Goal: Task Accomplishment & Management: Manage account settings

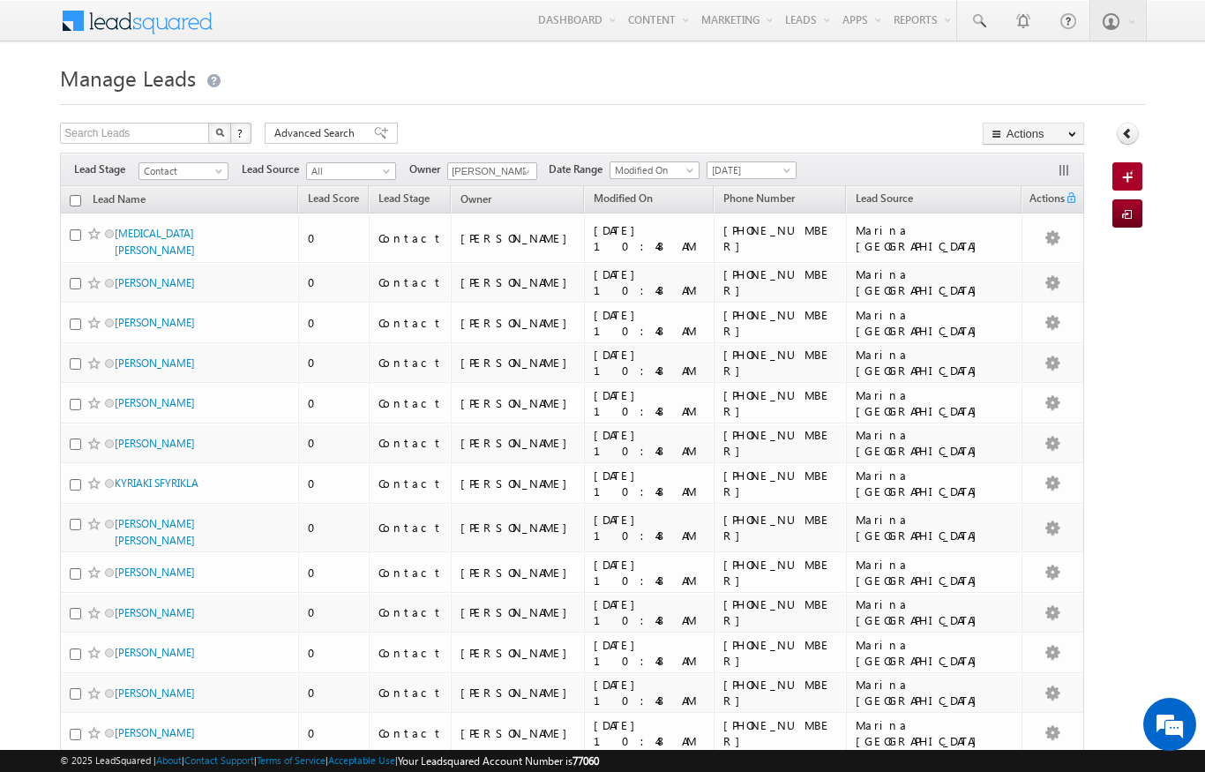
scroll to position [-43, 0]
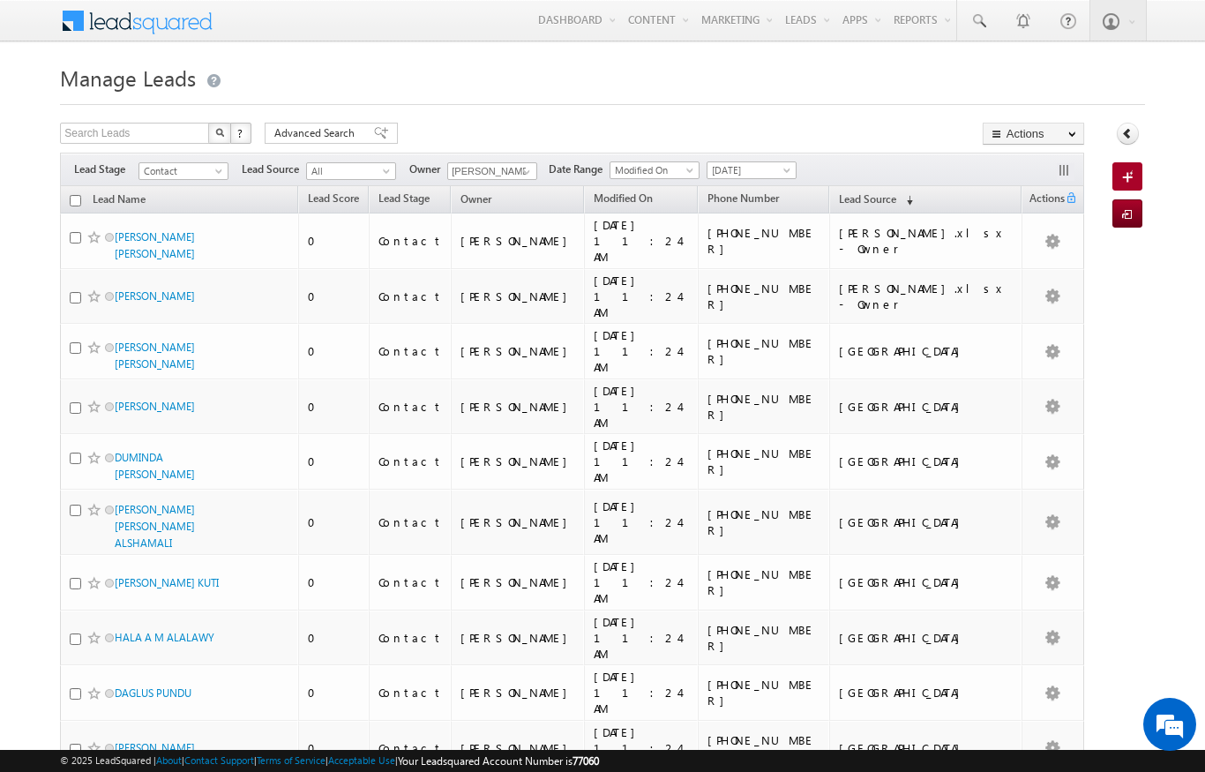
click at [75, 200] on input "checkbox" at bounding box center [75, 200] width 11 height 11
checkbox input "true"
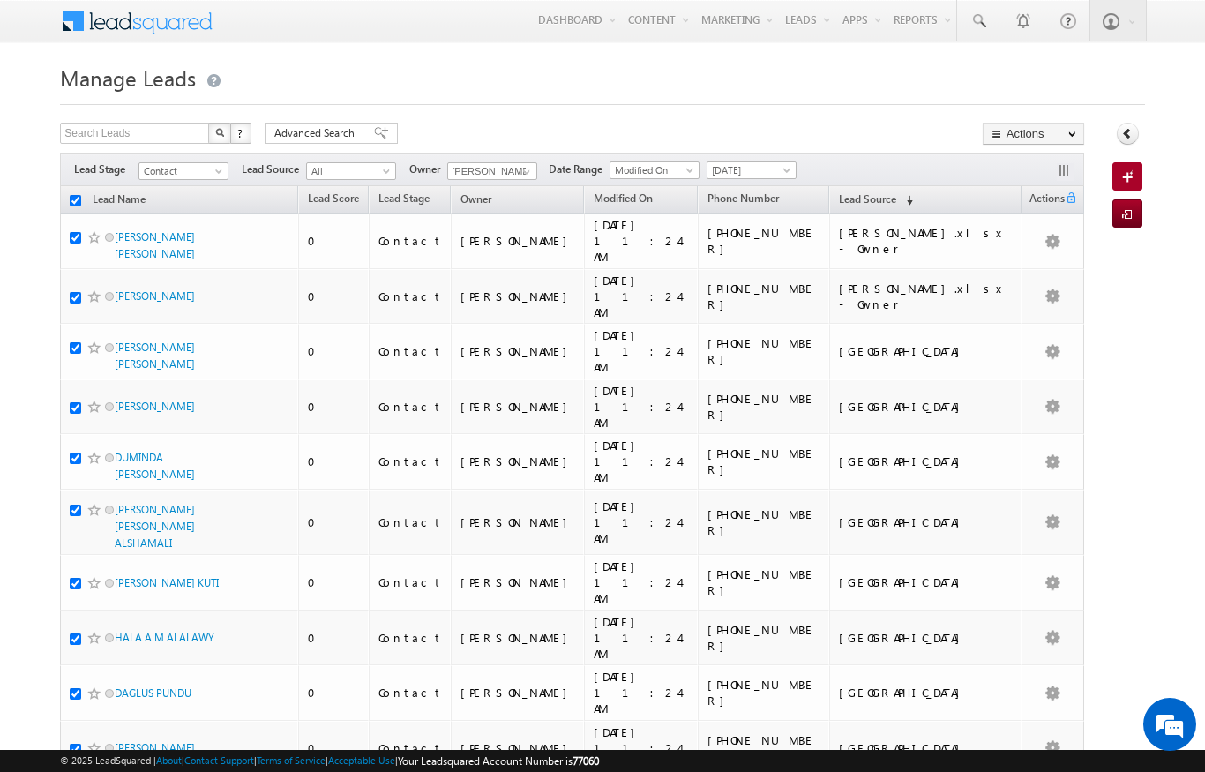
checkbox input "true"
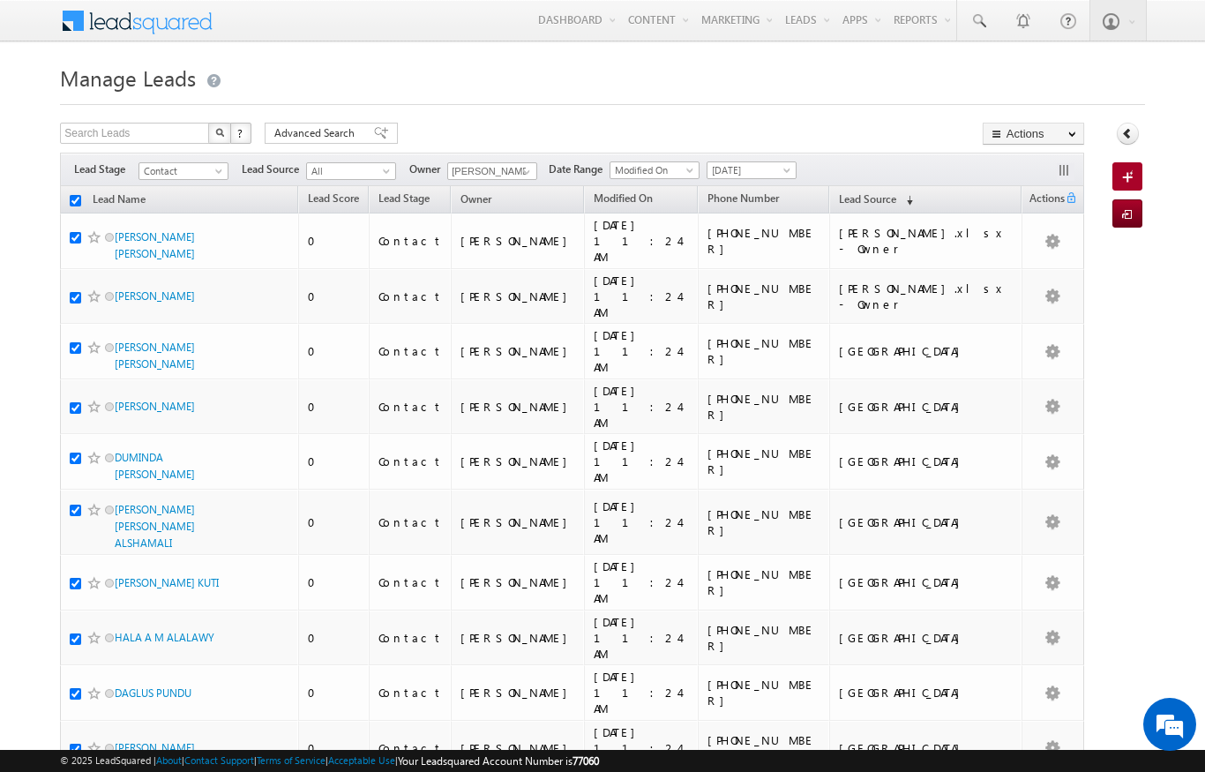
checkbox input "true"
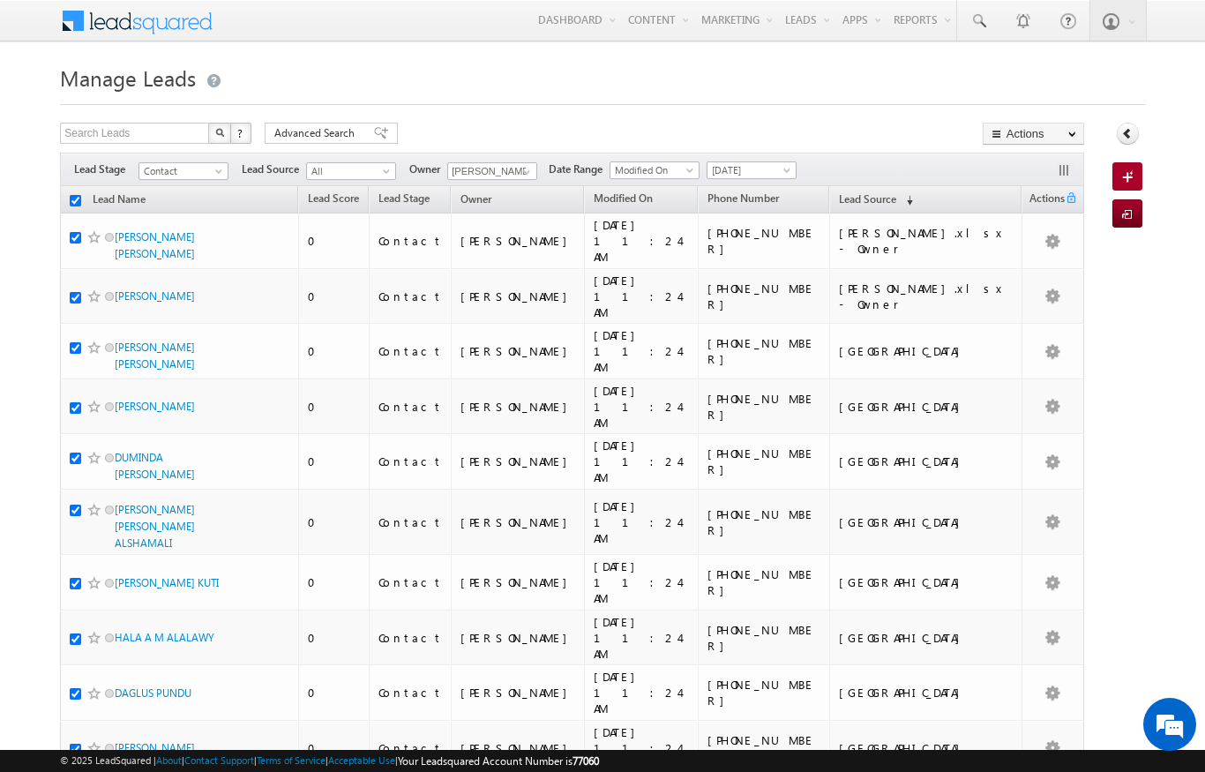
checkbox input "true"
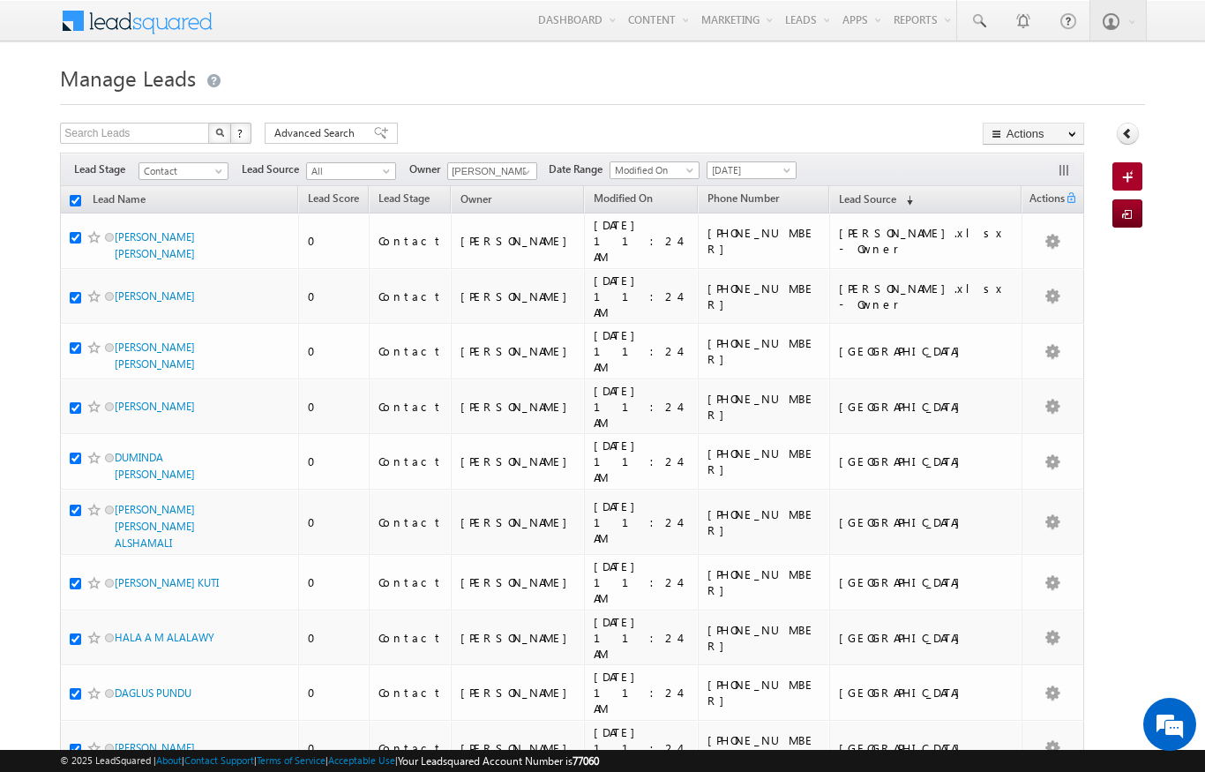
checkbox input "true"
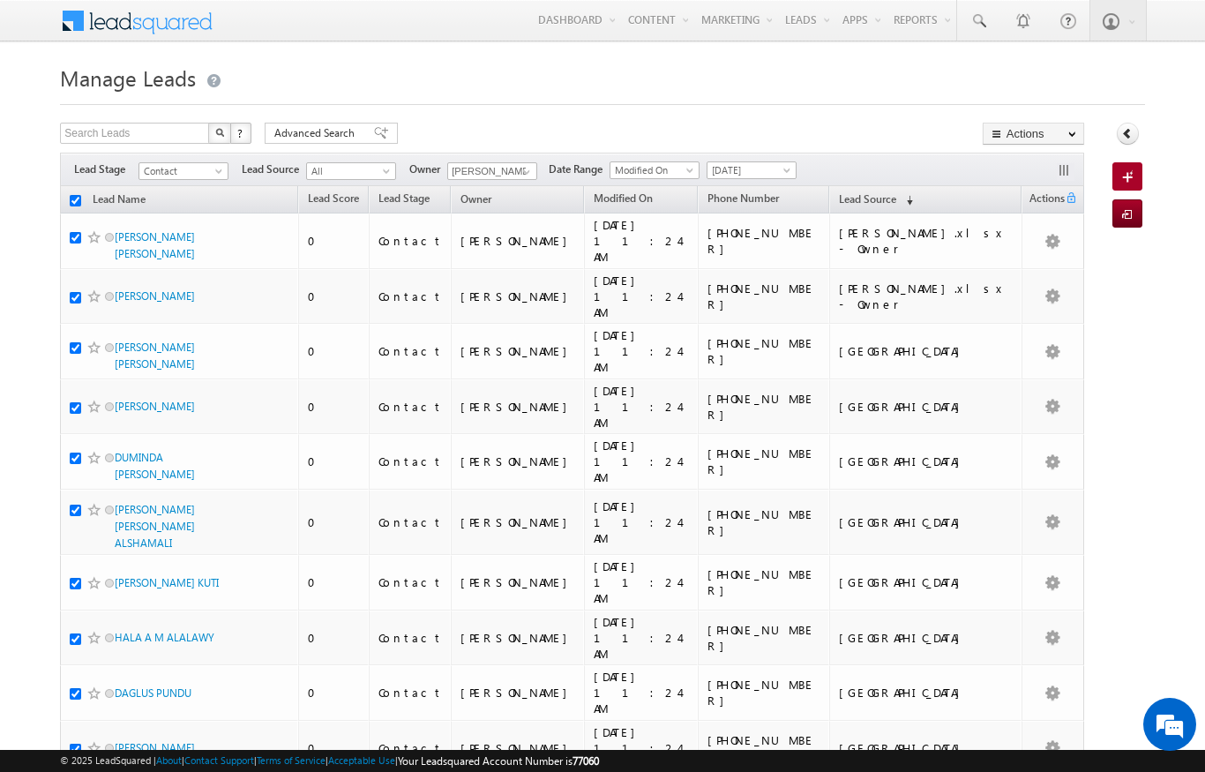
checkbox input "true"
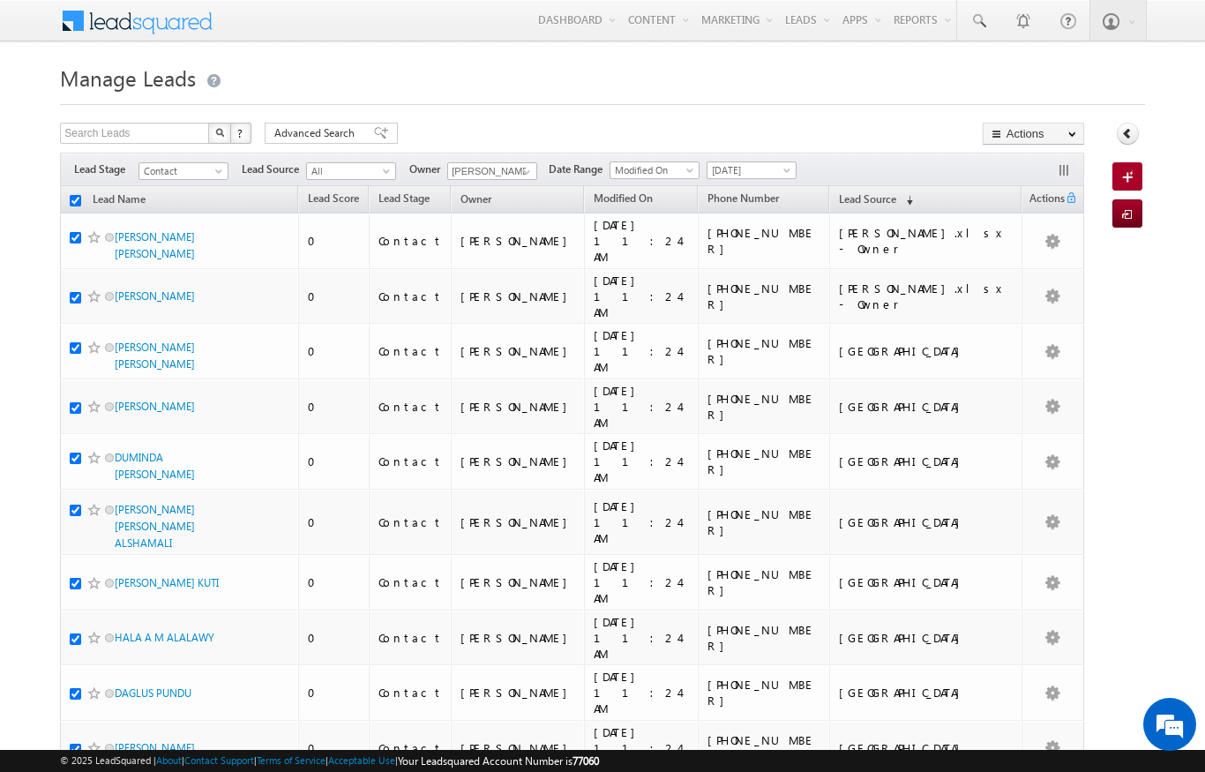
checkbox input "true"
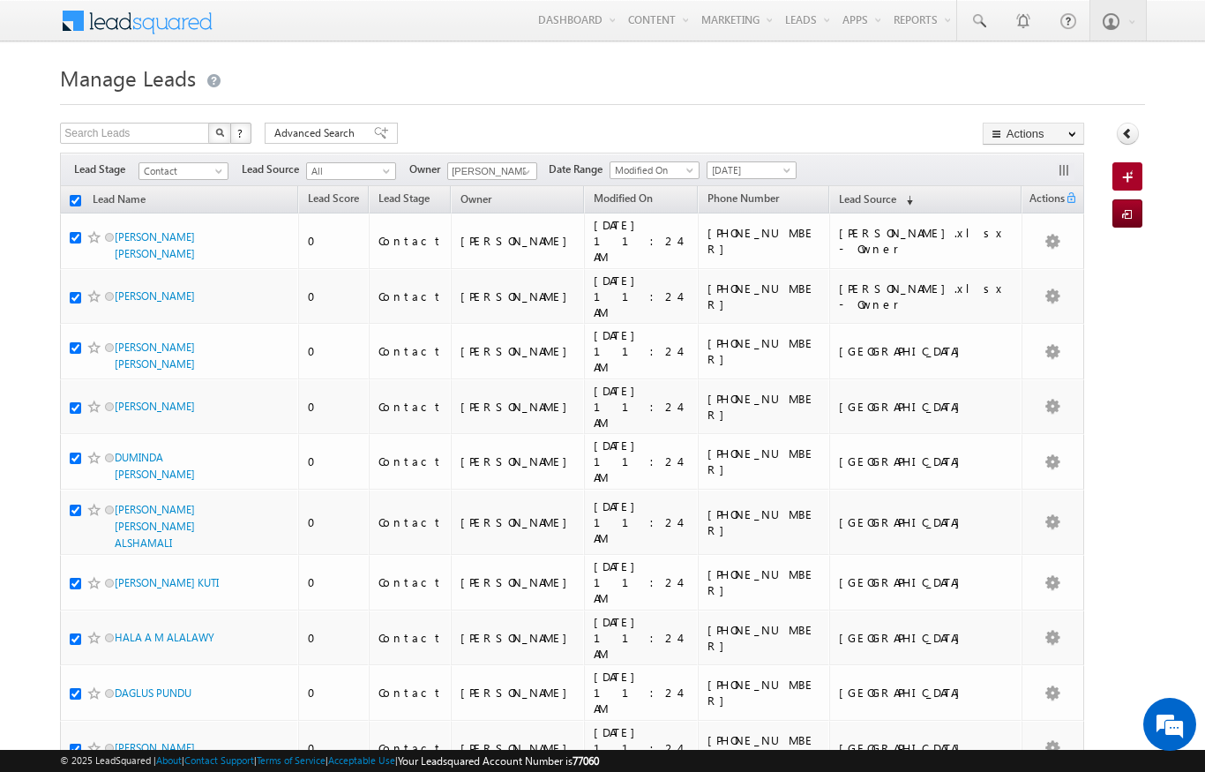
checkbox input "true"
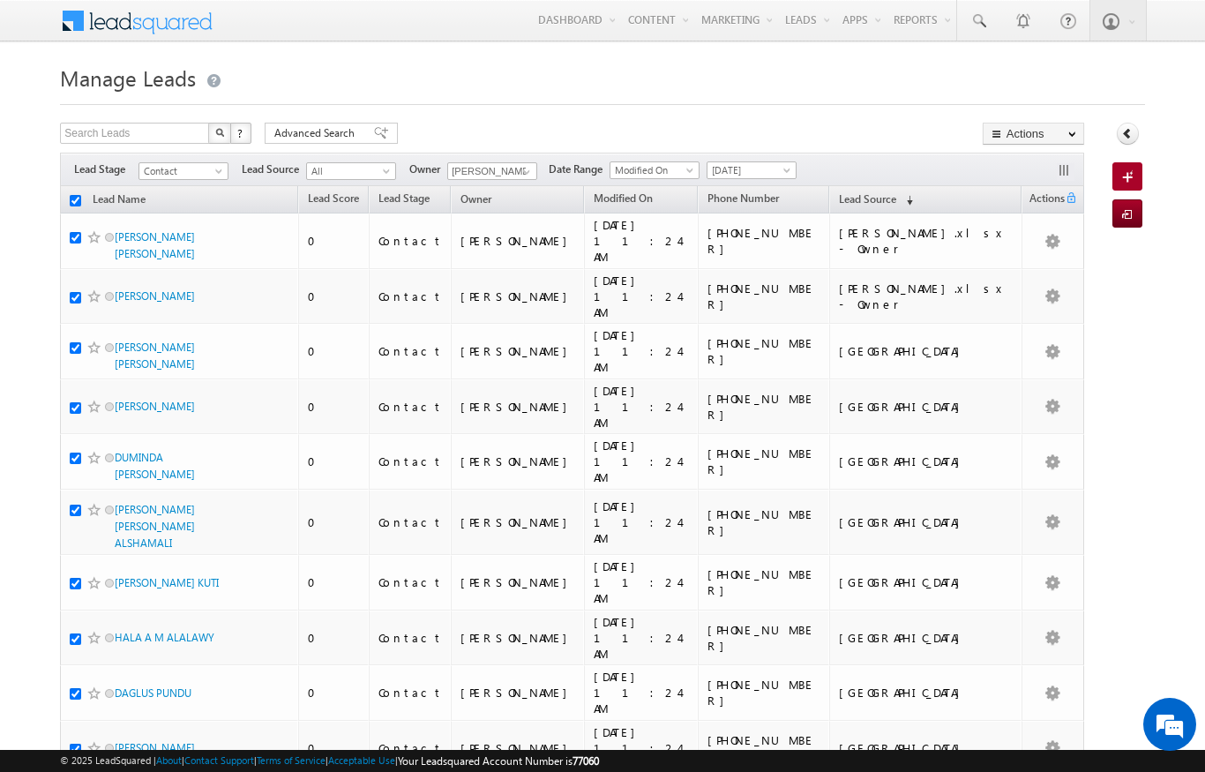
checkbox input "true"
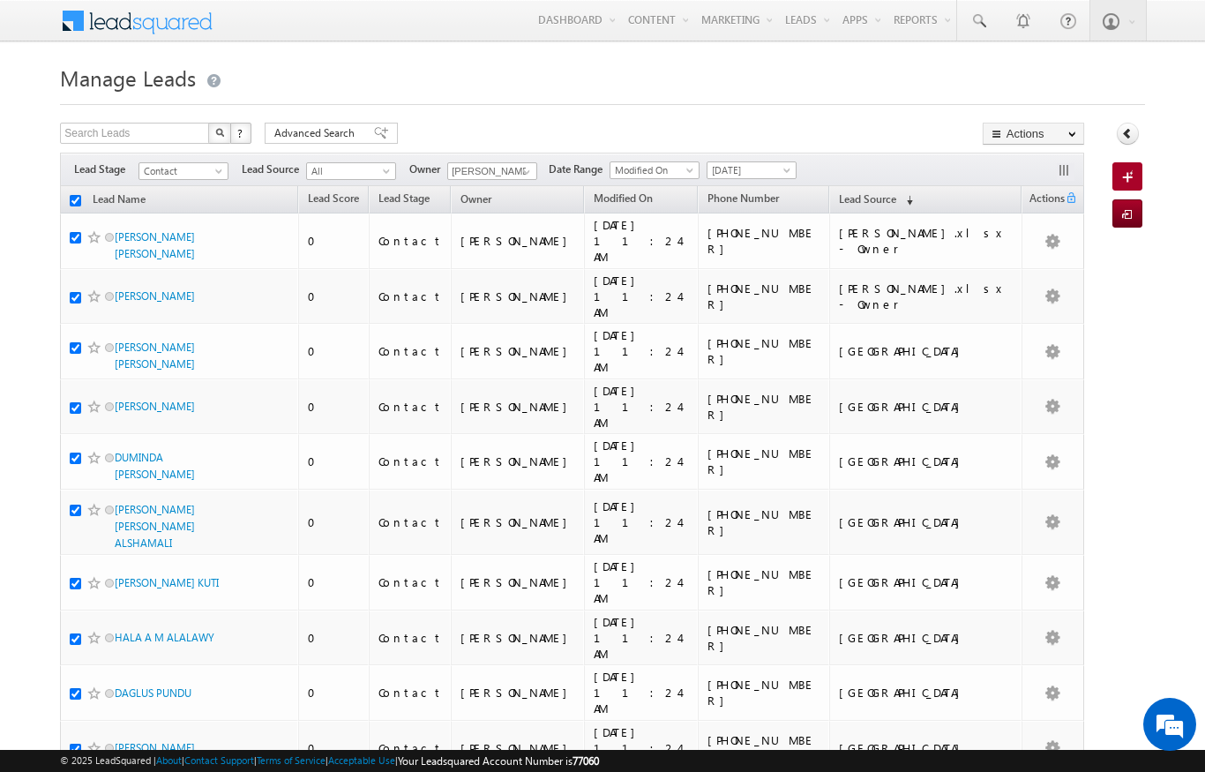
checkbox input "true"
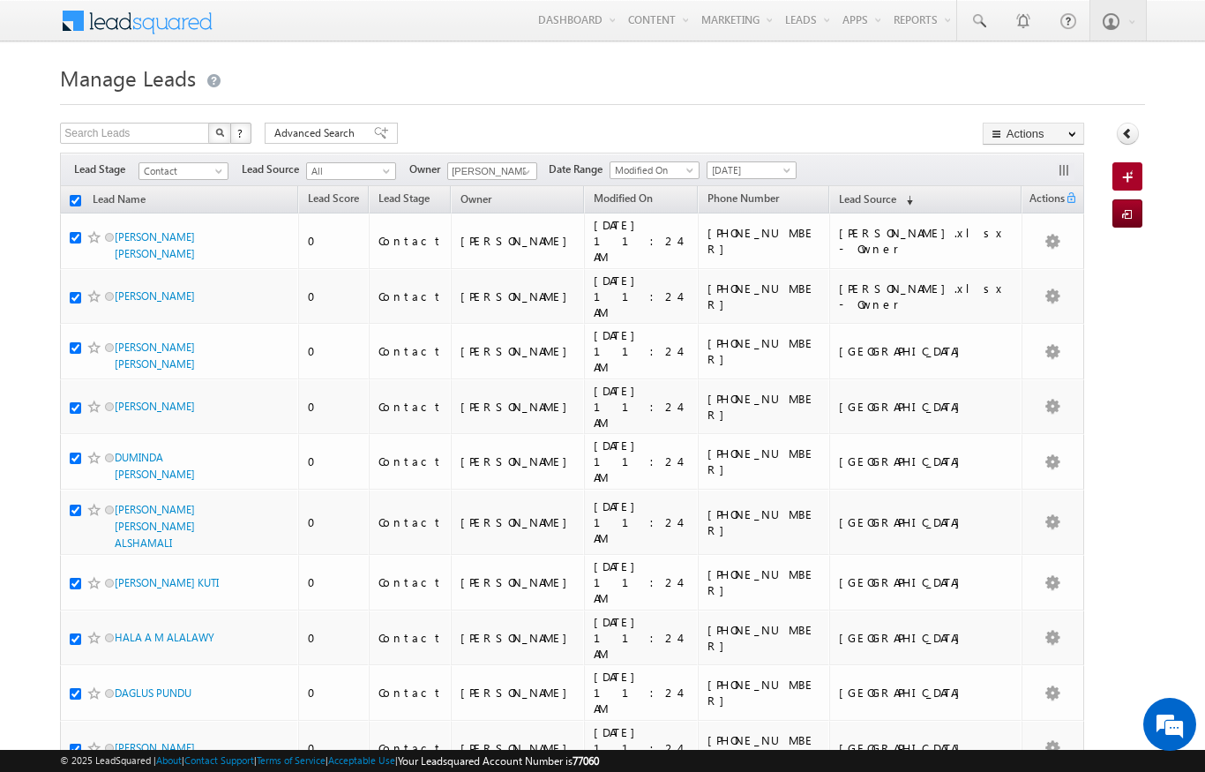
checkbox input "true"
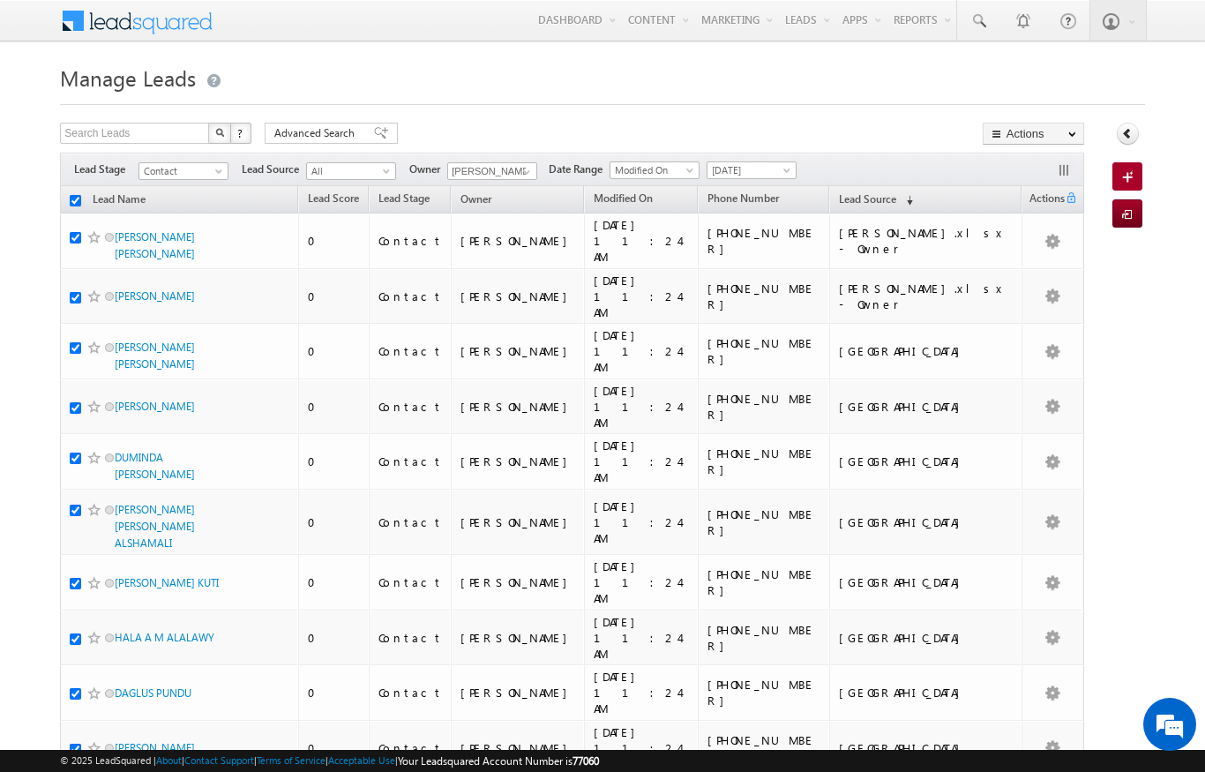
checkbox input "true"
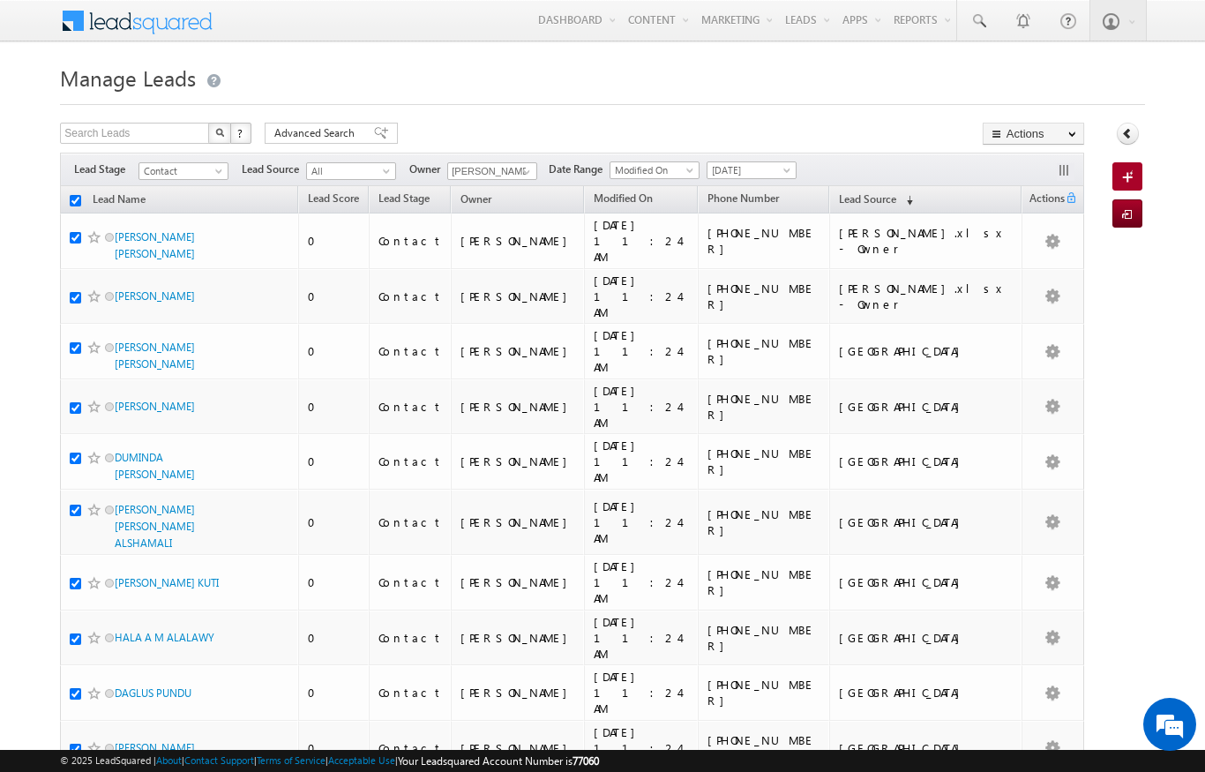
checkbox input "true"
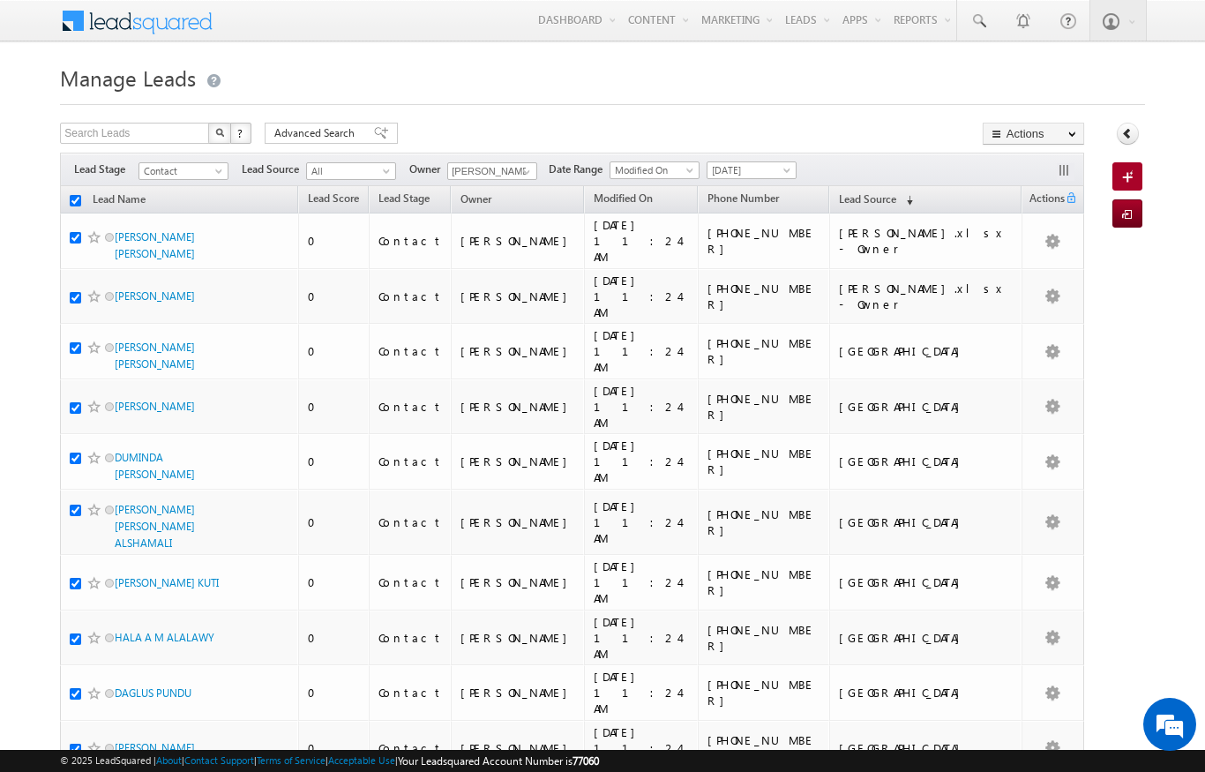
checkbox input "true"
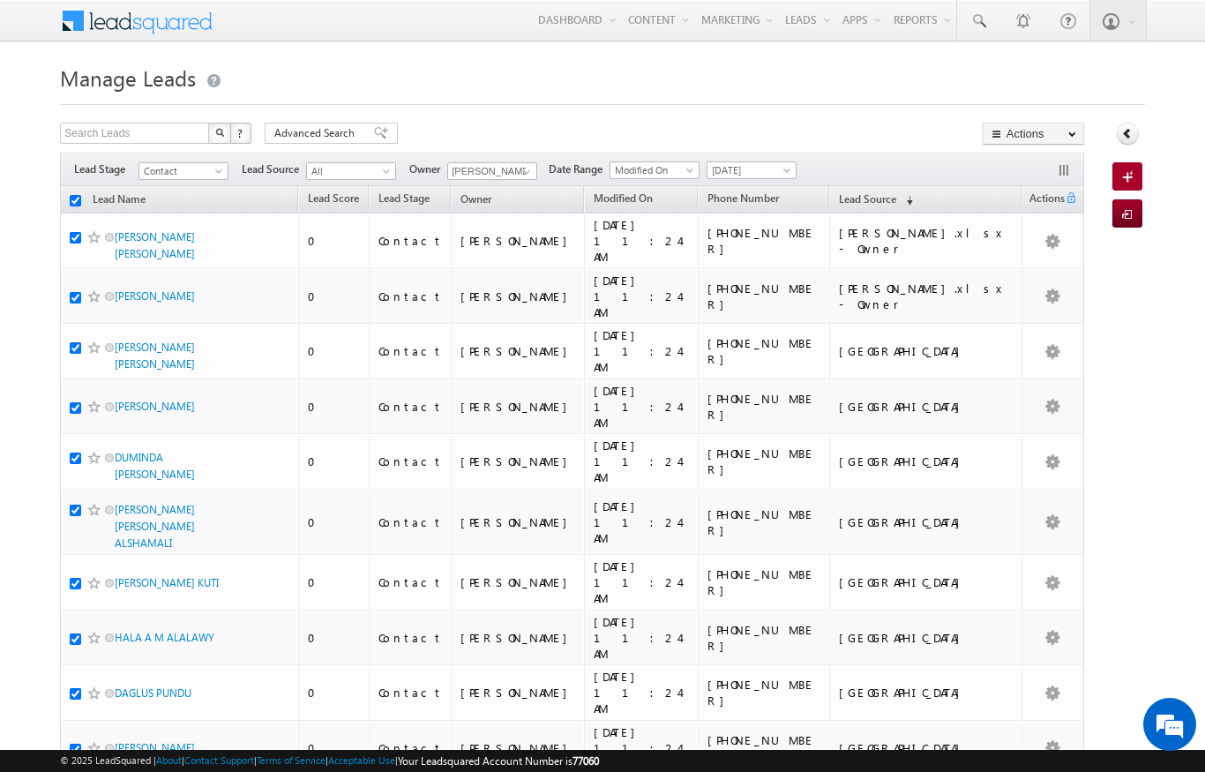
checkbox input "true"
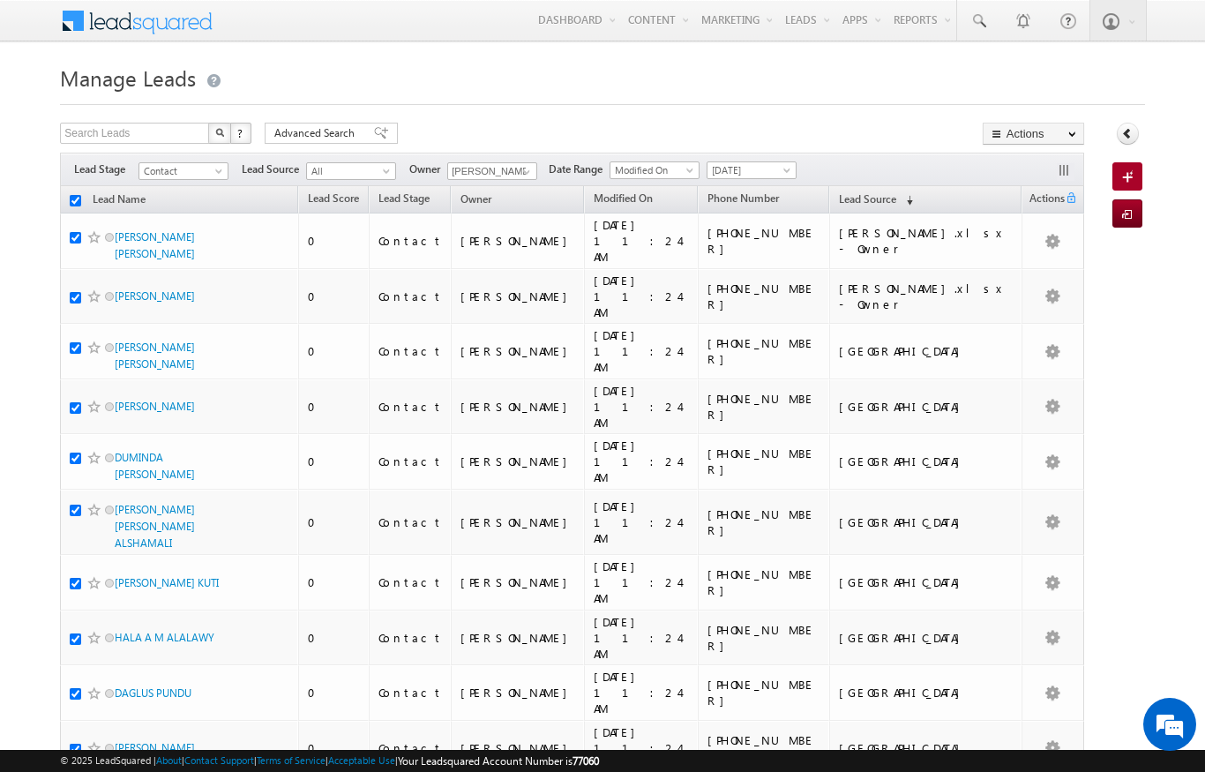
checkbox input "true"
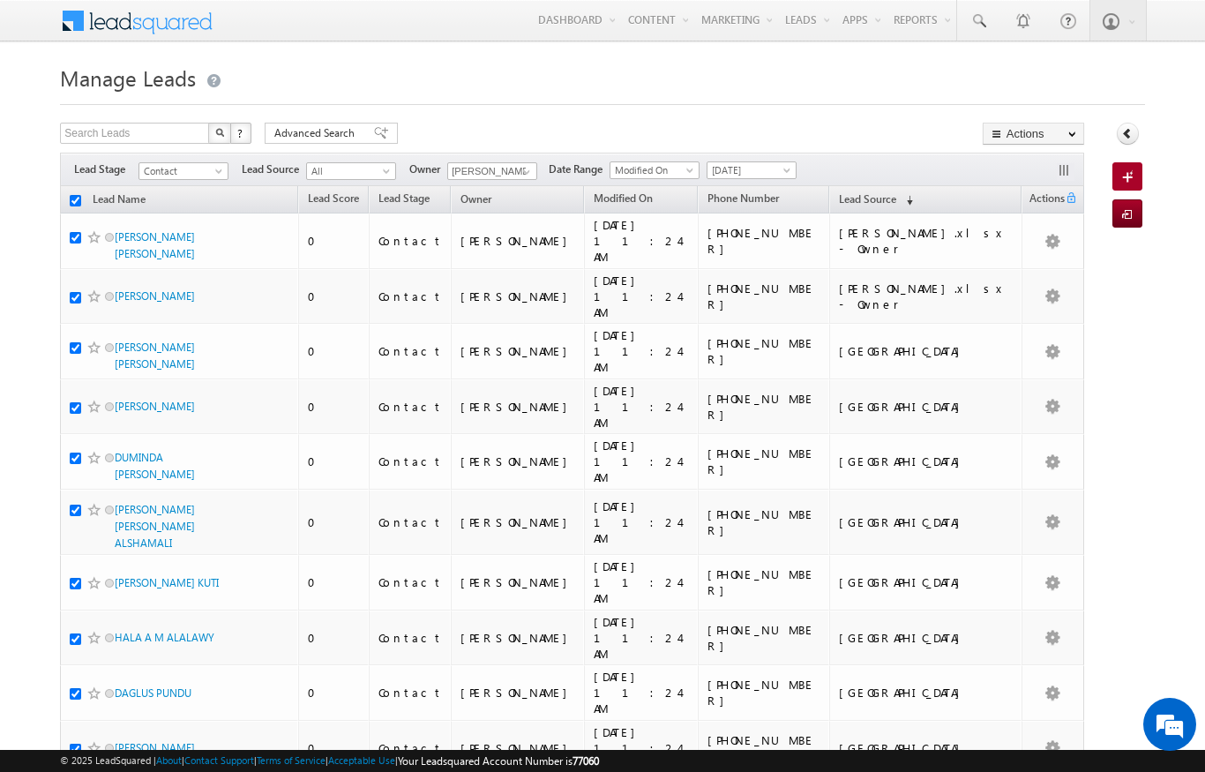
checkbox input "true"
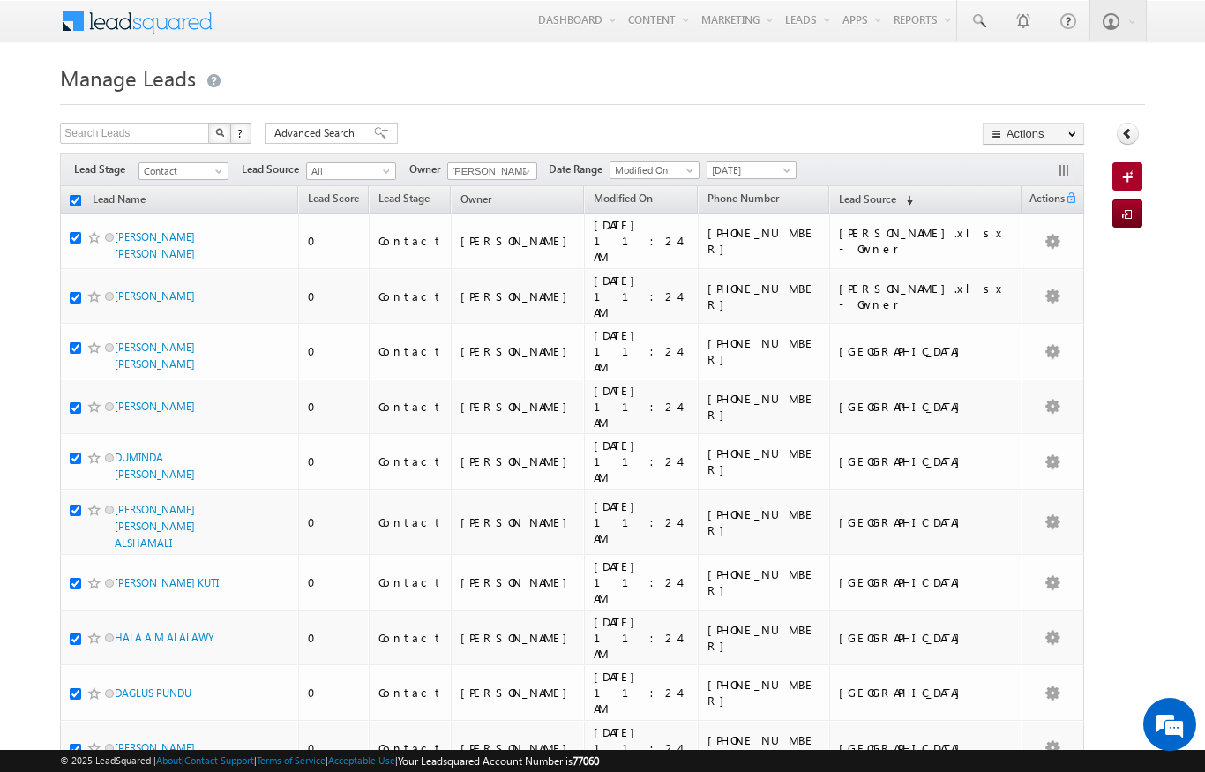
checkbox input "true"
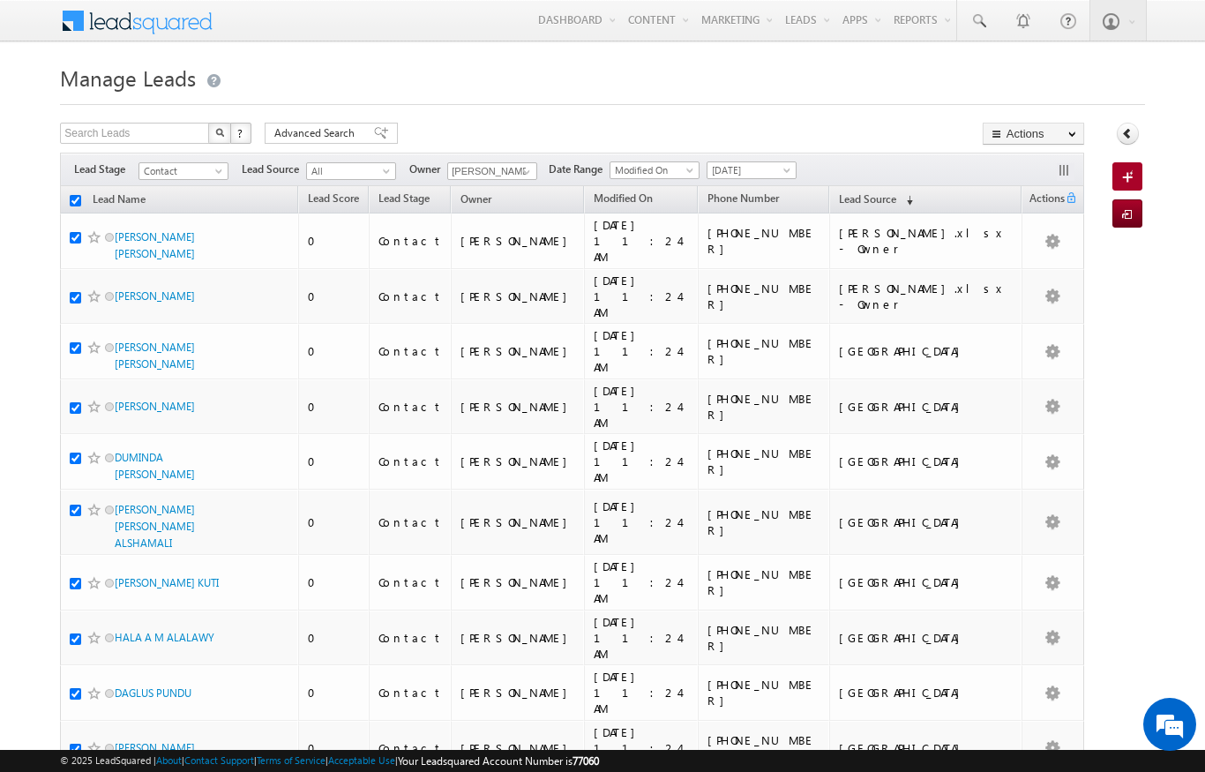
checkbox input "true"
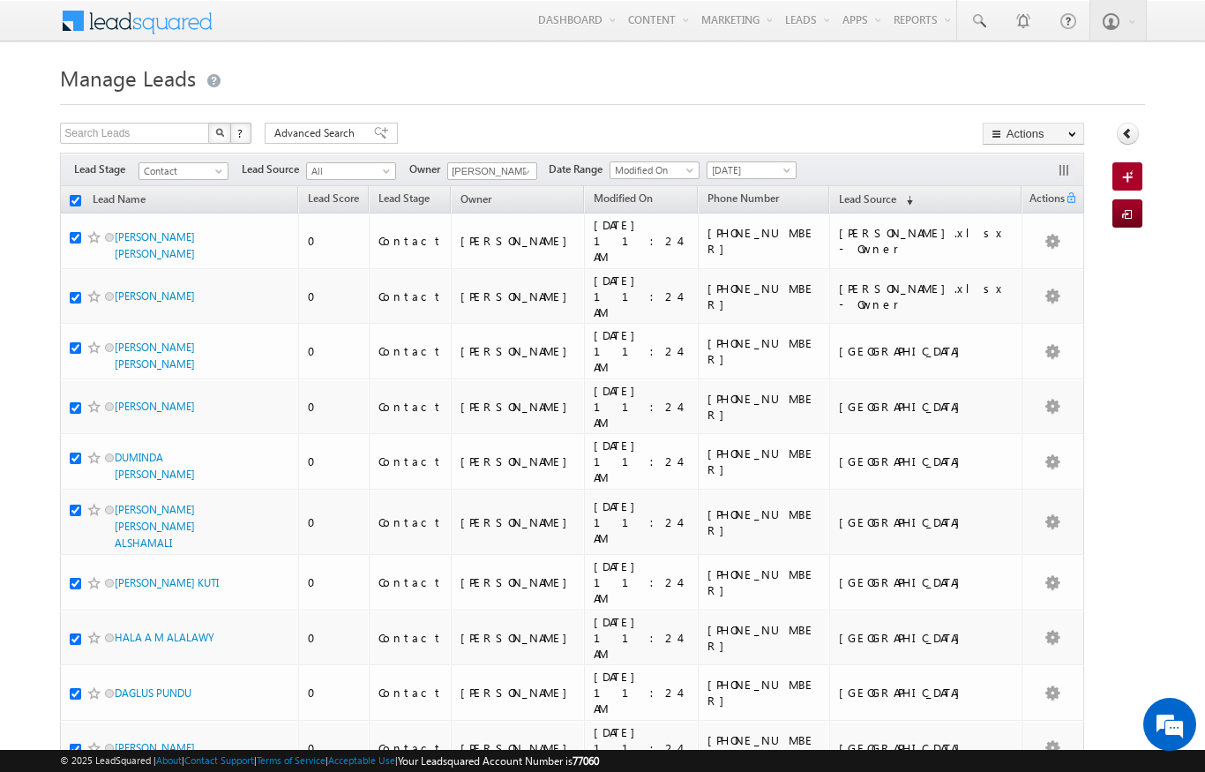
checkbox input "true"
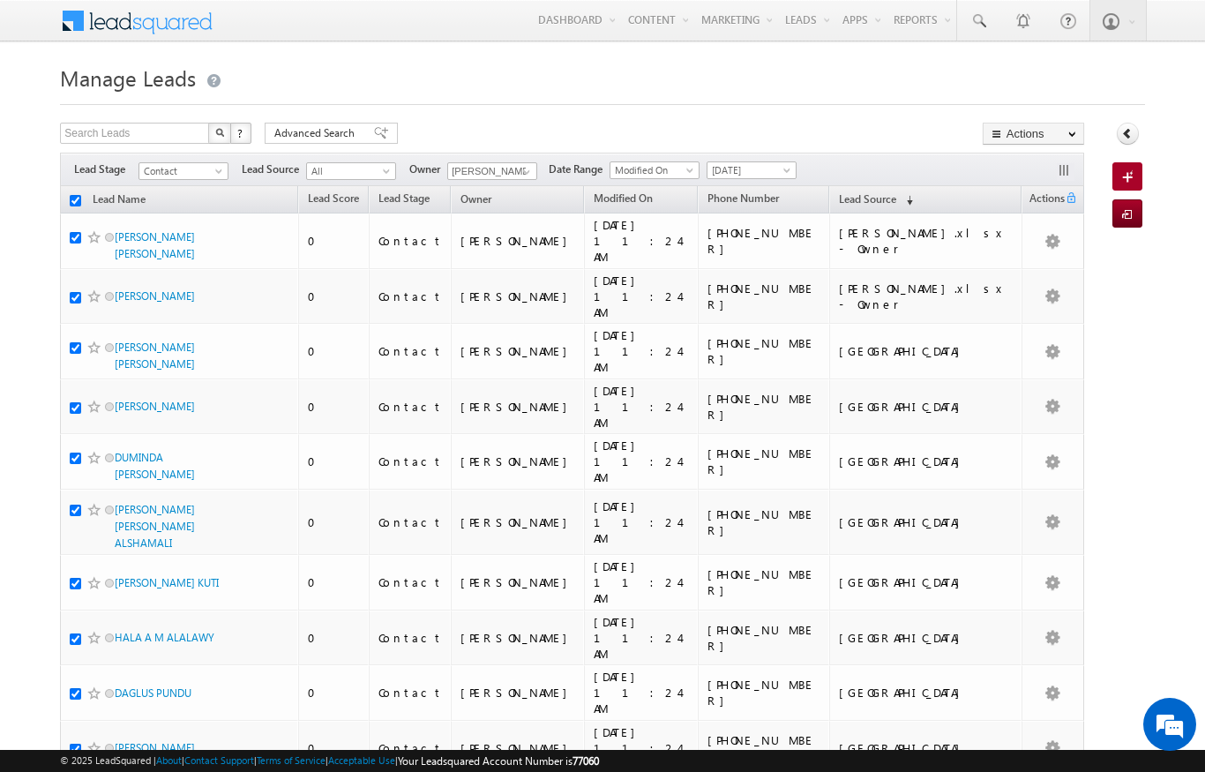
checkbox input "true"
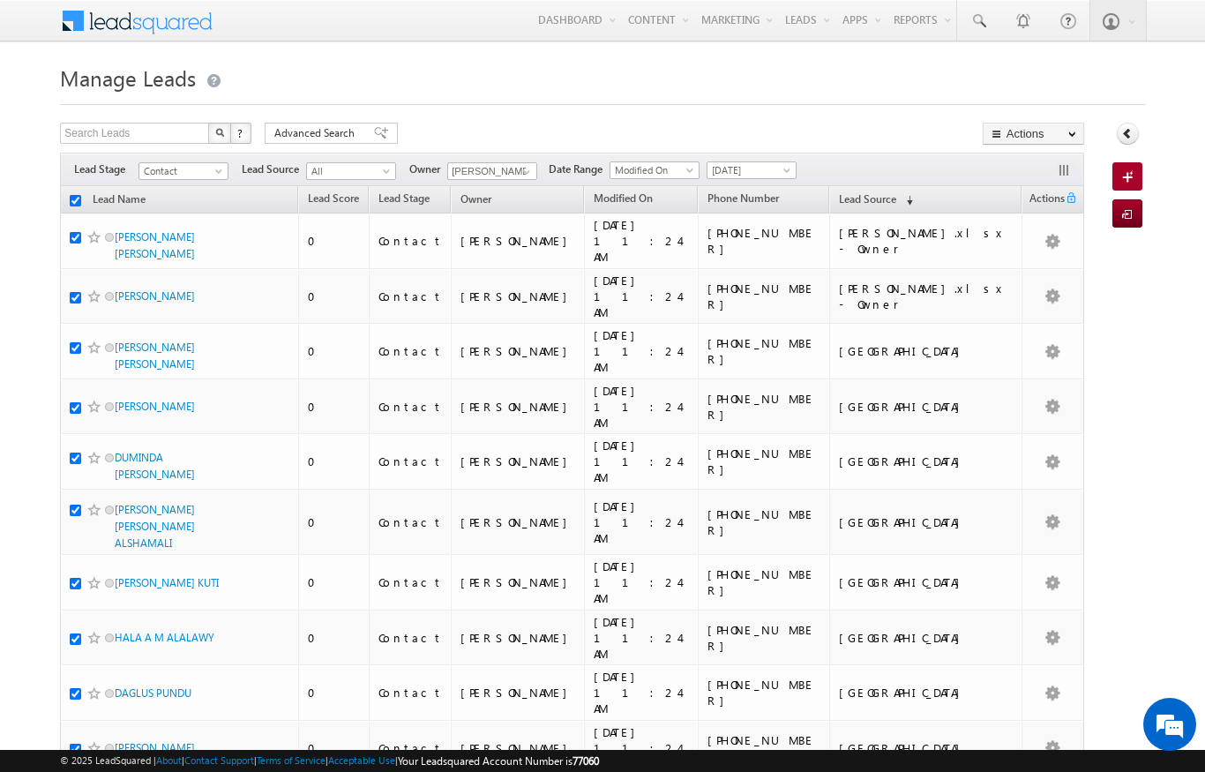
checkbox input "true"
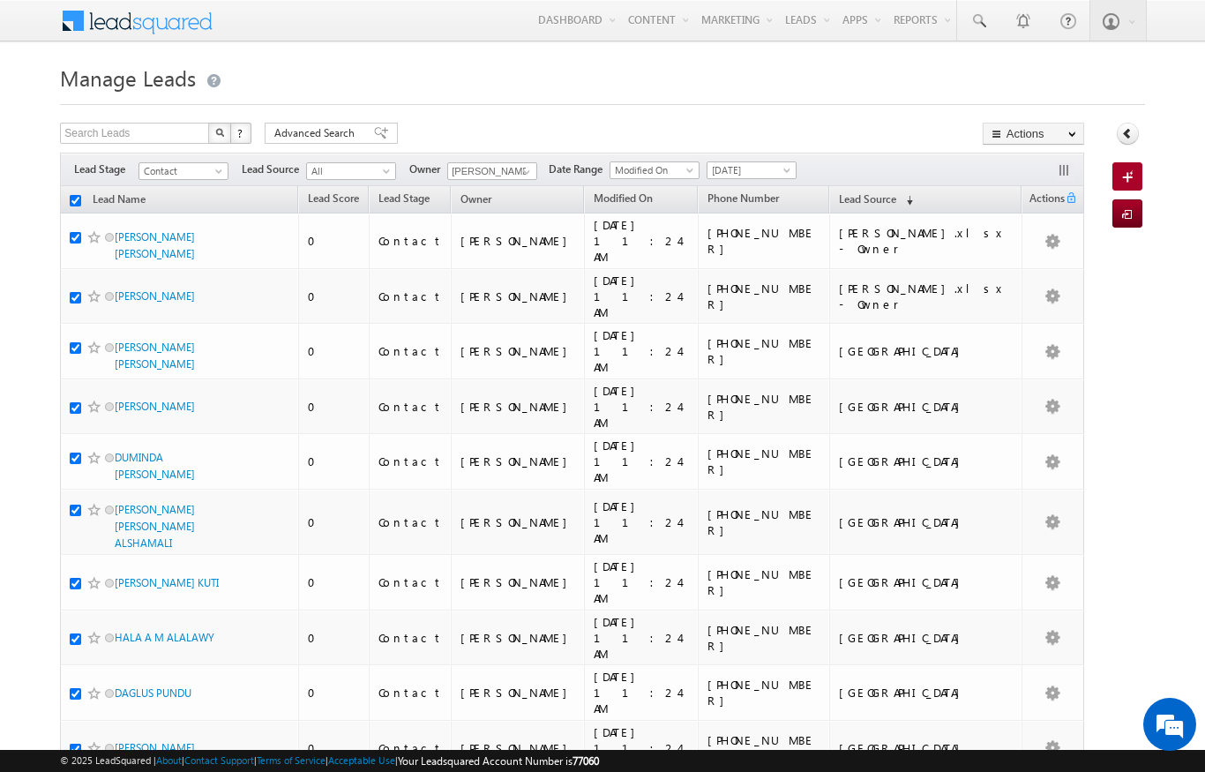
checkbox input "true"
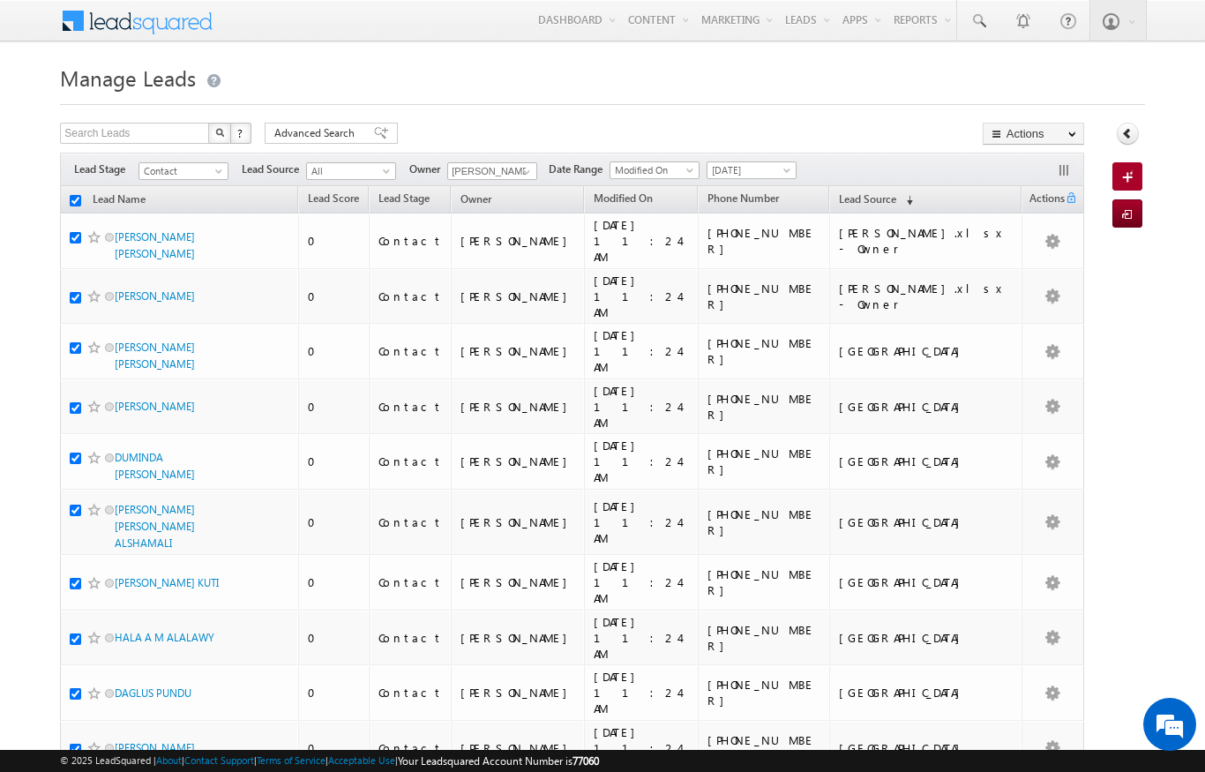
checkbox input "true"
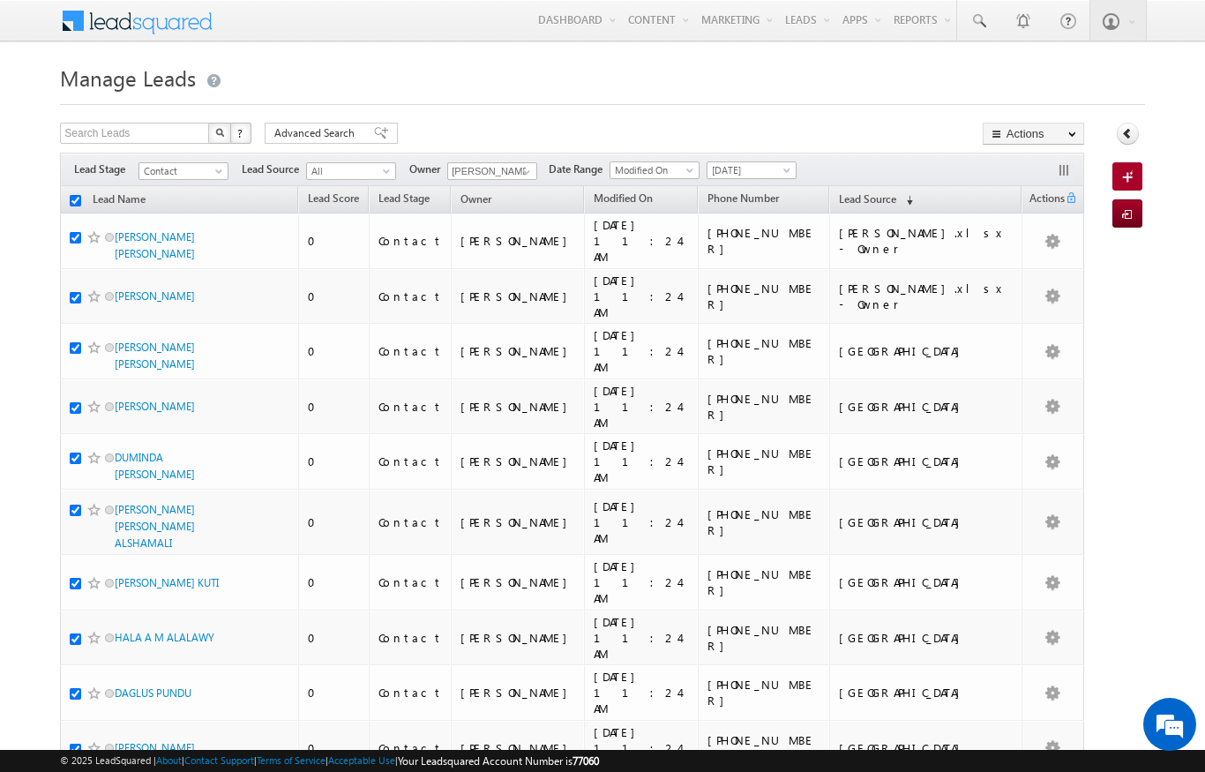
checkbox input "true"
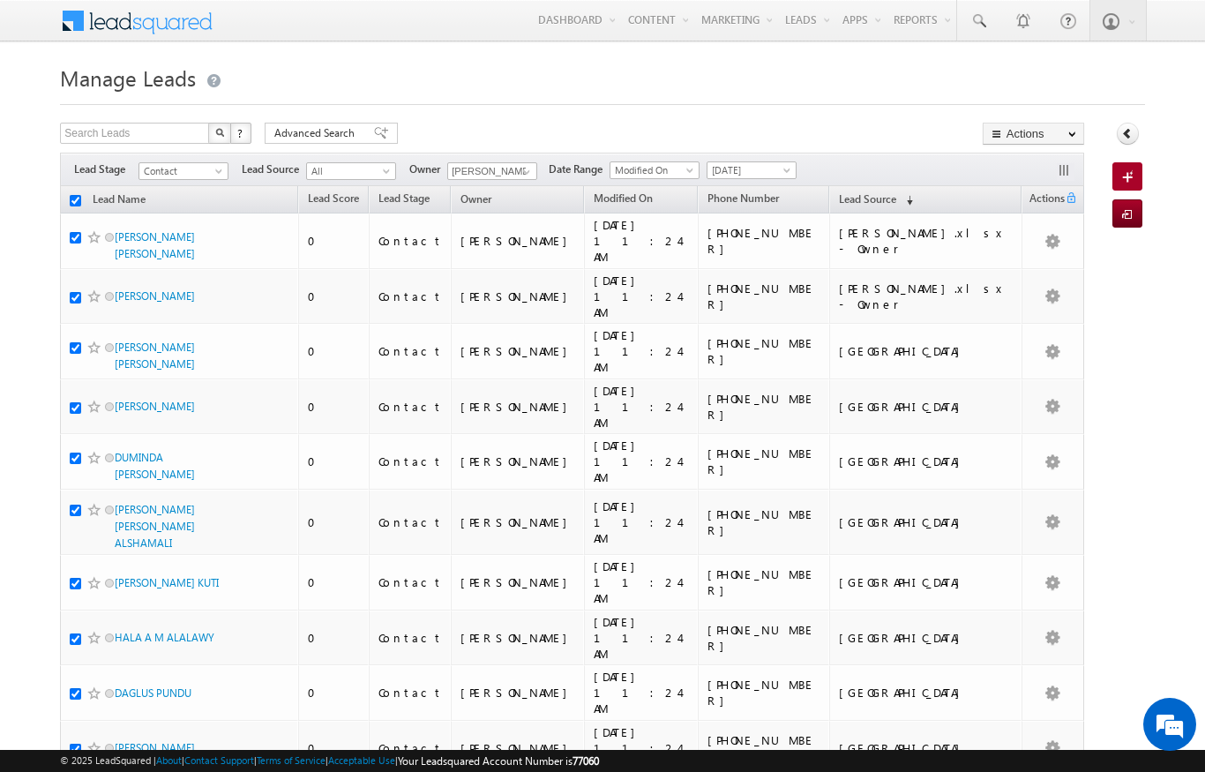
checkbox input "true"
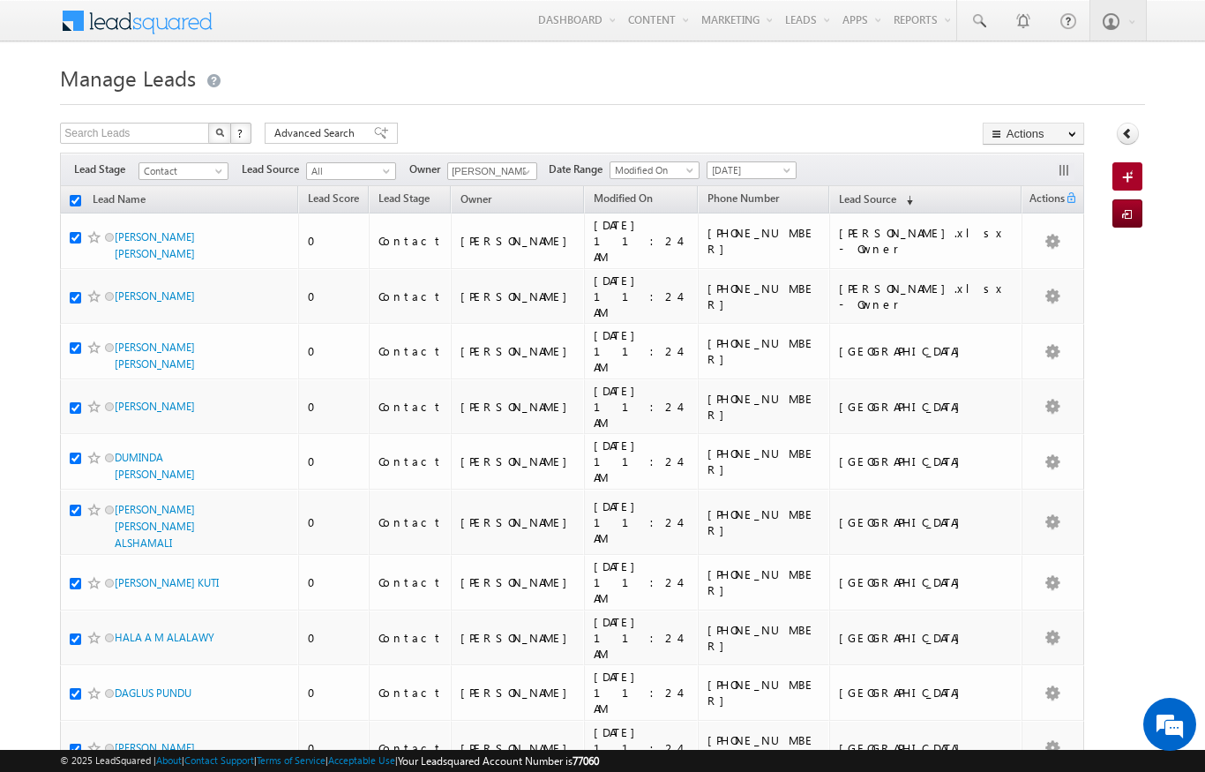
checkbox input "true"
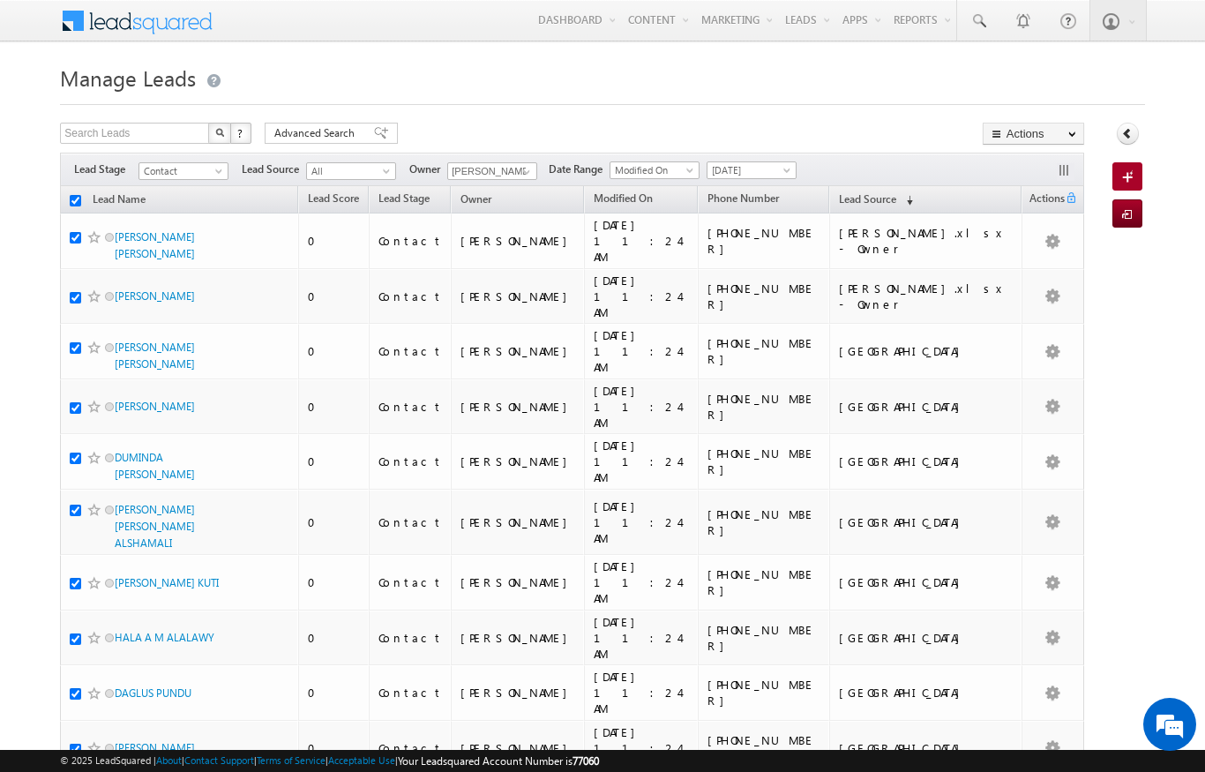
checkbox input "true"
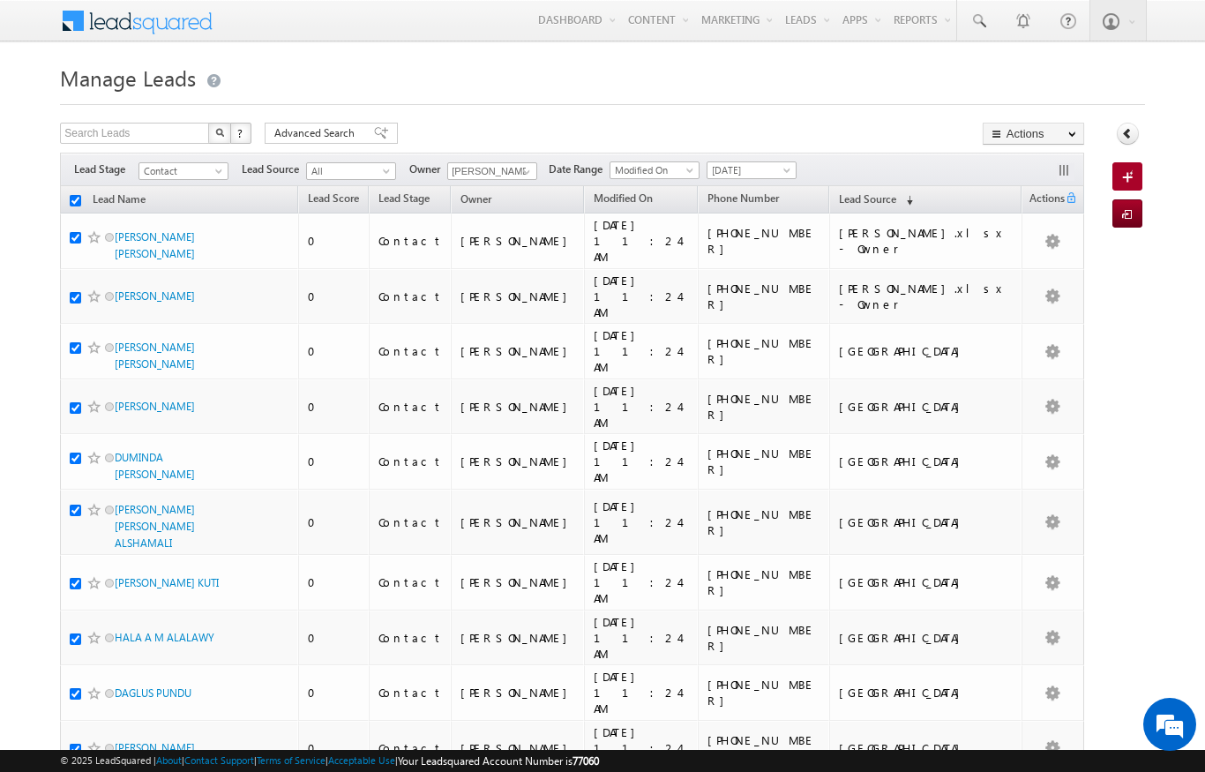
checkbox input "true"
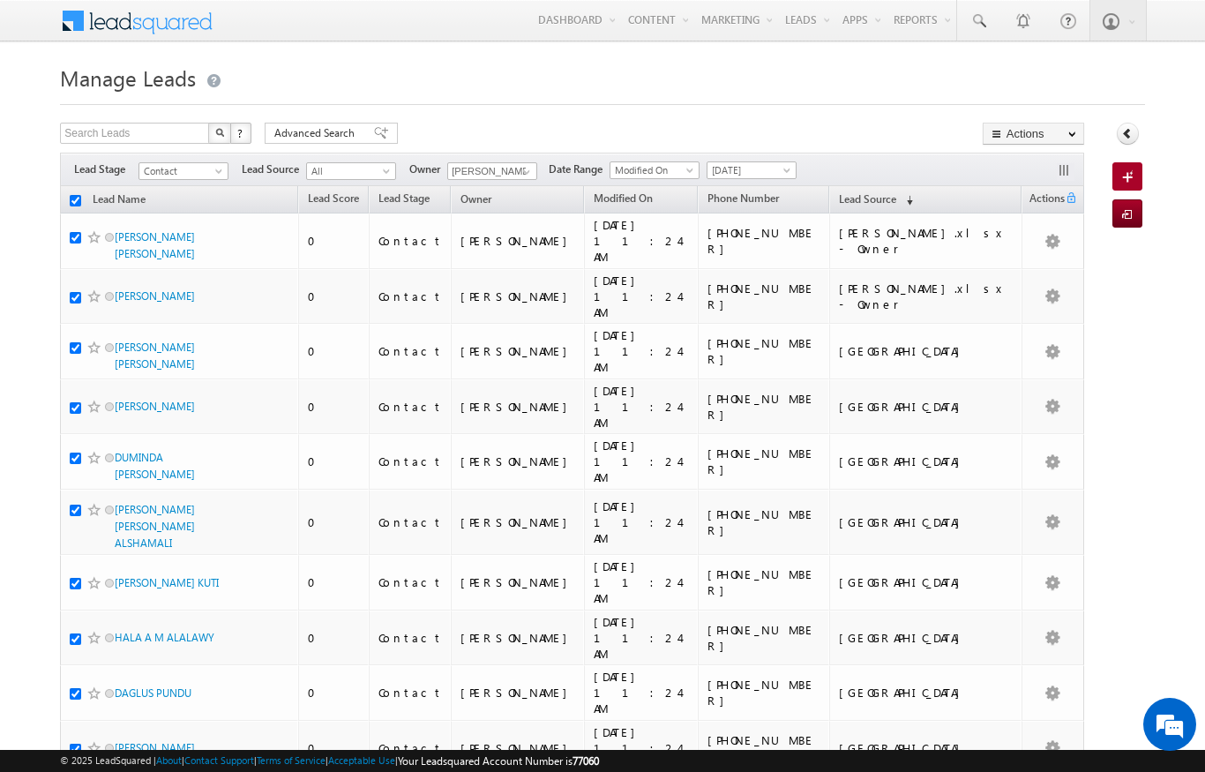
checkbox input "true"
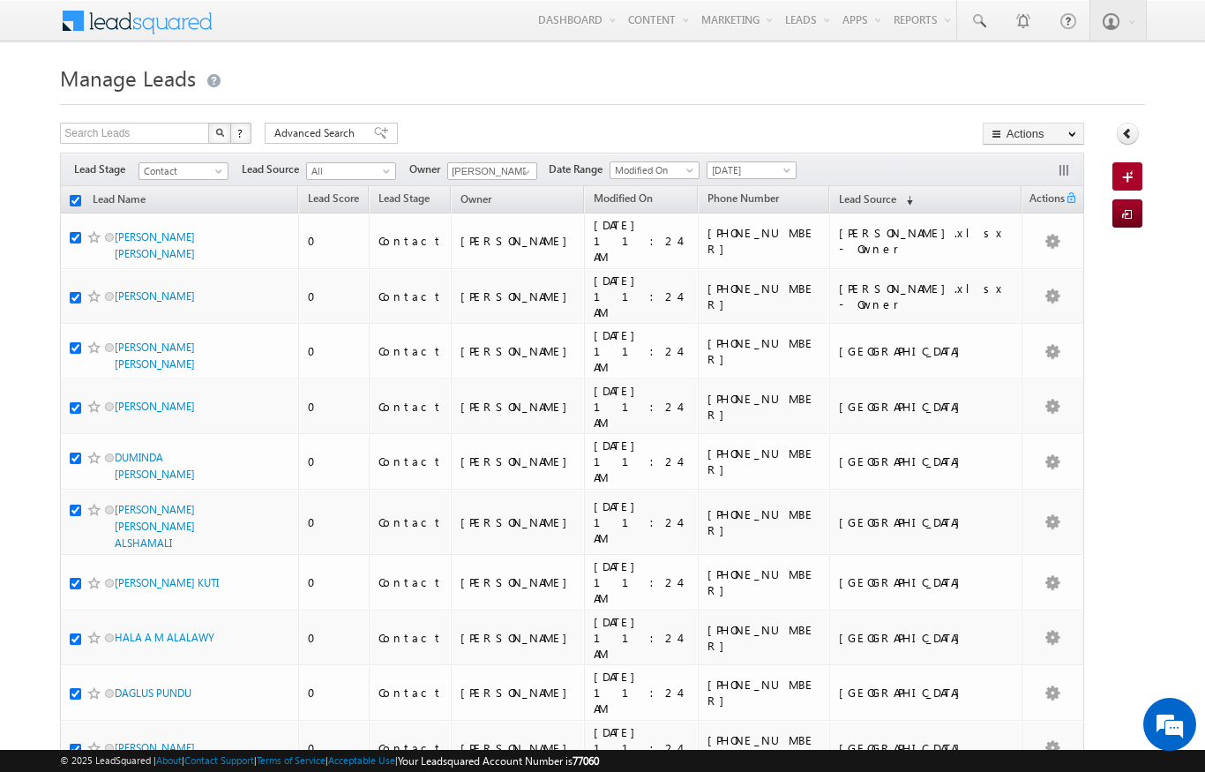
checkbox input "true"
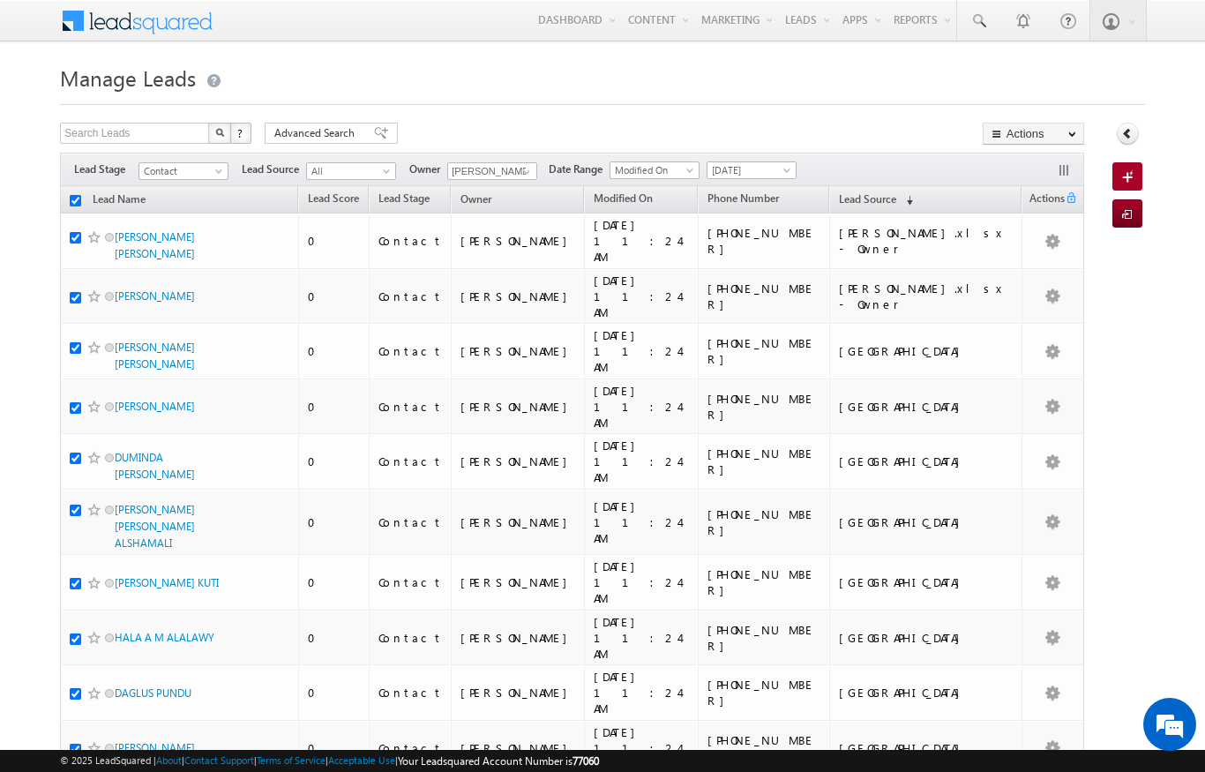
checkbox input "true"
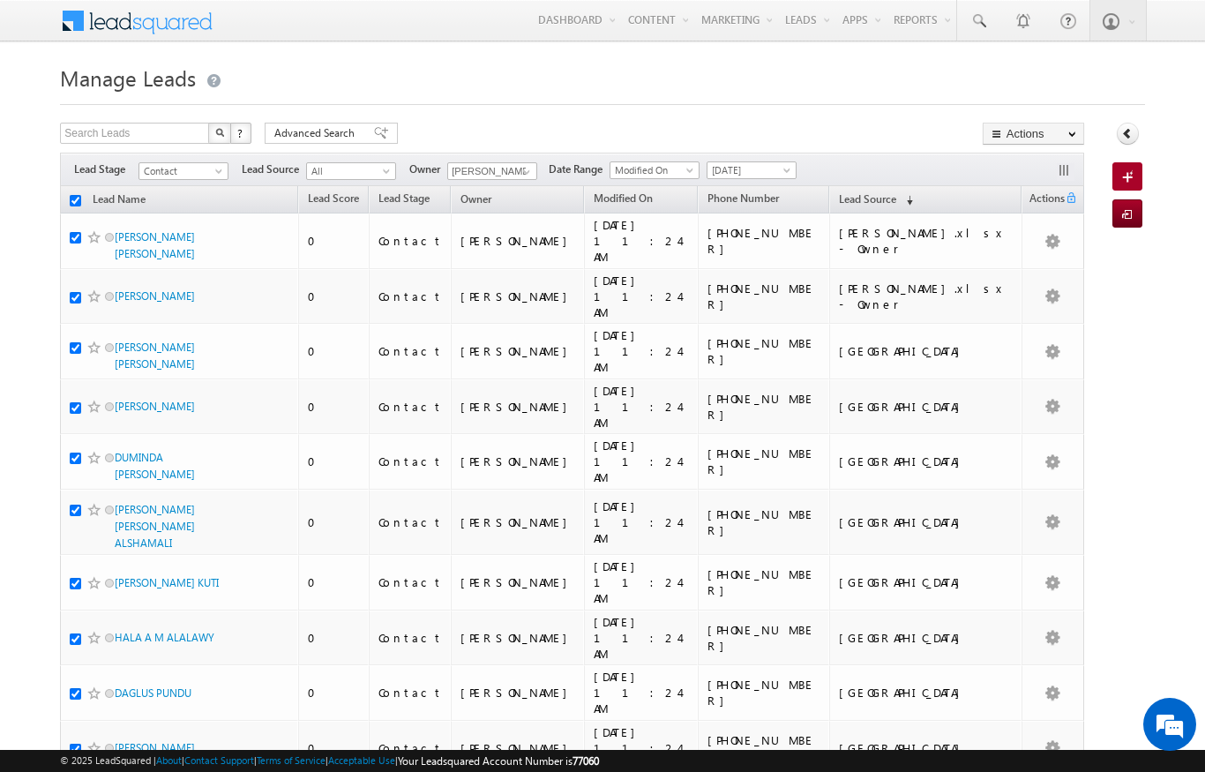
checkbox input "true"
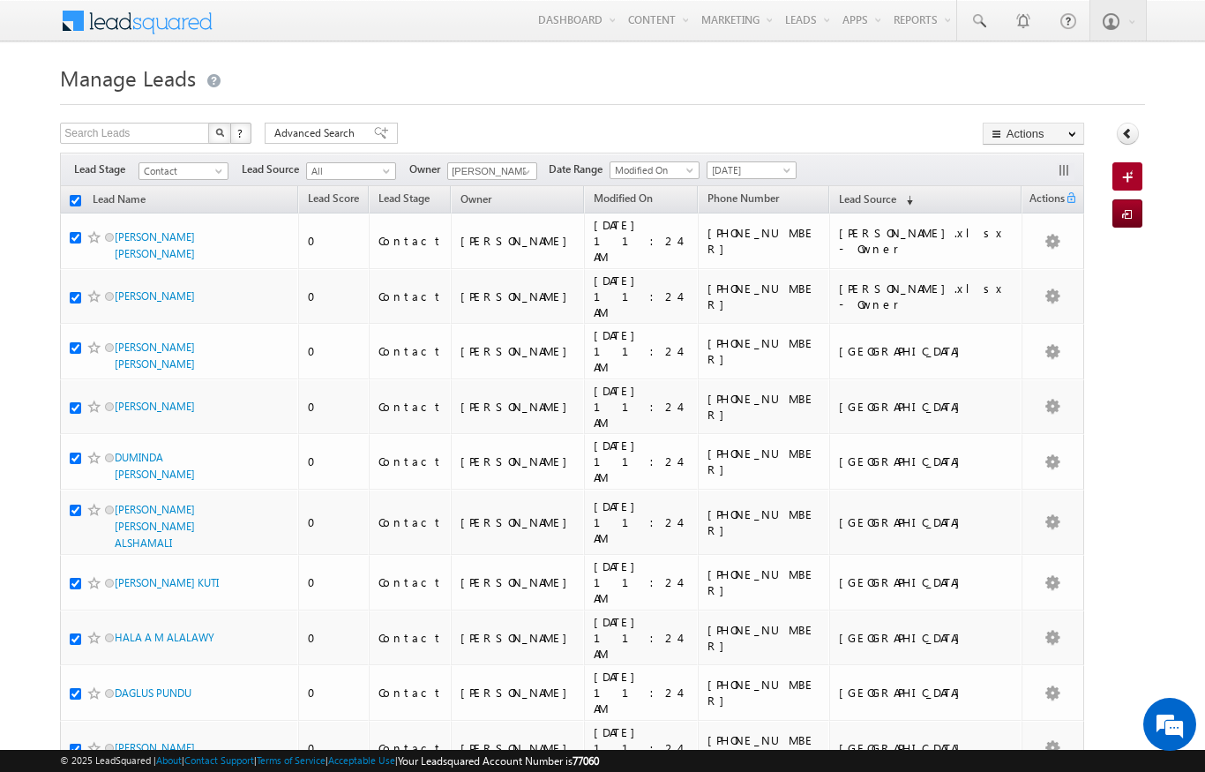
checkbox input "true"
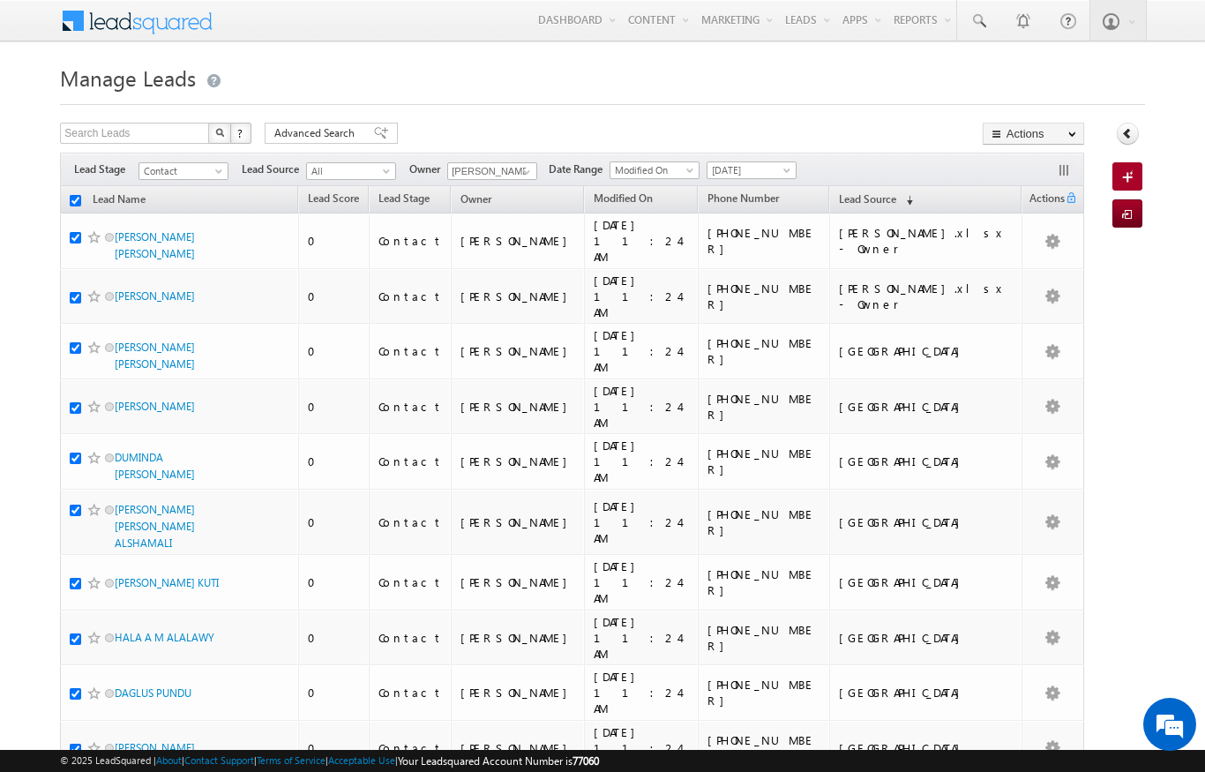
checkbox input "true"
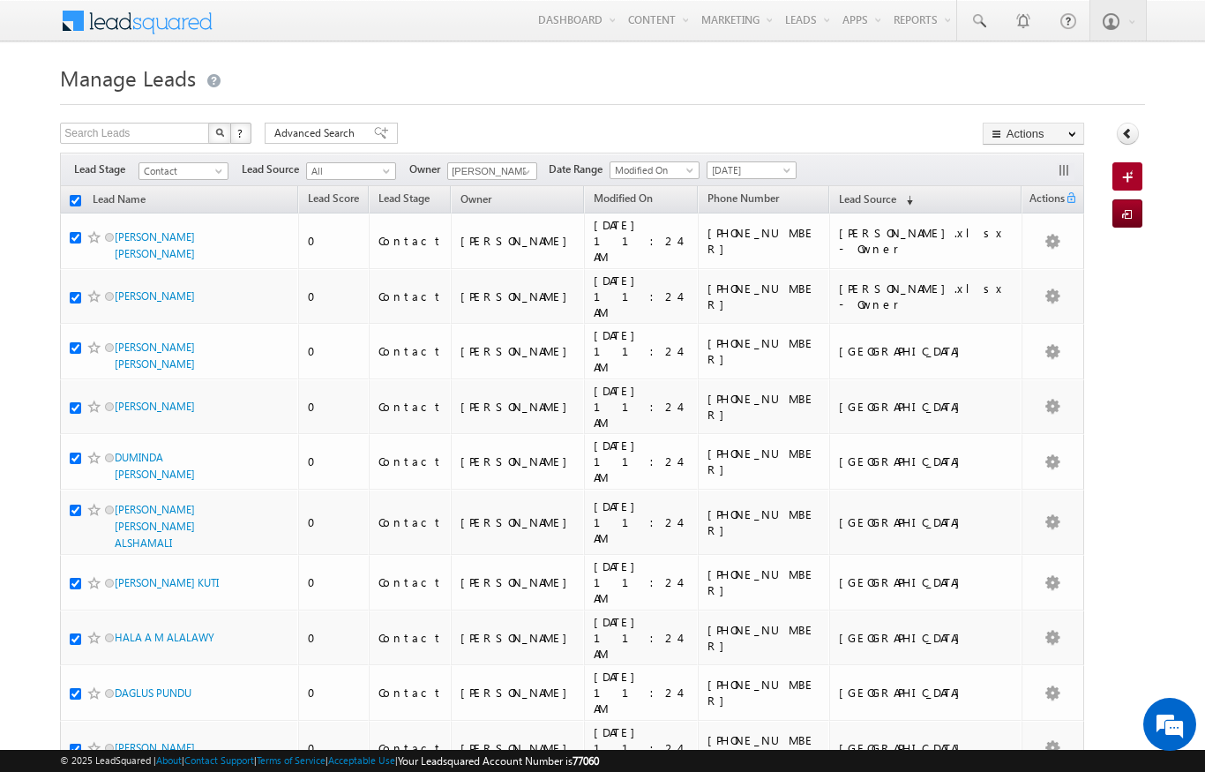
checkbox input "true"
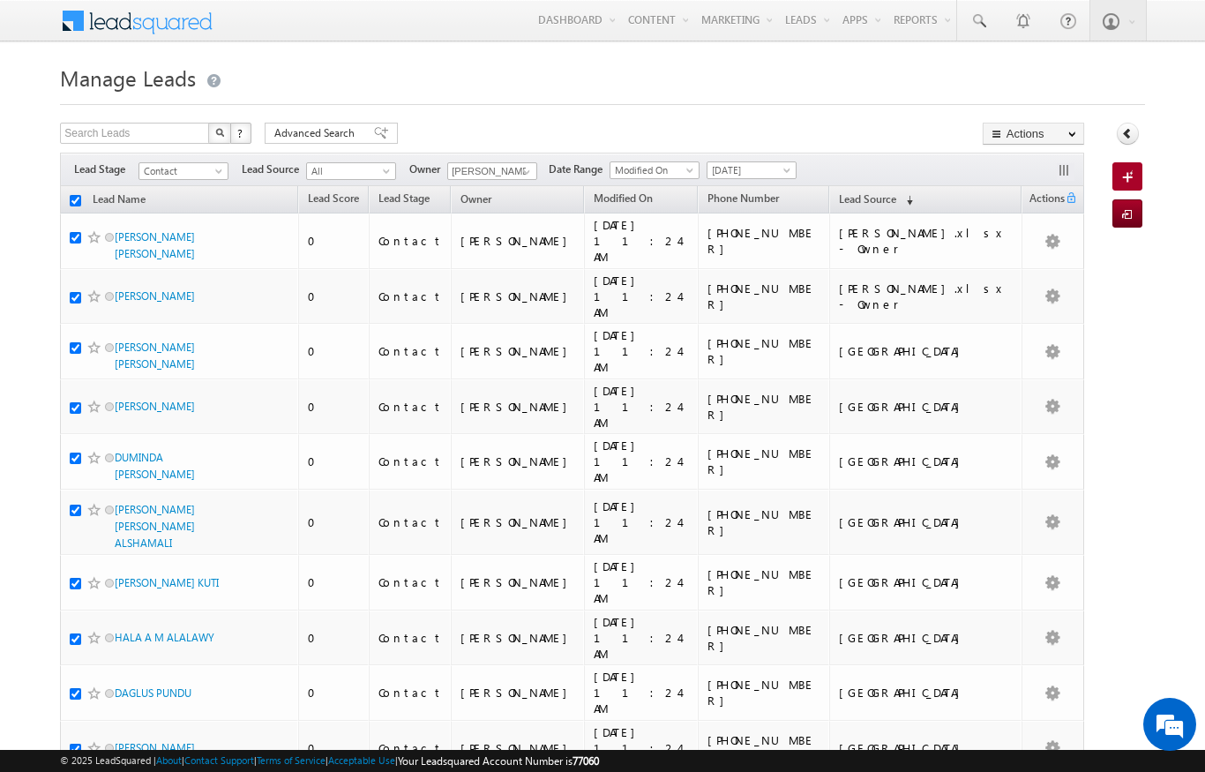
checkbox input "true"
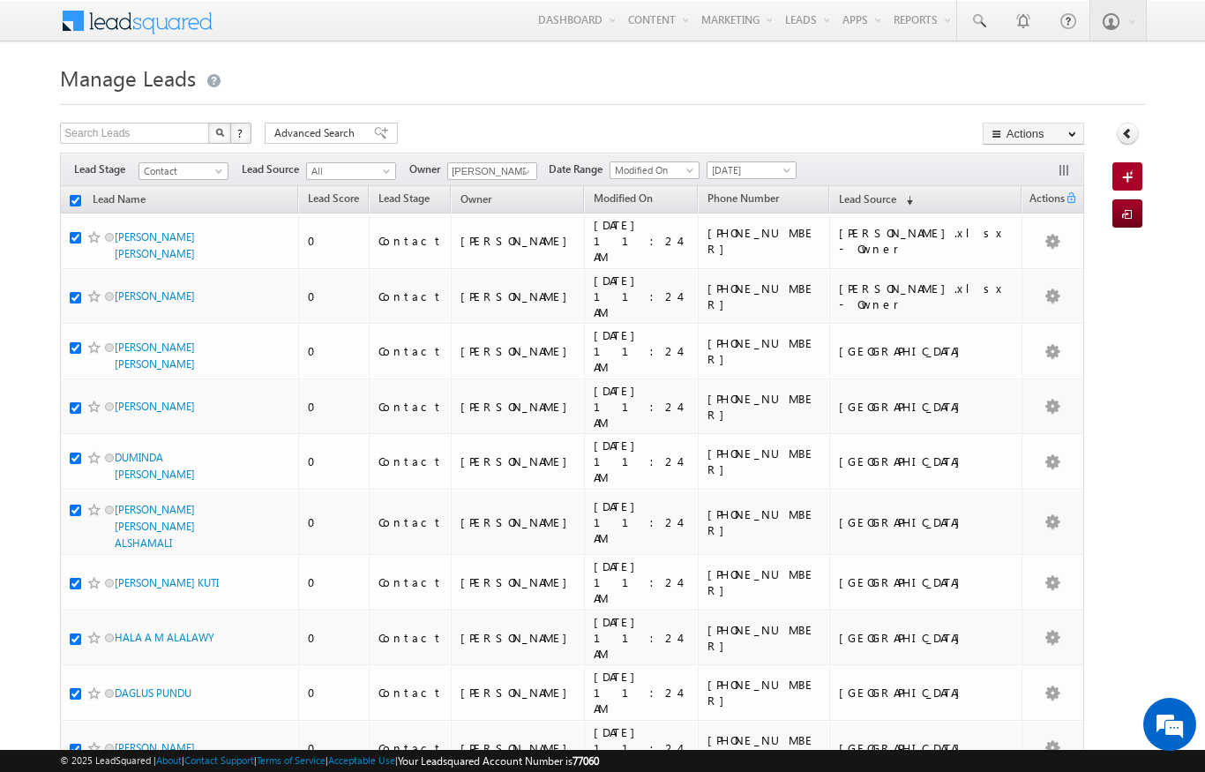
checkbox input "true"
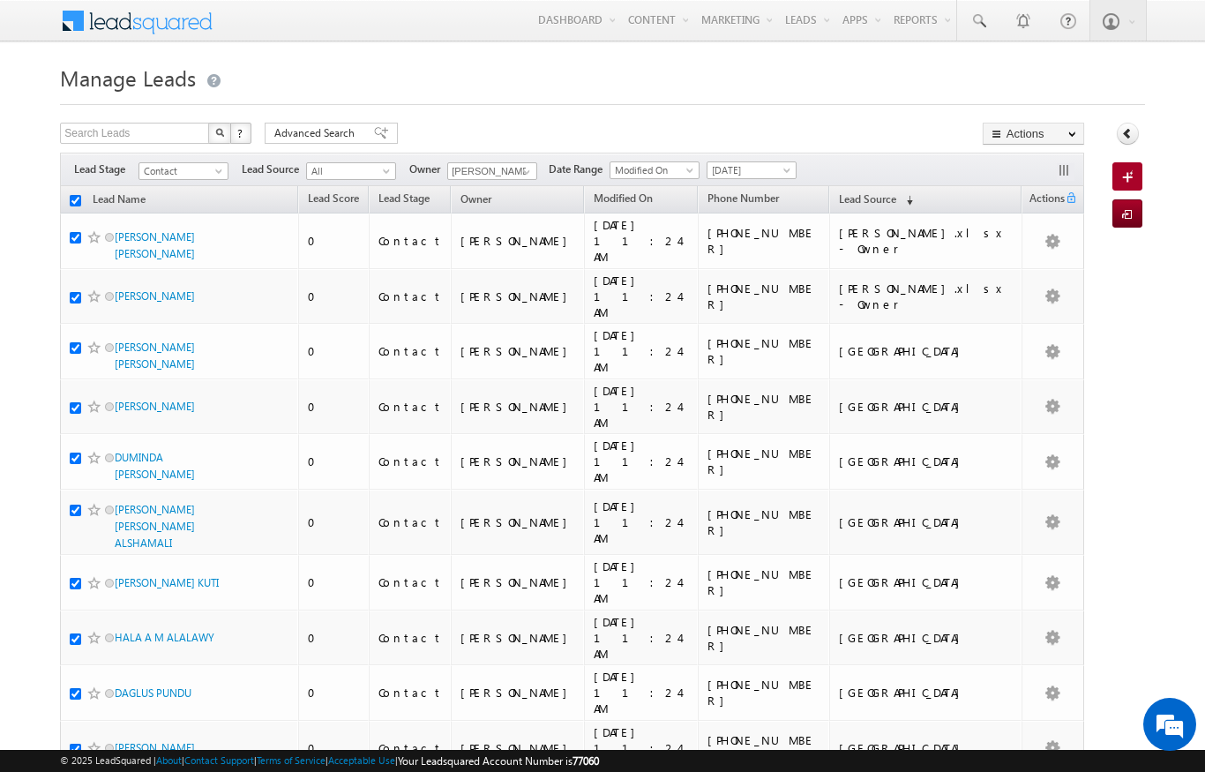
checkbox input "true"
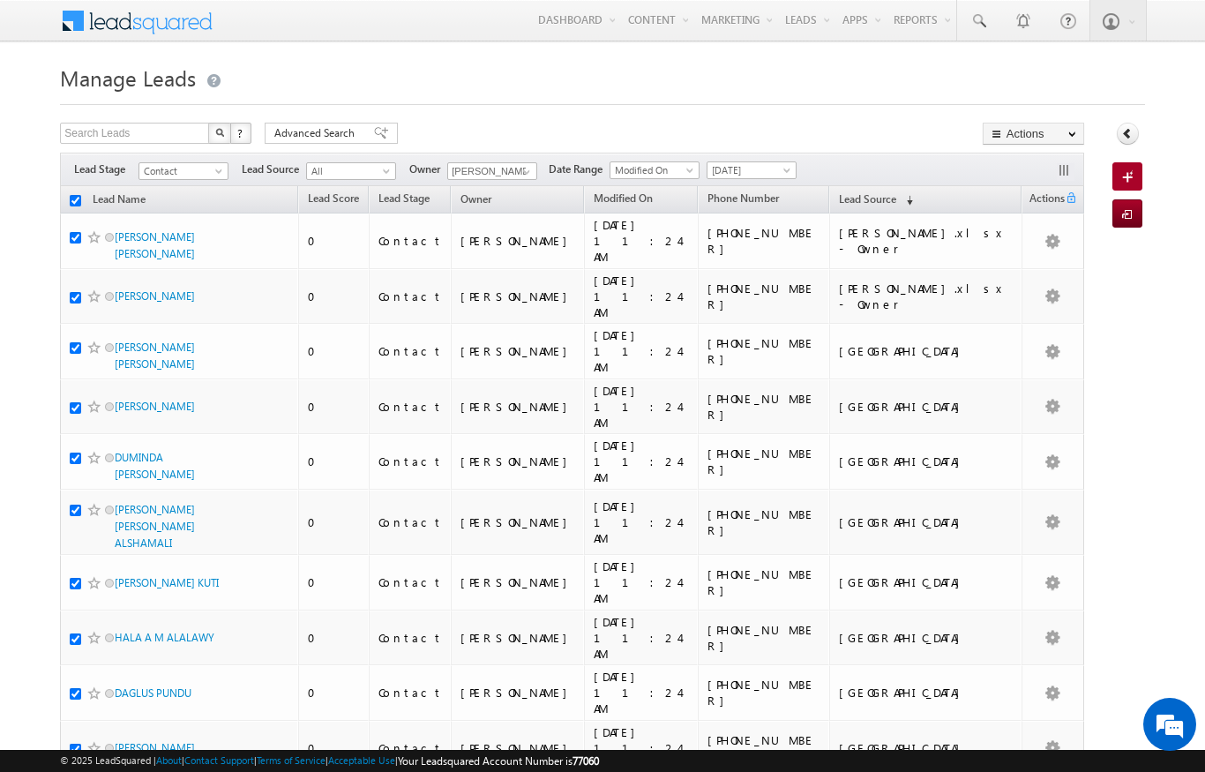
checkbox input "true"
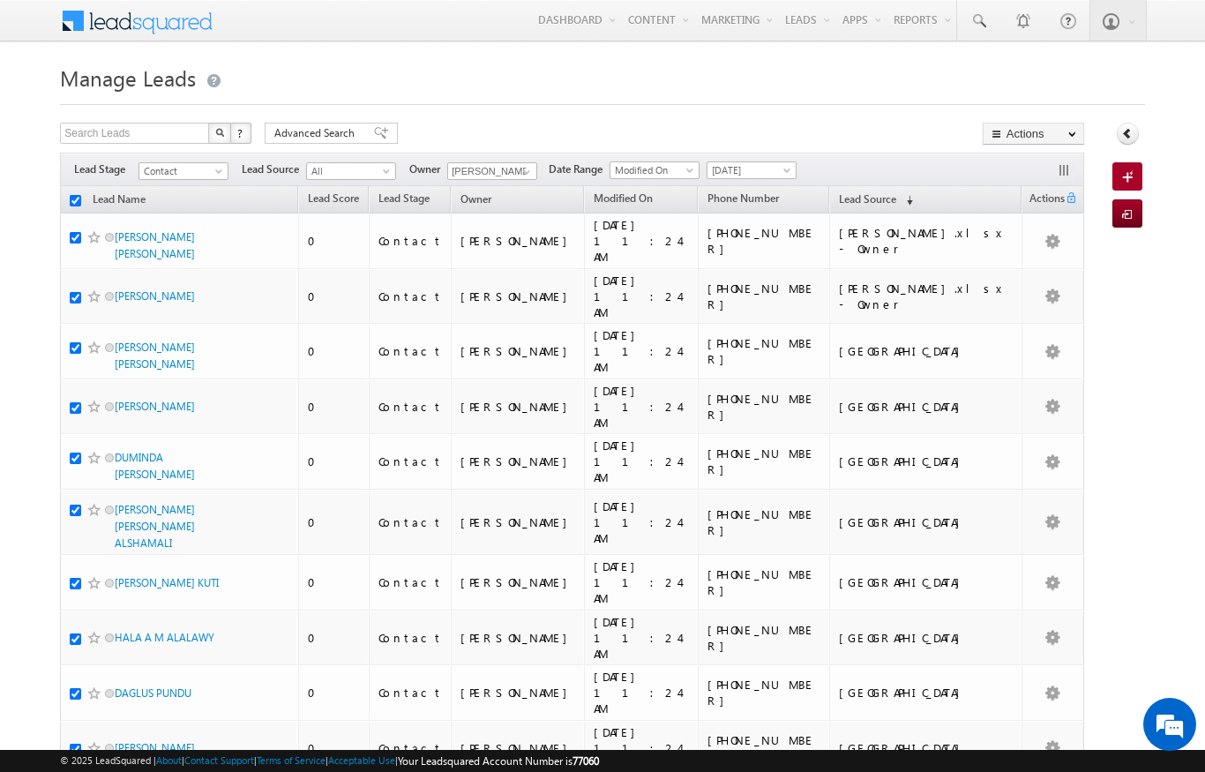
checkbox input "true"
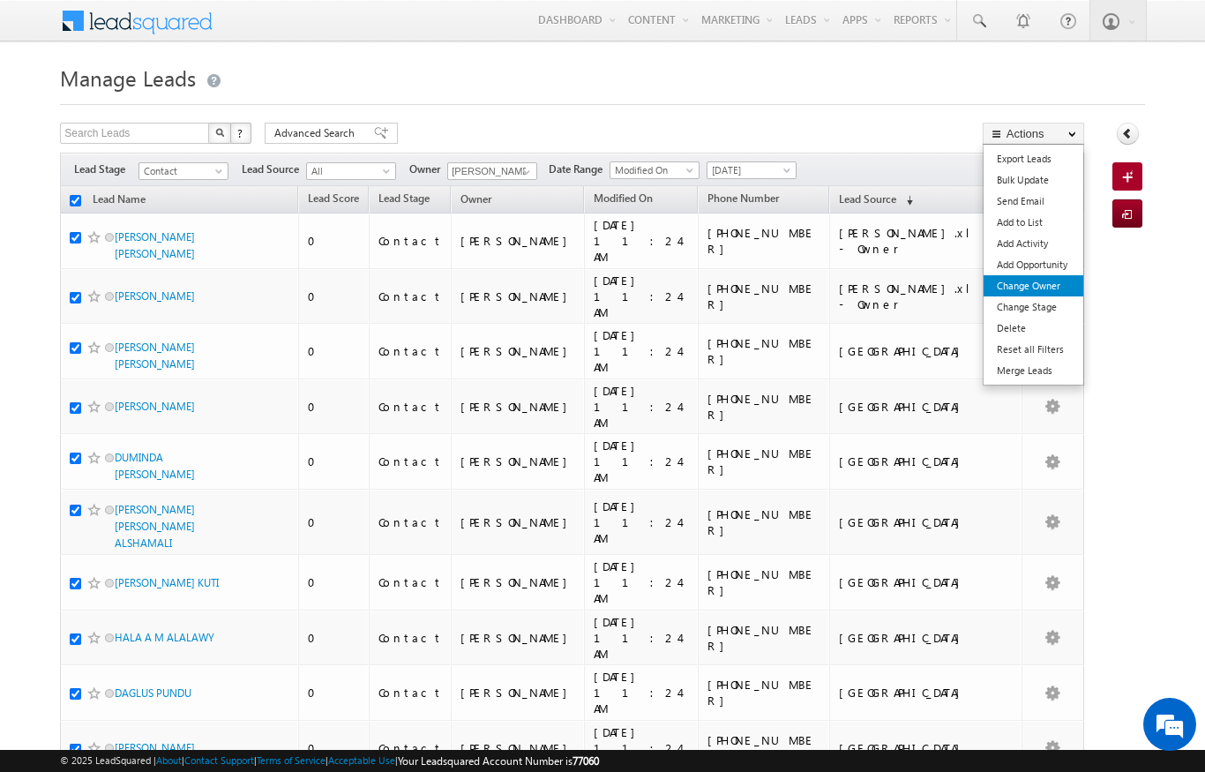
click at [1059, 292] on link "Change Owner" at bounding box center [1034, 285] width 100 height 21
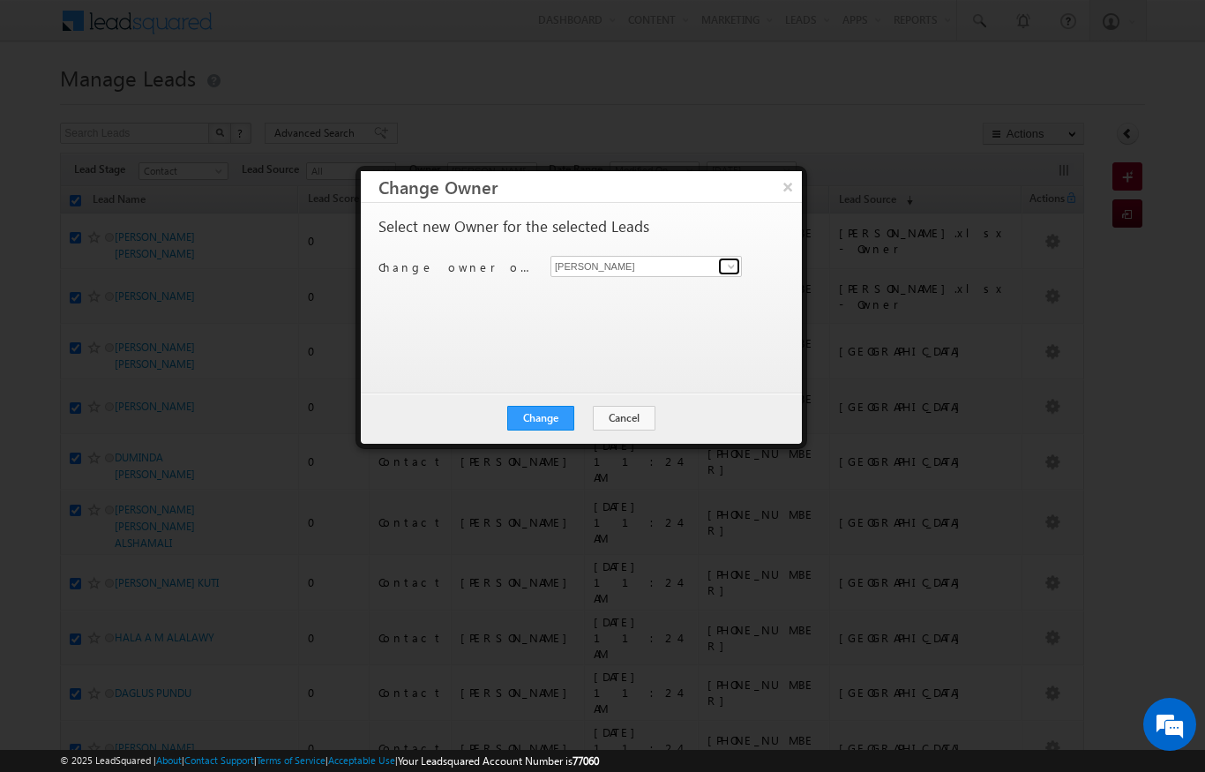
click at [728, 266] on span at bounding box center [731, 266] width 14 height 14
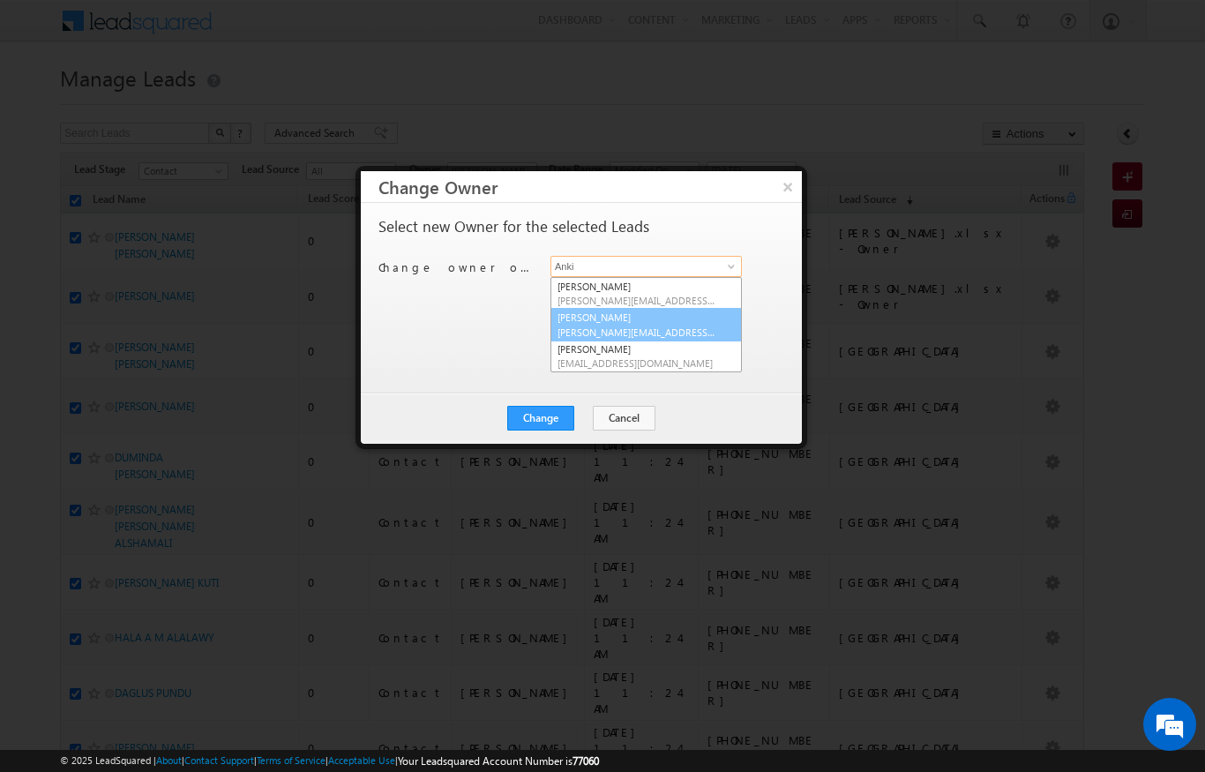
click at [625, 325] on span "[PERSON_NAME][EMAIL_ADDRESS][PERSON_NAME][DOMAIN_NAME]" at bounding box center [636, 331] width 159 height 13
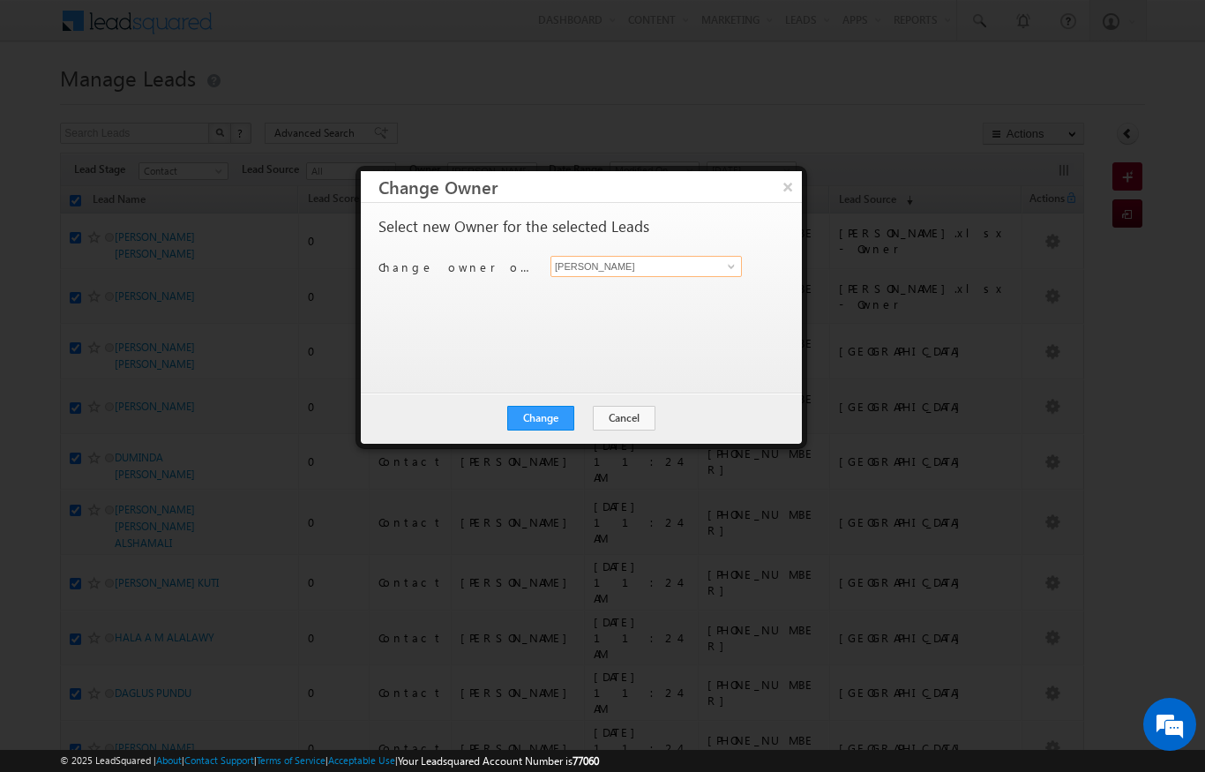
click at [788, 186] on button "×" at bounding box center [788, 186] width 28 height 31
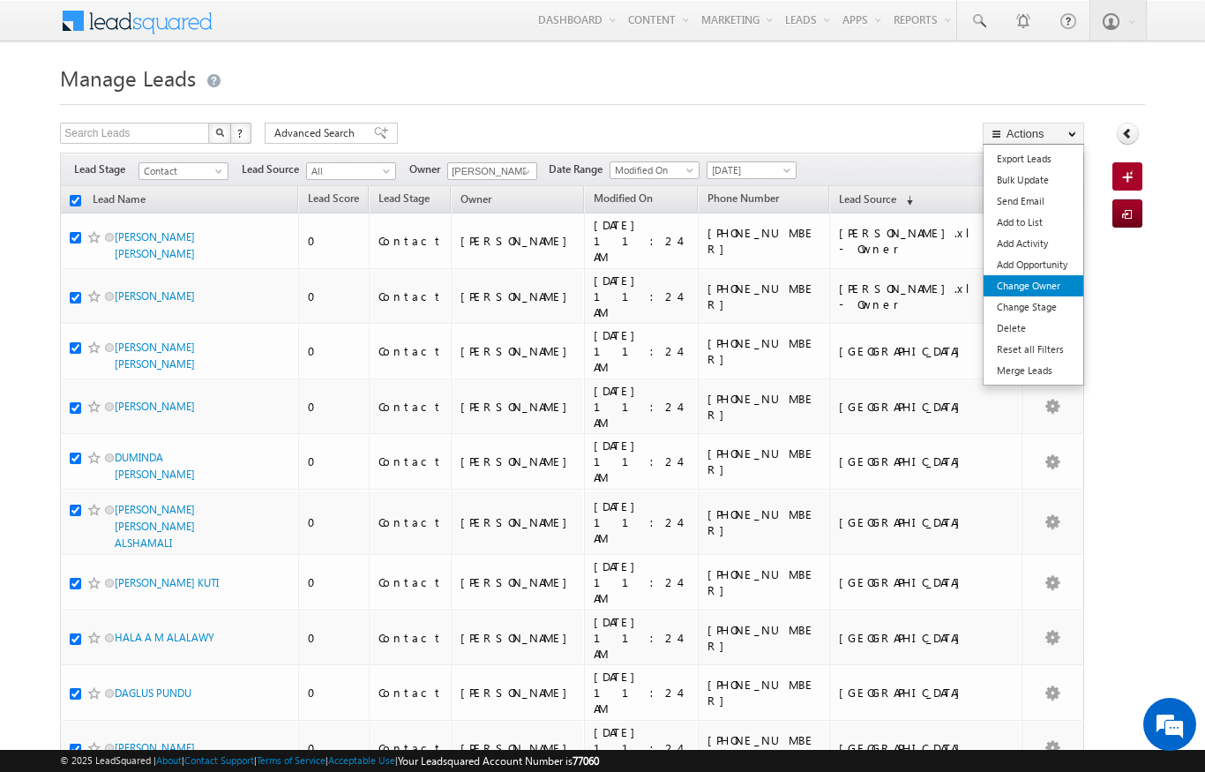
click at [1043, 288] on link "Change Owner" at bounding box center [1034, 285] width 100 height 21
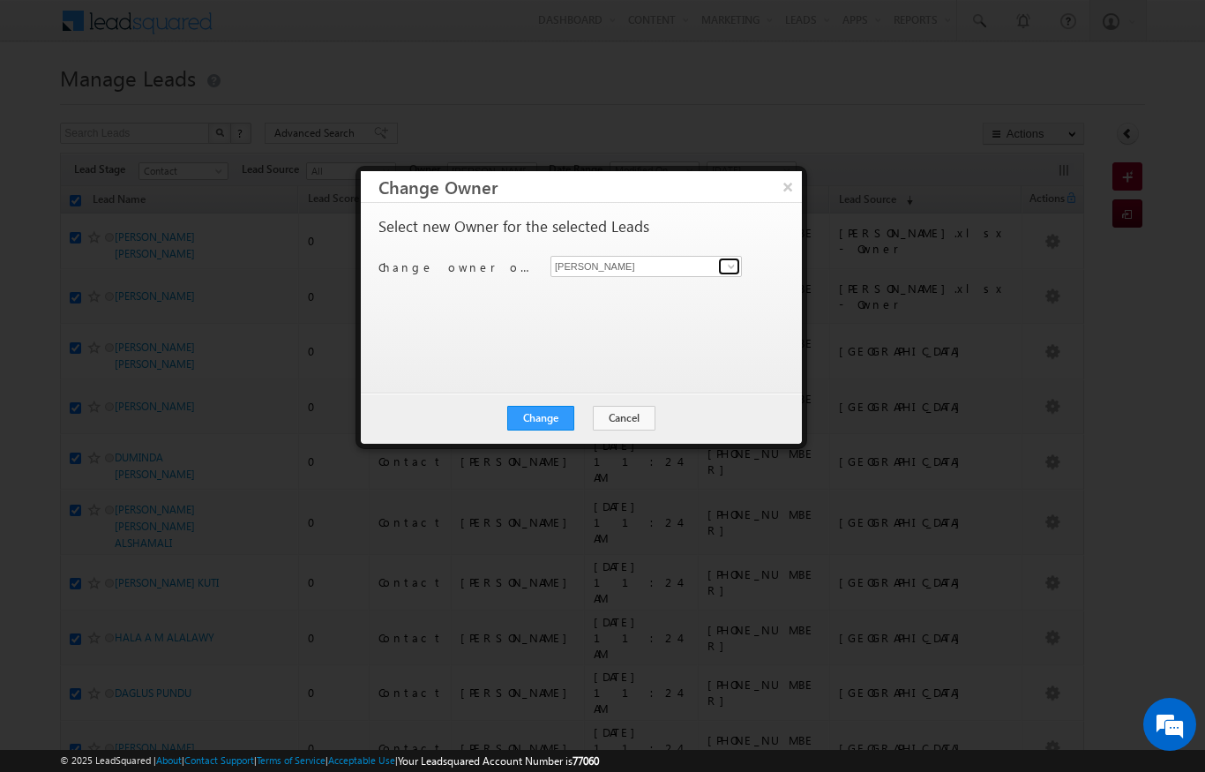
click at [723, 265] on link at bounding box center [729, 267] width 22 height 18
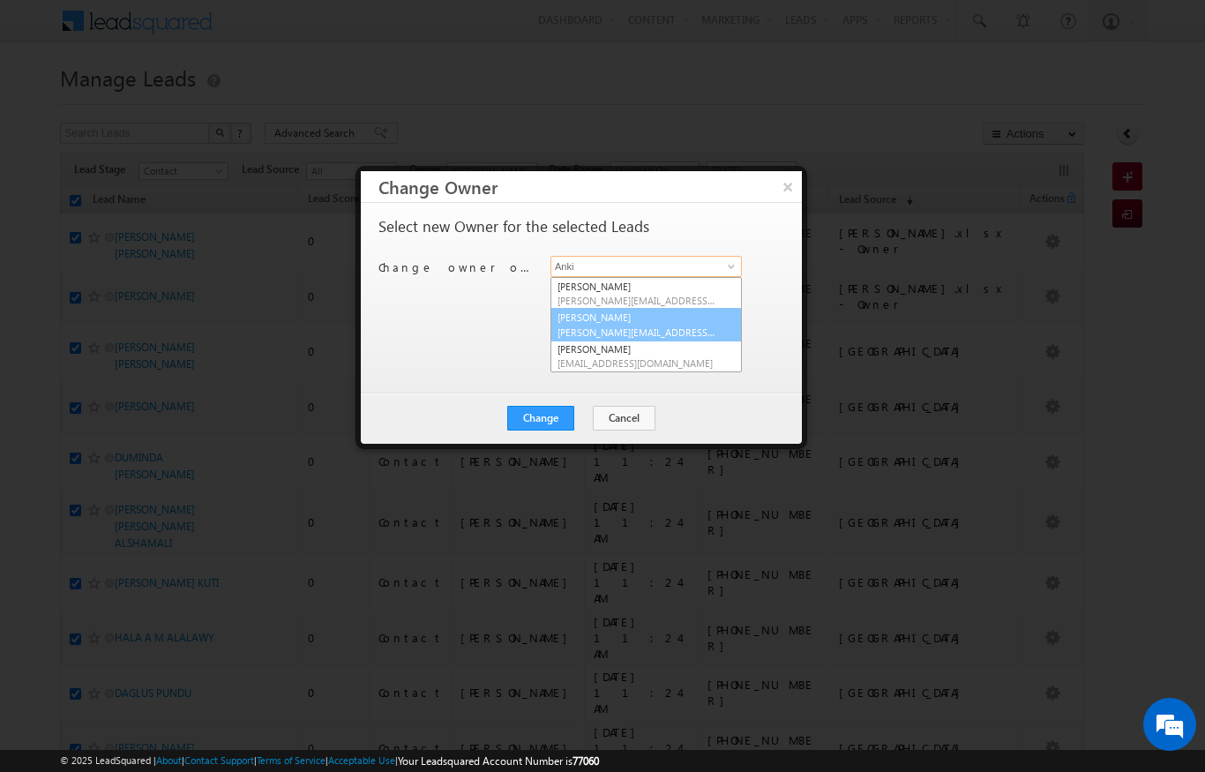
click at [640, 320] on link "[PERSON_NAME] [PERSON_NAME][EMAIL_ADDRESS][PERSON_NAME][DOMAIN_NAME]" at bounding box center [645, 325] width 191 height 34
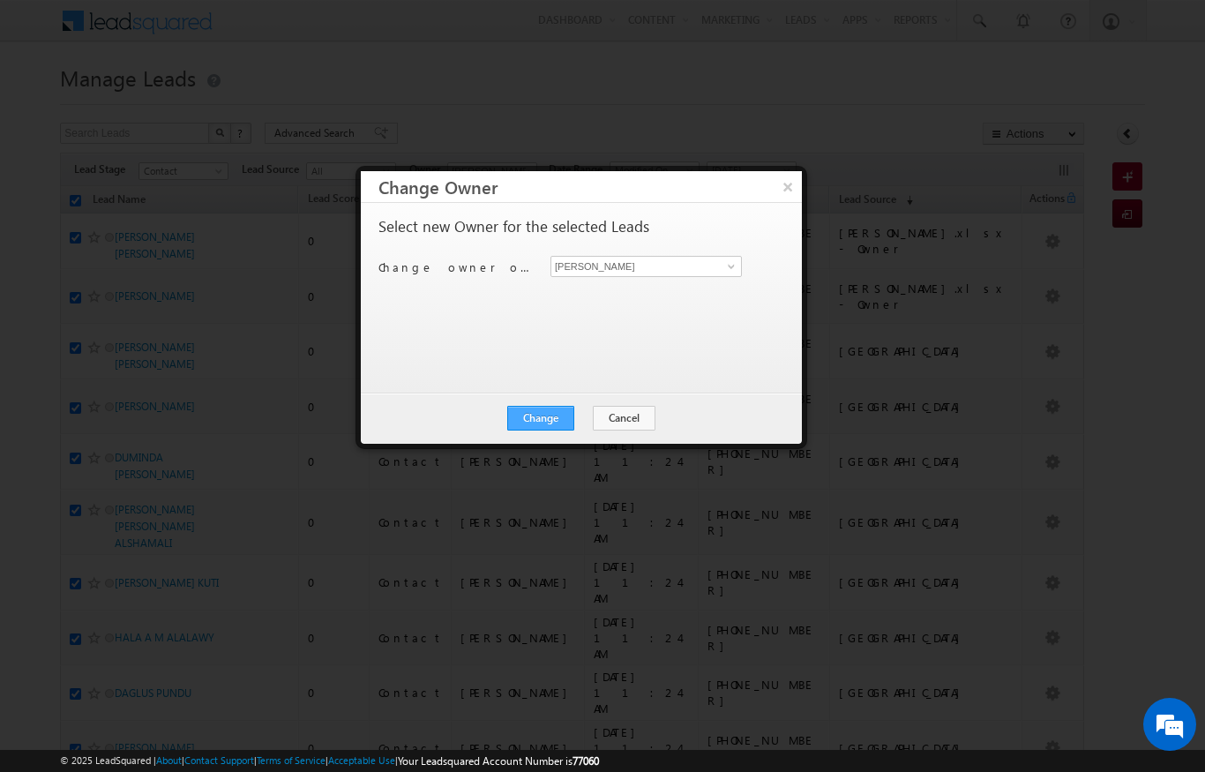
click at [553, 415] on button "Change" at bounding box center [540, 418] width 67 height 25
click at [567, 421] on button "Close" at bounding box center [584, 418] width 56 height 25
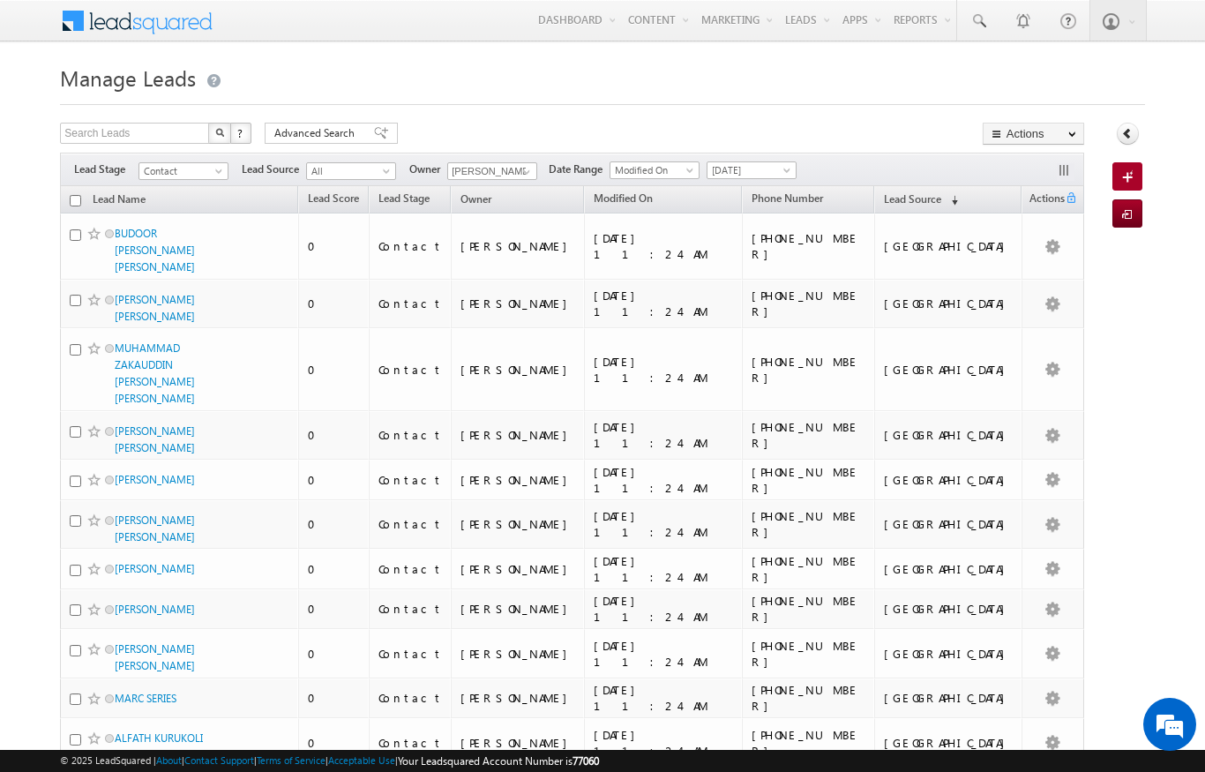
click at [70, 196] on input "checkbox" at bounding box center [75, 200] width 11 height 11
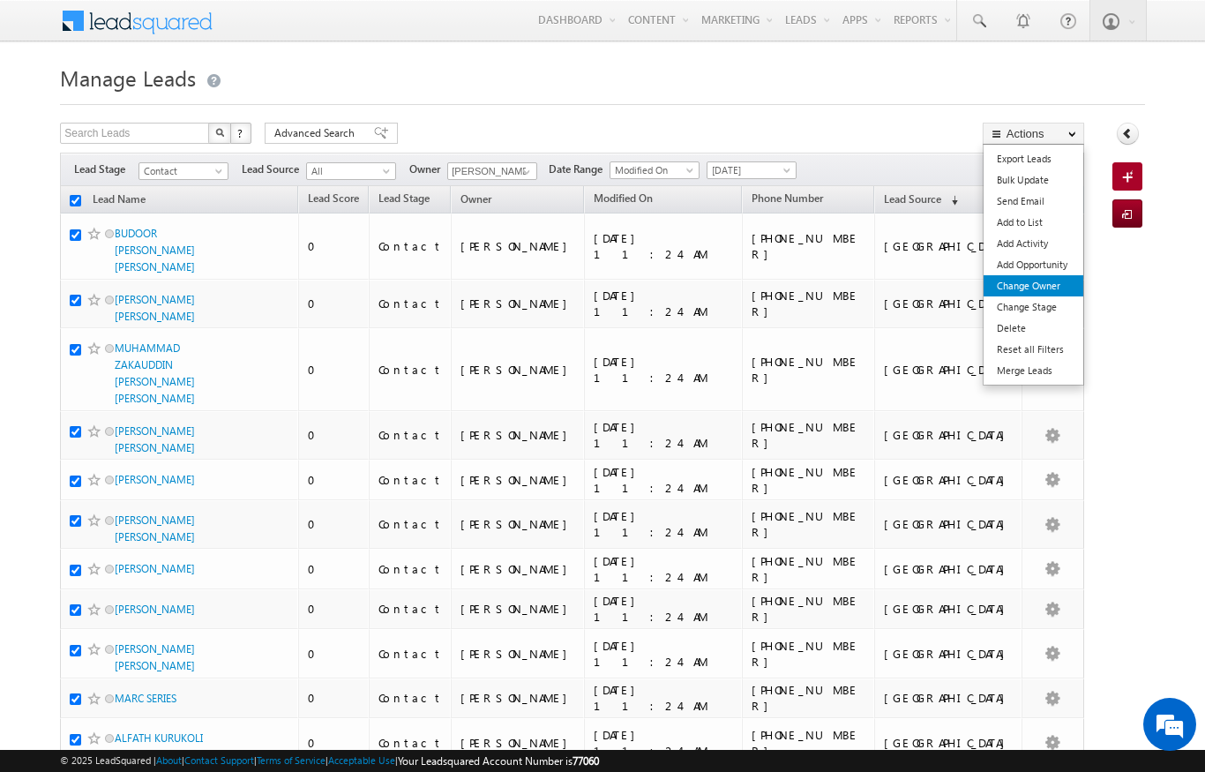
click at [1048, 283] on link "Change Owner" at bounding box center [1034, 285] width 100 height 21
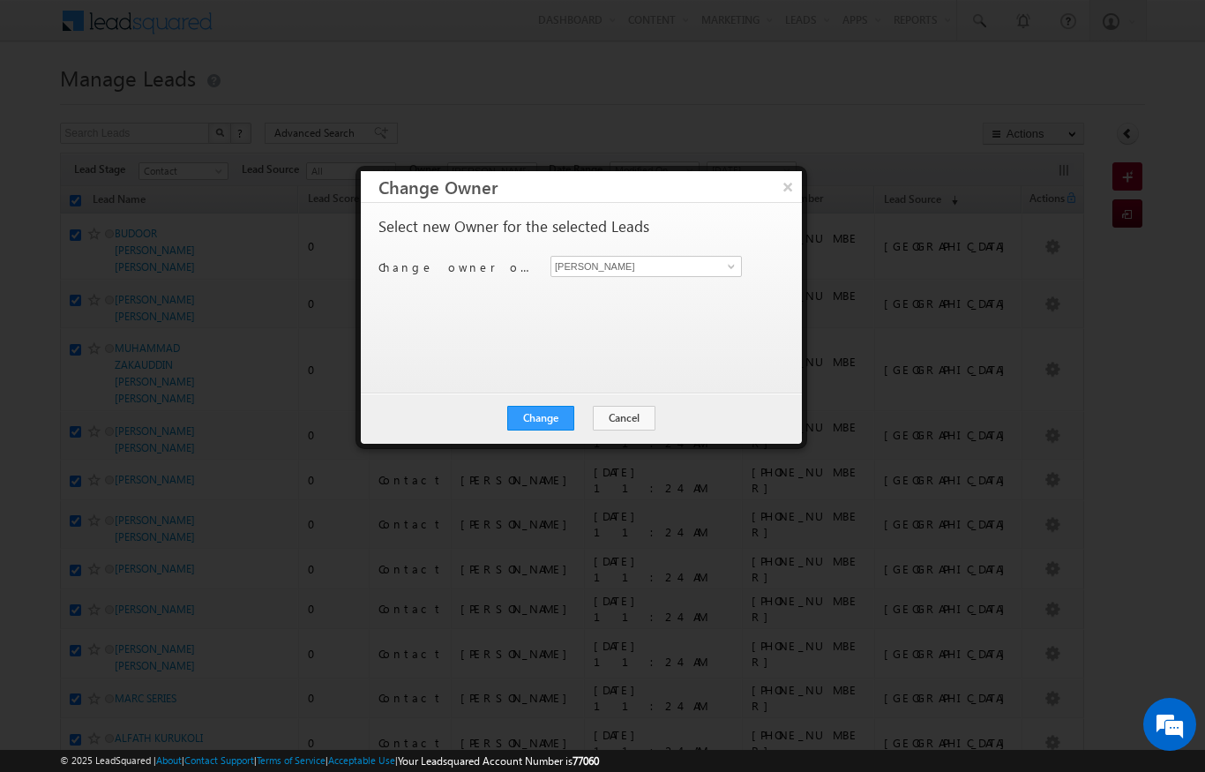
click at [755, 261] on div "[PERSON_NAME] [PERSON_NAME]" at bounding box center [656, 266] width 212 height 21
click at [714, 273] on input "[PERSON_NAME]" at bounding box center [645, 266] width 191 height 21
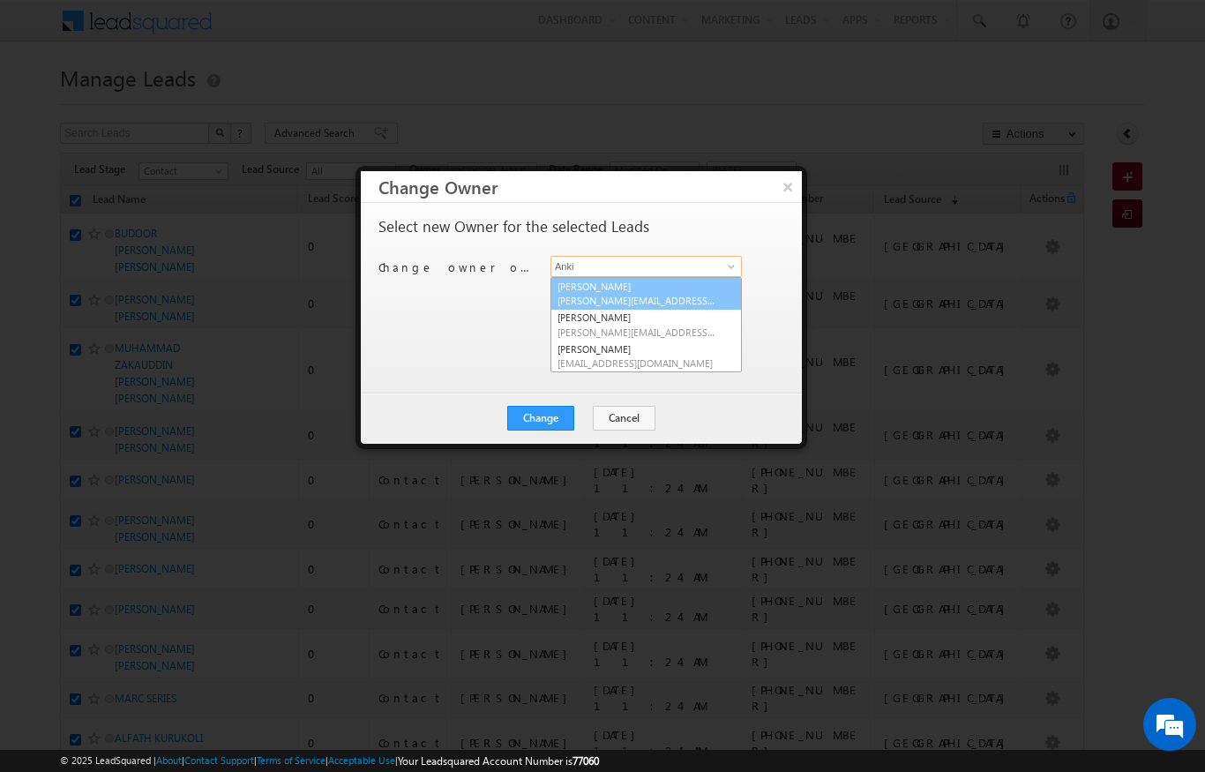
click at [652, 298] on span "[PERSON_NAME][EMAIL_ADDRESS][DOMAIN_NAME]" at bounding box center [636, 300] width 159 height 13
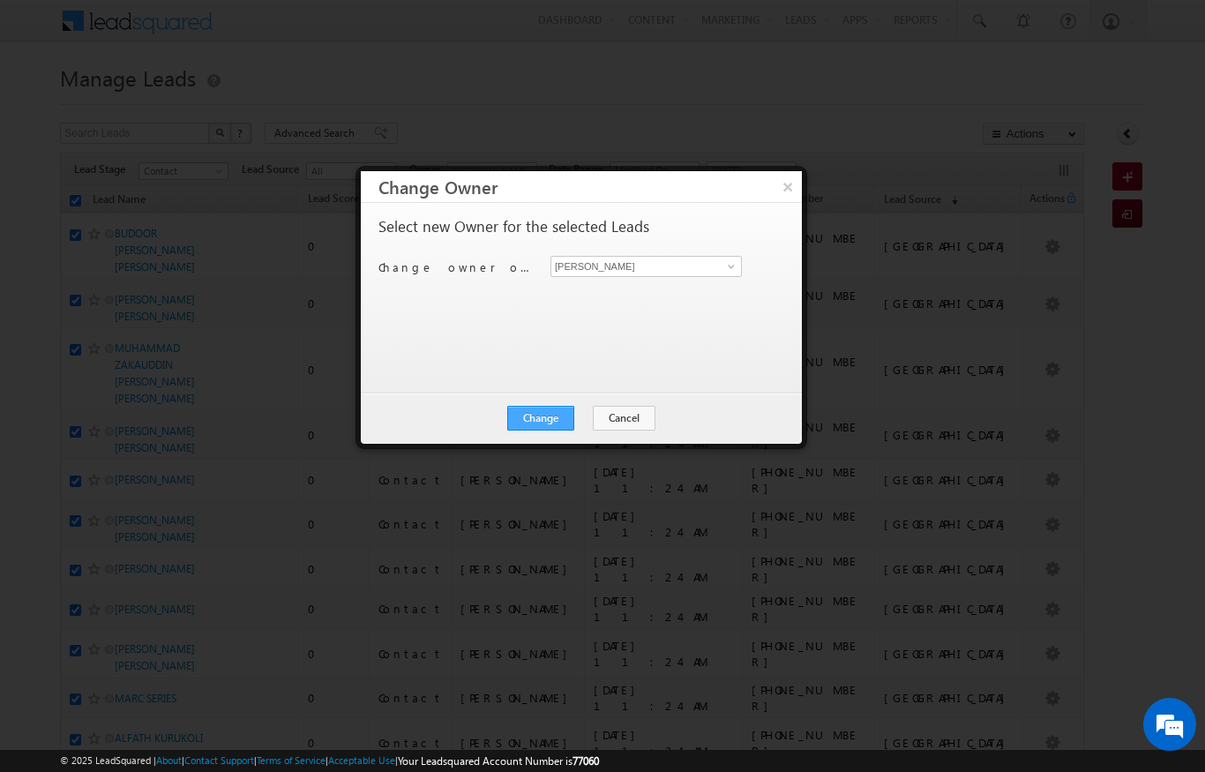
click at [550, 412] on button "Change" at bounding box center [540, 418] width 67 height 25
click at [592, 410] on button "Close" at bounding box center [584, 418] width 56 height 25
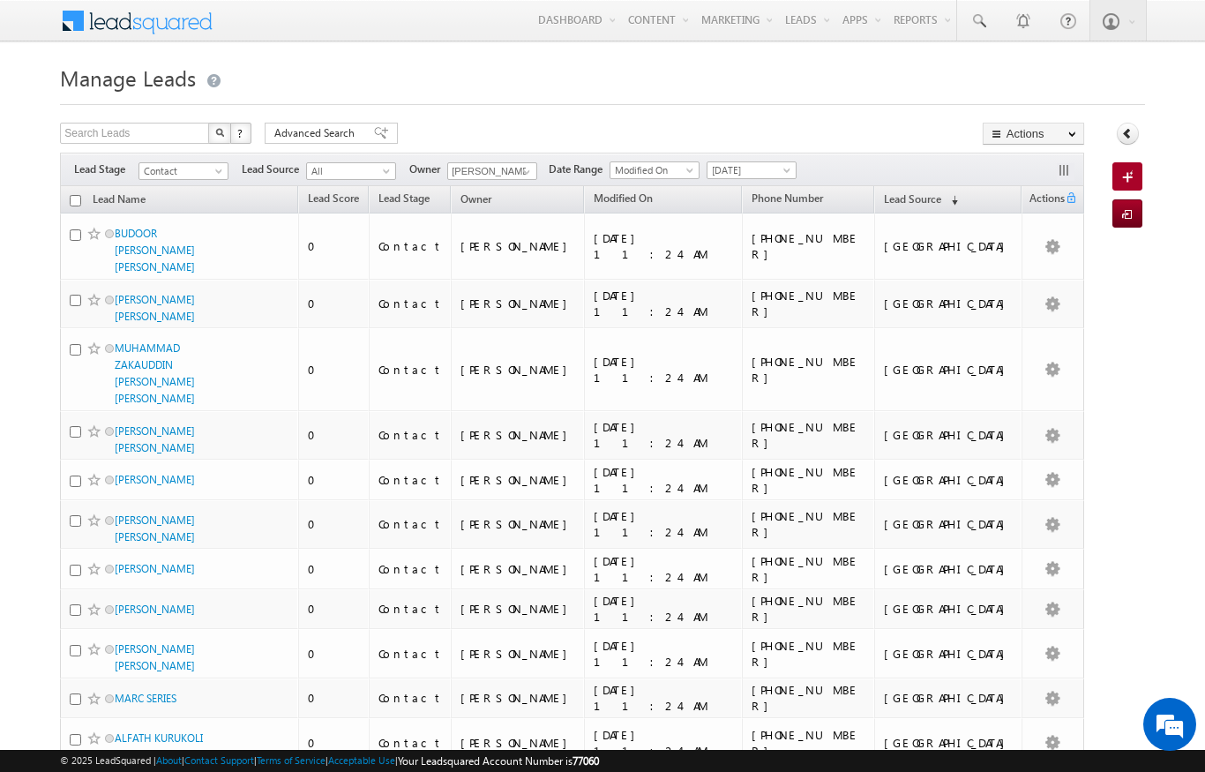
click at [79, 197] on input "checkbox" at bounding box center [75, 200] width 11 height 11
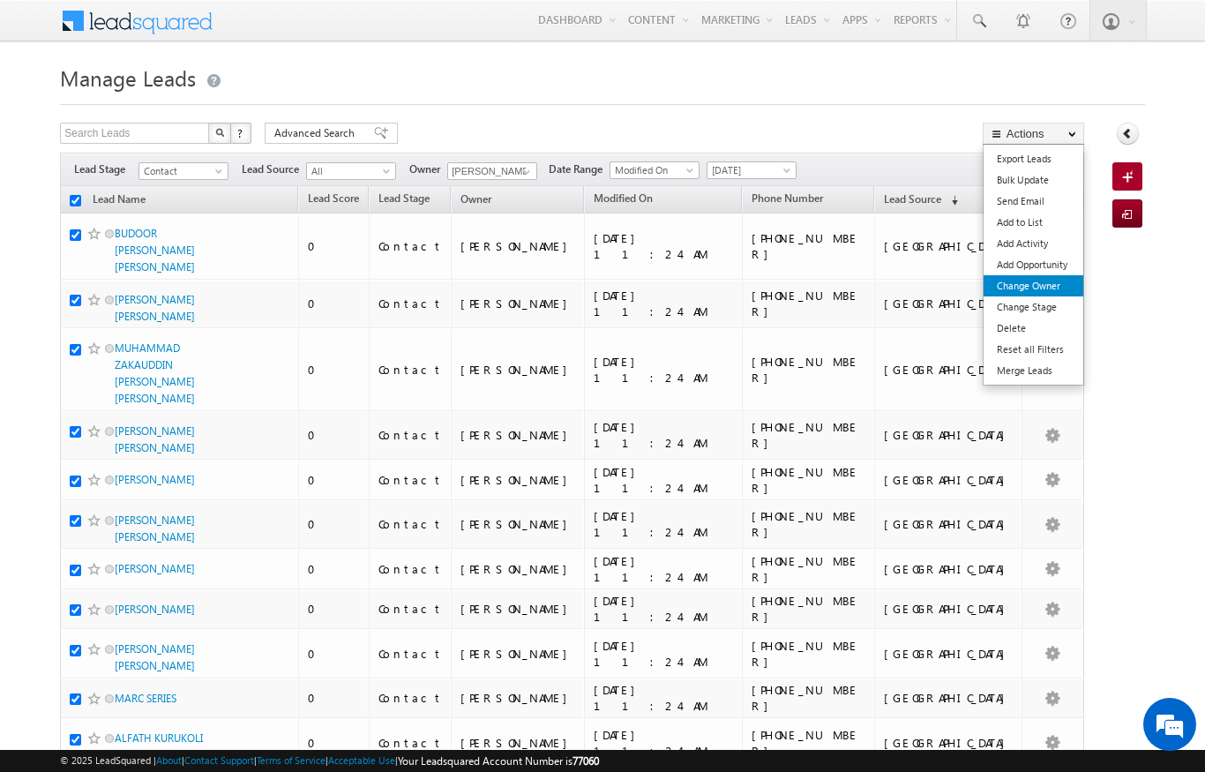
click at [1043, 290] on link "Change Owner" at bounding box center [1034, 285] width 100 height 21
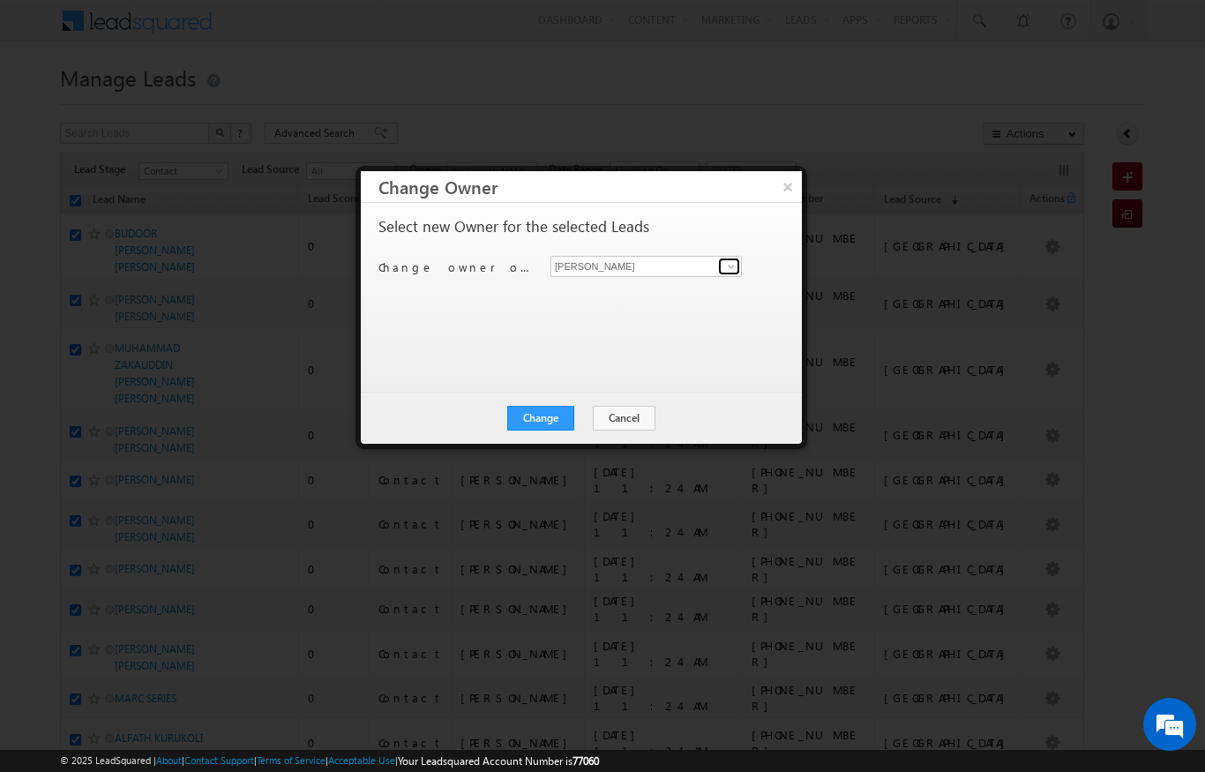
click at [729, 274] on link at bounding box center [729, 267] width 22 height 18
click at [672, 290] on link "[PERSON_NAME] Verhani [PERSON_NAME][EMAIL_ADDRESS][DOMAIN_NAME]" at bounding box center [645, 294] width 191 height 34
click at [553, 429] on button "Change" at bounding box center [540, 418] width 67 height 25
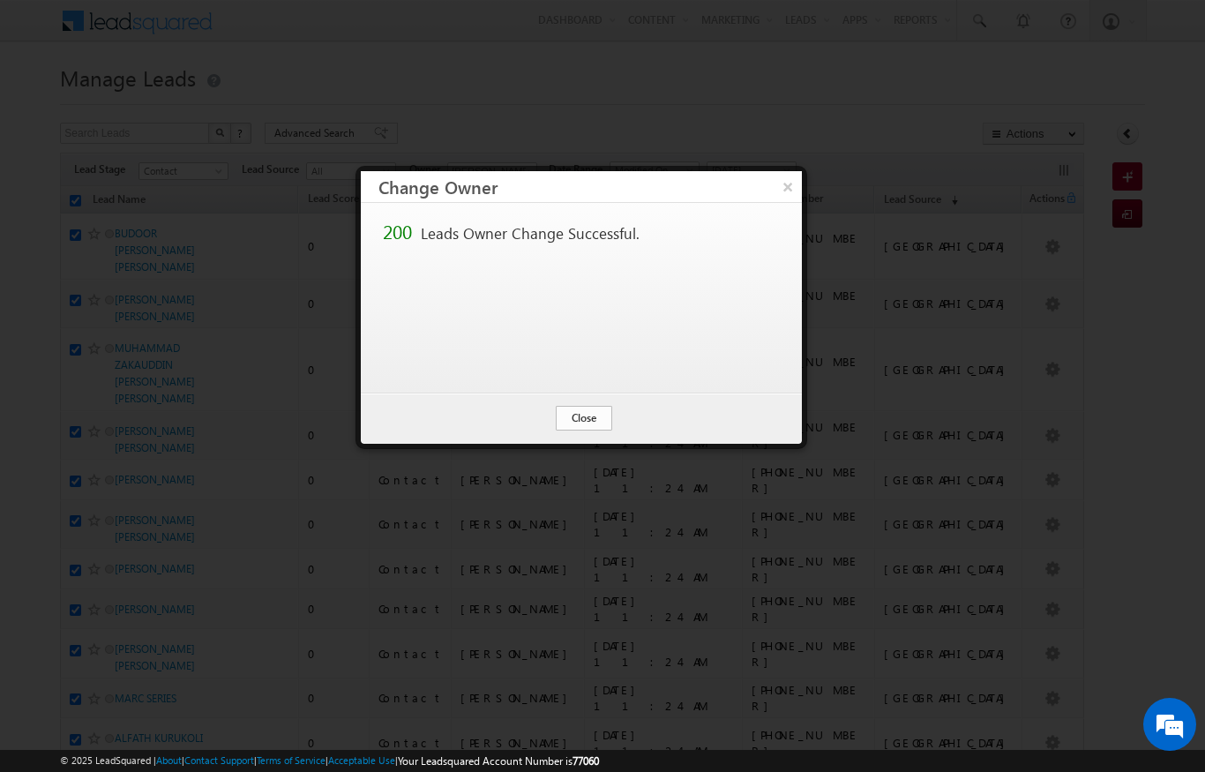
click at [574, 428] on button "Close" at bounding box center [584, 418] width 56 height 25
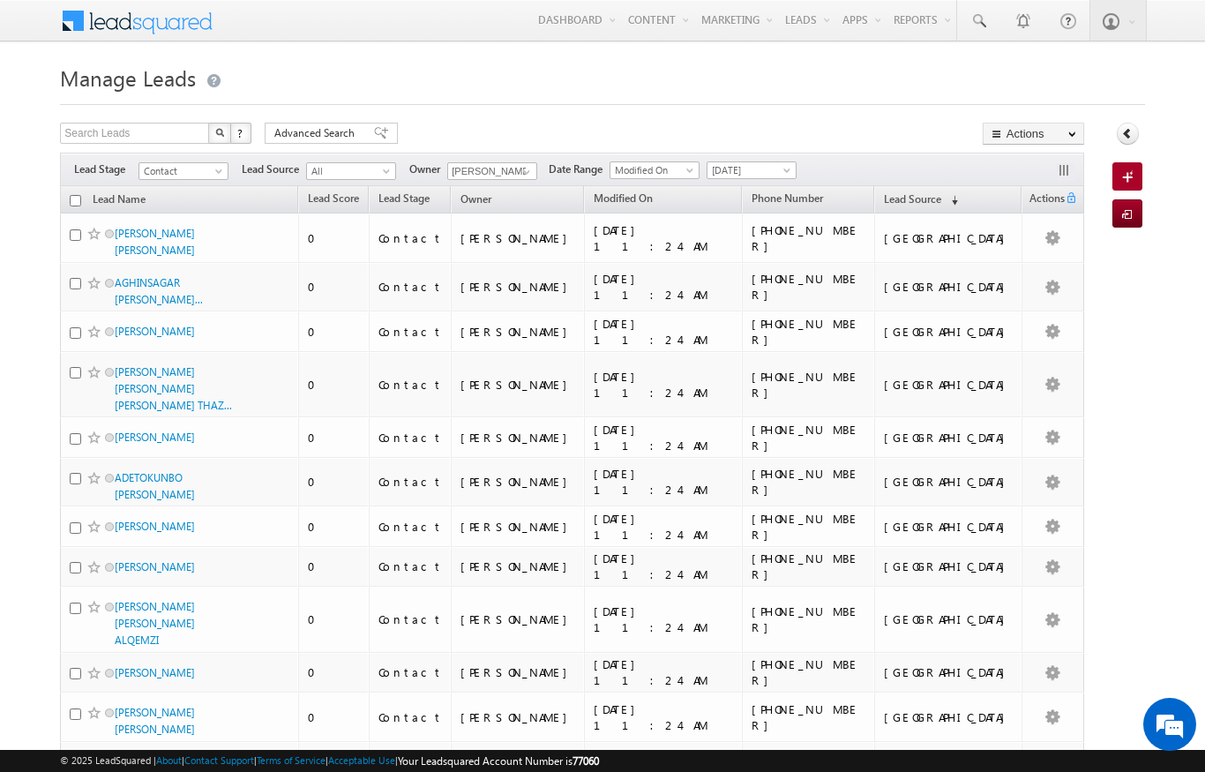
click at [73, 202] on input "checkbox" at bounding box center [75, 200] width 11 height 11
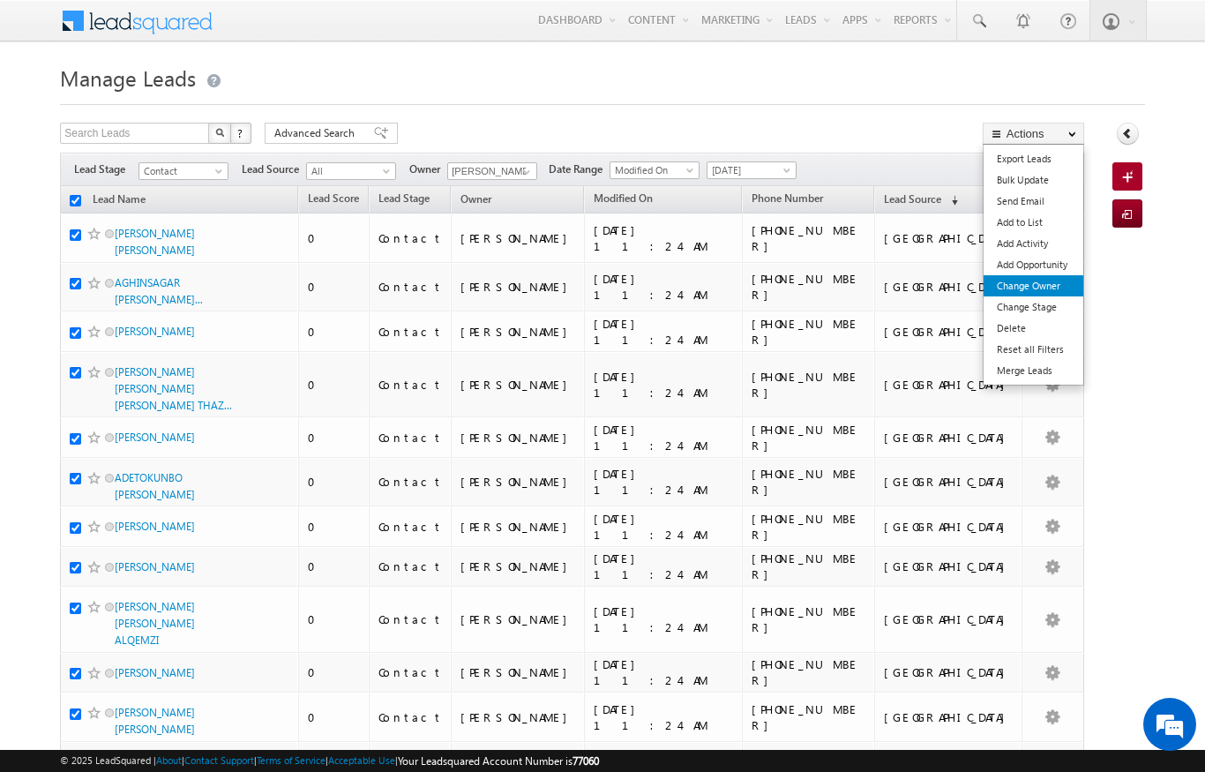
click at [1055, 288] on link "Change Owner" at bounding box center [1034, 285] width 100 height 21
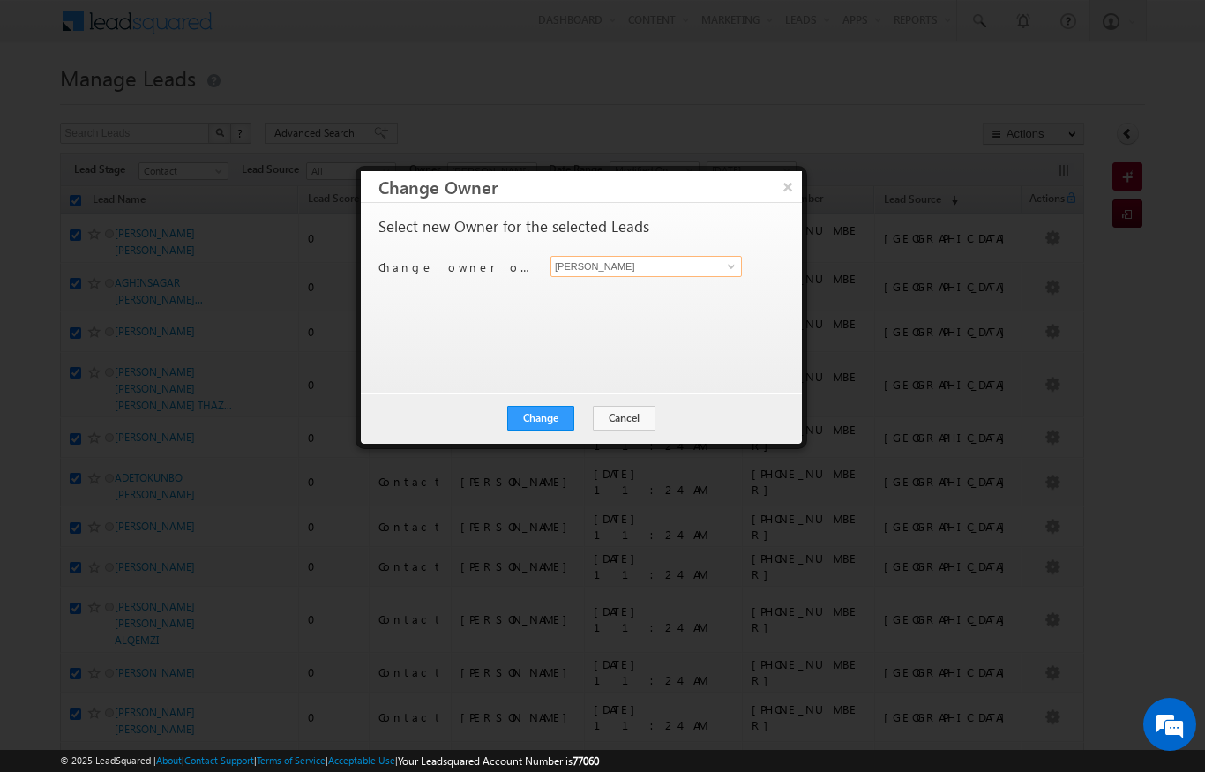
click at [720, 276] on input "[PERSON_NAME]" at bounding box center [645, 266] width 191 height 21
click at [690, 288] on link "[PERSON_NAME] [PERSON_NAME][EMAIL_ADDRESS][DOMAIN_NAME]" at bounding box center [645, 294] width 191 height 34
click at [561, 415] on button "Change" at bounding box center [540, 418] width 67 height 25
click at [595, 423] on button "Close" at bounding box center [584, 418] width 56 height 25
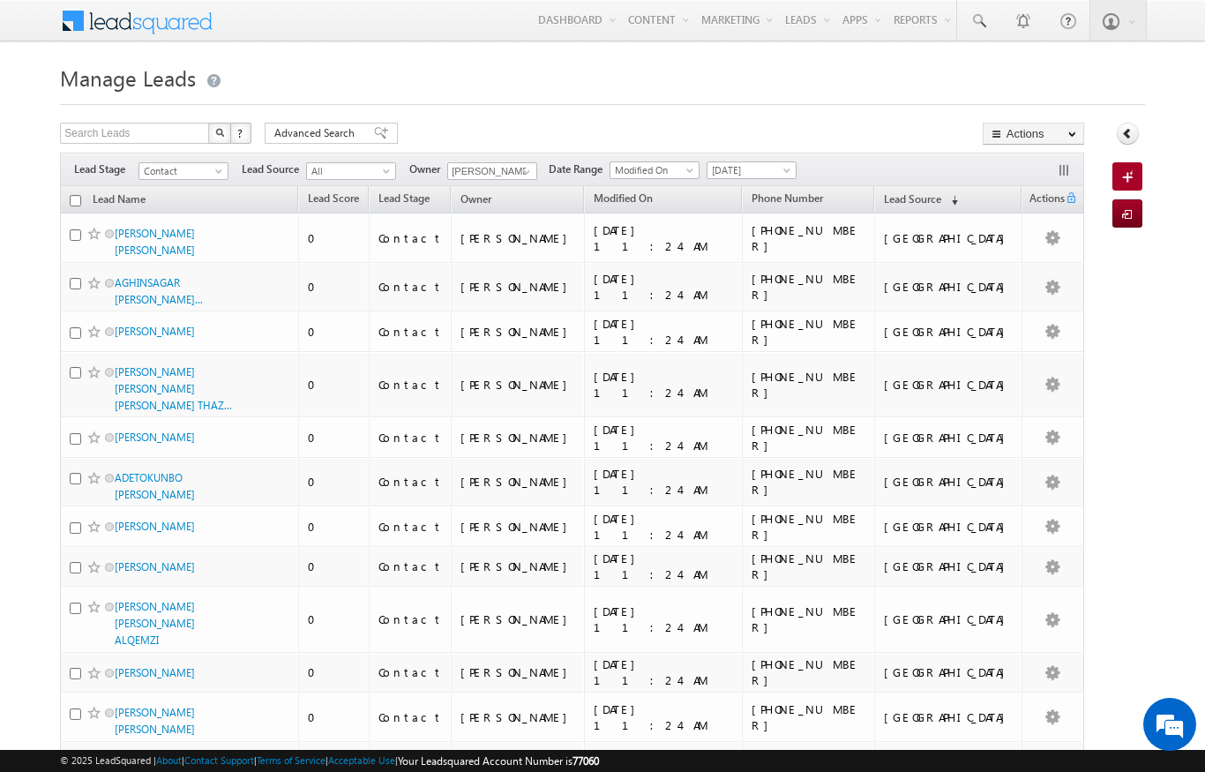
click at [78, 200] on input "checkbox" at bounding box center [75, 200] width 11 height 11
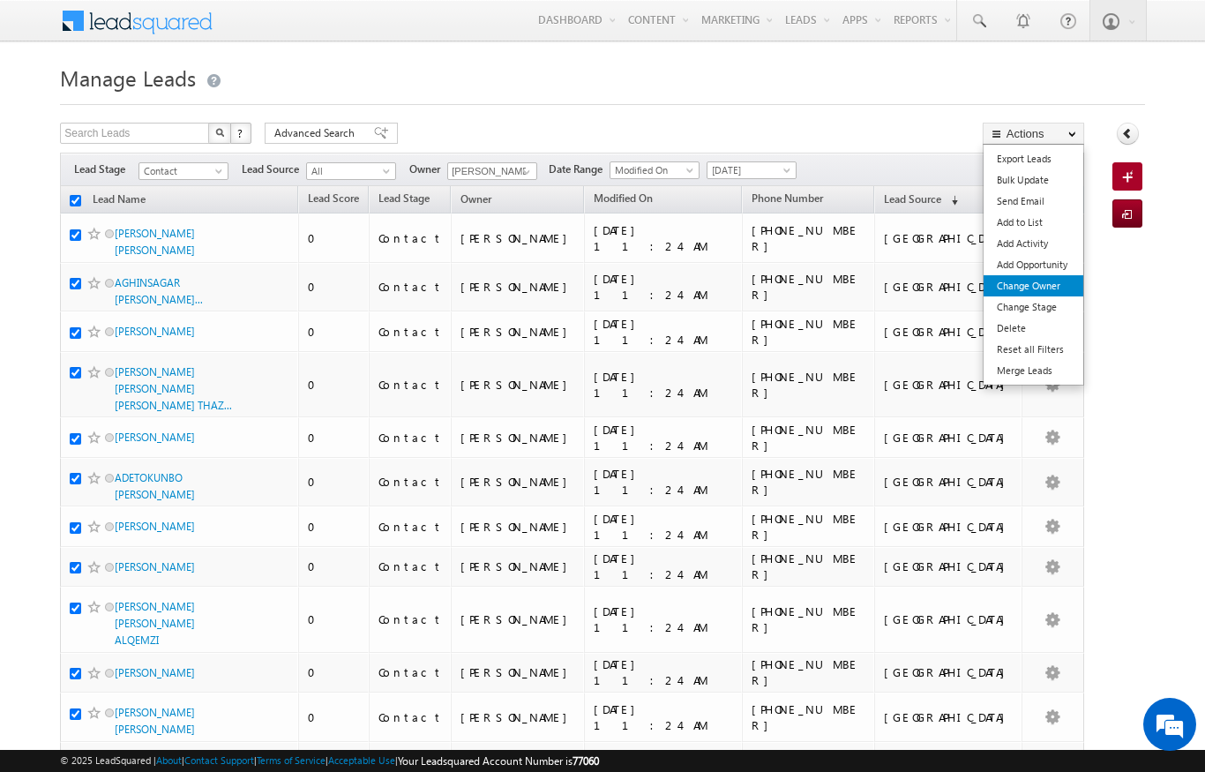
click at [1050, 281] on link "Change Owner" at bounding box center [1034, 285] width 100 height 21
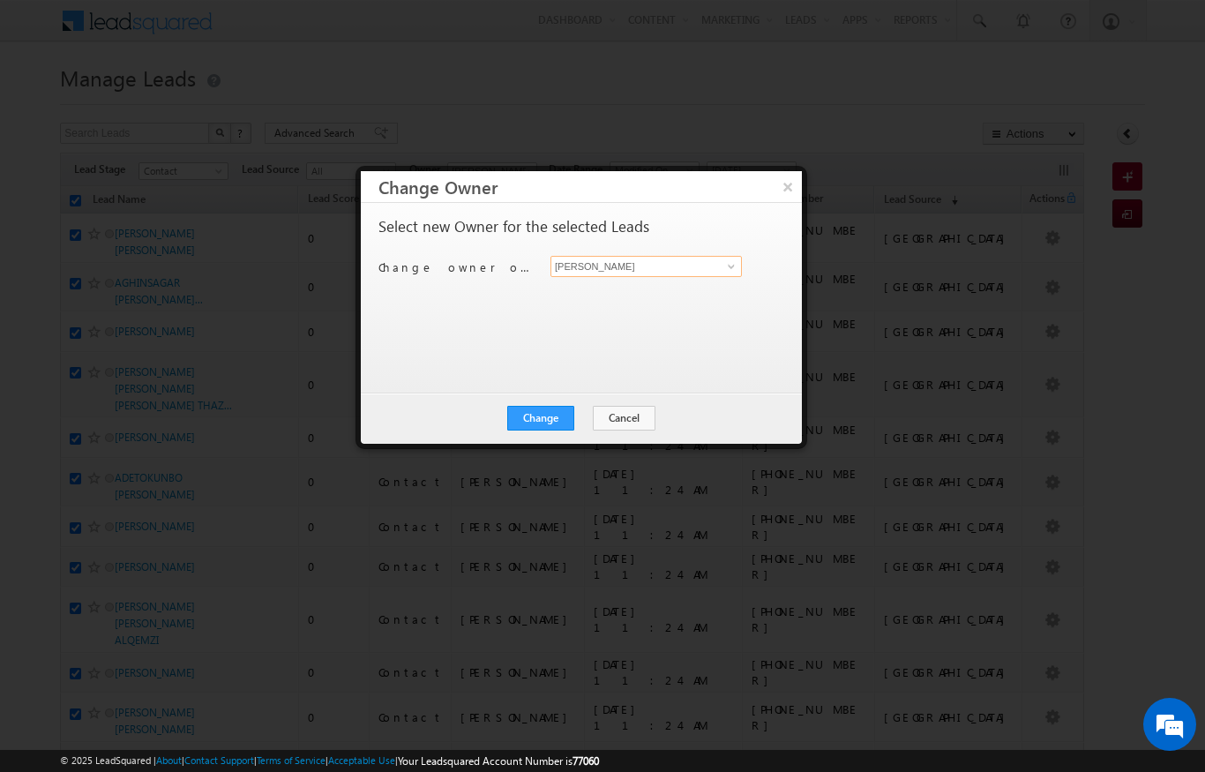
click at [711, 262] on input "[PERSON_NAME]" at bounding box center [645, 266] width 191 height 21
click at [660, 292] on link "[PERSON_NAME] [PERSON_NAME][EMAIL_ADDRESS][PERSON_NAME][DOMAIN_NAME]" at bounding box center [645, 294] width 191 height 34
click at [552, 416] on button "Change" at bounding box center [540, 418] width 67 height 25
click at [596, 422] on button "Close" at bounding box center [584, 418] width 56 height 25
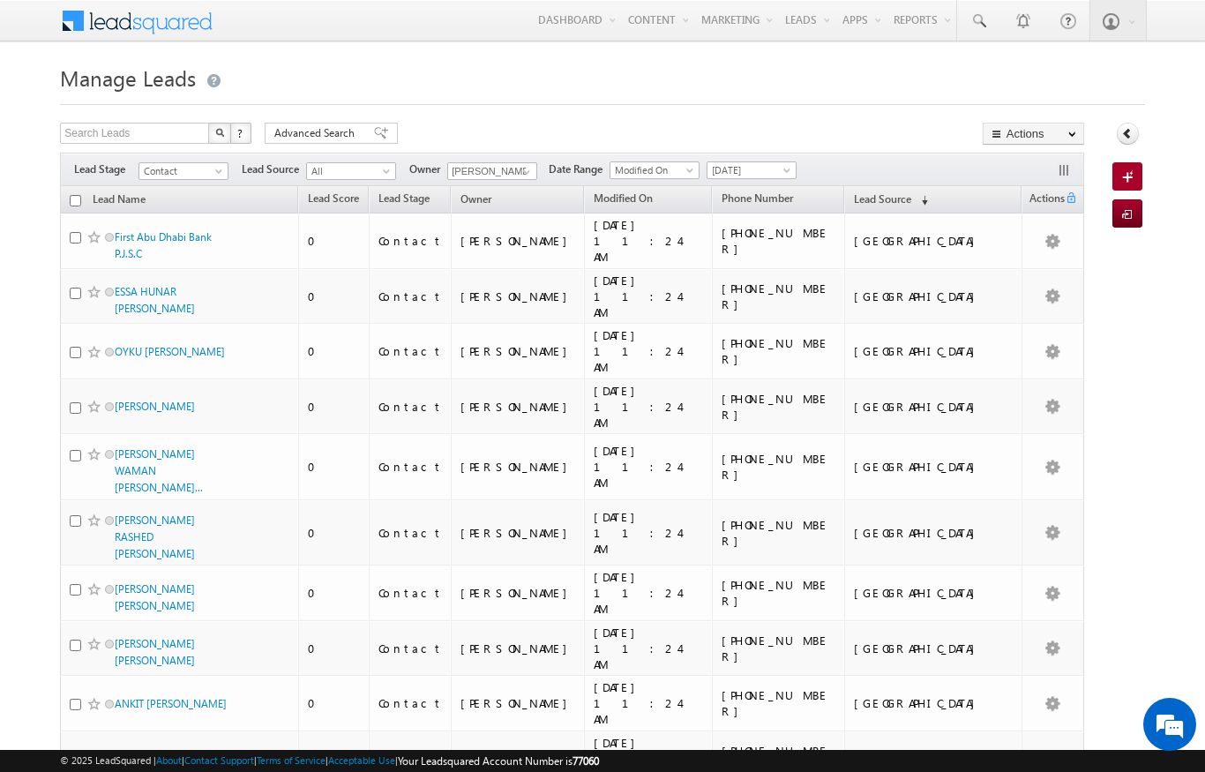
click at [75, 198] on input "checkbox" at bounding box center [75, 200] width 11 height 11
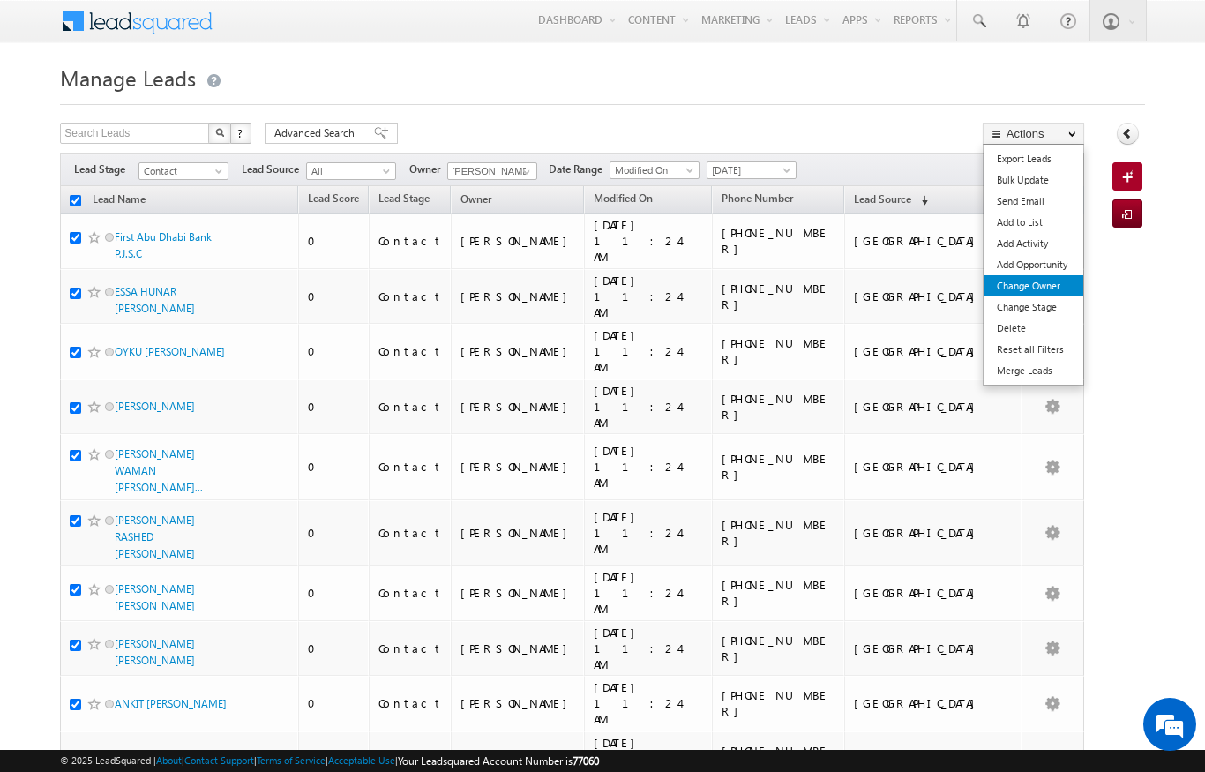
click at [1046, 283] on link "Change Owner" at bounding box center [1034, 285] width 100 height 21
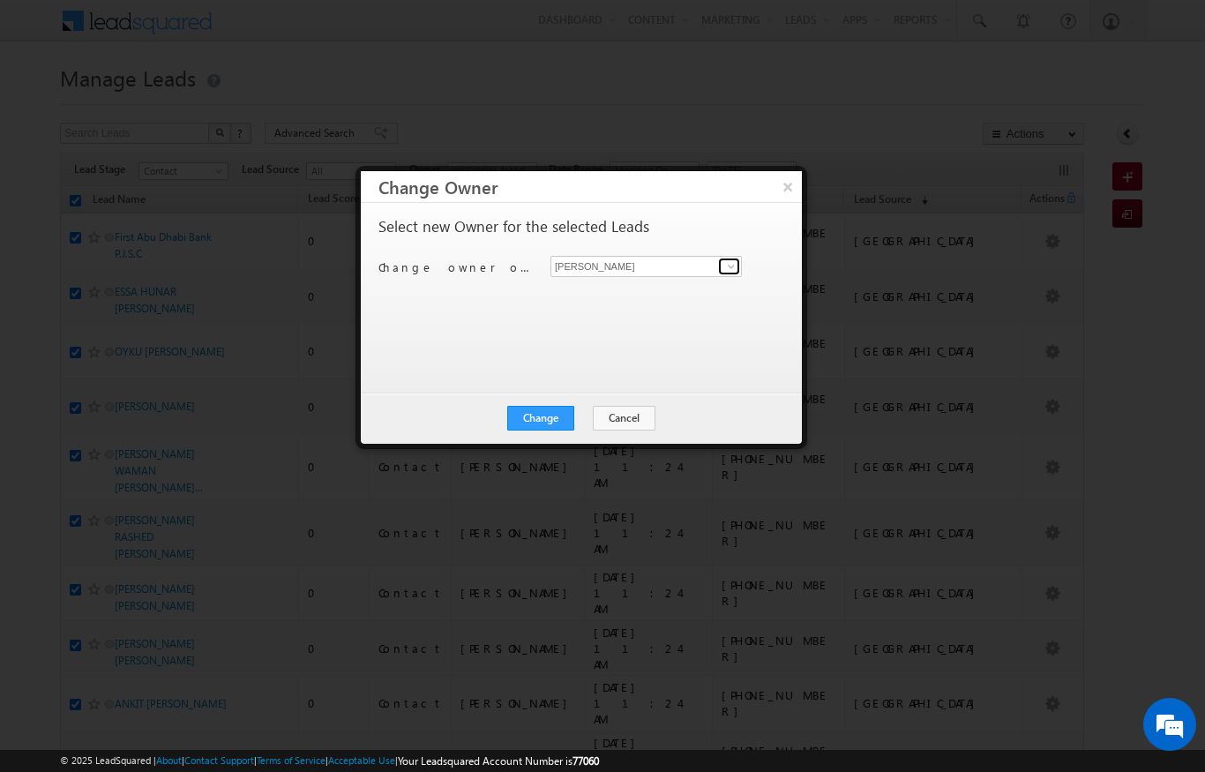
click at [738, 265] on link at bounding box center [729, 267] width 22 height 18
click at [654, 274] on input "Ek" at bounding box center [645, 266] width 191 height 21
click at [628, 307] on link "[PERSON_NAME] Verhani [PERSON_NAME][EMAIL_ADDRESS][DOMAIN_NAME]" at bounding box center [645, 294] width 191 height 34
click at [542, 413] on button "Change" at bounding box center [540, 418] width 67 height 25
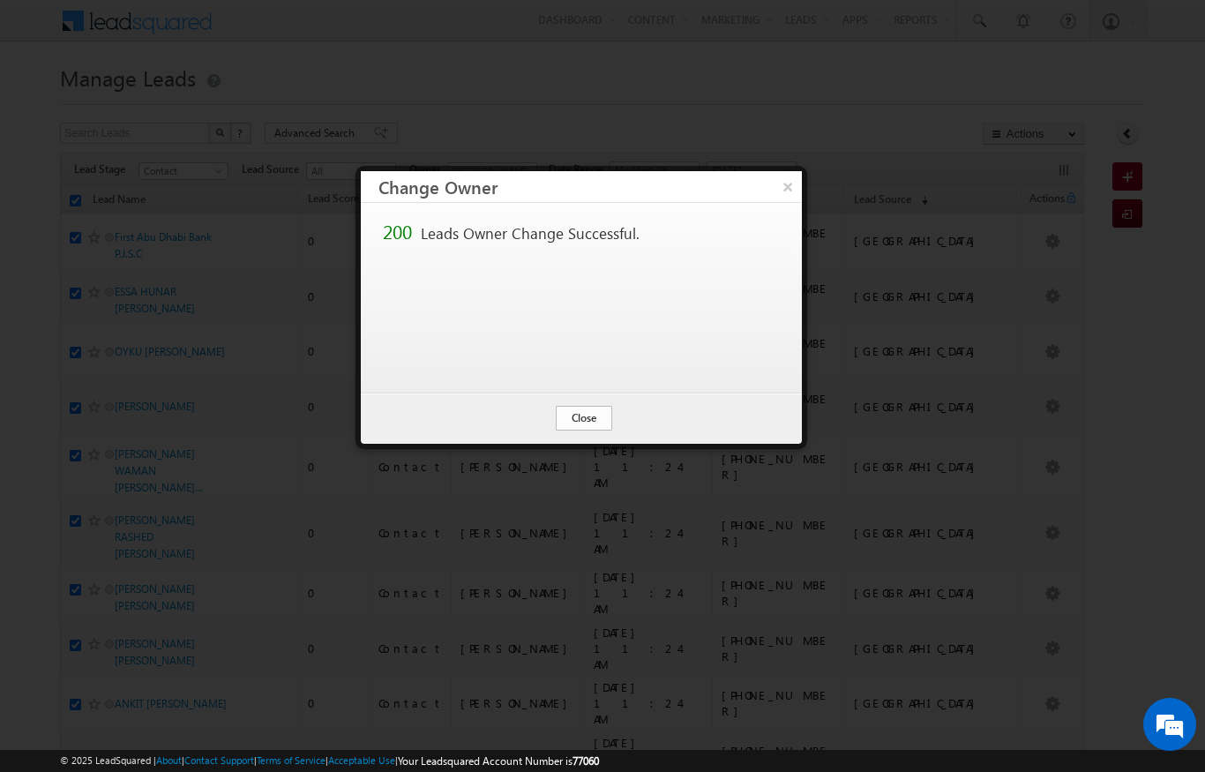
click at [594, 422] on button "Close" at bounding box center [584, 418] width 56 height 25
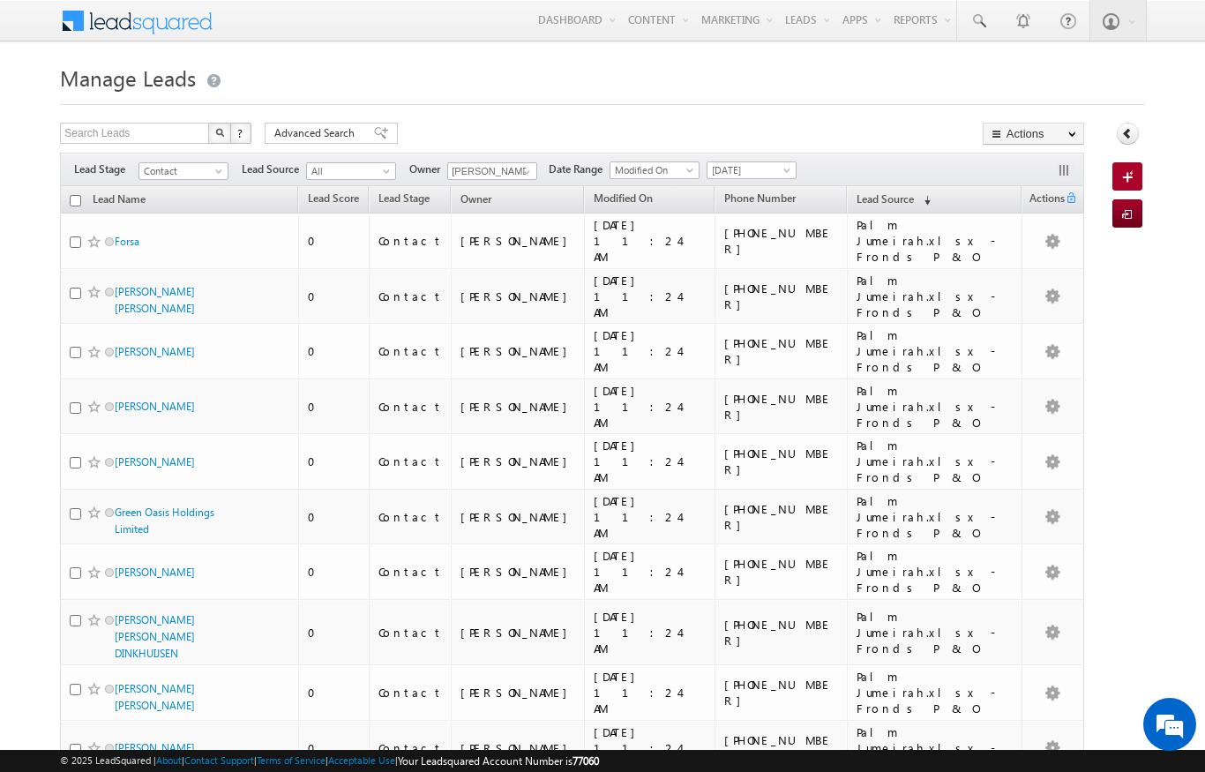
click at [72, 196] on input "checkbox" at bounding box center [75, 200] width 11 height 11
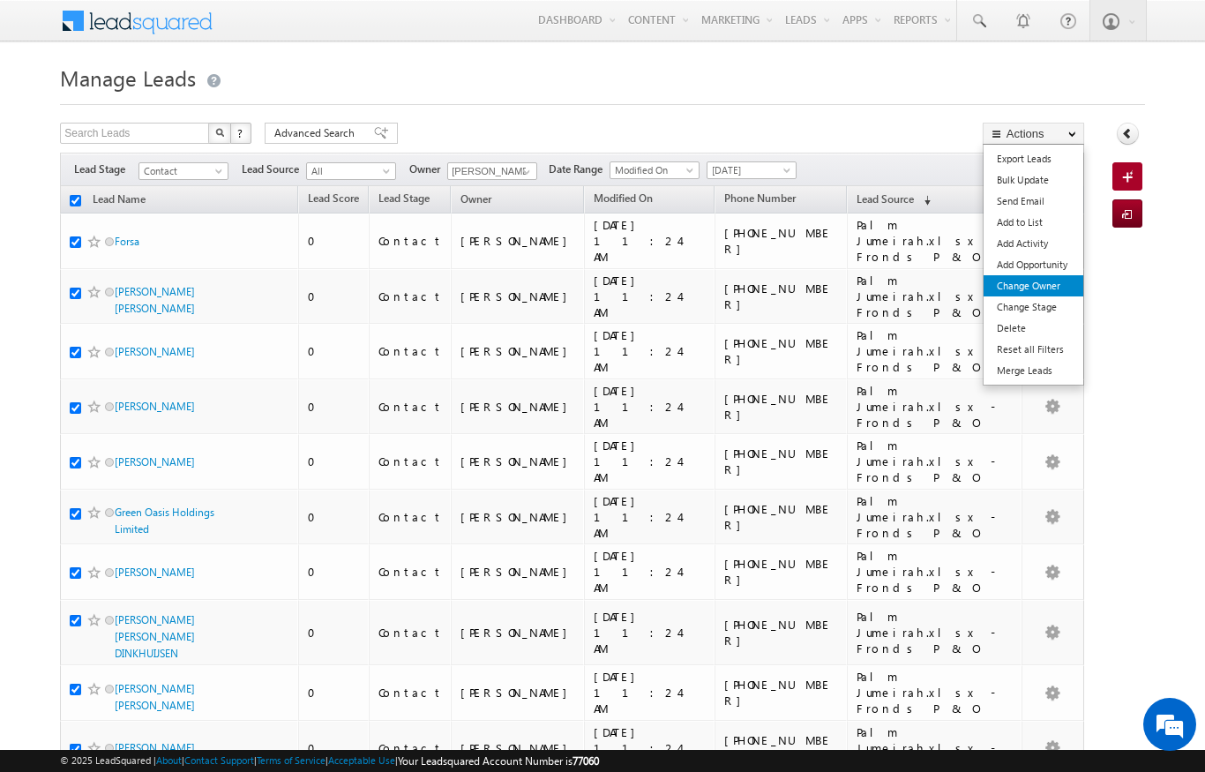
click at [1048, 283] on link "Change Owner" at bounding box center [1034, 285] width 100 height 21
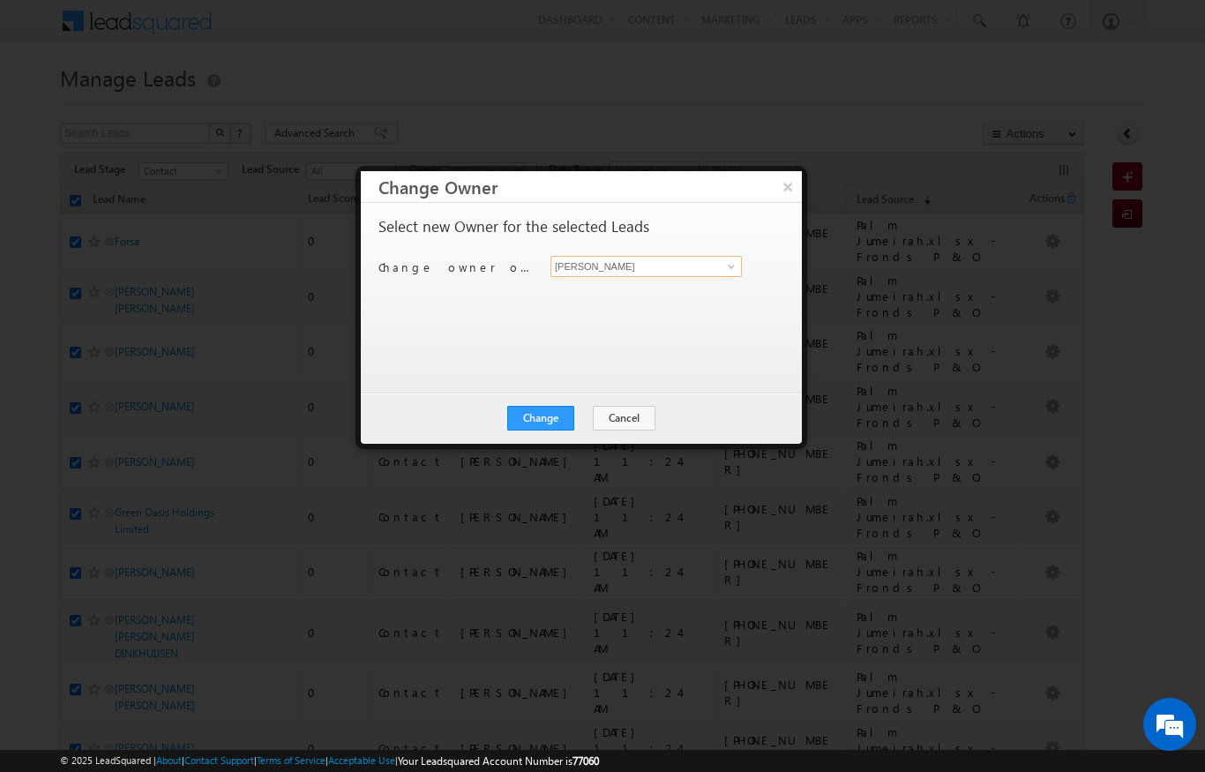
click at [740, 260] on input "[PERSON_NAME]" at bounding box center [645, 266] width 191 height 21
click at [617, 286] on link "[PERSON_NAME] [PERSON_NAME][EMAIL_ADDRESS][DOMAIN_NAME]" at bounding box center [645, 294] width 191 height 34
click at [542, 414] on button "Change" at bounding box center [540, 418] width 67 height 25
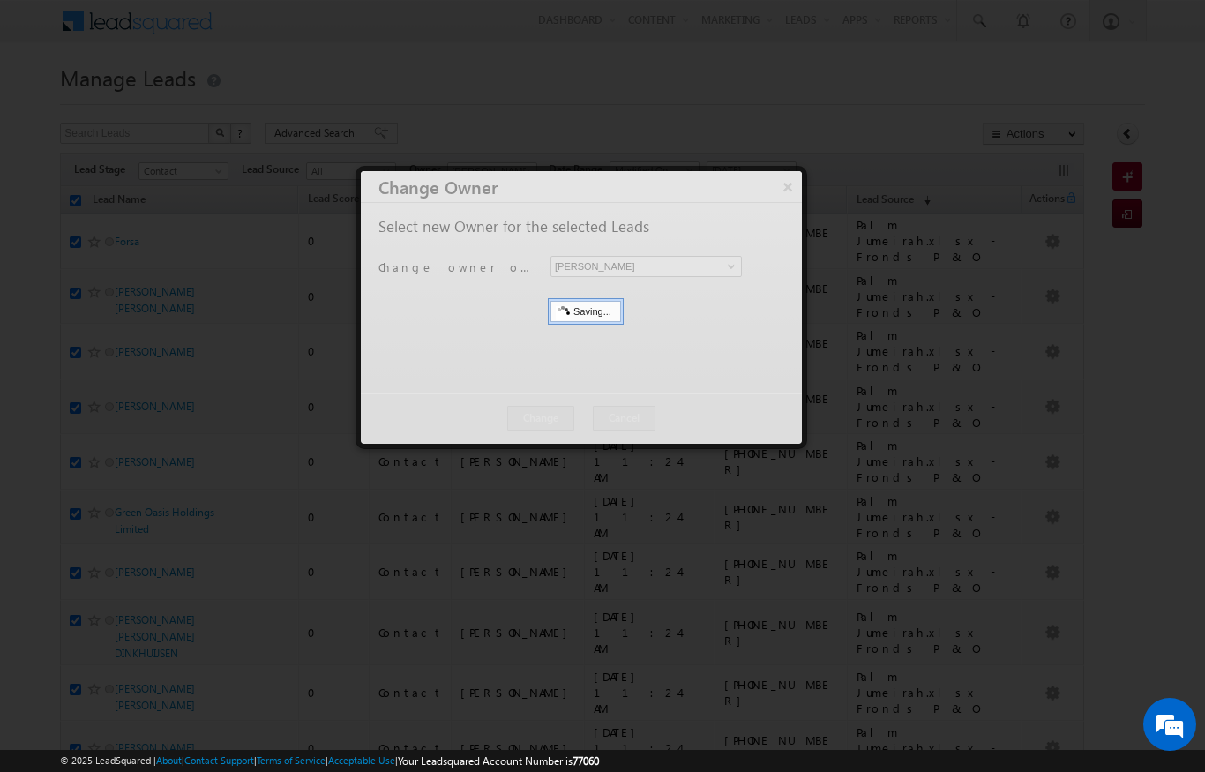
click at [937, 354] on div at bounding box center [602, 386] width 1205 height 772
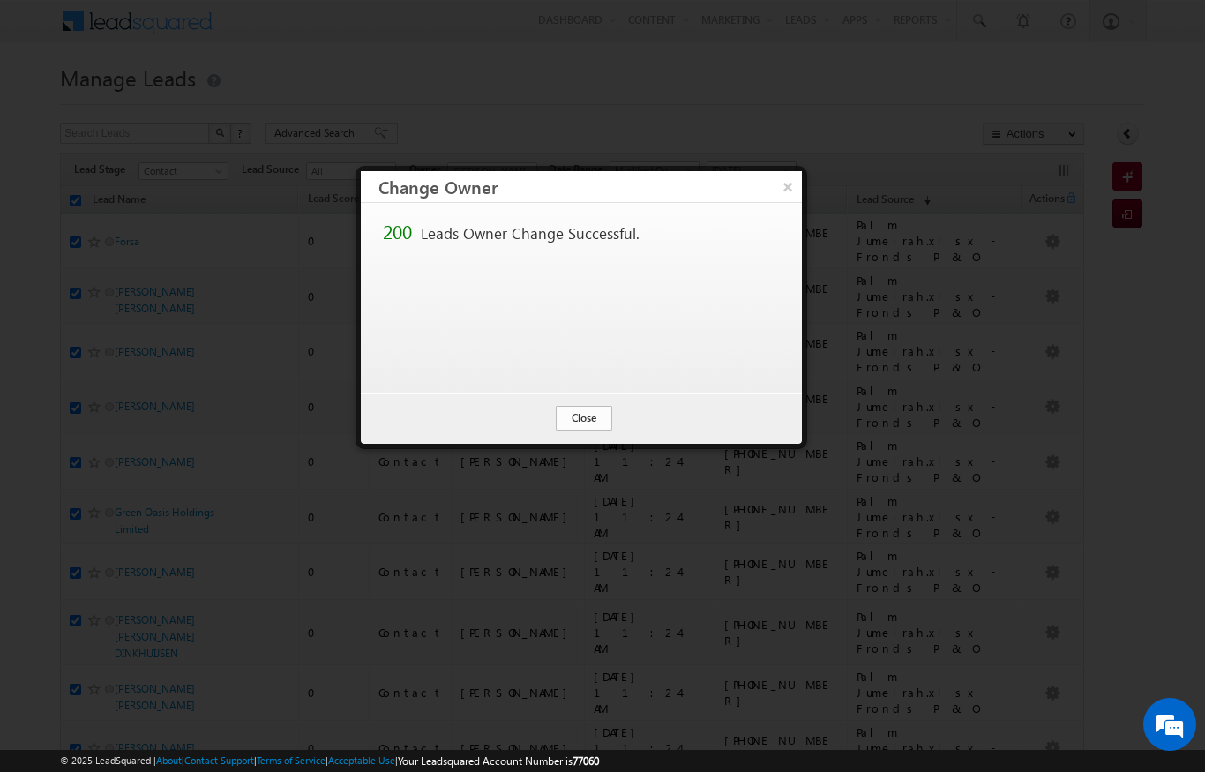
click at [602, 406] on button "Close" at bounding box center [584, 418] width 56 height 25
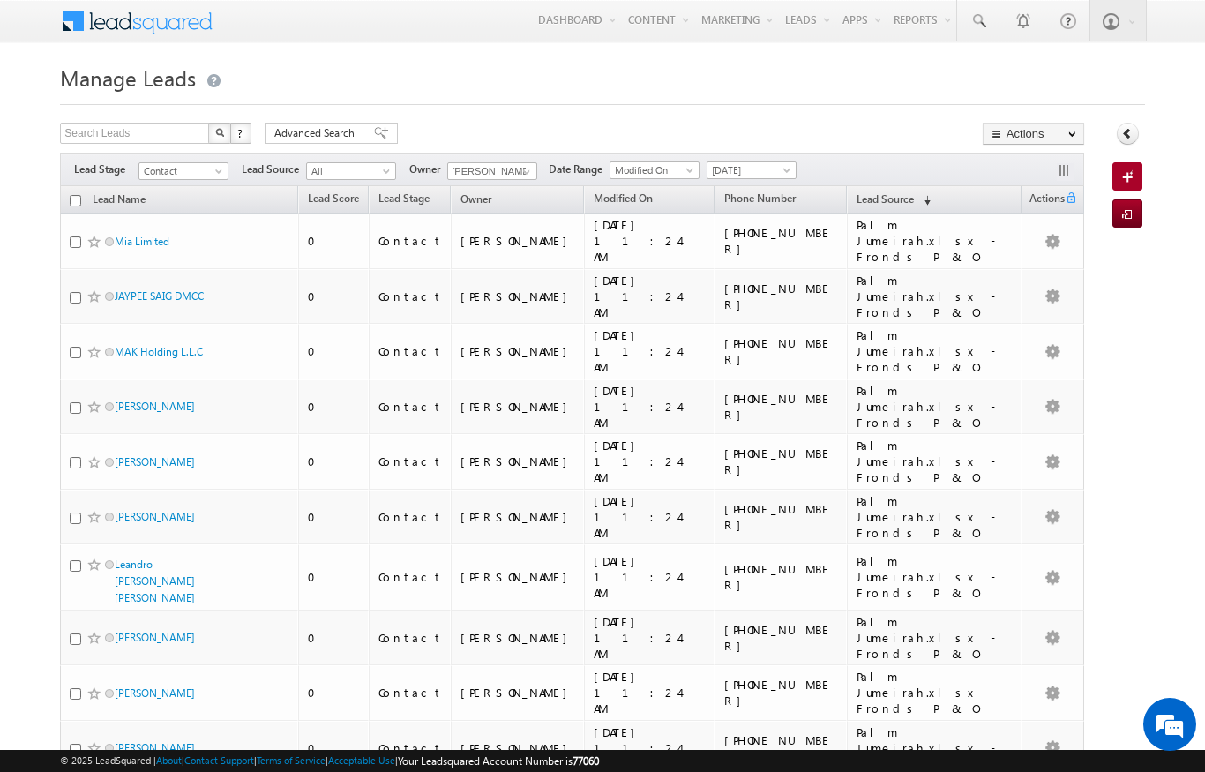
click at [71, 198] on input "checkbox" at bounding box center [75, 200] width 11 height 11
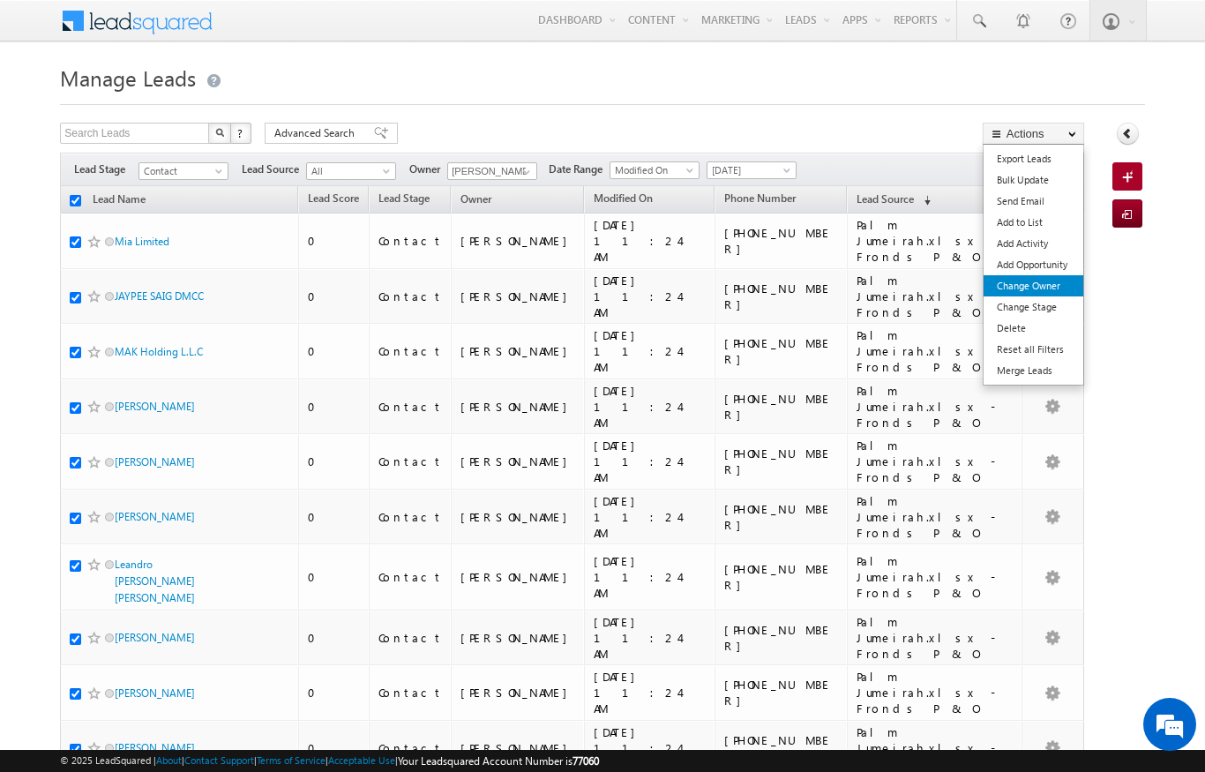
click at [1047, 292] on link "Change Owner" at bounding box center [1034, 285] width 100 height 21
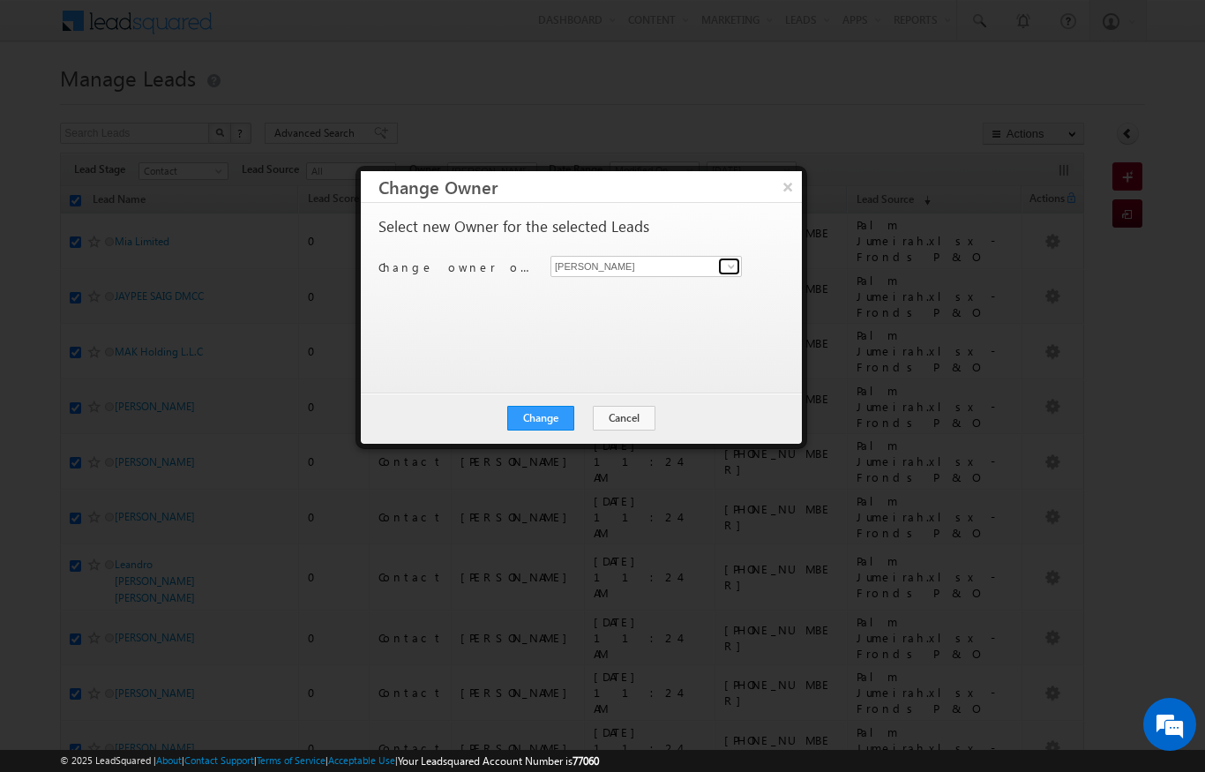
click at [725, 267] on span at bounding box center [731, 266] width 14 height 14
click at [684, 302] on span "[PERSON_NAME][EMAIL_ADDRESS][DOMAIN_NAME]" at bounding box center [636, 300] width 159 height 13
click at [544, 425] on button "Change" at bounding box center [540, 418] width 67 height 25
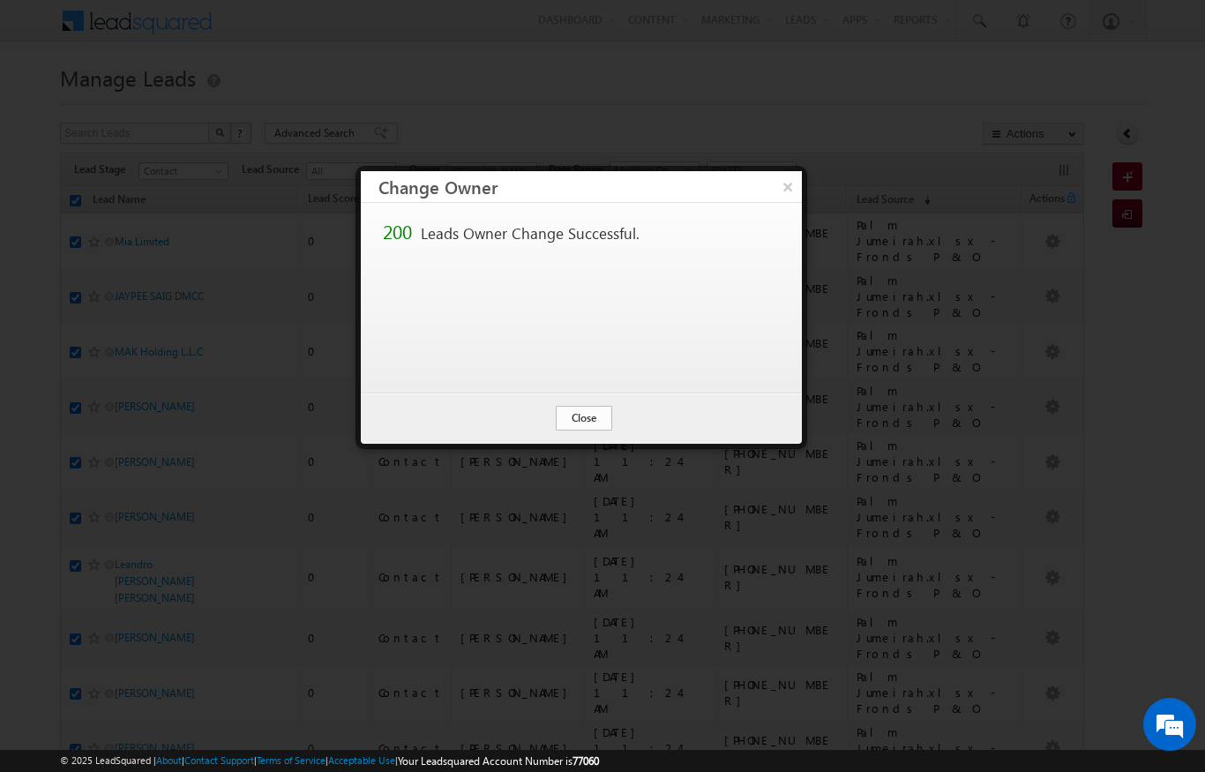
click at [593, 423] on button "Close" at bounding box center [584, 418] width 56 height 25
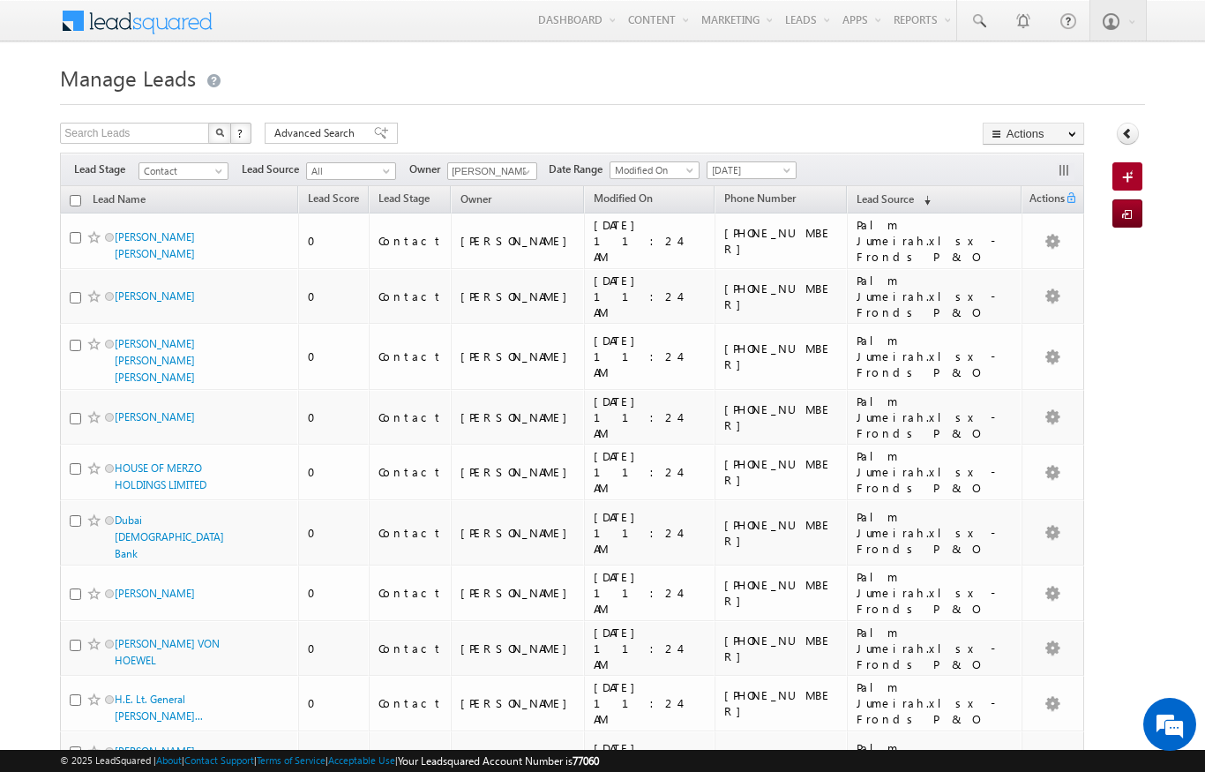
click at [77, 196] on input "checkbox" at bounding box center [75, 200] width 11 height 11
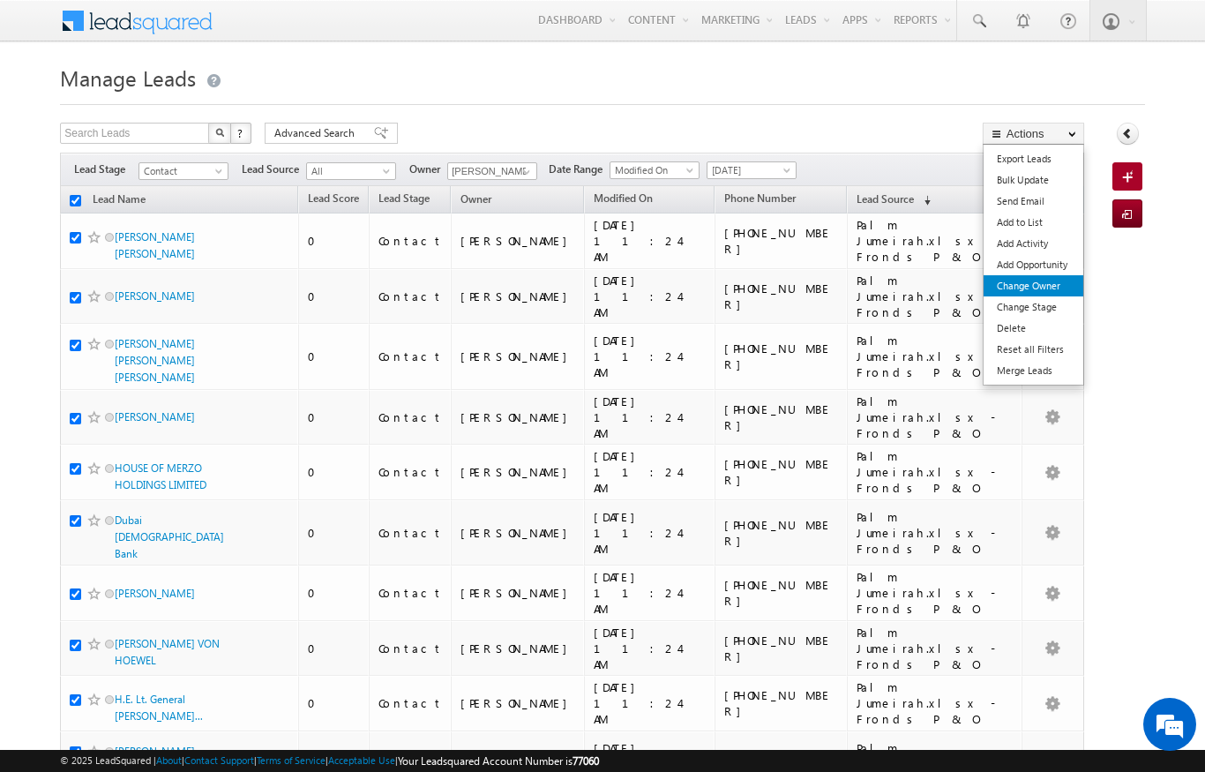
click at [1051, 290] on link "Change Owner" at bounding box center [1034, 285] width 100 height 21
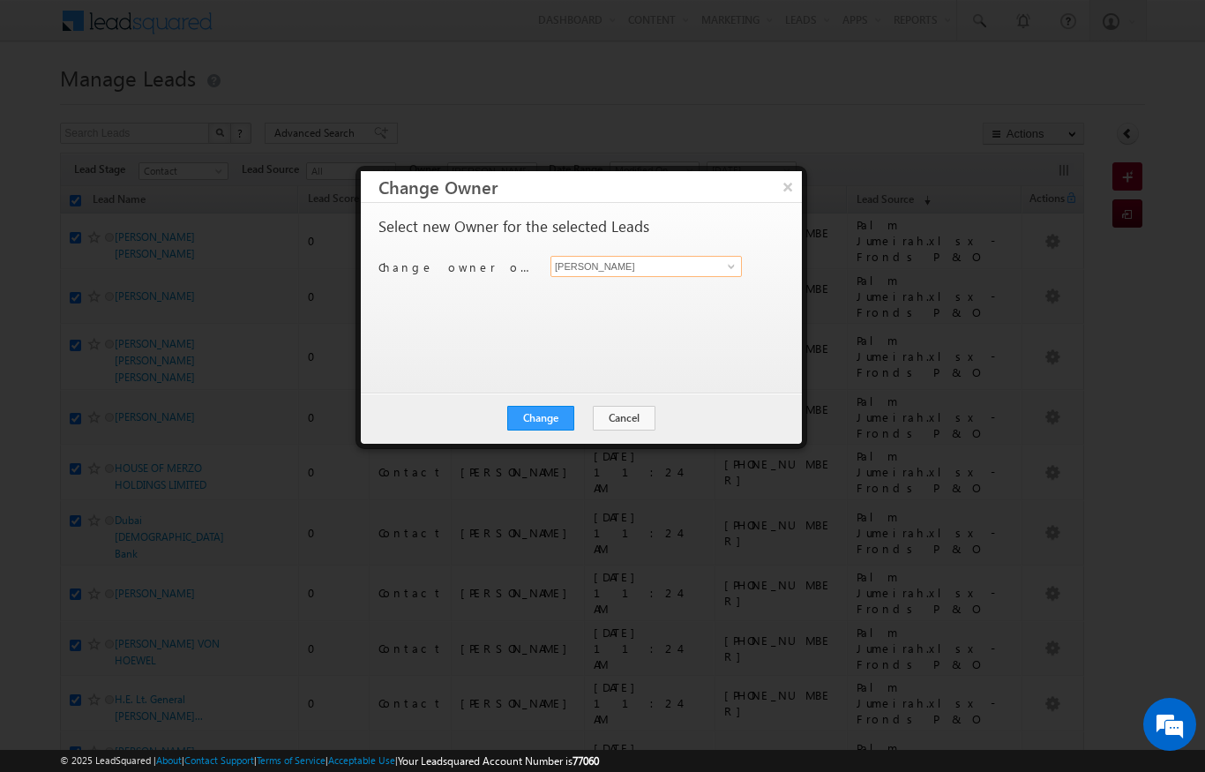
click at [714, 274] on input "[PERSON_NAME]" at bounding box center [645, 266] width 191 height 21
click at [732, 265] on span at bounding box center [731, 266] width 14 height 14
click at [859, 101] on div at bounding box center [602, 386] width 1205 height 772
click at [622, 406] on button "Cancel" at bounding box center [624, 418] width 63 height 25
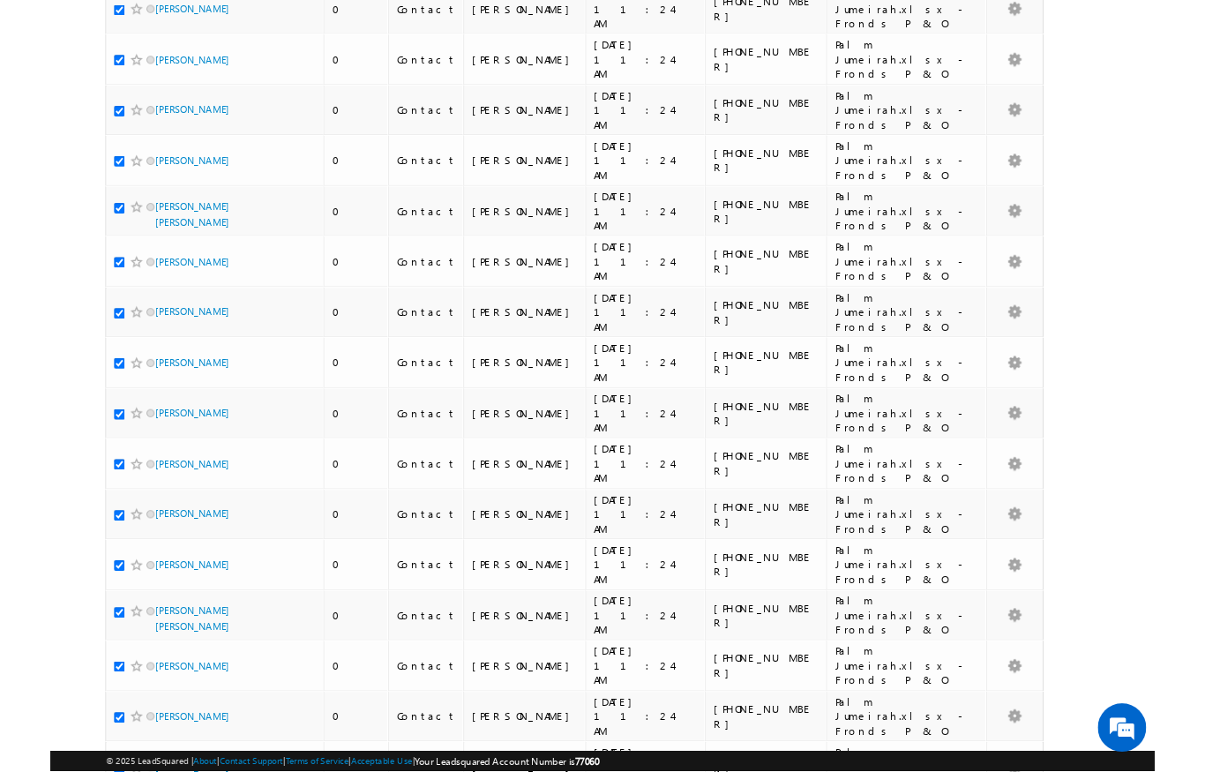
scroll to position [8366, 0]
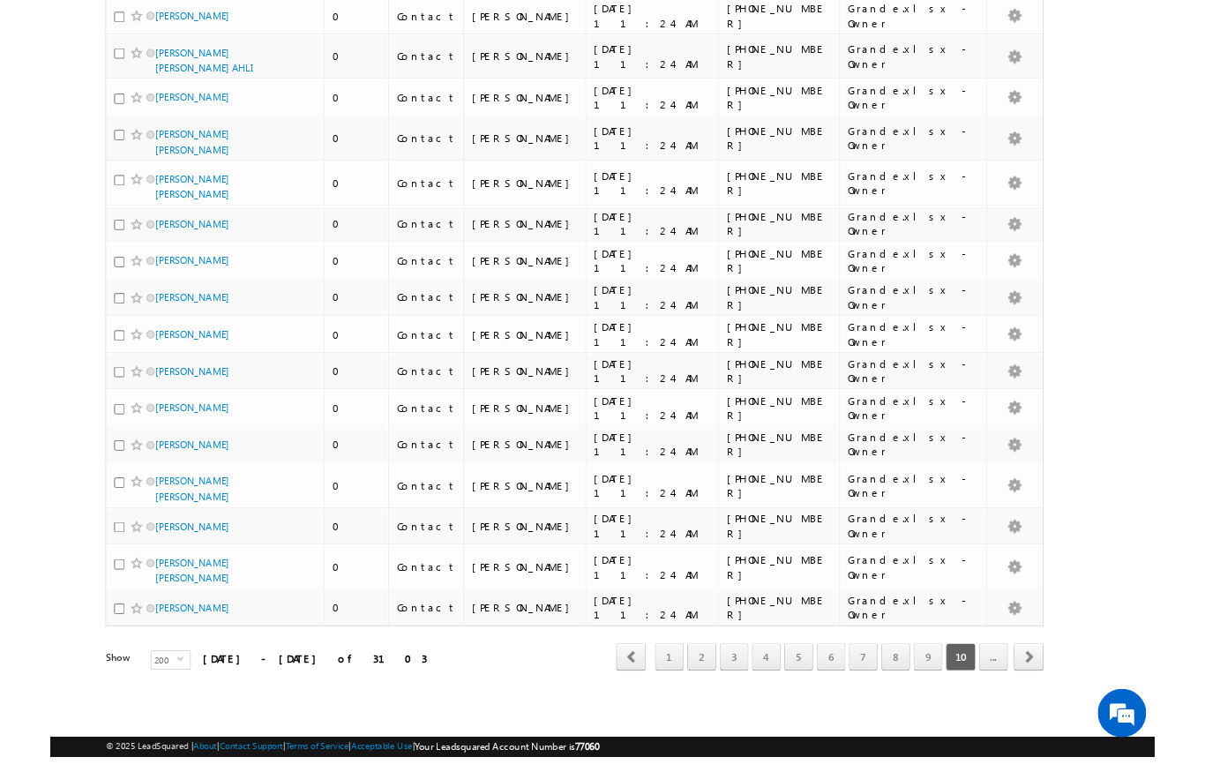
scroll to position [8936, 0]
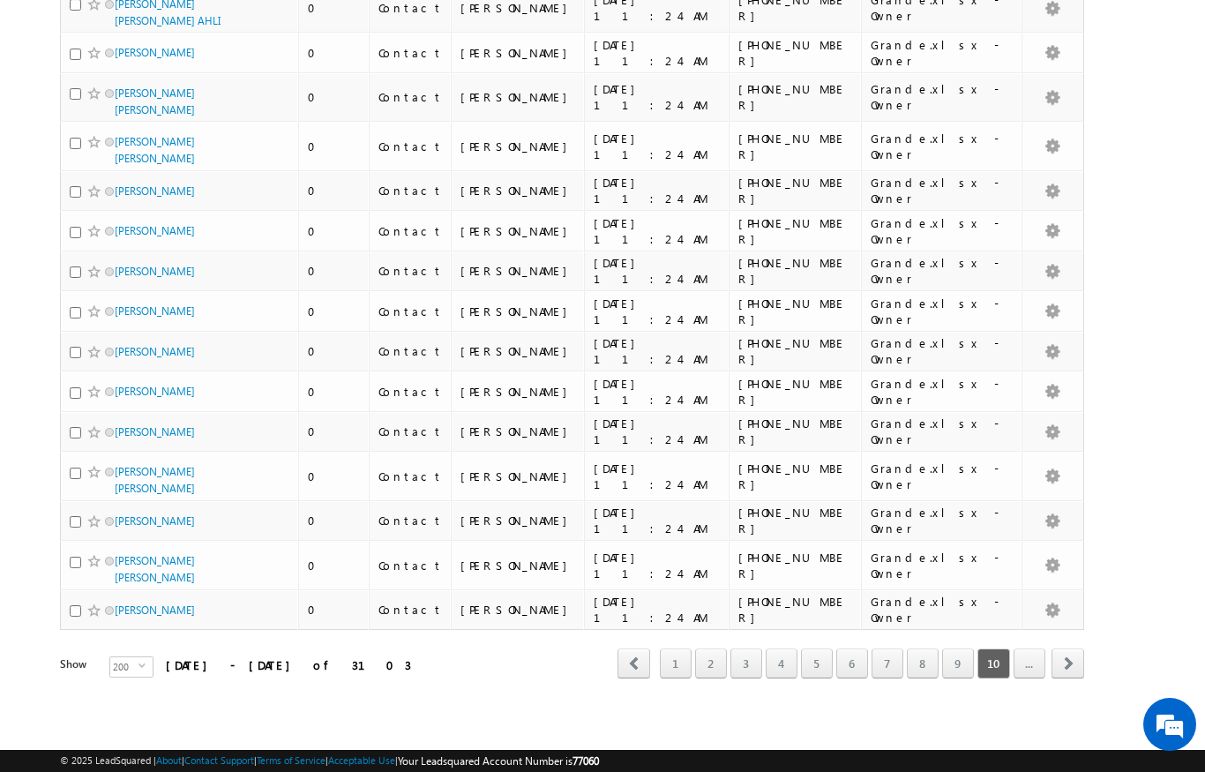
click at [1064, 659] on span "next" at bounding box center [1067, 663] width 33 height 30
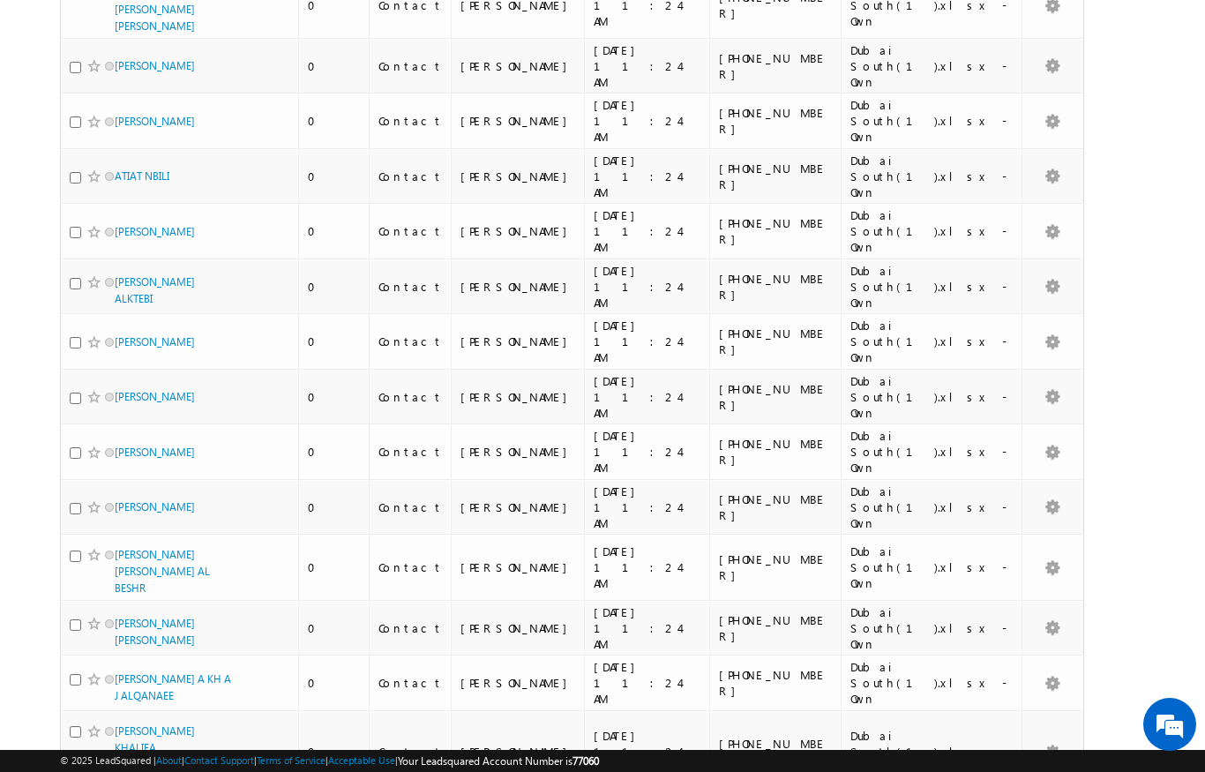
scroll to position [8676, 0]
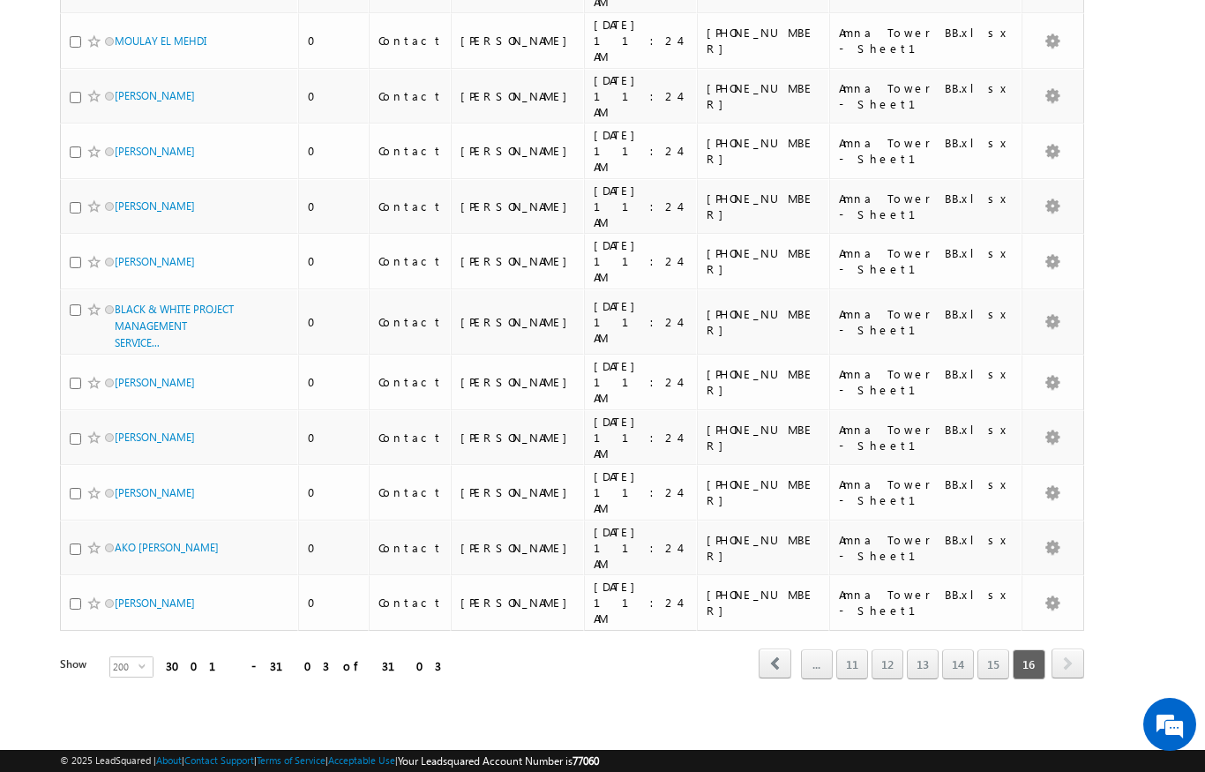
scroll to position [3980, 0]
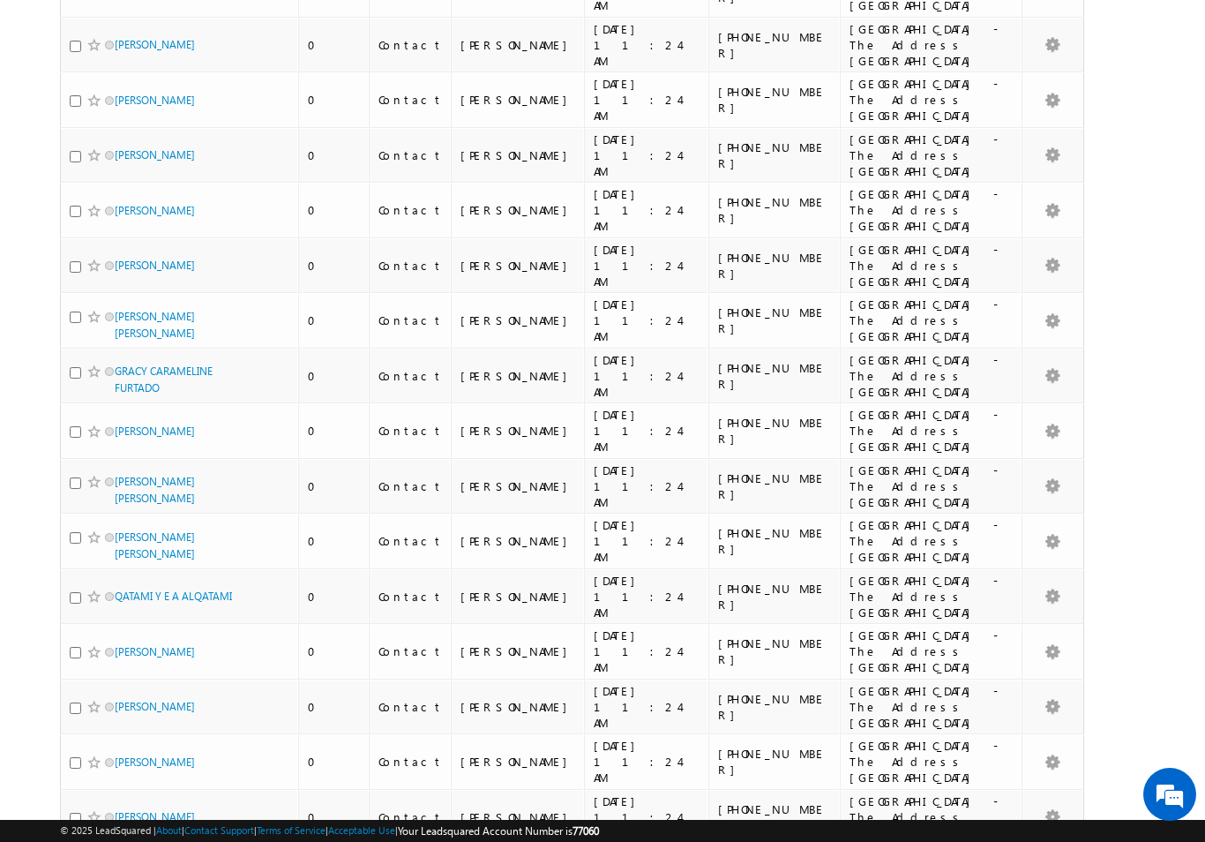
scroll to position [8593, 0]
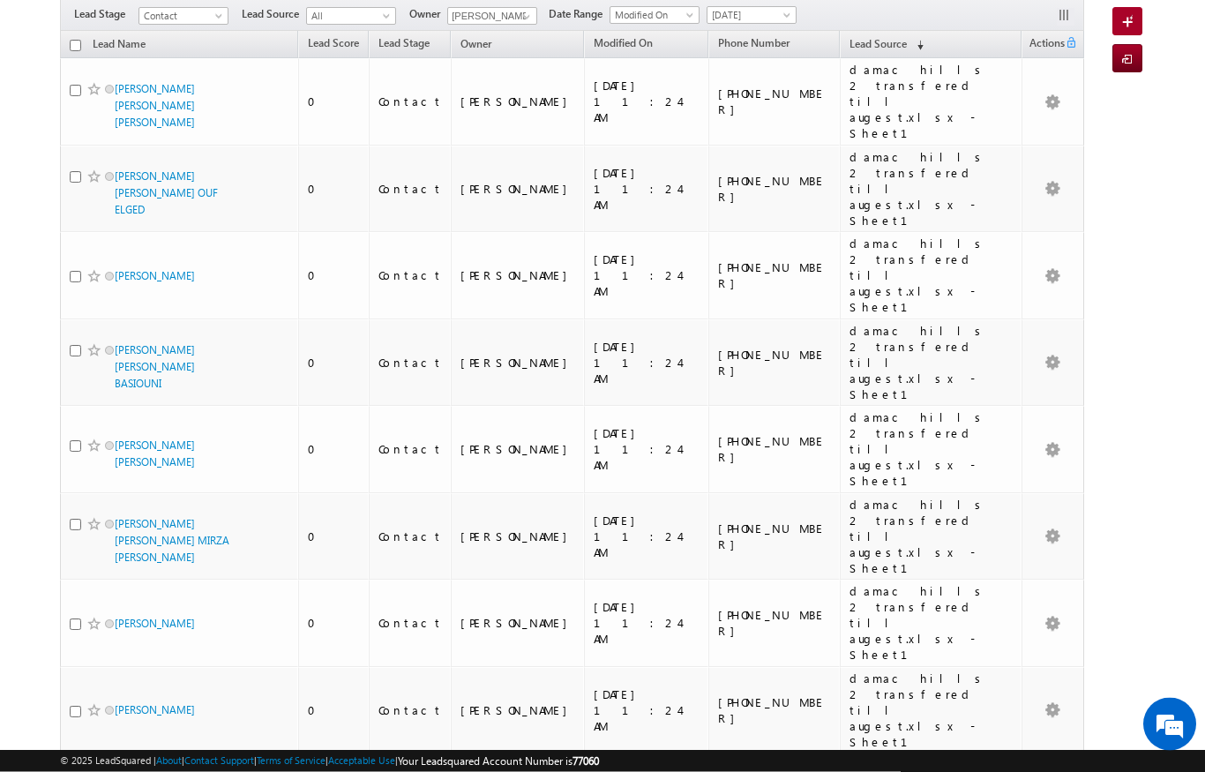
scroll to position [0, 0]
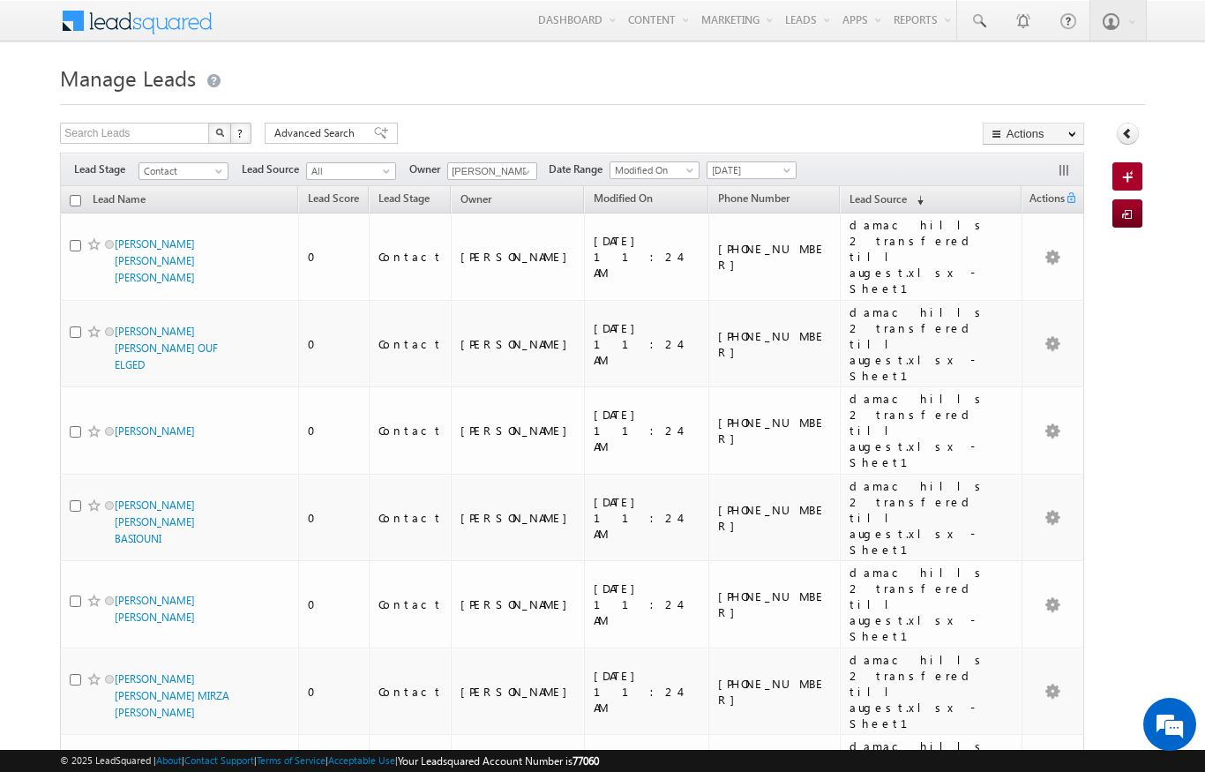
click at [76, 199] on input "checkbox" at bounding box center [75, 200] width 11 height 11
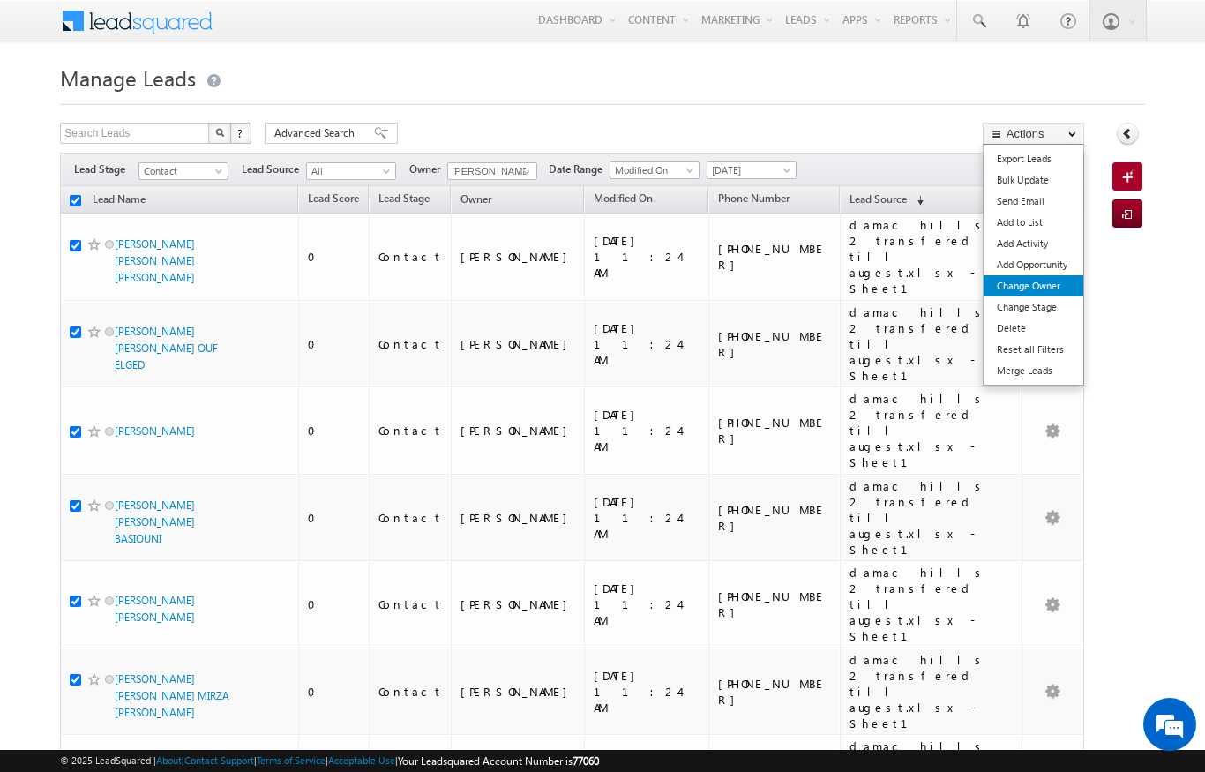
click at [1043, 296] on link "Change Owner" at bounding box center [1034, 285] width 100 height 21
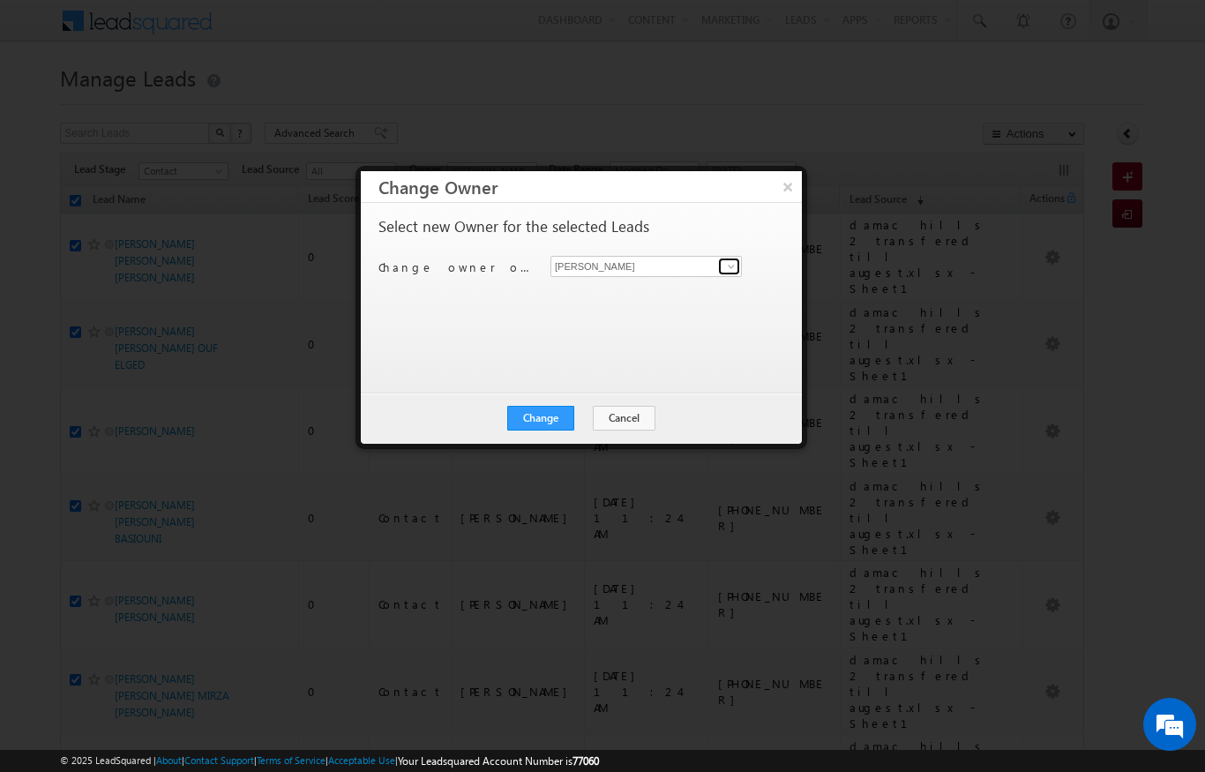
click at [732, 273] on span at bounding box center [731, 266] width 14 height 14
click at [588, 297] on span "[EMAIL_ADDRESS][DOMAIN_NAME]" at bounding box center [636, 300] width 159 height 13
click at [533, 416] on button "Change" at bounding box center [540, 418] width 67 height 25
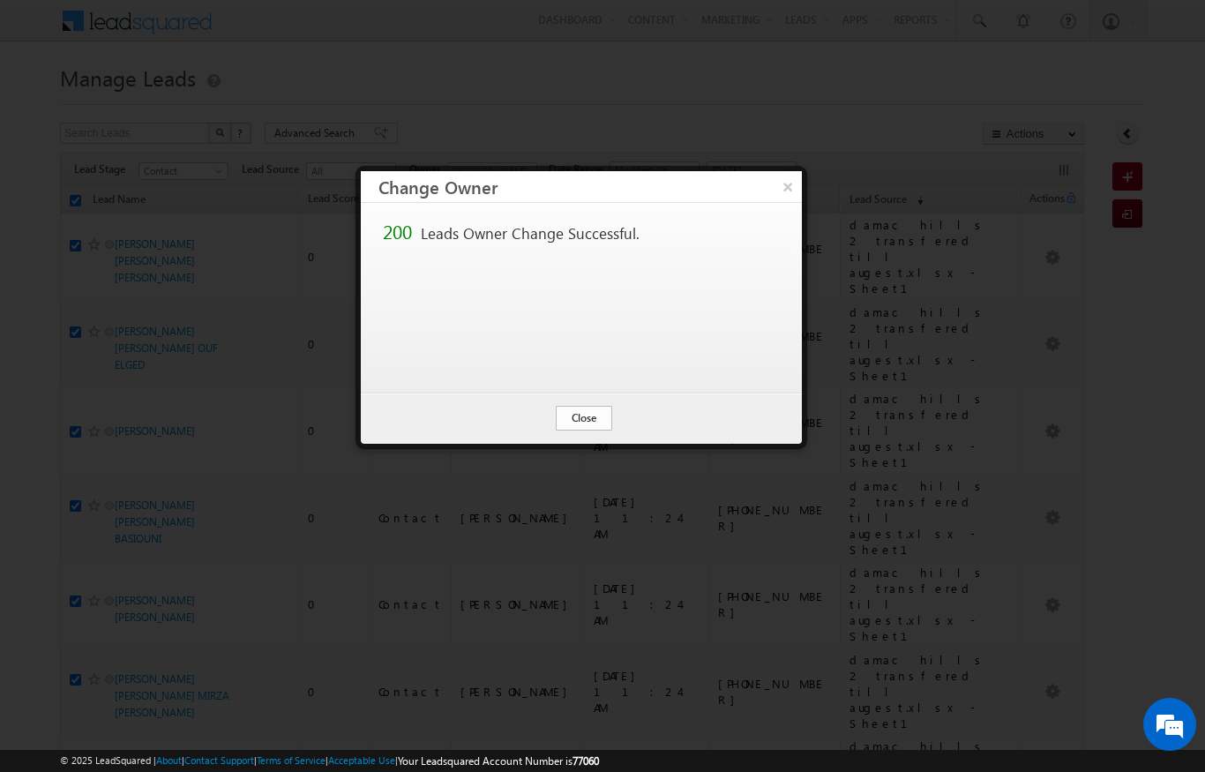
click at [592, 415] on button "Close" at bounding box center [584, 418] width 56 height 25
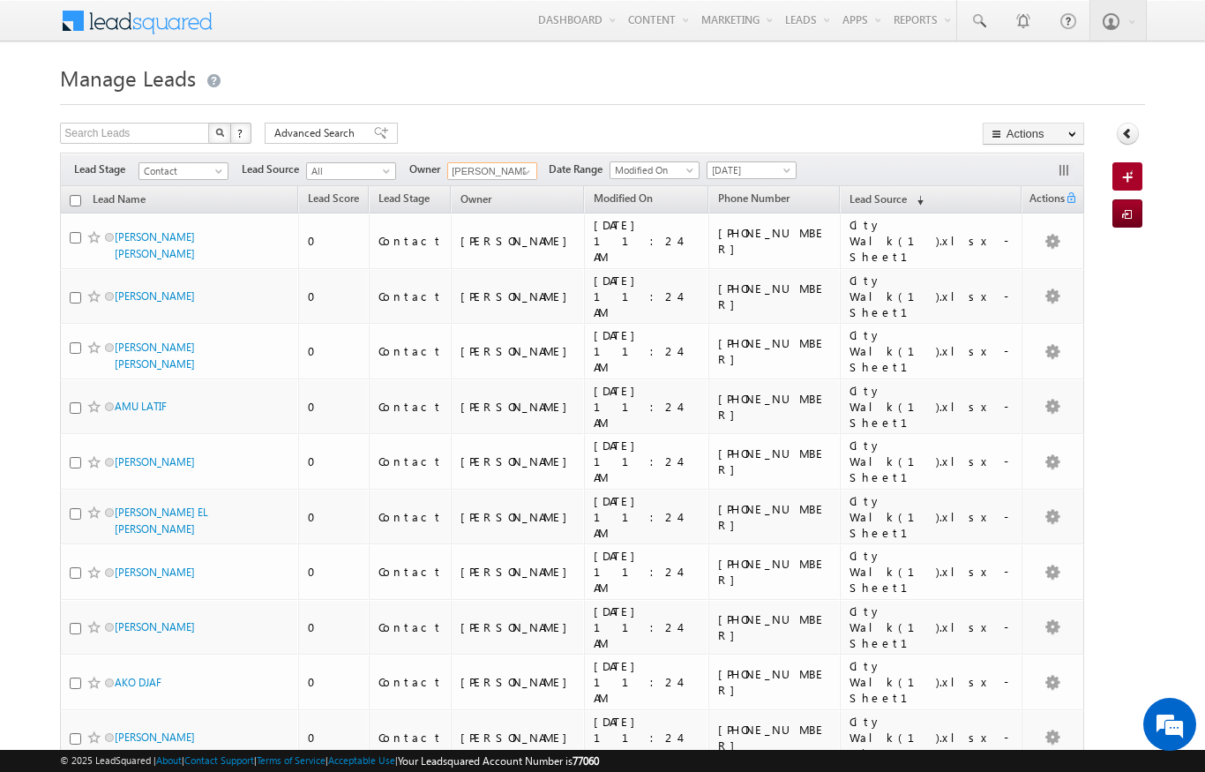
click at [512, 169] on input "[PERSON_NAME]" at bounding box center [492, 171] width 90 height 18
click at [531, 169] on span at bounding box center [527, 172] width 14 height 14
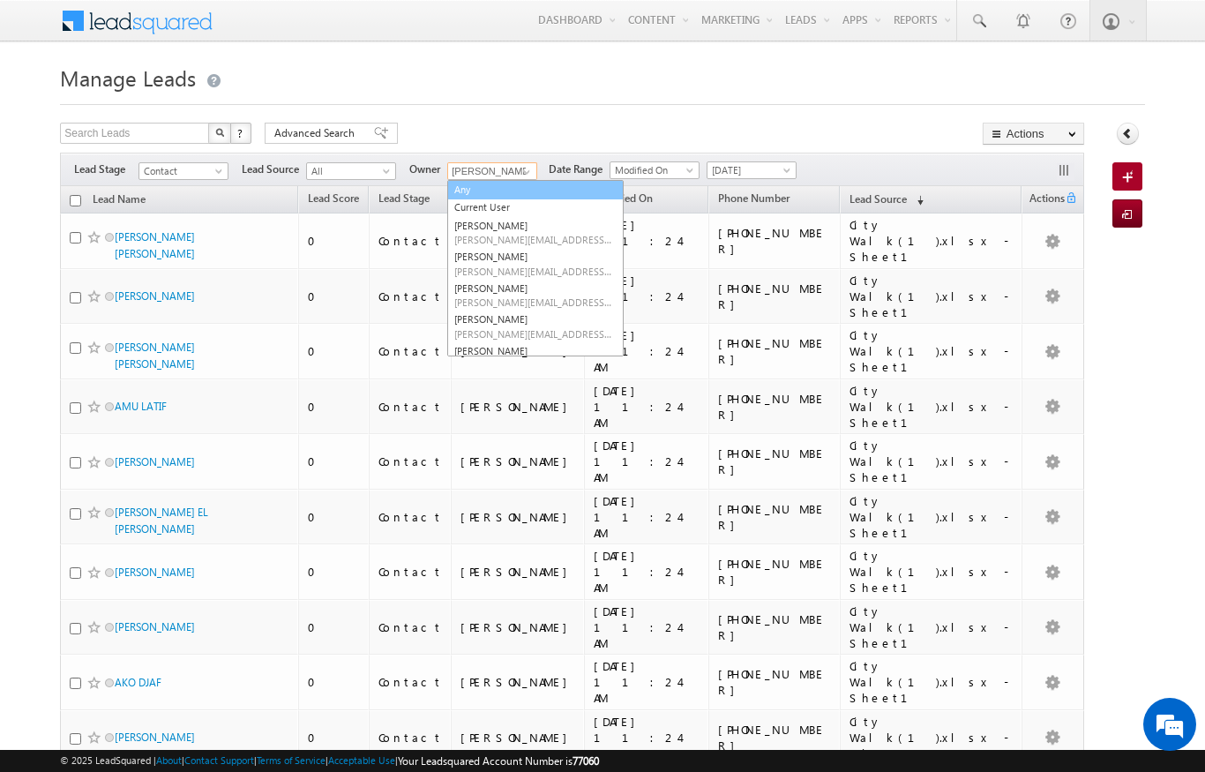
click at [460, 188] on link "Any" at bounding box center [535, 190] width 176 height 20
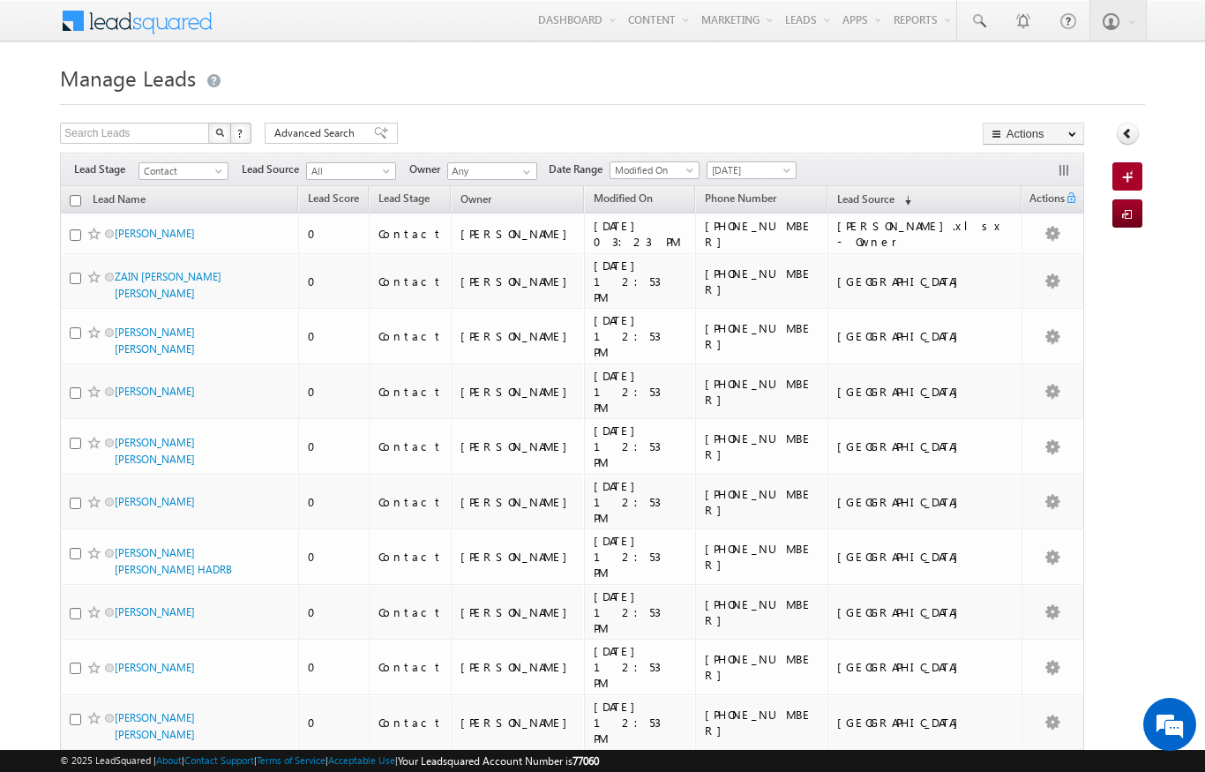
click at [319, 128] on span "Advanced Search" at bounding box center [317, 133] width 86 height 16
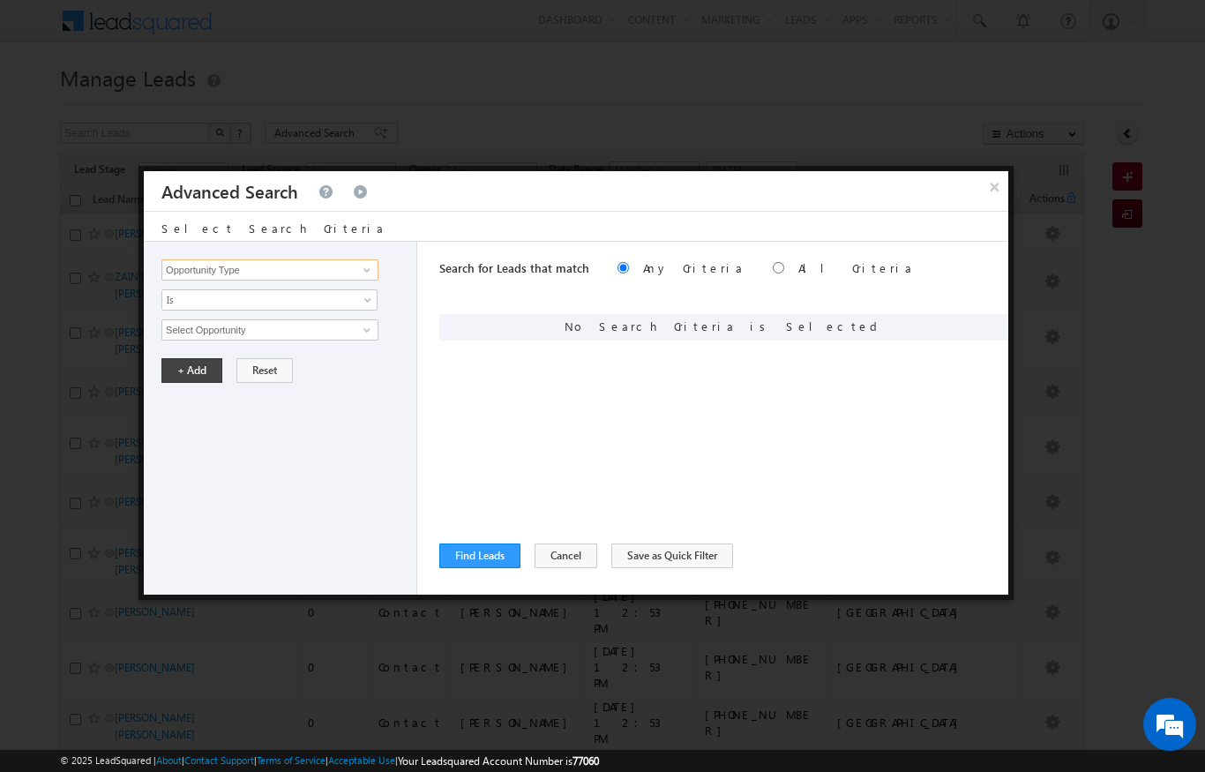
click at [262, 259] on input "Opportunity Type" at bounding box center [269, 269] width 217 height 21
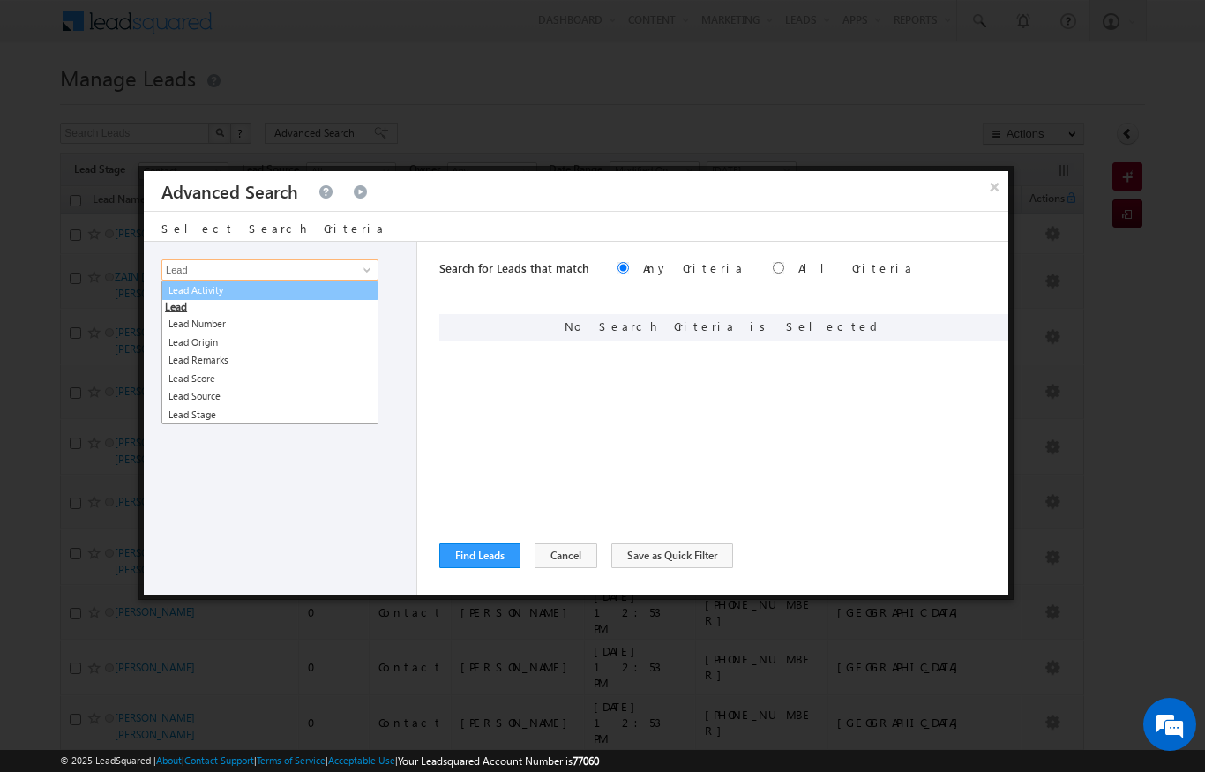
click at [209, 288] on link "Lead Activity" at bounding box center [269, 291] width 217 height 20
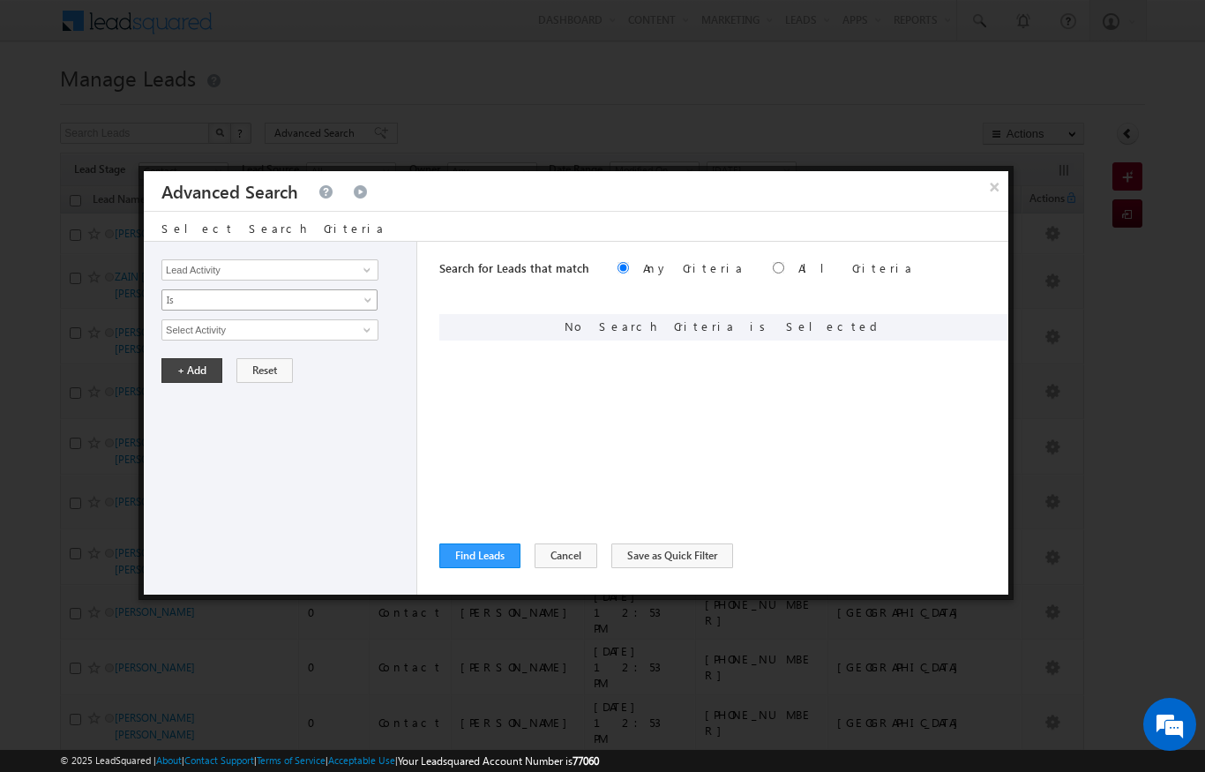
click at [177, 294] on span "Is" at bounding box center [257, 300] width 191 height 16
click at [164, 326] on link "Is" at bounding box center [269, 321] width 215 height 16
click at [166, 297] on span "Is" at bounding box center [257, 300] width 191 height 16
click at [168, 331] on link "Is Not" at bounding box center [269, 339] width 215 height 16
click at [167, 326] on input "Select Activity" at bounding box center [269, 329] width 217 height 21
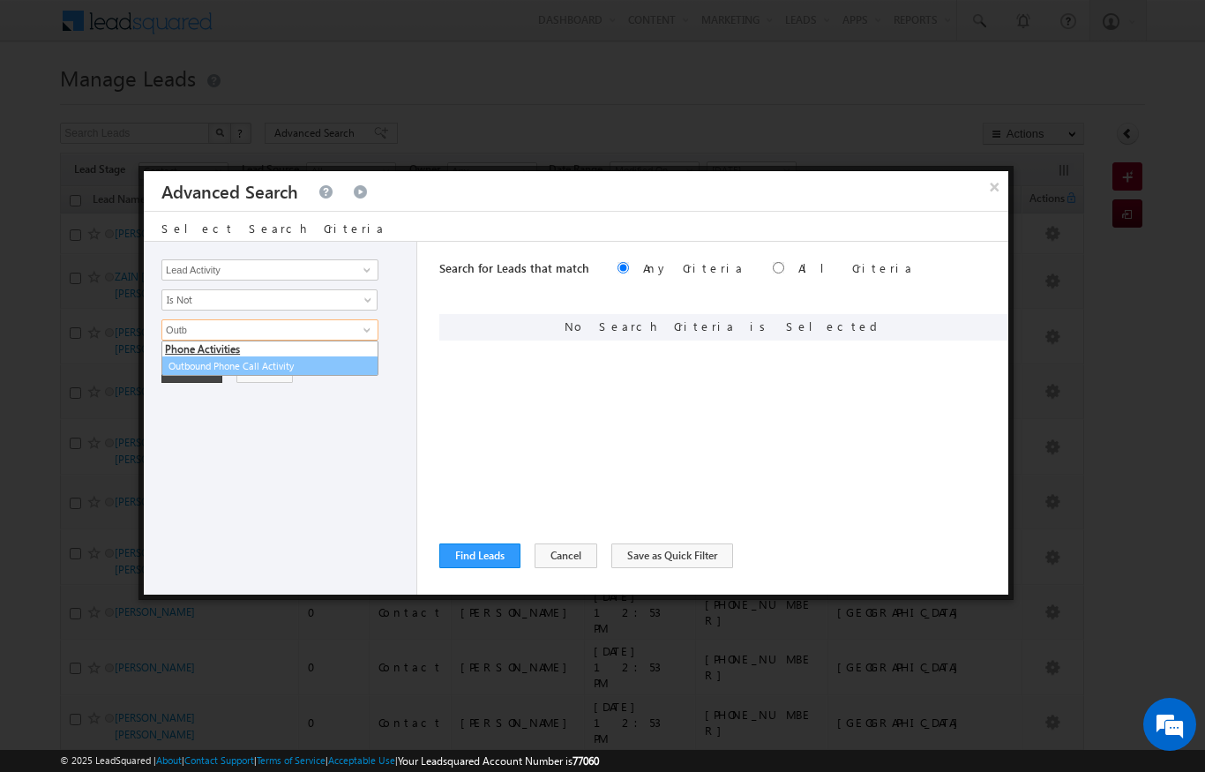
click at [283, 363] on link "Outbound Phone Call Activity" at bounding box center [269, 366] width 217 height 20
click at [173, 357] on span at bounding box center [257, 360] width 191 height 16
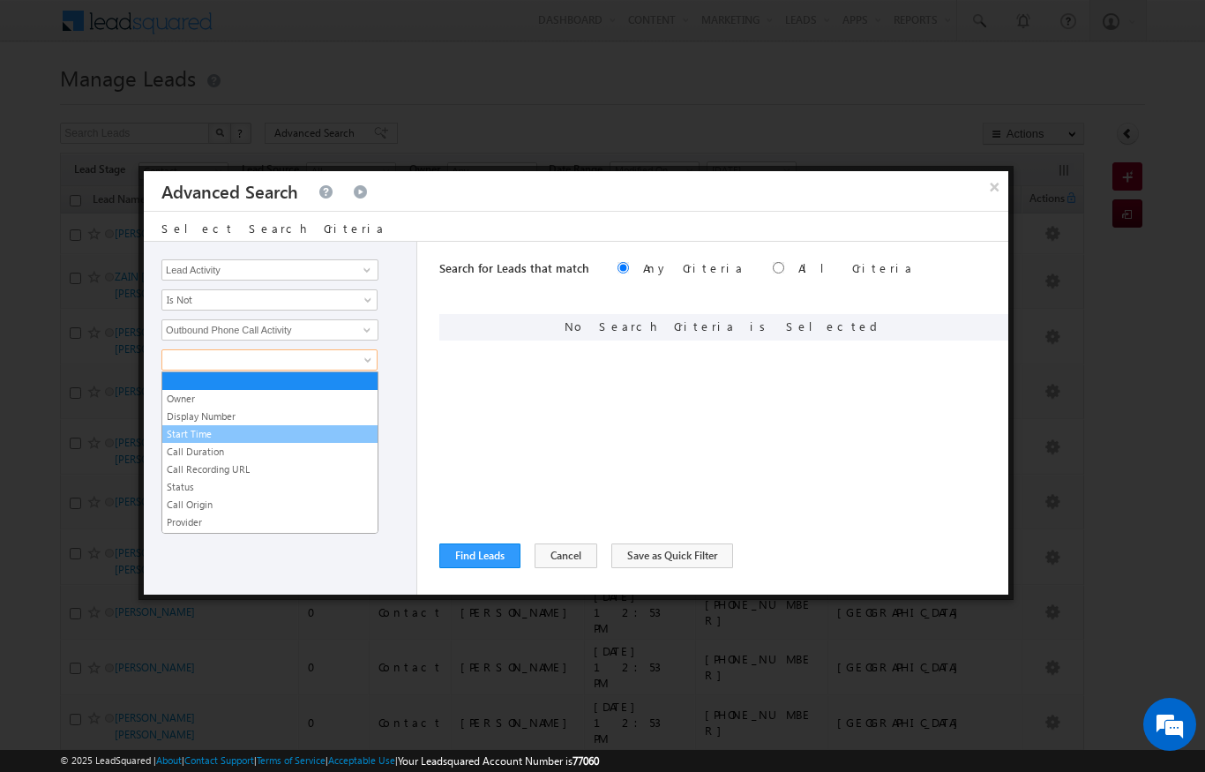
click at [183, 429] on link "Start Time" at bounding box center [269, 434] width 215 height 16
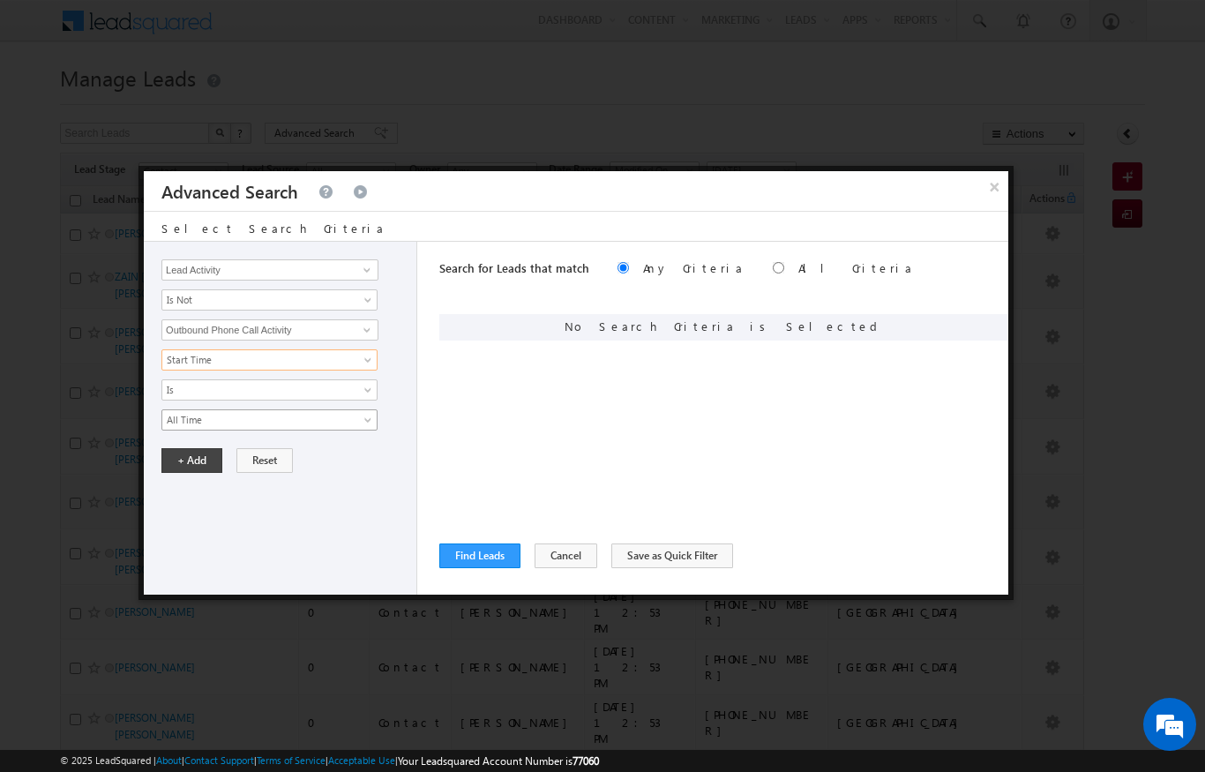
click at [170, 417] on span "All Time" at bounding box center [257, 420] width 191 height 16
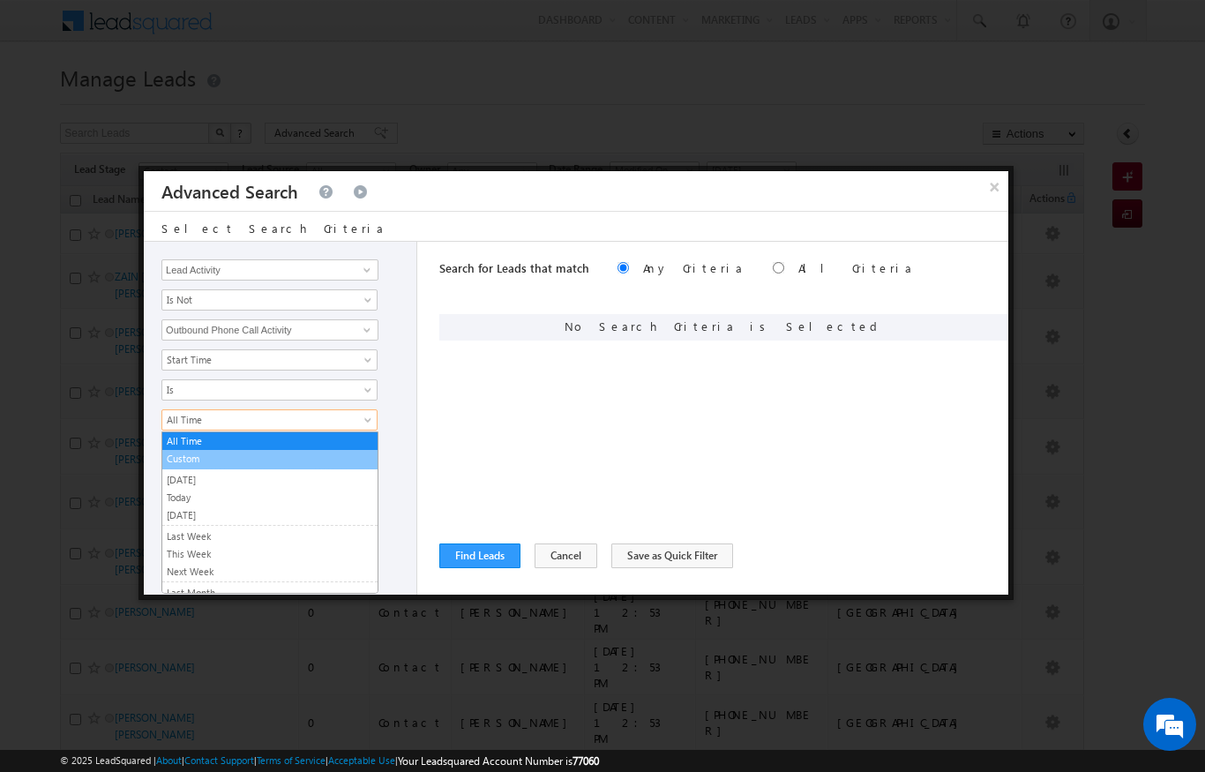
click at [166, 454] on link "Custom" at bounding box center [269, 459] width 215 height 16
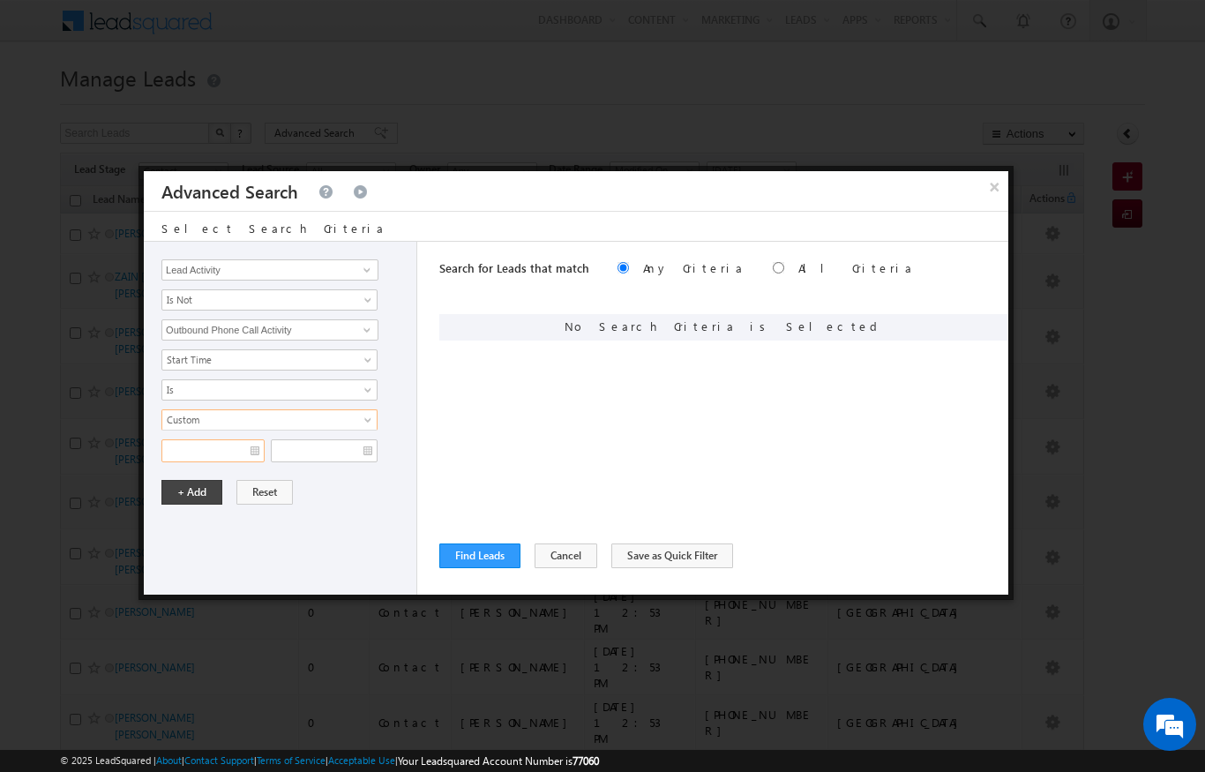
click at [201, 450] on input "text" at bounding box center [212, 450] width 103 height 23
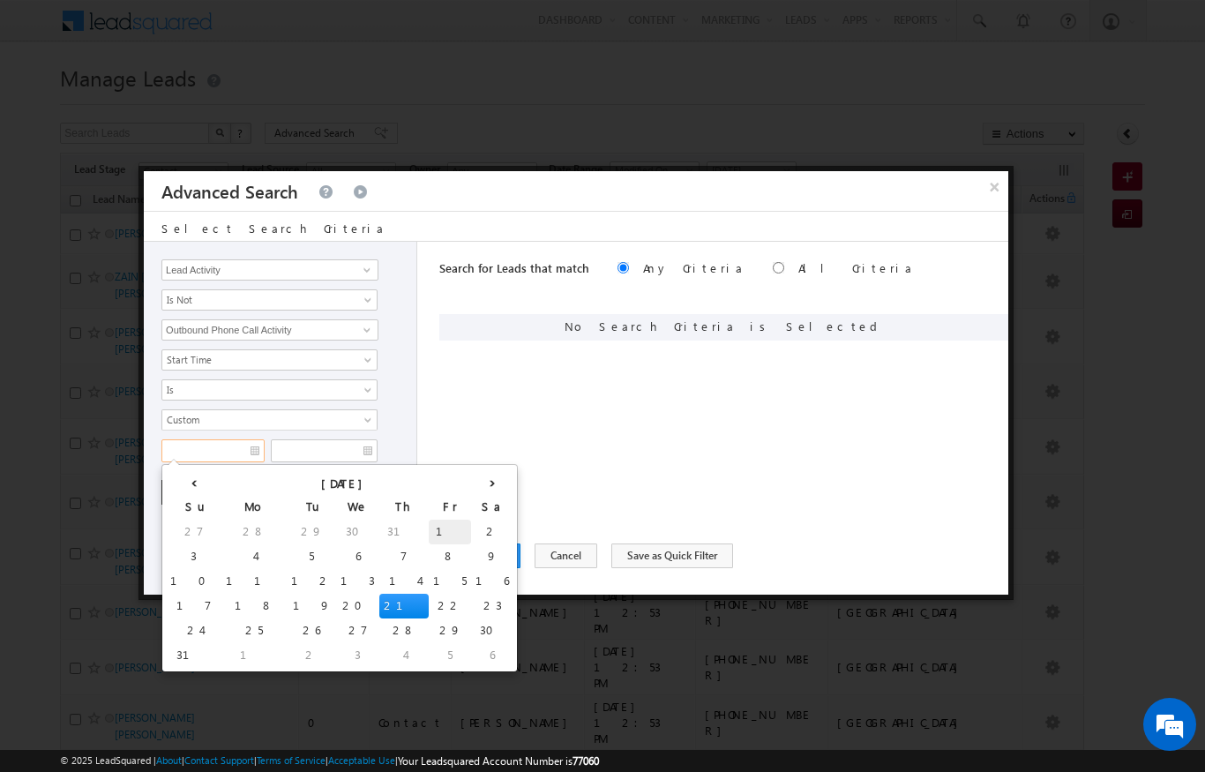
click at [429, 524] on td "1" at bounding box center [450, 532] width 42 height 25
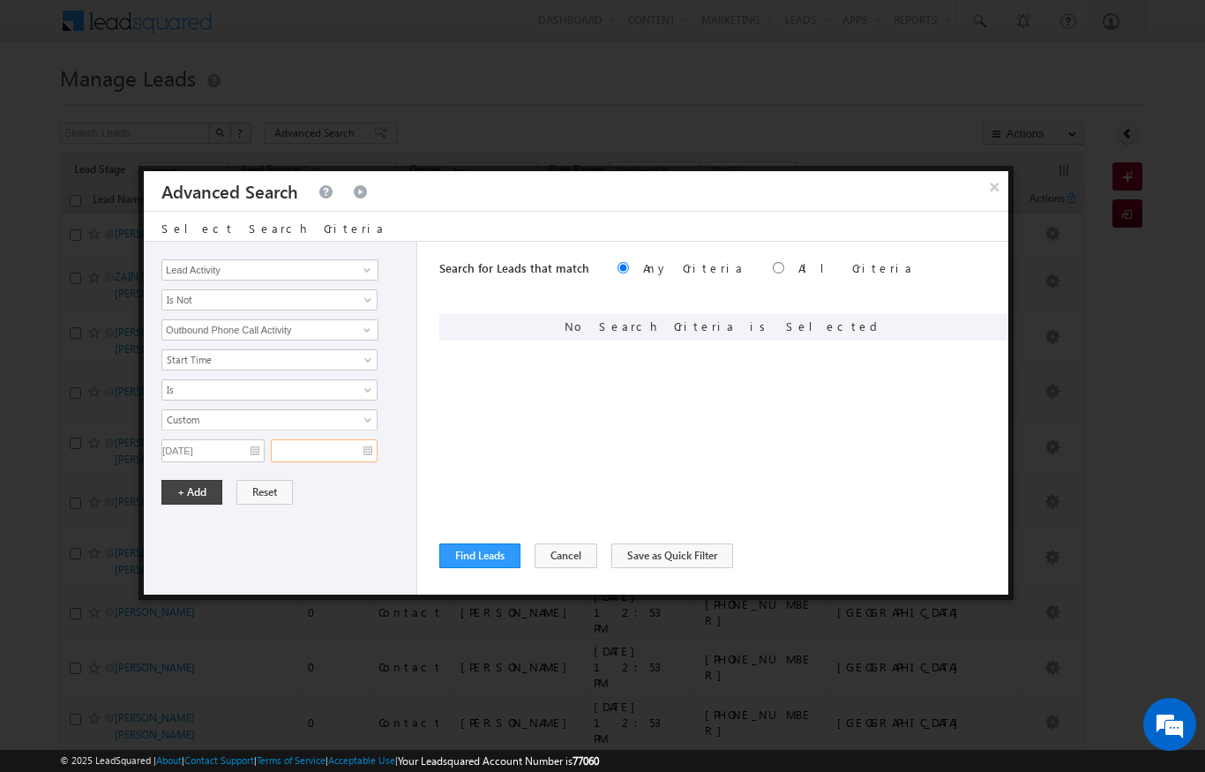
click at [372, 442] on input "text" at bounding box center [324, 450] width 107 height 23
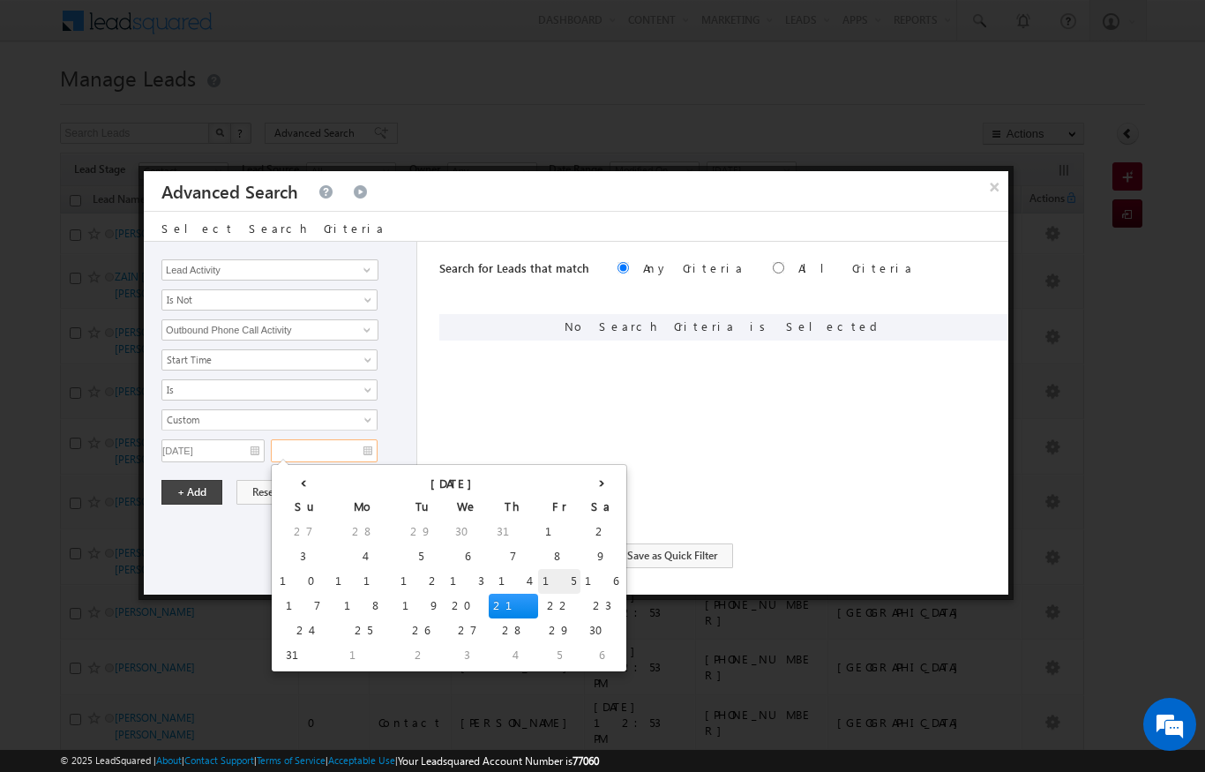
click at [538, 570] on td "15" at bounding box center [559, 581] width 42 height 25
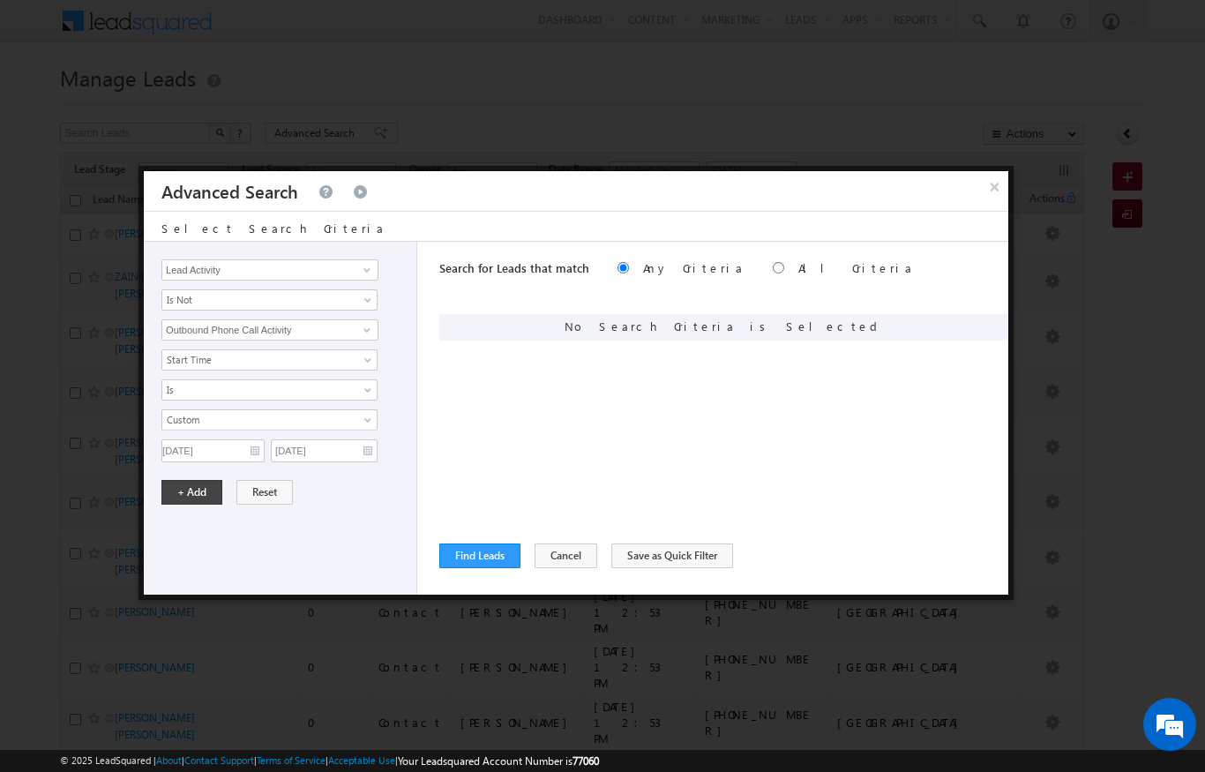
click at [168, 472] on div "Opportunity Type Lead Activity Task Sales Group Prospect Id Address 1 Address 2…" at bounding box center [280, 418] width 273 height 353
click at [177, 490] on button "+ Add" at bounding box center [191, 492] width 61 height 25
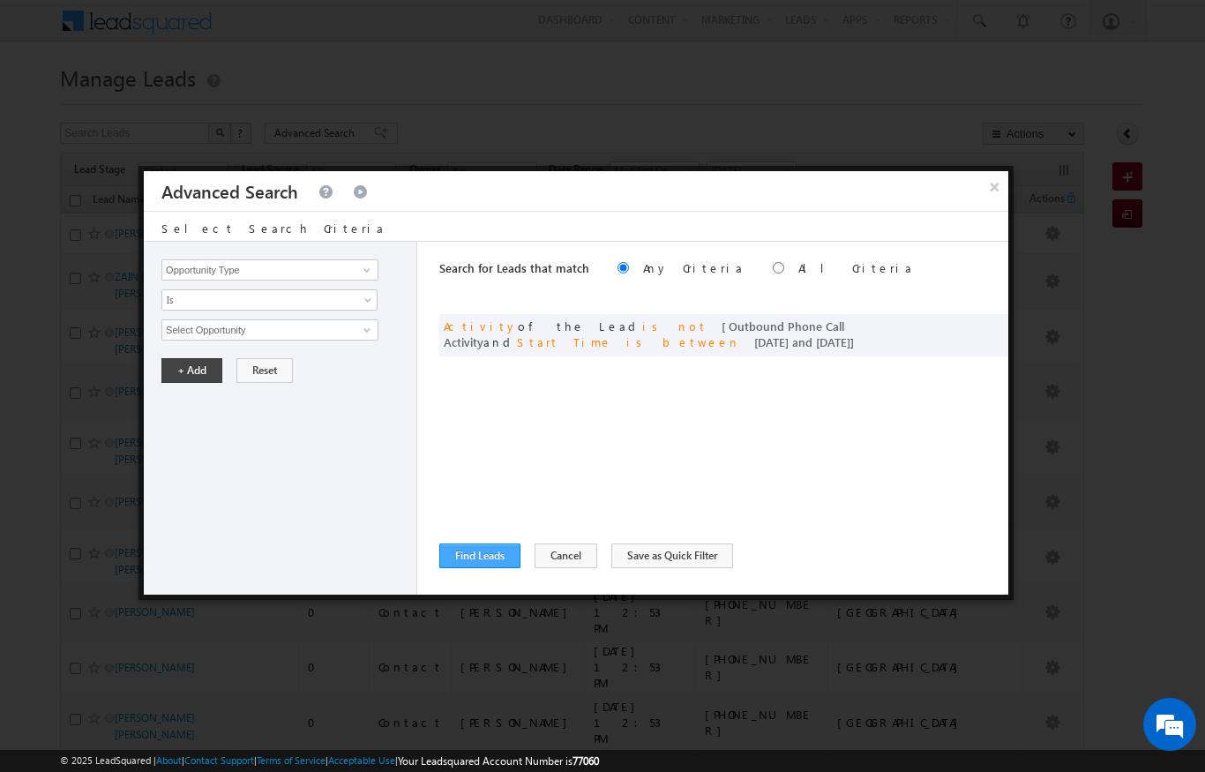
click at [477, 563] on button "Find Leads" at bounding box center [479, 555] width 81 height 25
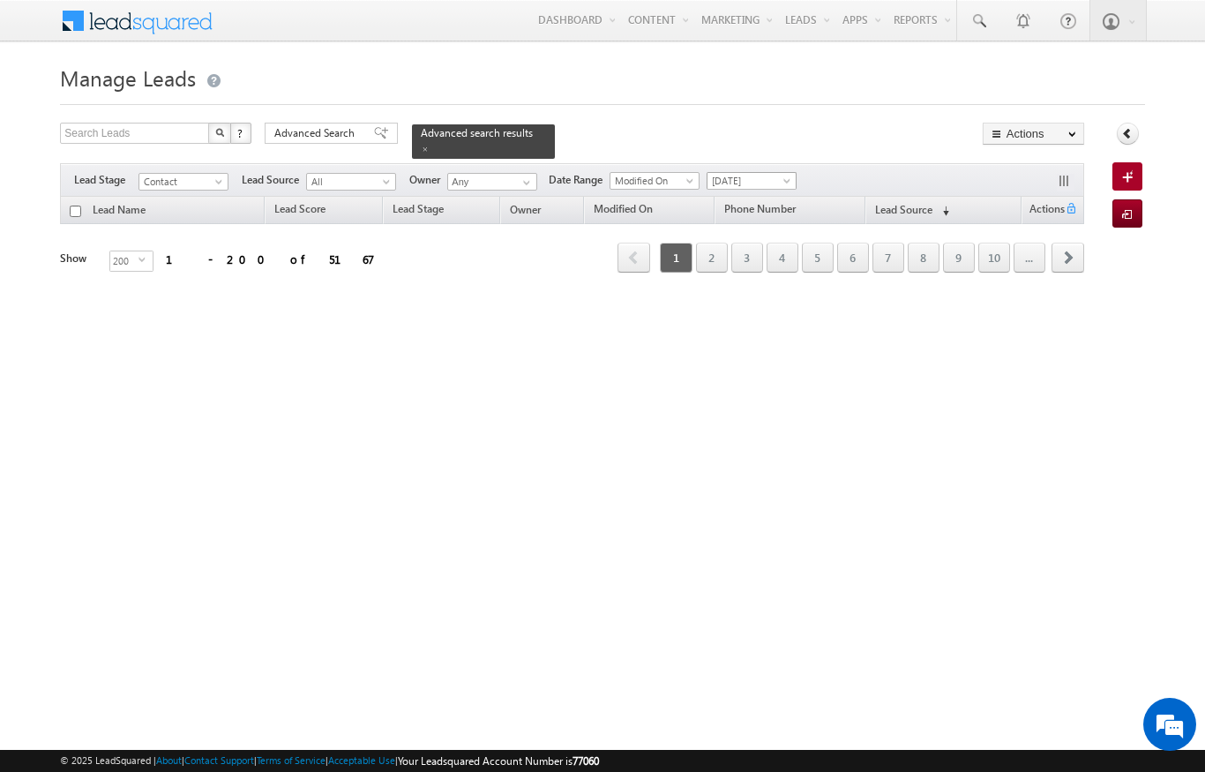
click at [752, 173] on span "[DATE]" at bounding box center [749, 181] width 84 height 16
click at [714, 178] on span "[DATE]" at bounding box center [749, 181] width 84 height 16
click at [734, 177] on span "[DATE]" at bounding box center [749, 181] width 84 height 16
click at [723, 201] on link "Custom" at bounding box center [754, 207] width 89 height 16
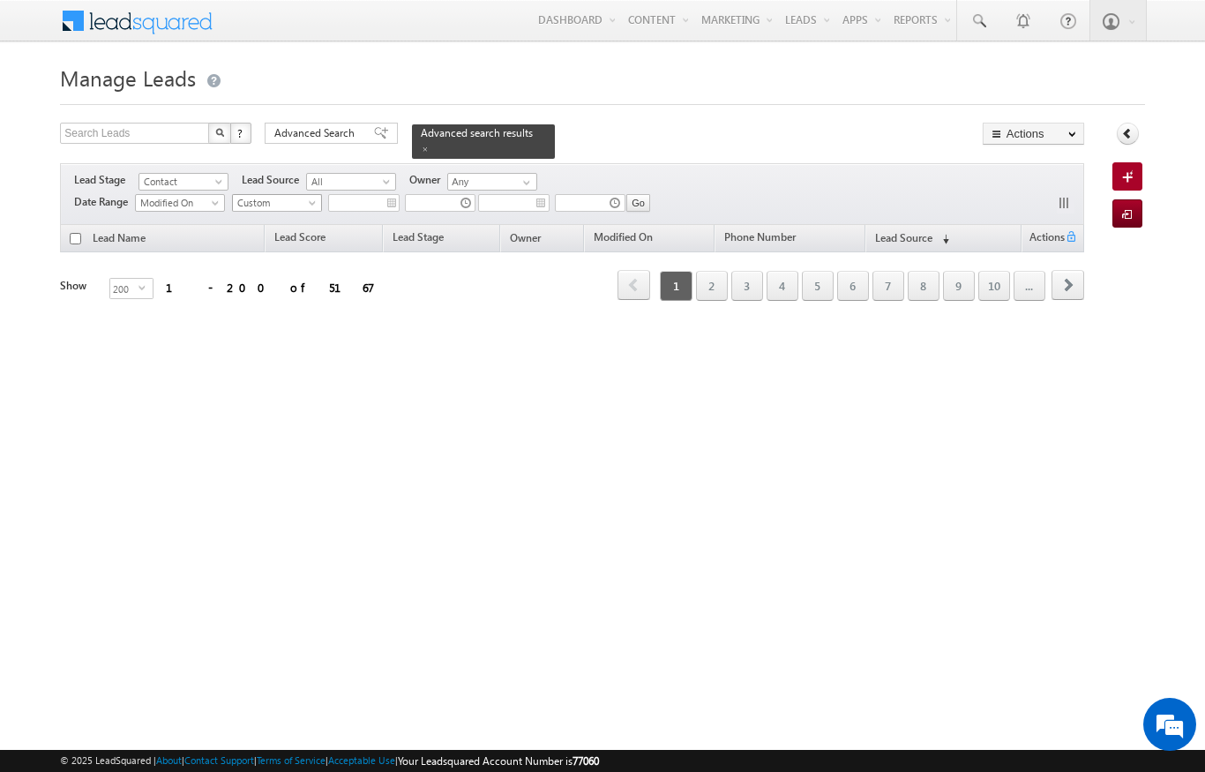
click at [261, 195] on span "Custom" at bounding box center [275, 203] width 84 height 16
click at [252, 210] on link "All Time" at bounding box center [279, 212] width 89 height 16
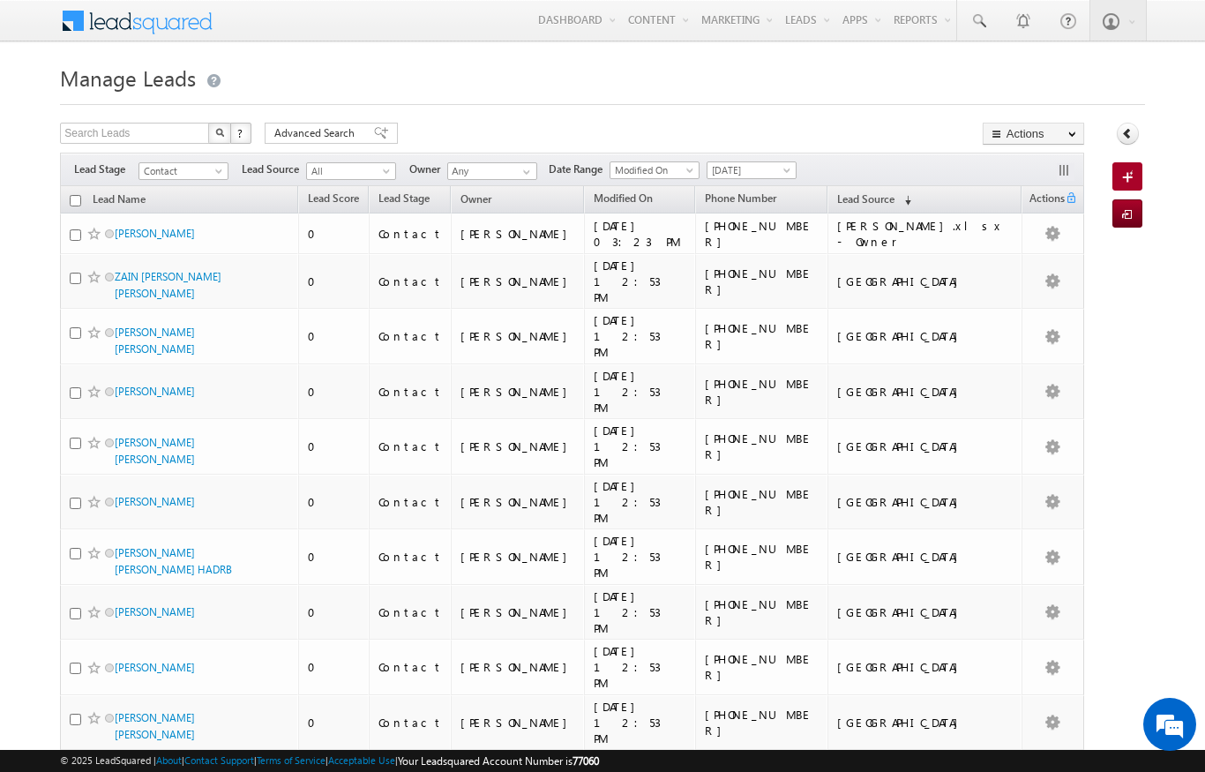
click at [762, 169] on span "[DATE]" at bounding box center [749, 170] width 84 height 16
click at [719, 193] on link "All Time" at bounding box center [754, 190] width 89 height 16
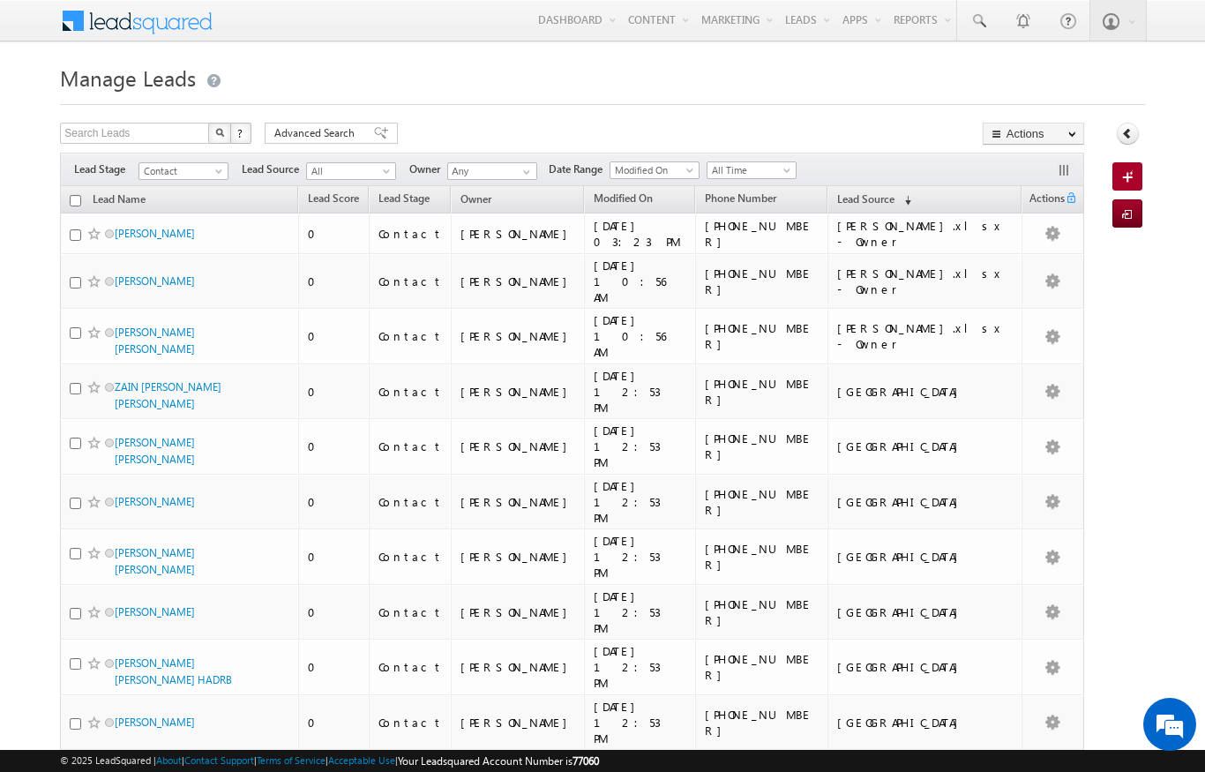
click at [248, 126] on button "?" at bounding box center [240, 133] width 21 height 21
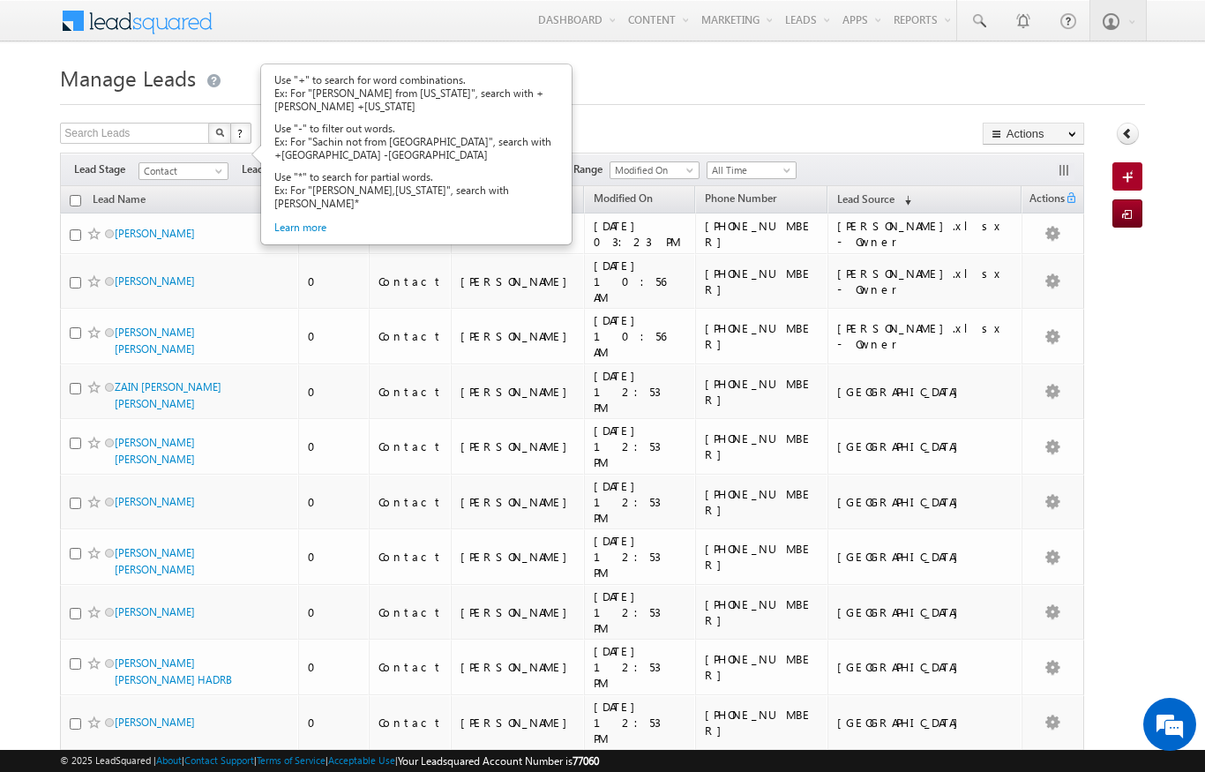
click at [222, 75] on h1 "Manage Leads" at bounding box center [602, 76] width 1084 height 34
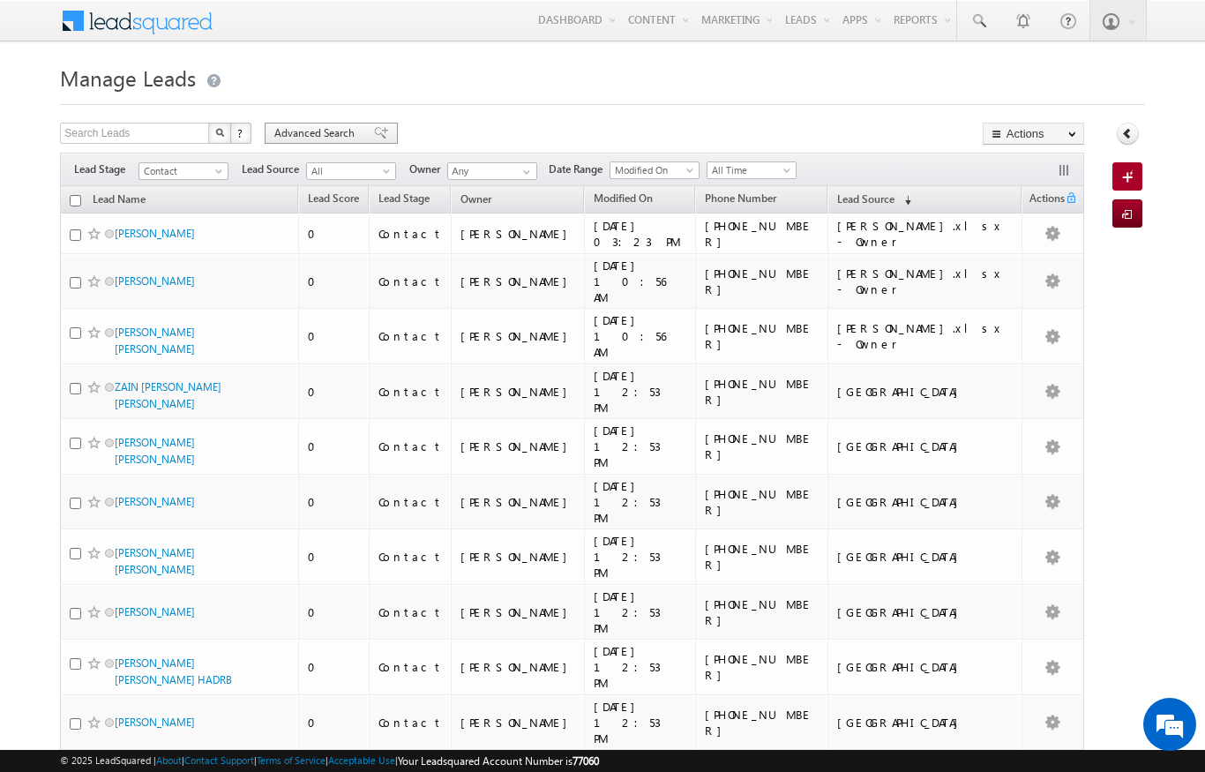
click at [303, 134] on span "Advanced Search" at bounding box center [317, 133] width 86 height 16
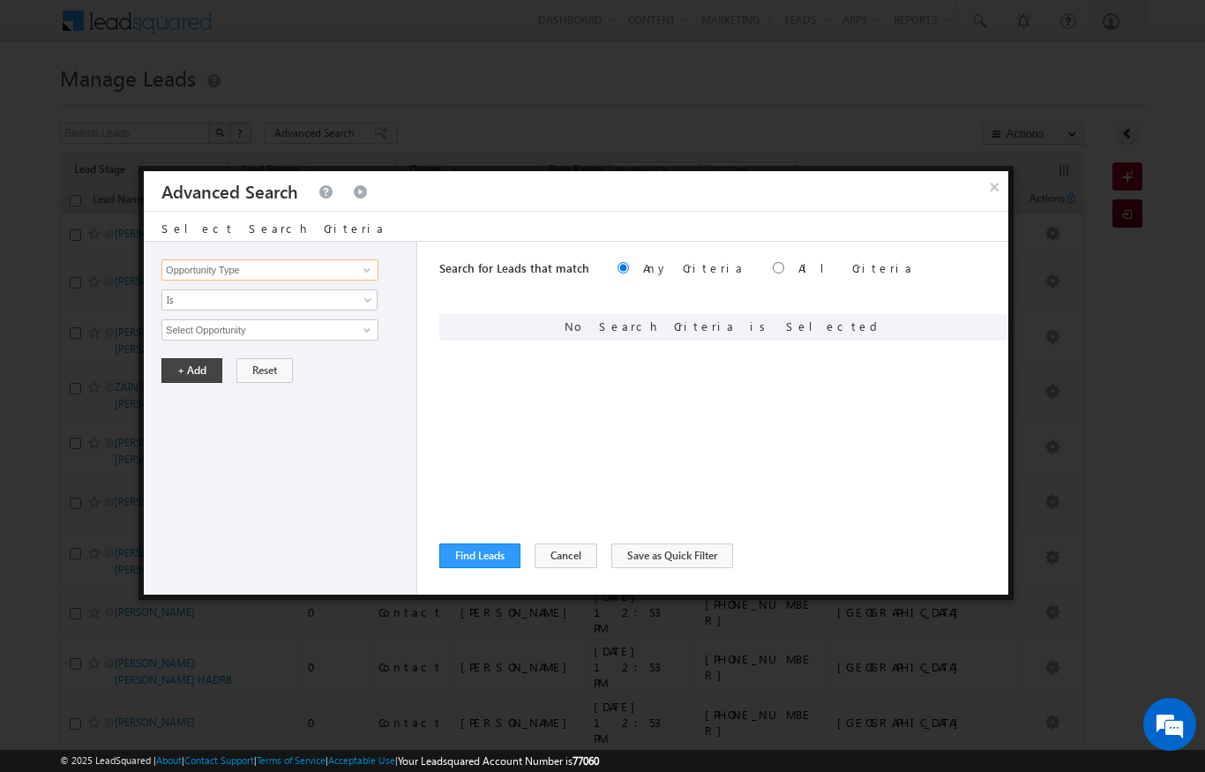
click at [232, 271] on input "Opportunity Type" at bounding box center [269, 269] width 217 height 21
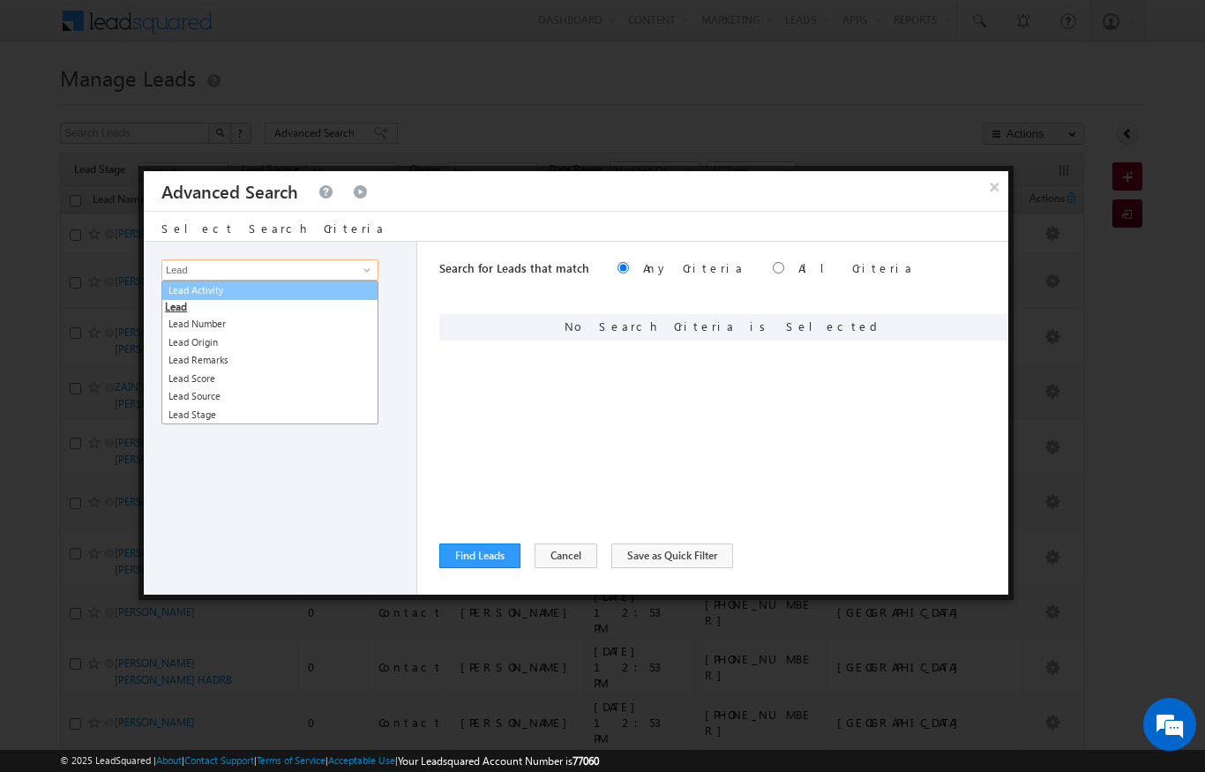
click at [196, 290] on link "Lead Activity" at bounding box center [269, 291] width 217 height 20
type input "Lead Activity"
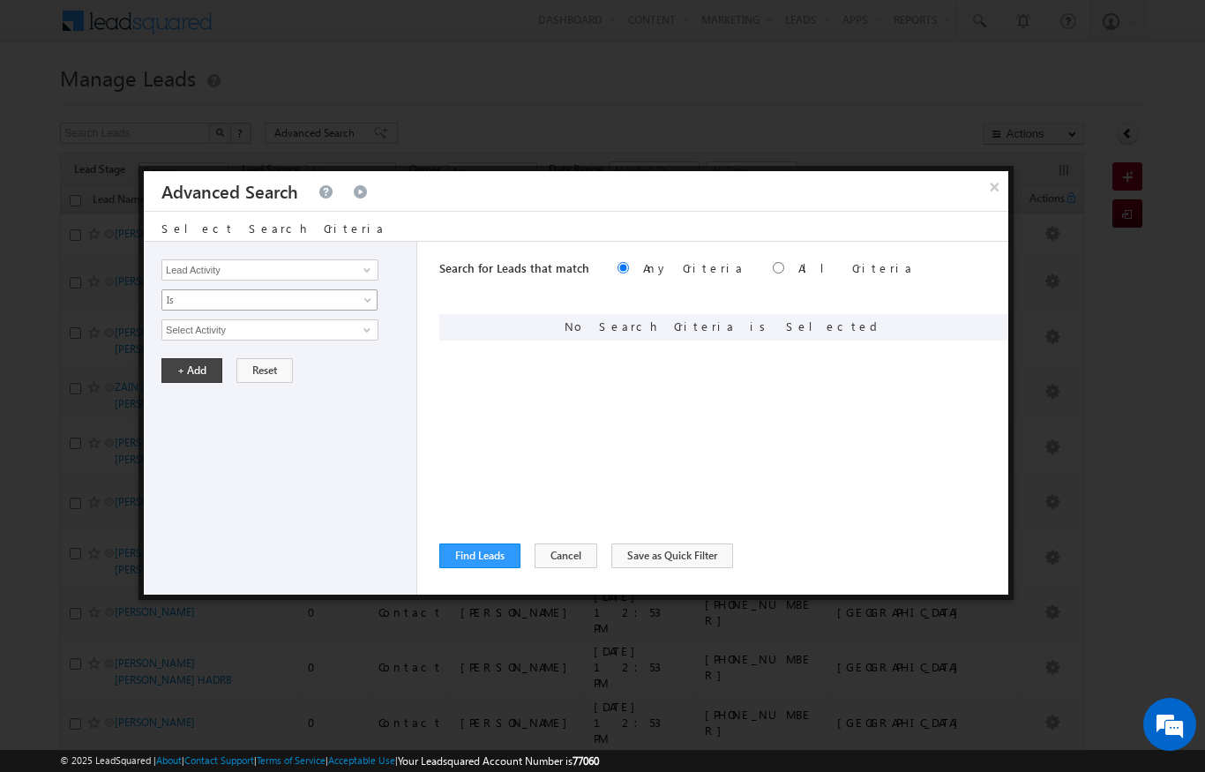
click at [179, 307] on span "Is" at bounding box center [257, 300] width 191 height 16
click at [164, 333] on link "Is Not" at bounding box center [269, 339] width 215 height 16
click at [186, 331] on input "Select Activity" at bounding box center [269, 329] width 217 height 21
click at [270, 370] on link "Outbound Phone Call Activity" at bounding box center [269, 366] width 217 height 20
type input "Outbound Phone Call Activity"
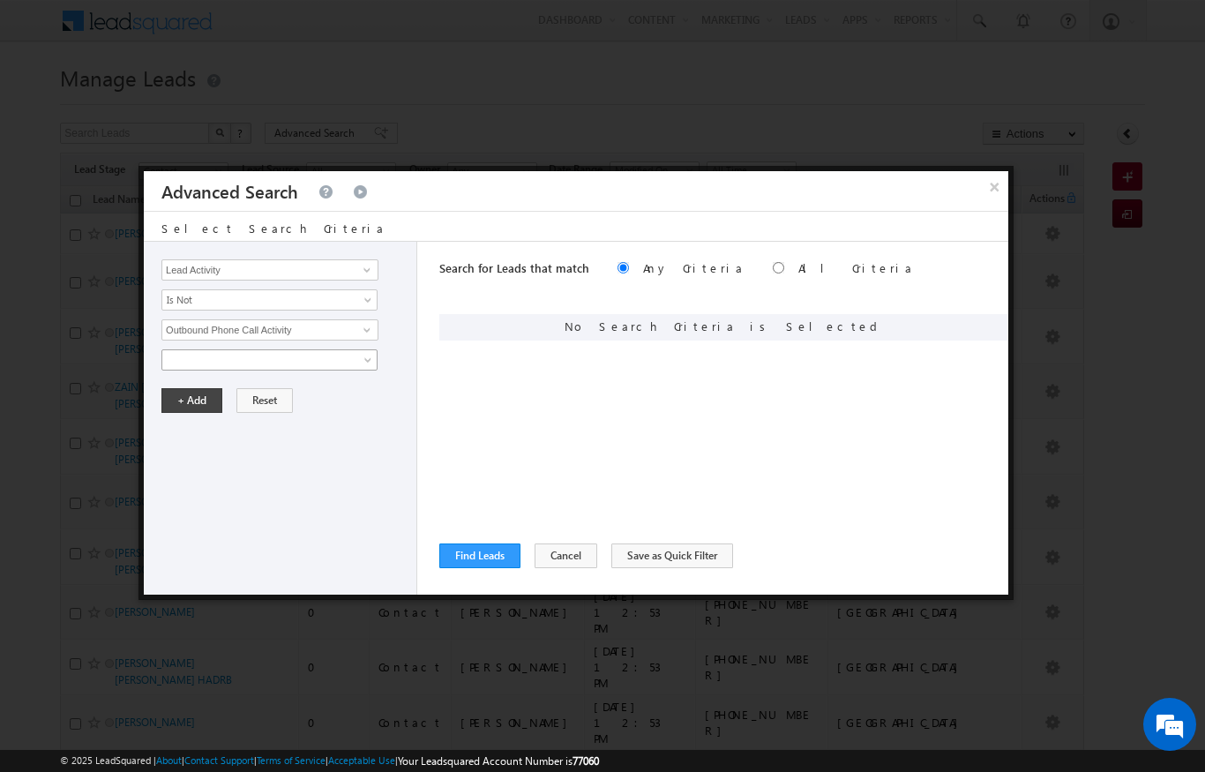
click at [186, 355] on span at bounding box center [257, 360] width 191 height 16
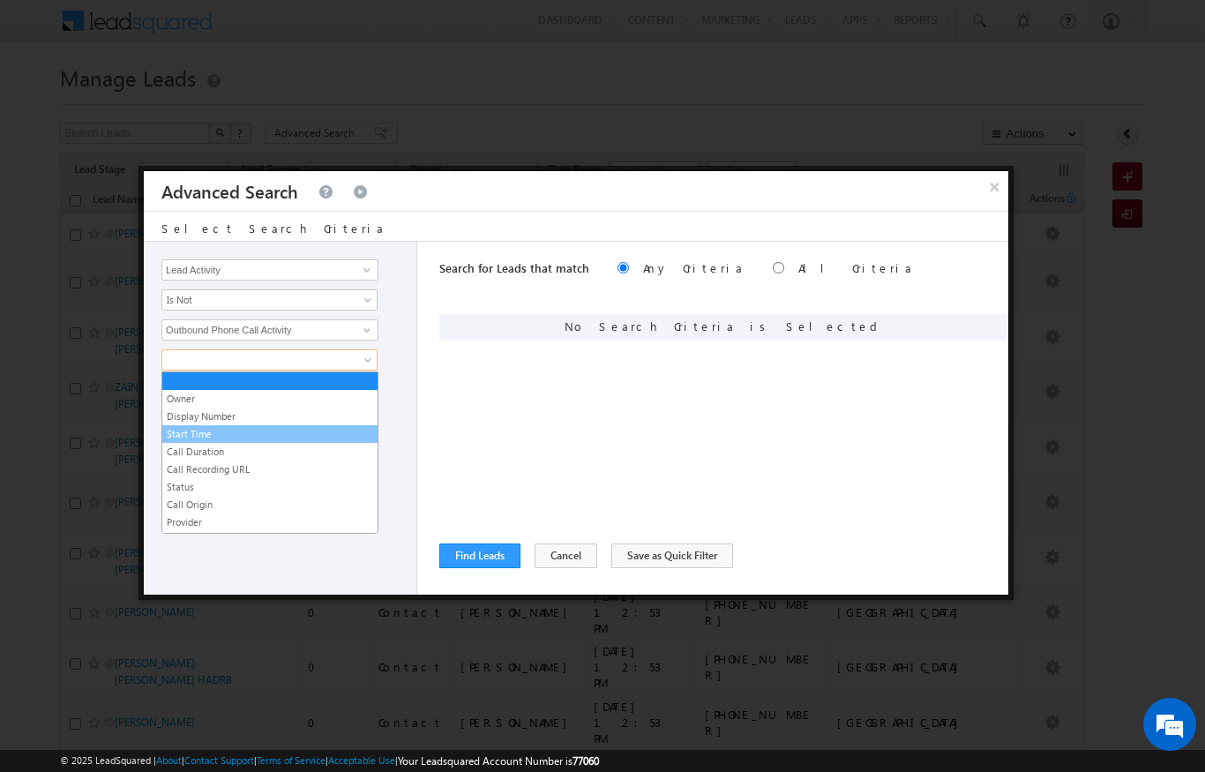
click at [188, 431] on link "Start Time" at bounding box center [269, 434] width 215 height 16
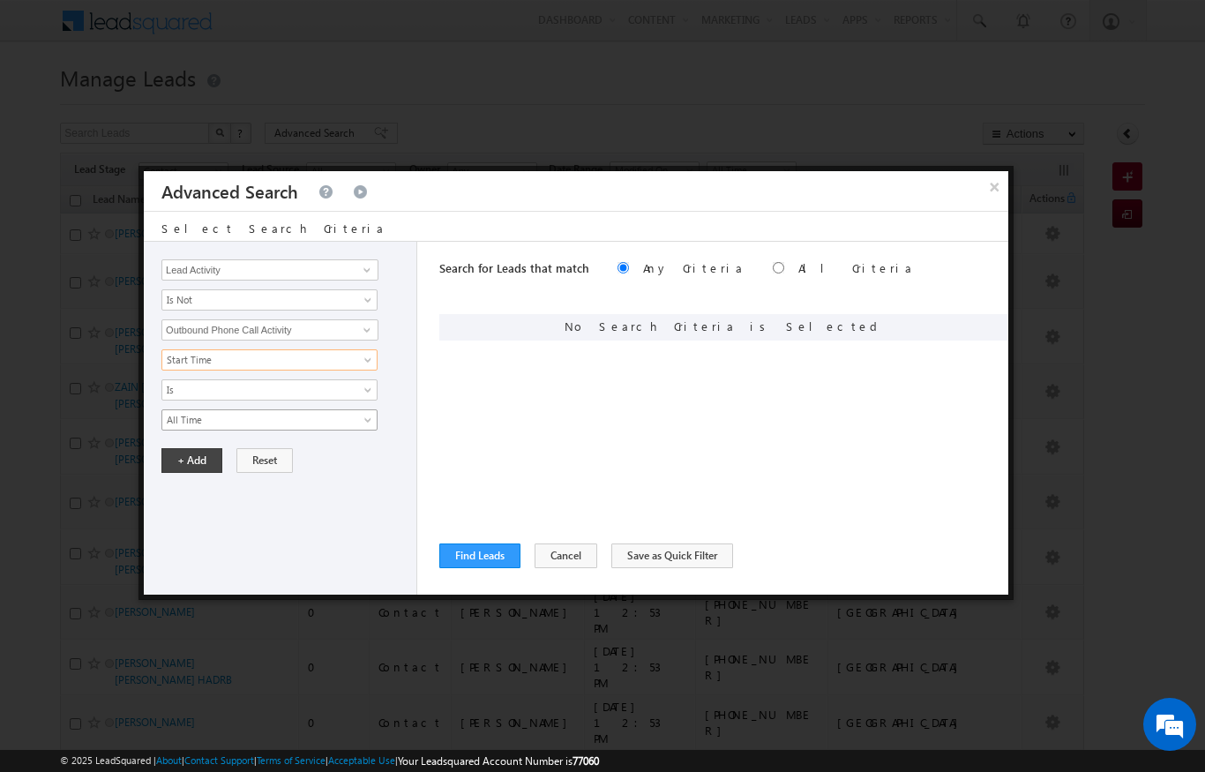
click at [182, 424] on span "All Time" at bounding box center [257, 420] width 191 height 16
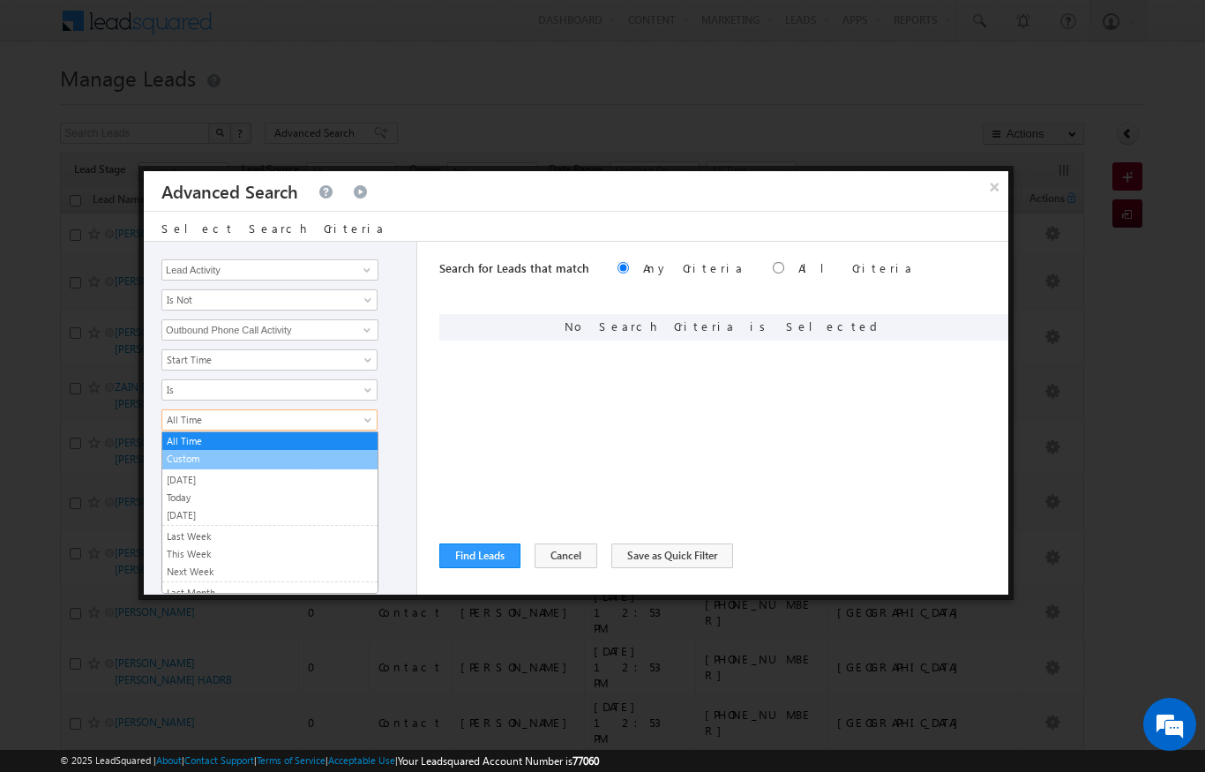
click at [178, 458] on link "Custom" at bounding box center [269, 459] width 215 height 16
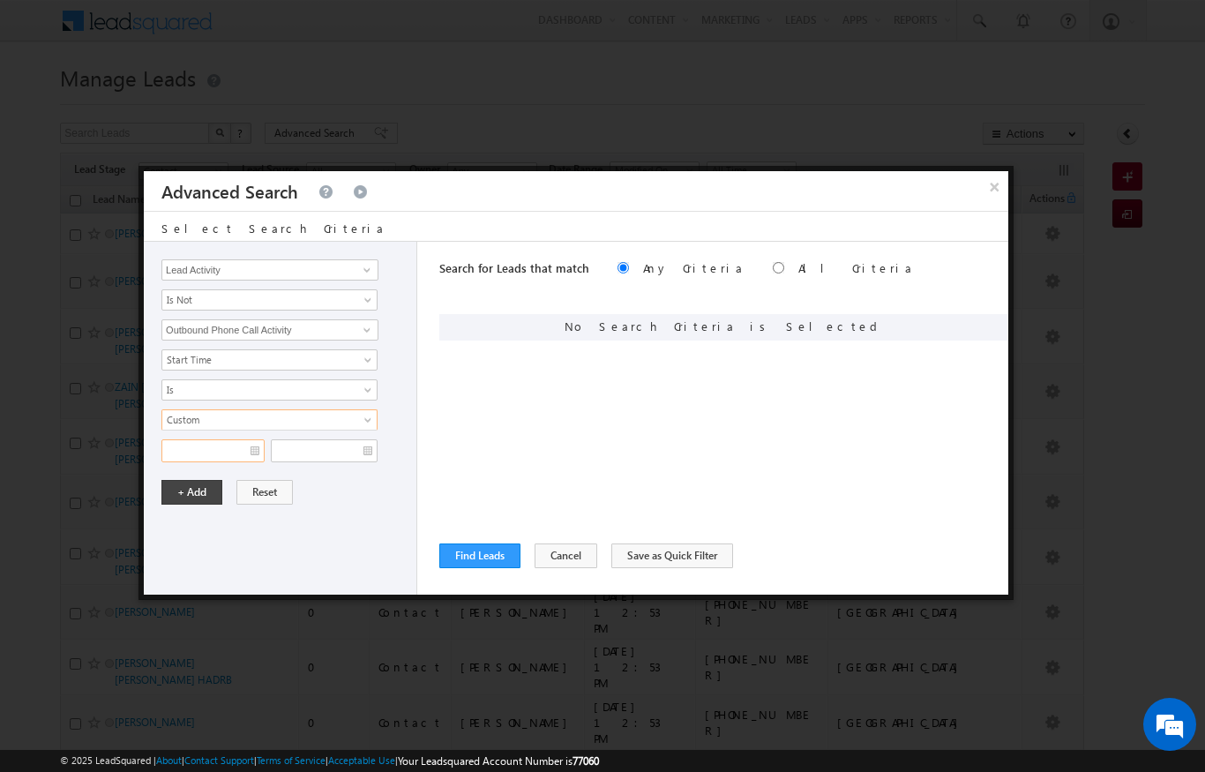
click at [190, 458] on input "text" at bounding box center [212, 450] width 103 height 23
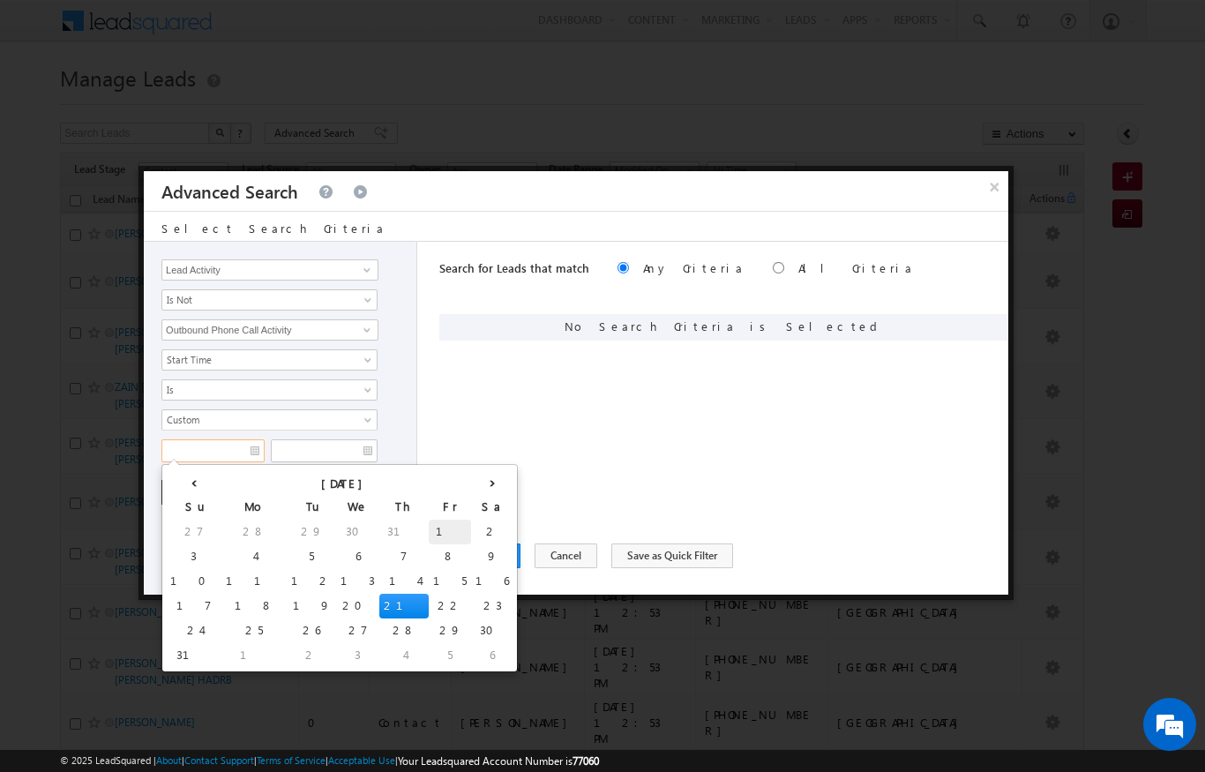
click at [429, 526] on td "1" at bounding box center [450, 532] width 42 height 25
type input "[DATE]"
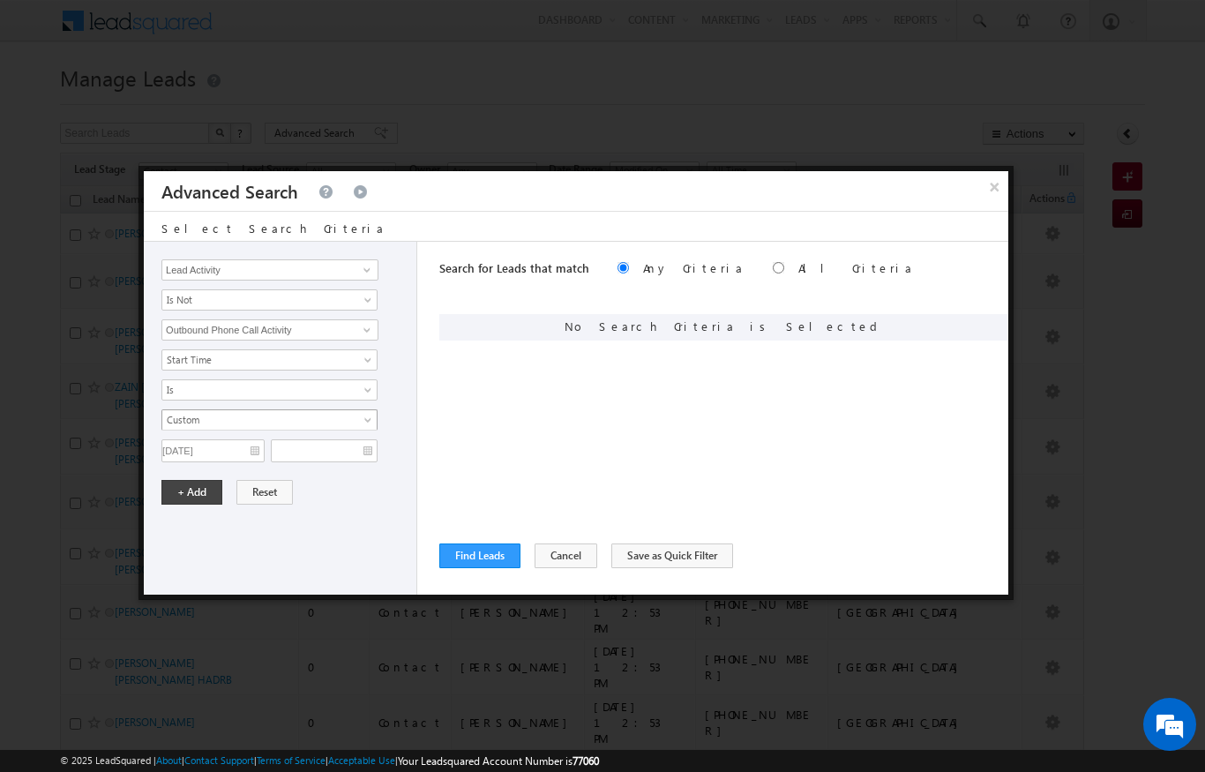
click at [357, 429] on link "Custom" at bounding box center [269, 419] width 216 height 21
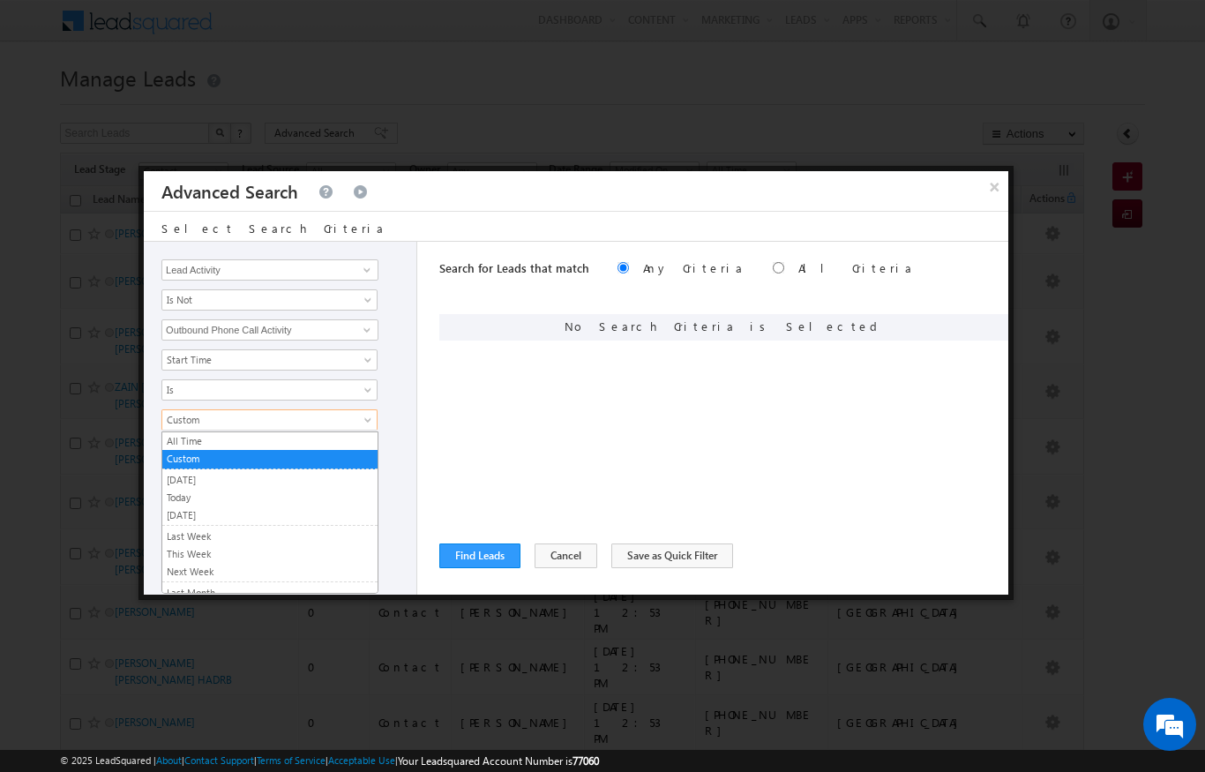
click at [459, 489] on div "Search for Leads that match Any Criteria All Criteria Note that the current tri…" at bounding box center [723, 418] width 569 height 353
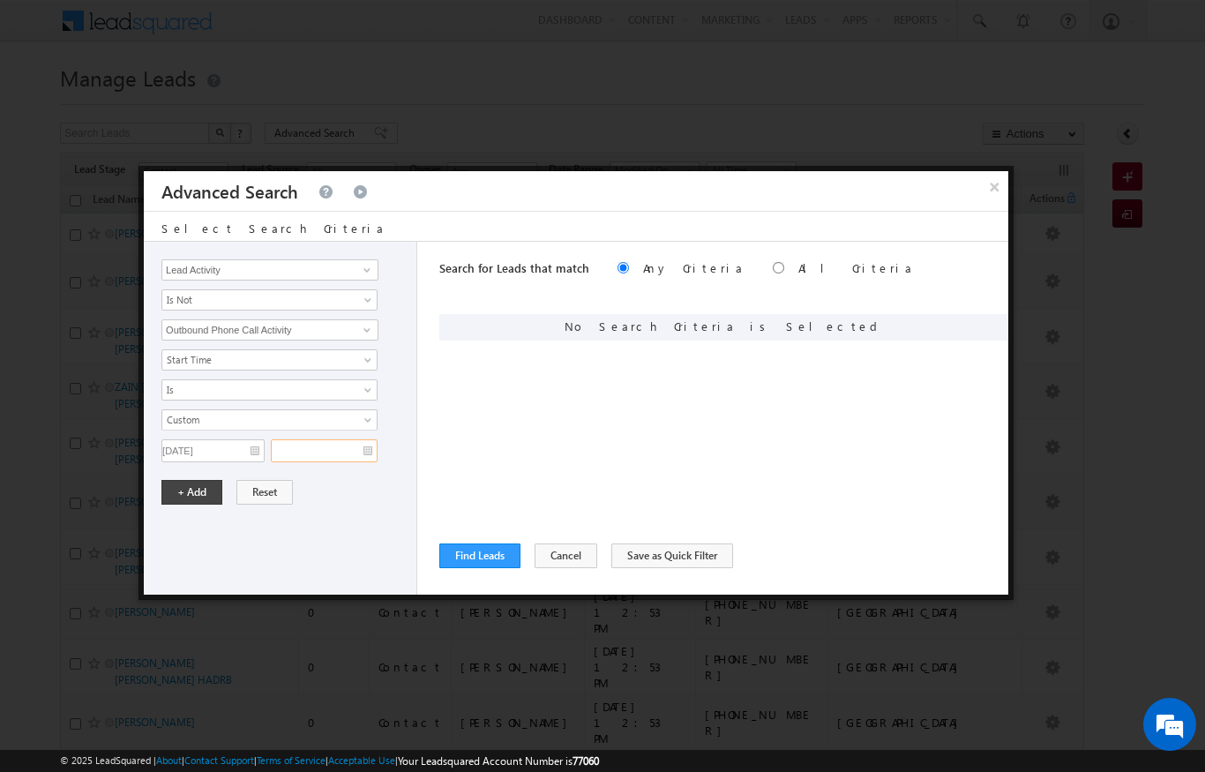
click at [362, 445] on input "text" at bounding box center [324, 450] width 107 height 23
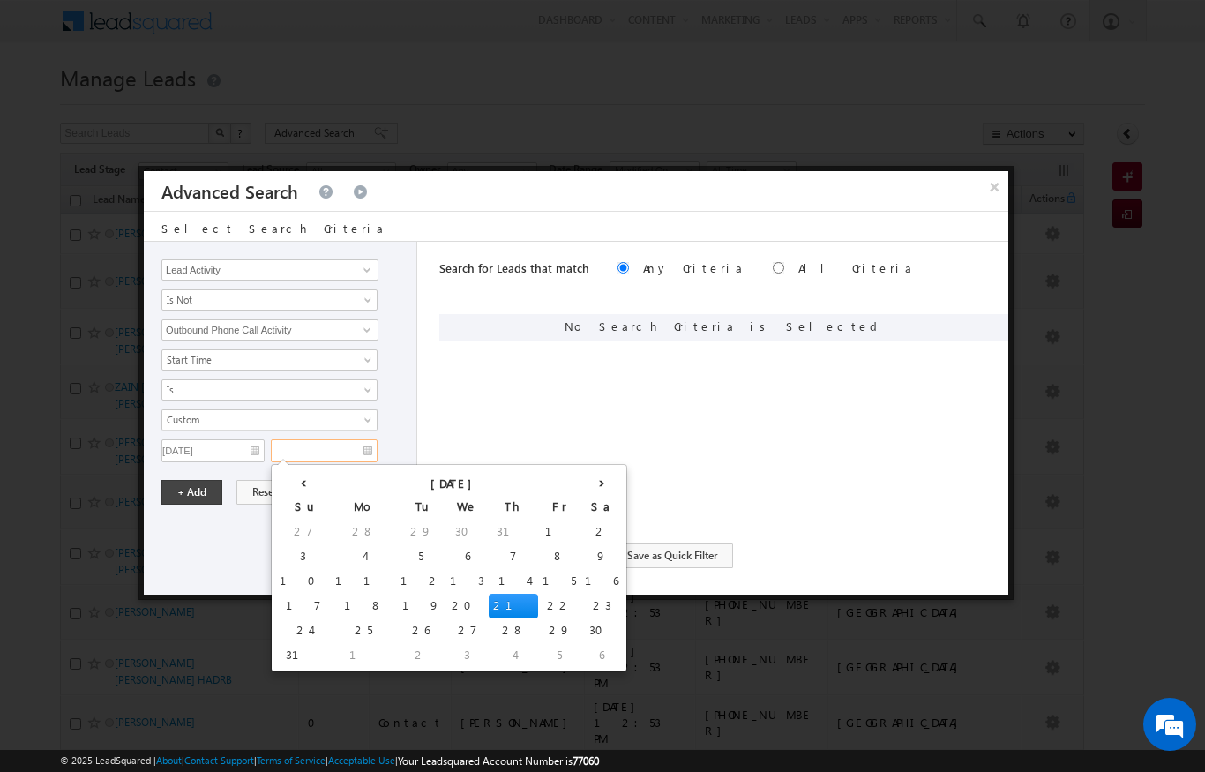
click at [489, 601] on td "21" at bounding box center [513, 606] width 49 height 25
type input "21/08/2025"
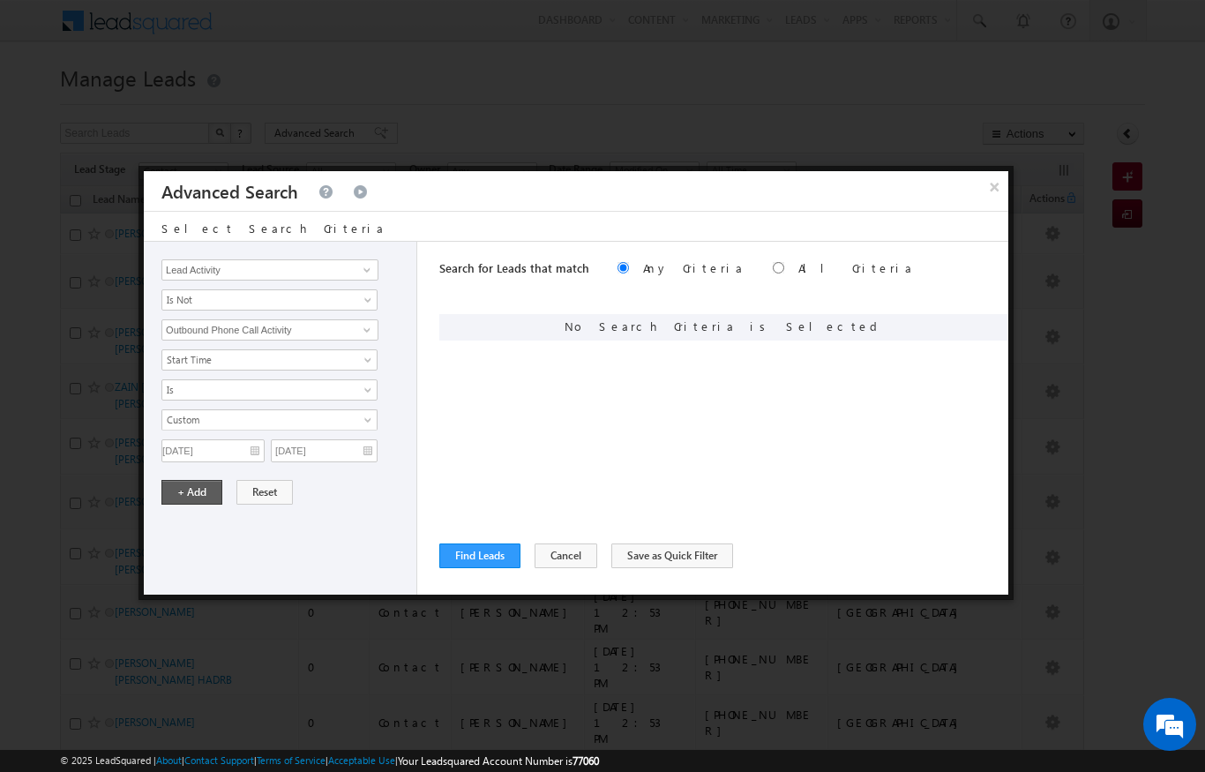
click at [183, 488] on button "+ Add" at bounding box center [191, 492] width 61 height 25
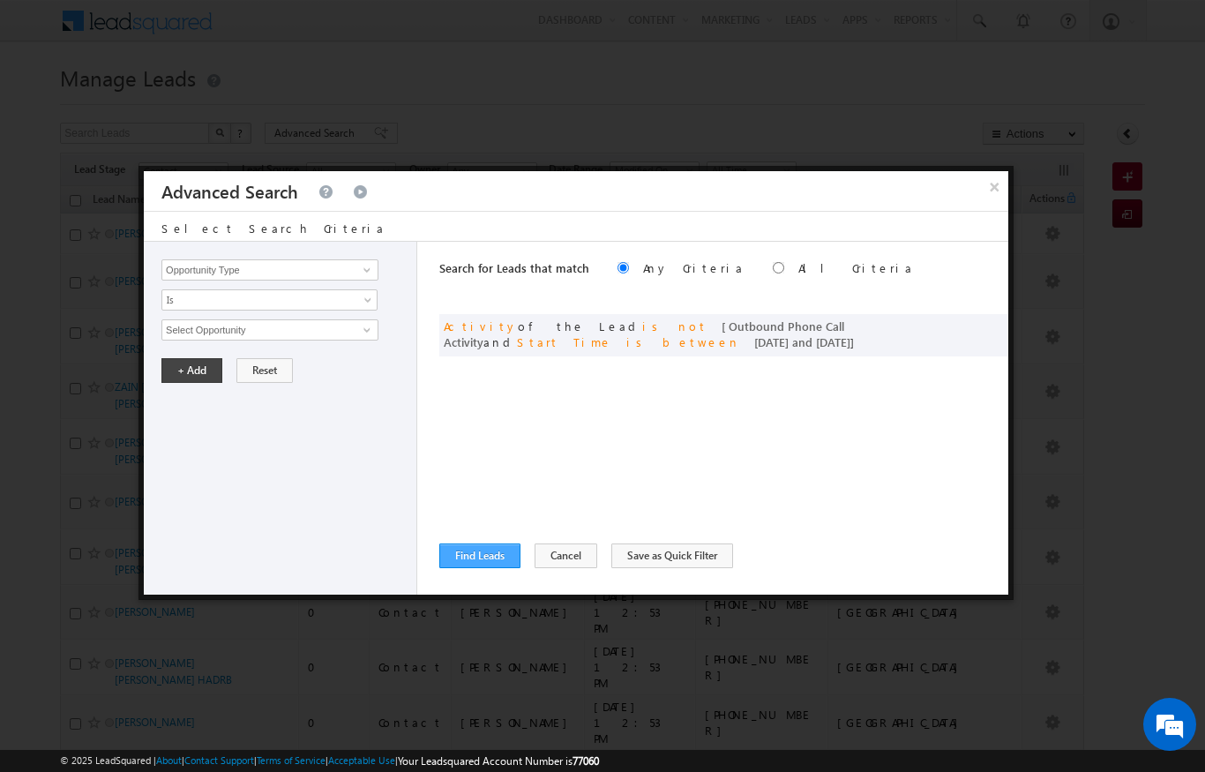
click at [473, 566] on button "Find Leads" at bounding box center [479, 555] width 81 height 25
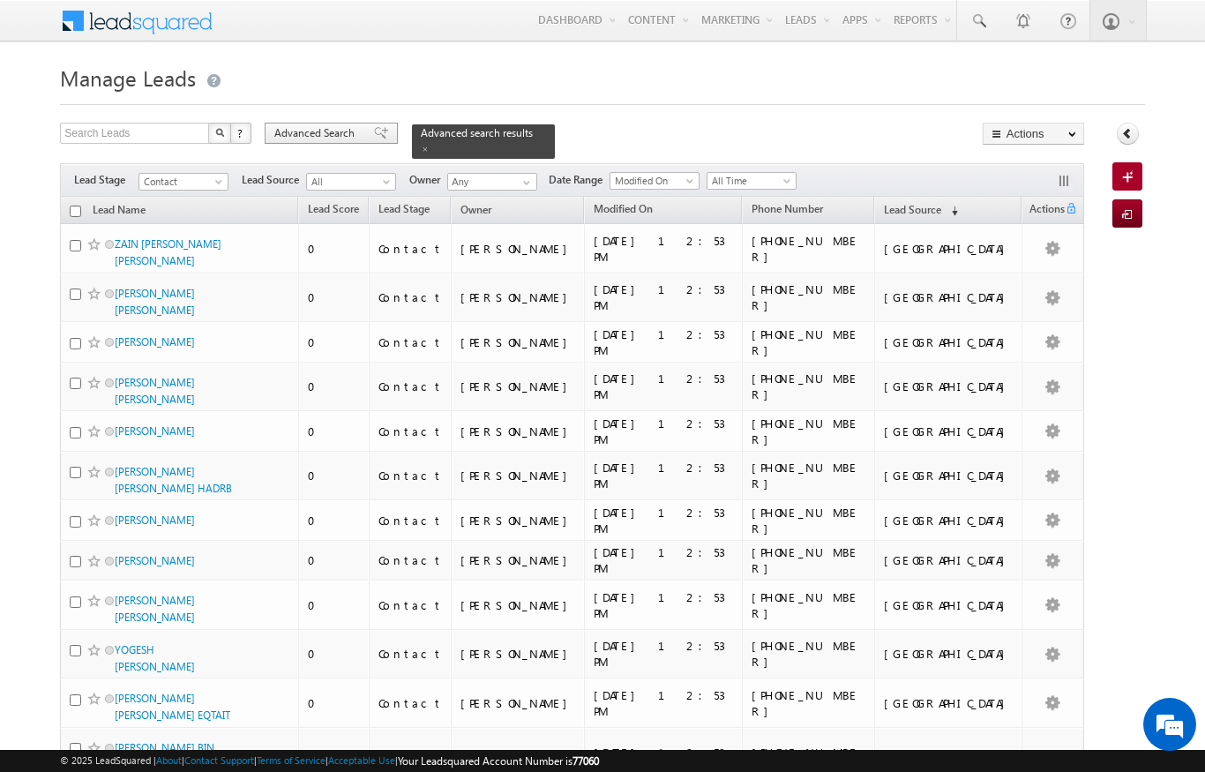
click at [319, 132] on span "Advanced Search" at bounding box center [317, 133] width 86 height 16
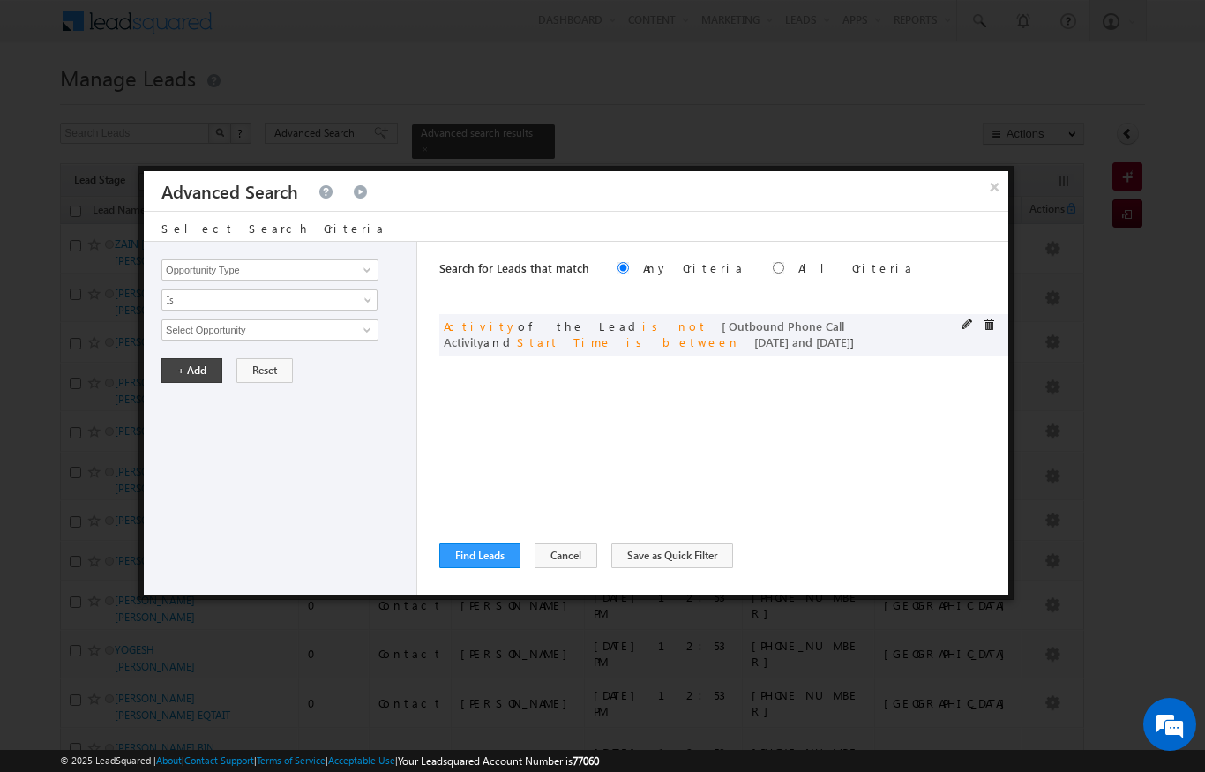
click at [963, 315] on div "or Activity of the Lead is not [ Outbound Phone Call Activity and Start Time is…" at bounding box center [723, 335] width 569 height 42
click at [966, 319] on span at bounding box center [967, 324] width 12 height 12
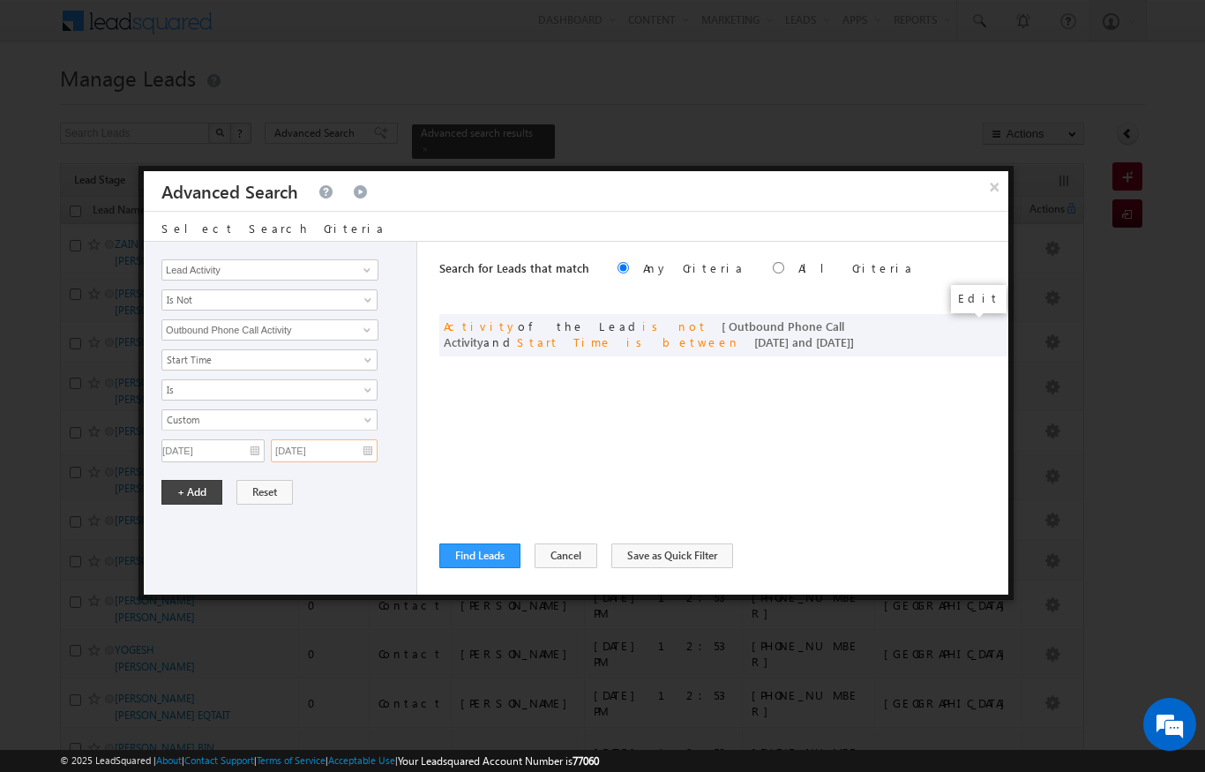
click at [316, 442] on input "21/08/2025" at bounding box center [324, 450] width 107 height 23
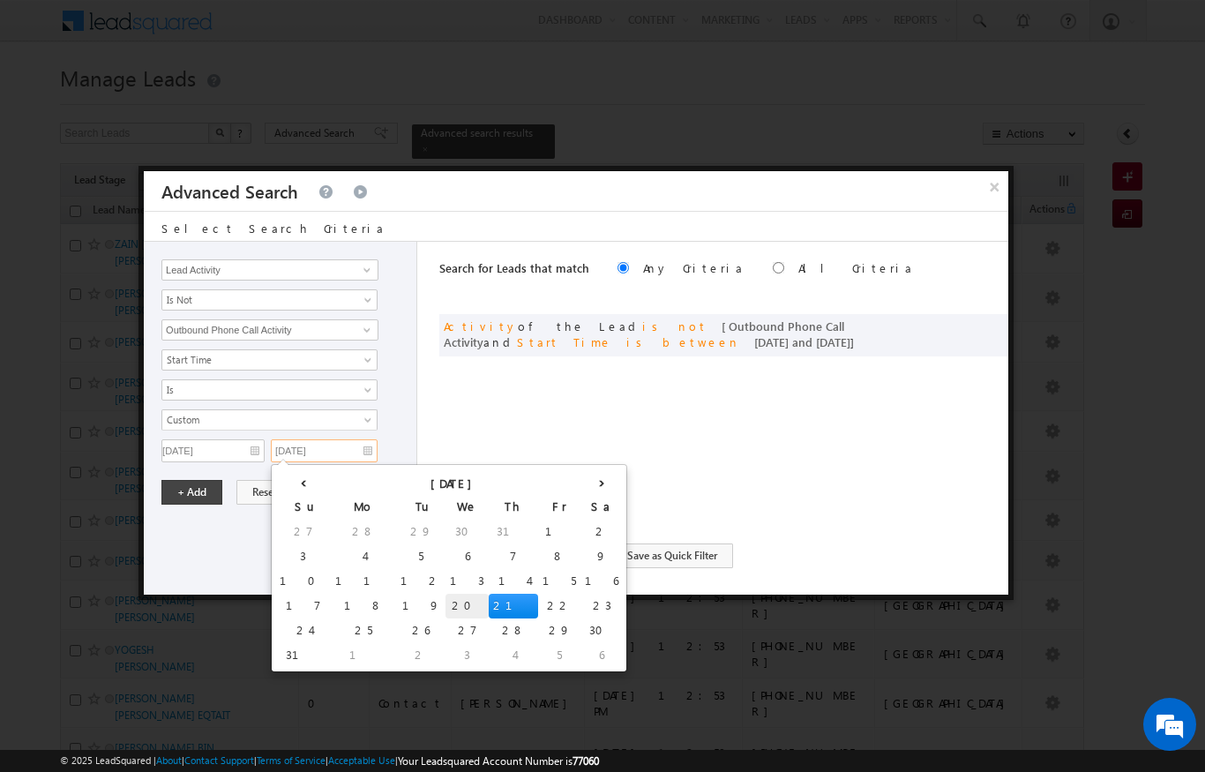
click at [445, 603] on td "20" at bounding box center [466, 606] width 43 height 25
type input "[DATE]"
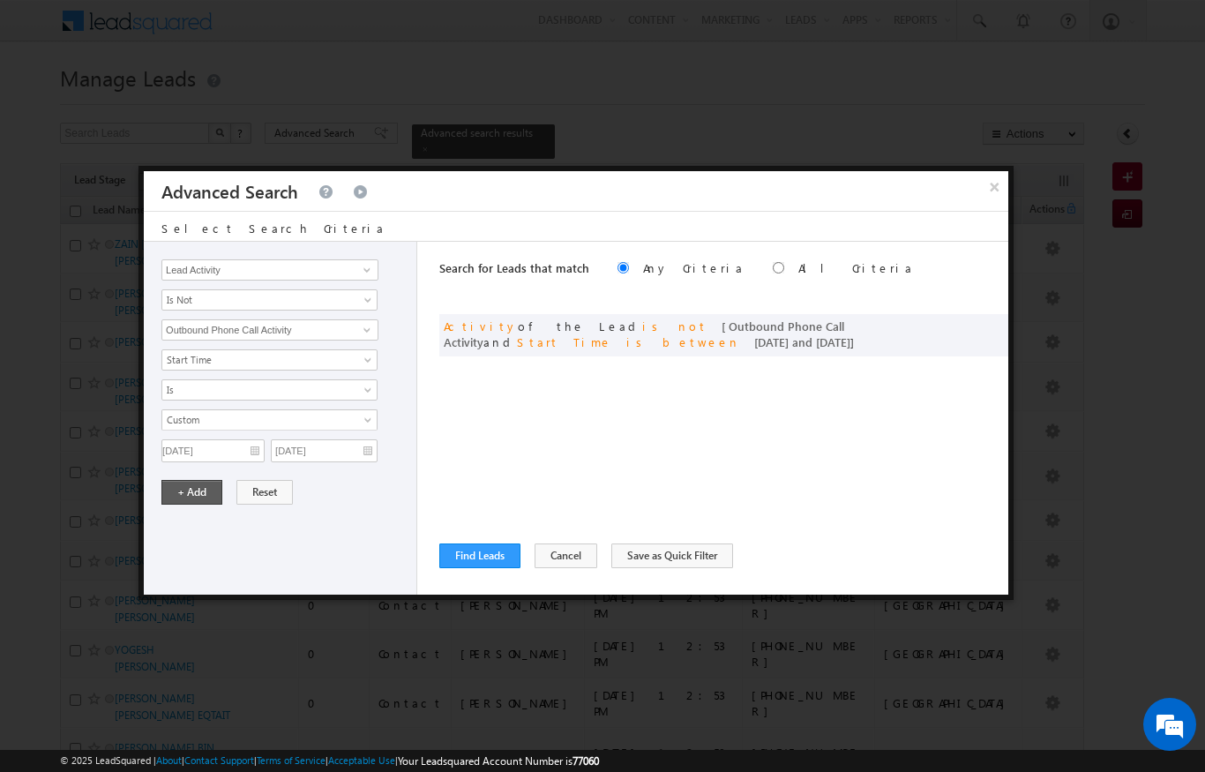
click at [176, 486] on button "+ Add" at bounding box center [191, 492] width 61 height 25
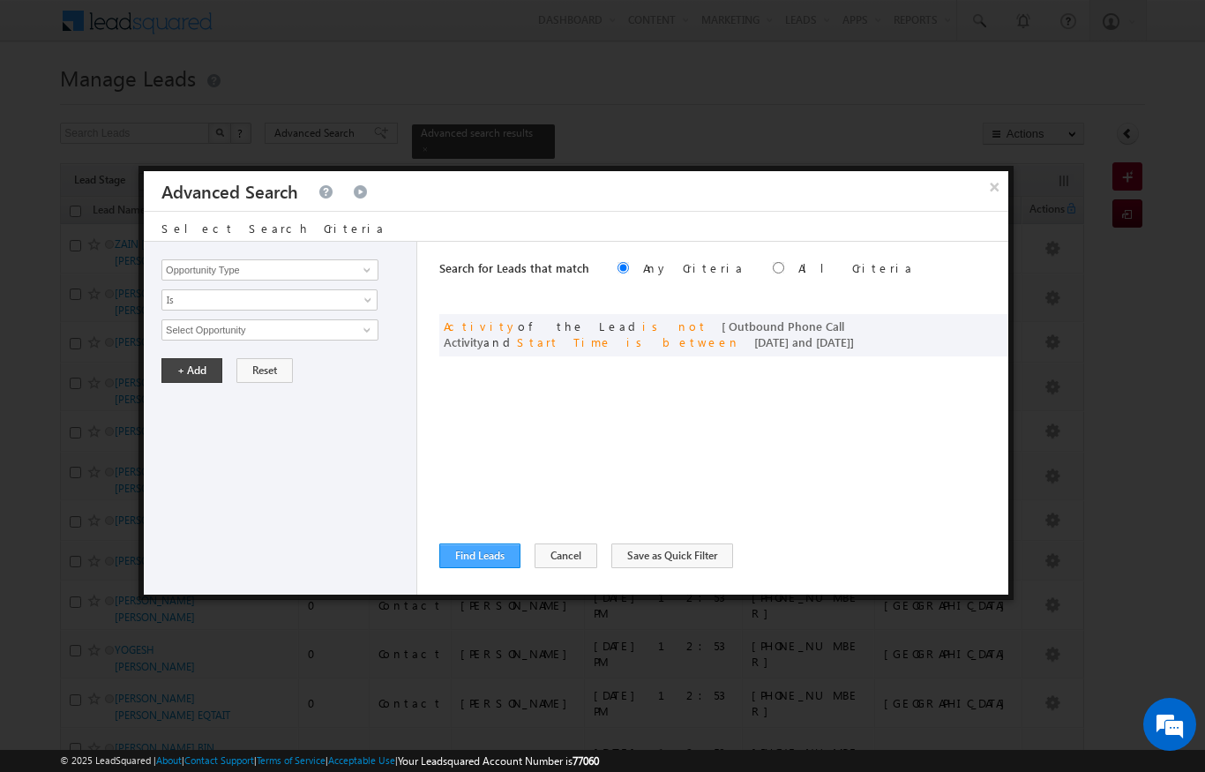
click at [462, 566] on button "Find Leads" at bounding box center [479, 555] width 81 height 25
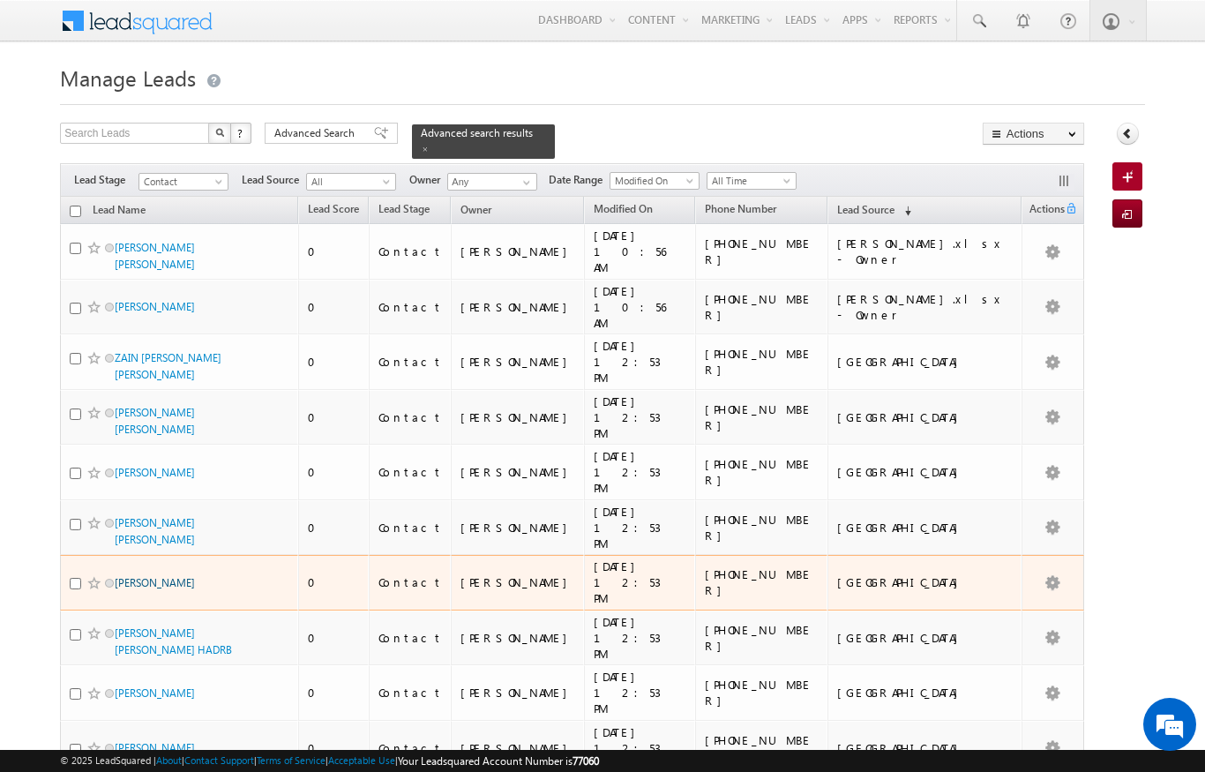
click at [138, 576] on link "[PERSON_NAME]" at bounding box center [155, 582] width 80 height 13
click at [146, 576] on link "[PERSON_NAME]" at bounding box center [155, 582] width 80 height 13
click at [142, 576] on link "[PERSON_NAME]" at bounding box center [155, 582] width 80 height 13
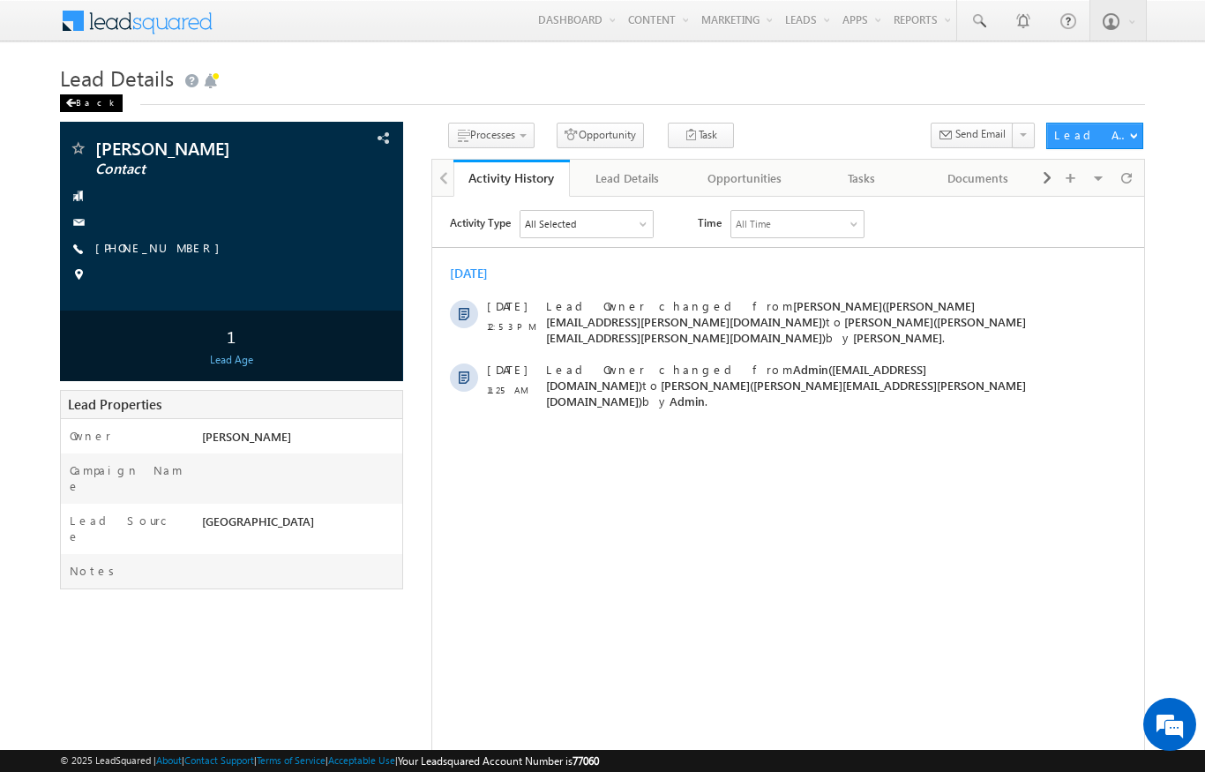
click at [65, 95] on div "Back" at bounding box center [91, 103] width 63 height 18
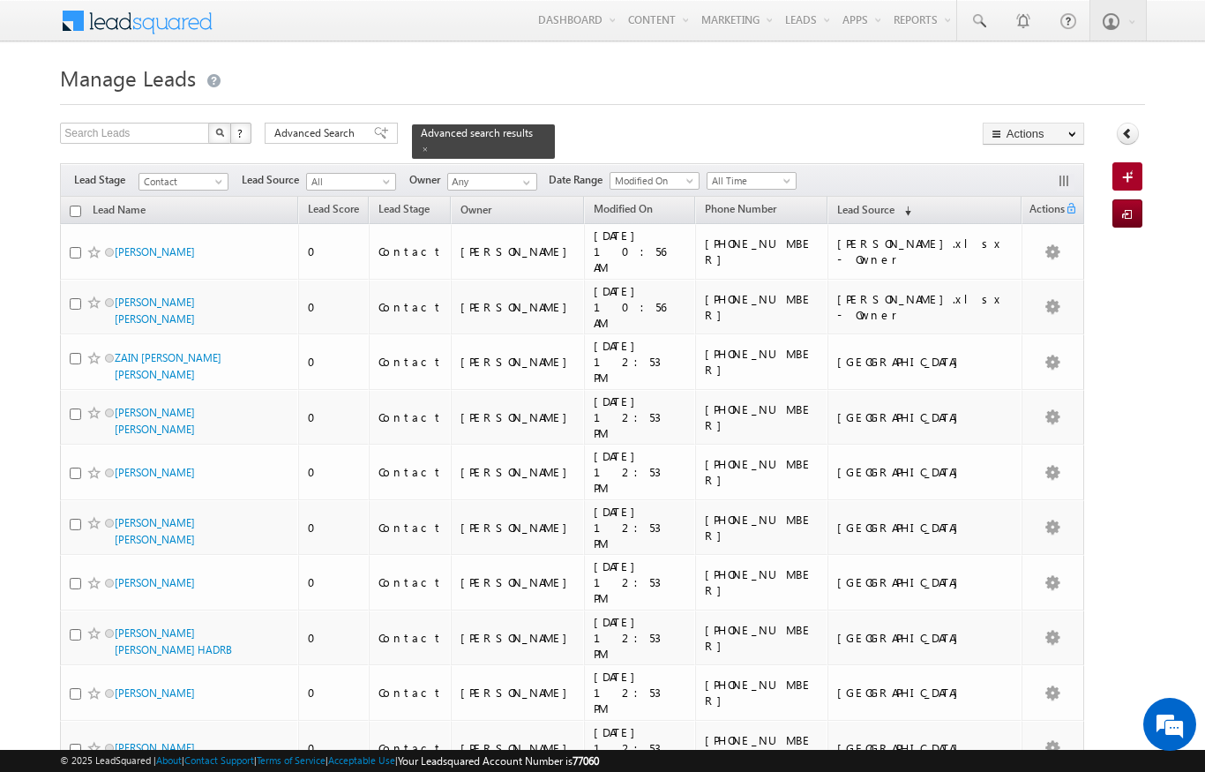
click at [70, 206] on input "checkbox" at bounding box center [75, 211] width 11 height 11
checkbox input "true"
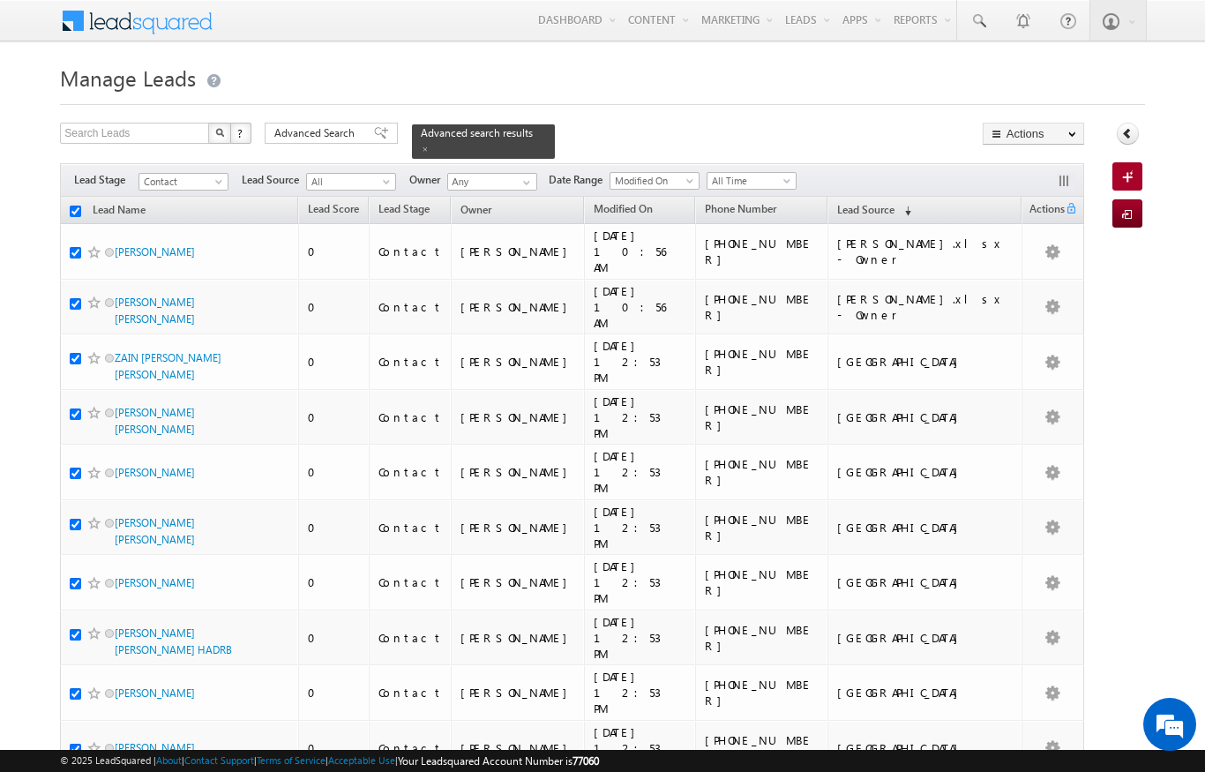
checkbox input "true"
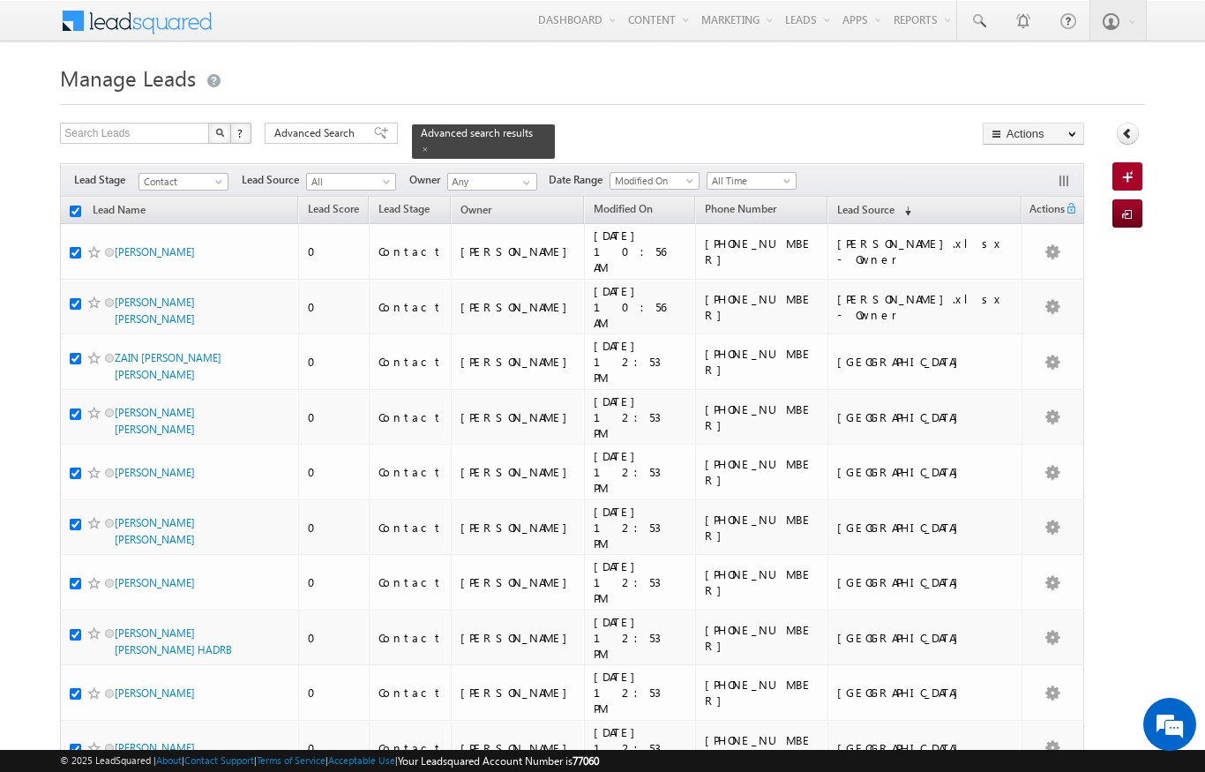
checkbox input "true"
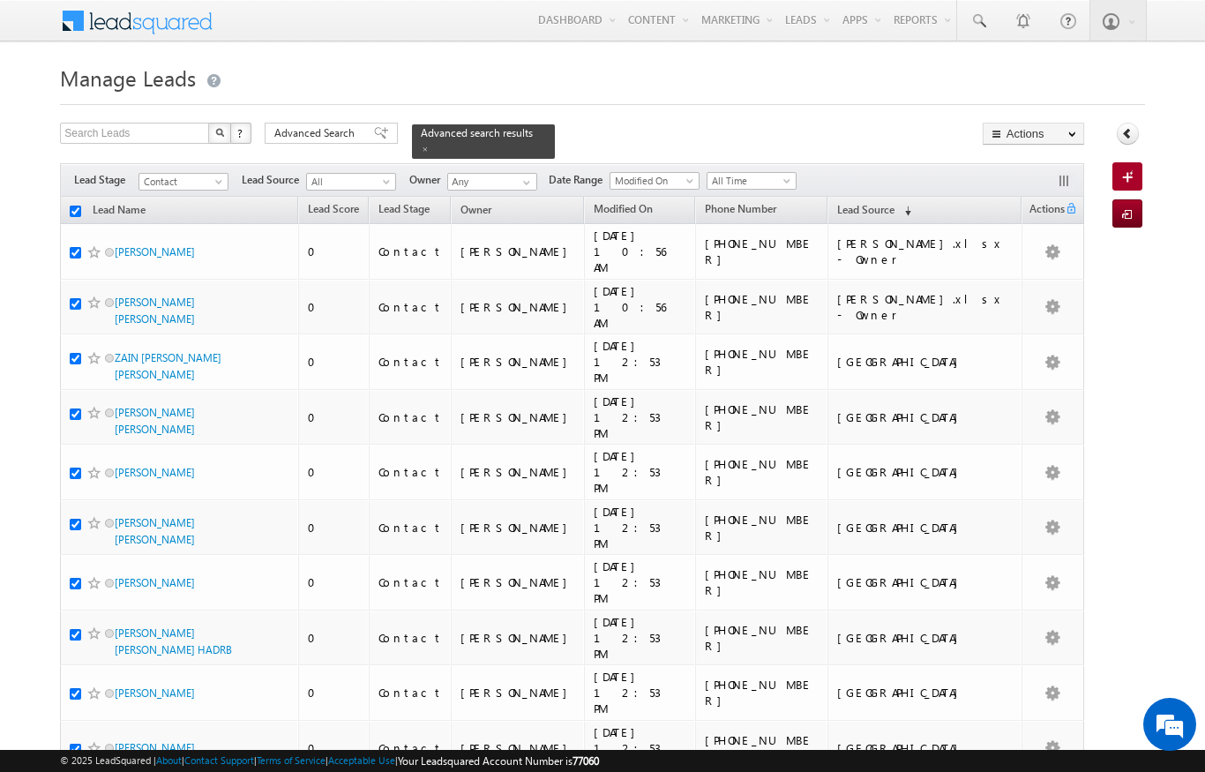
checkbox input "true"
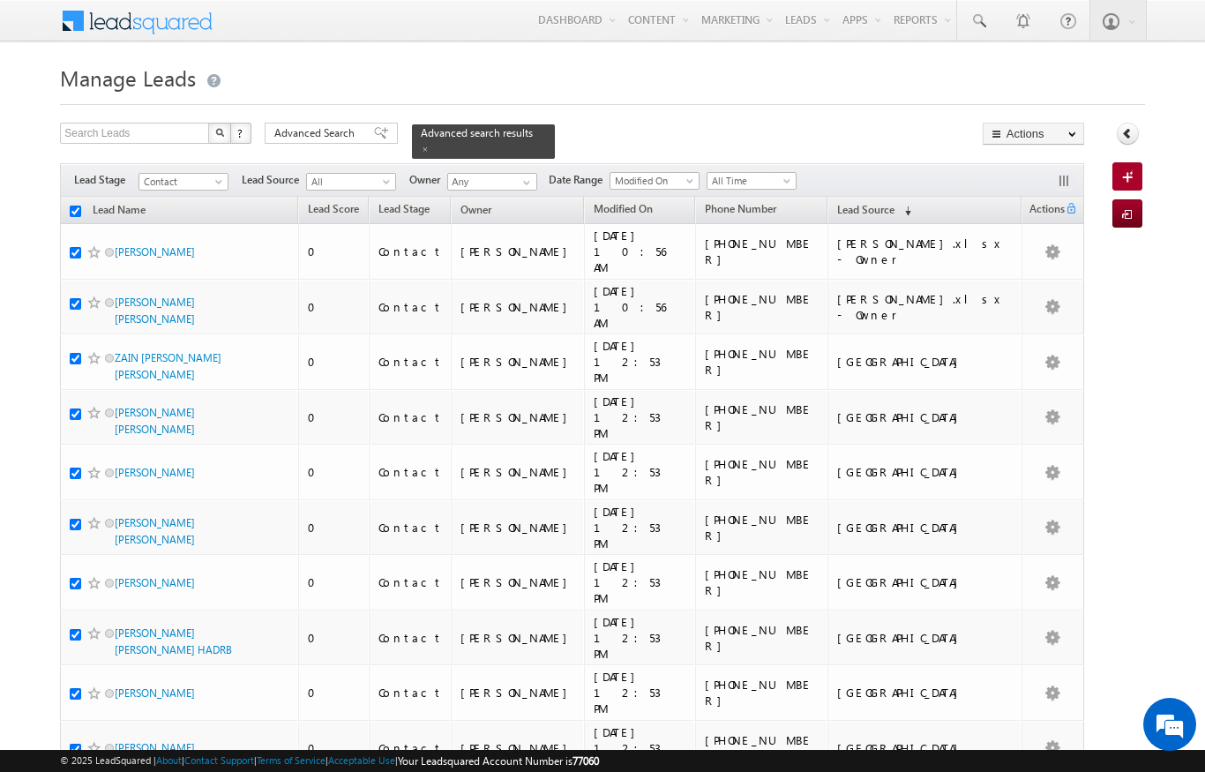
checkbox input "true"
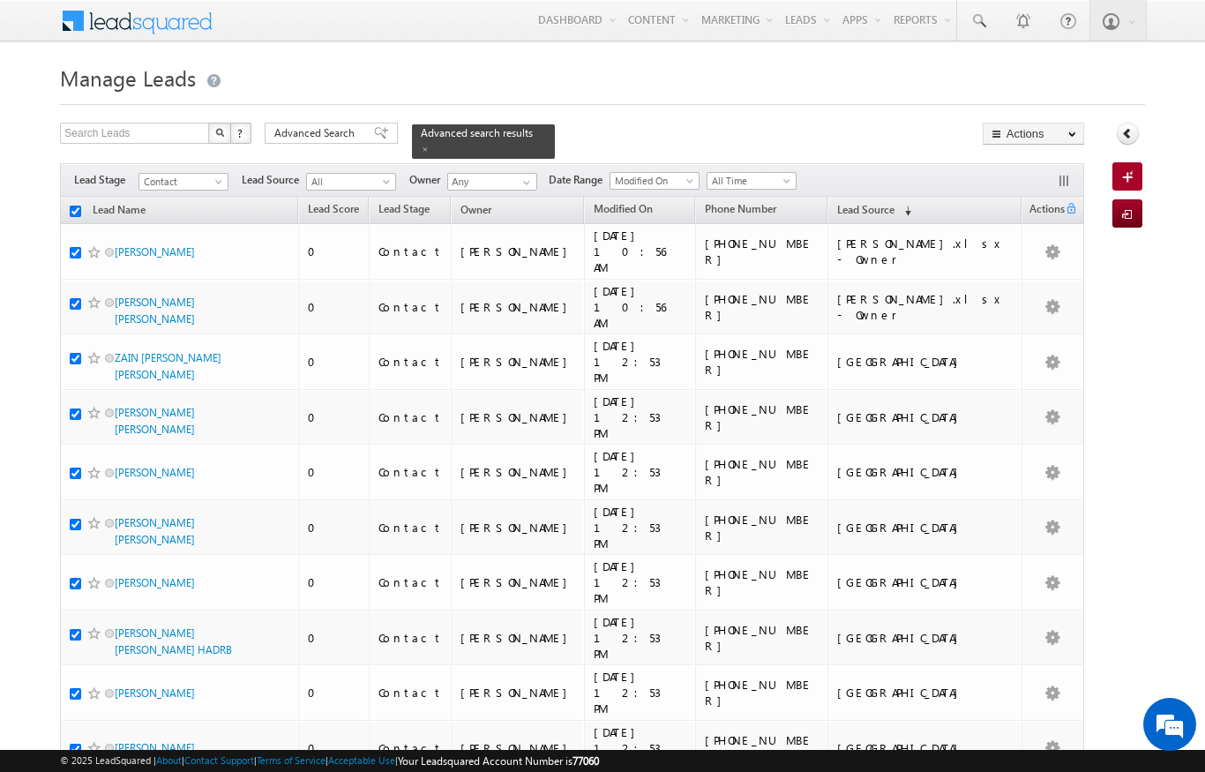
checkbox input "true"
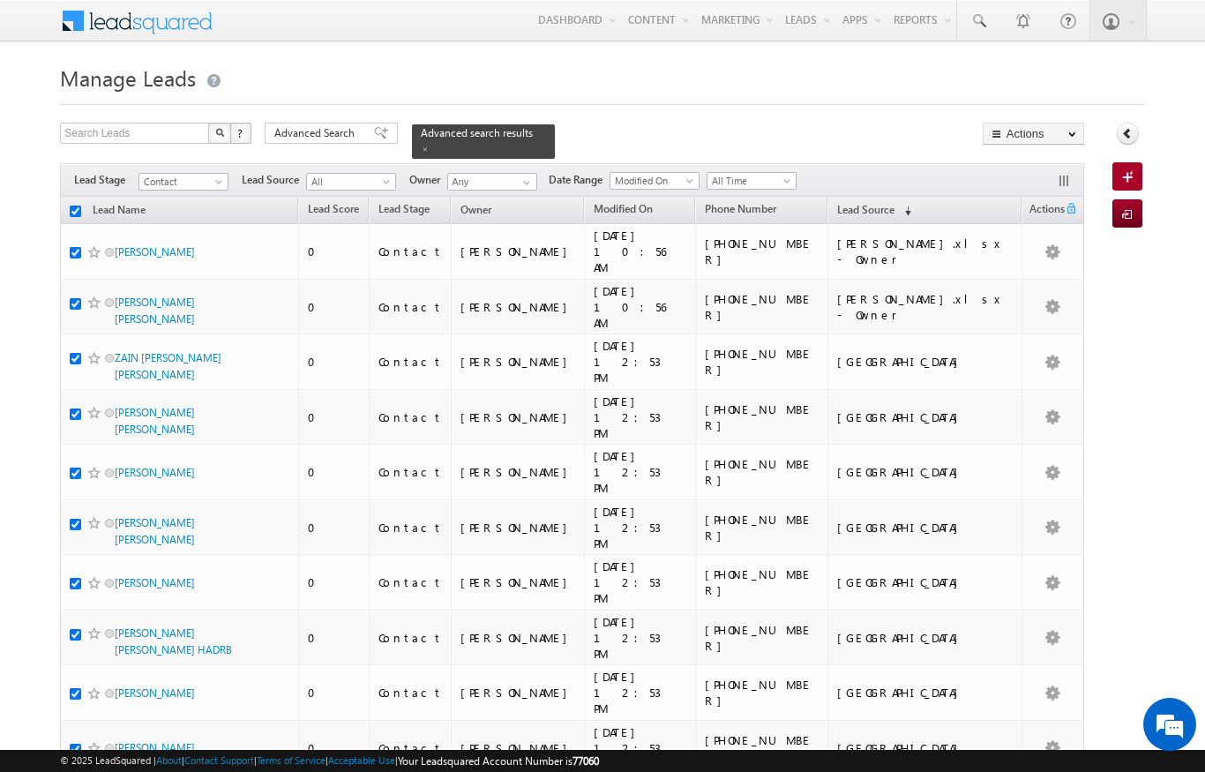
checkbox input "true"
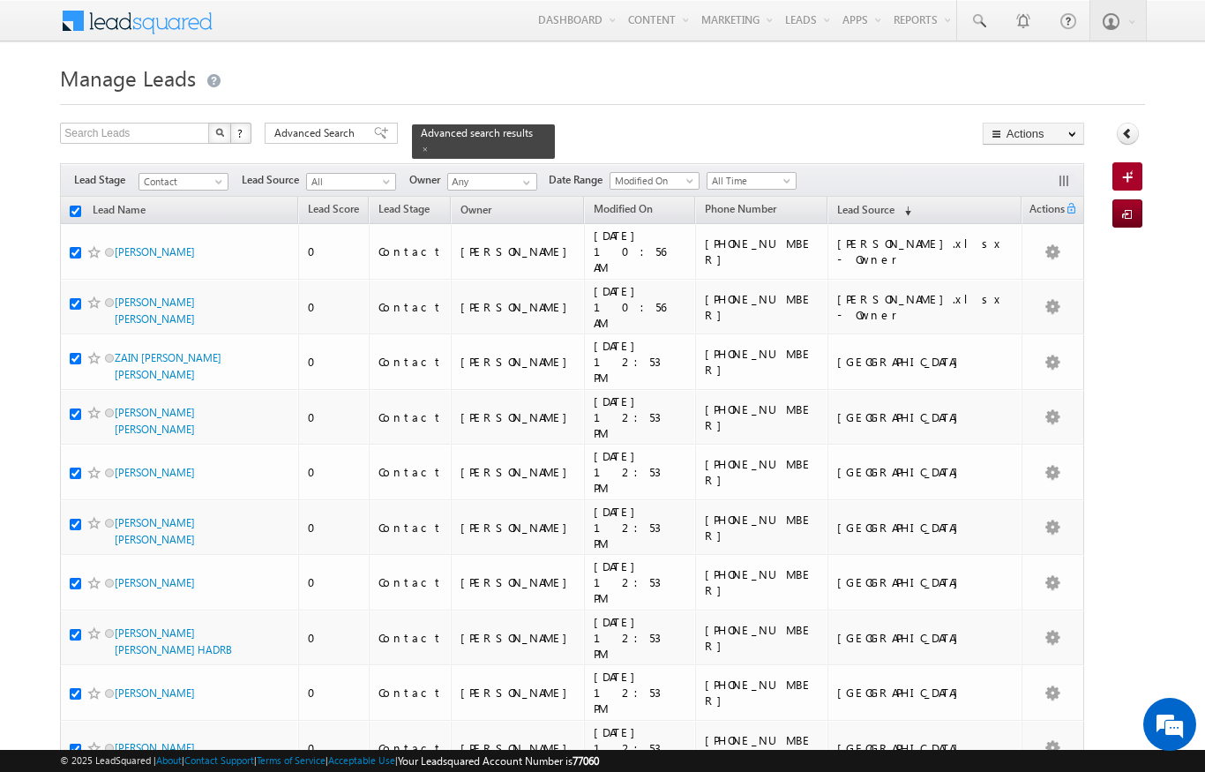
checkbox input "true"
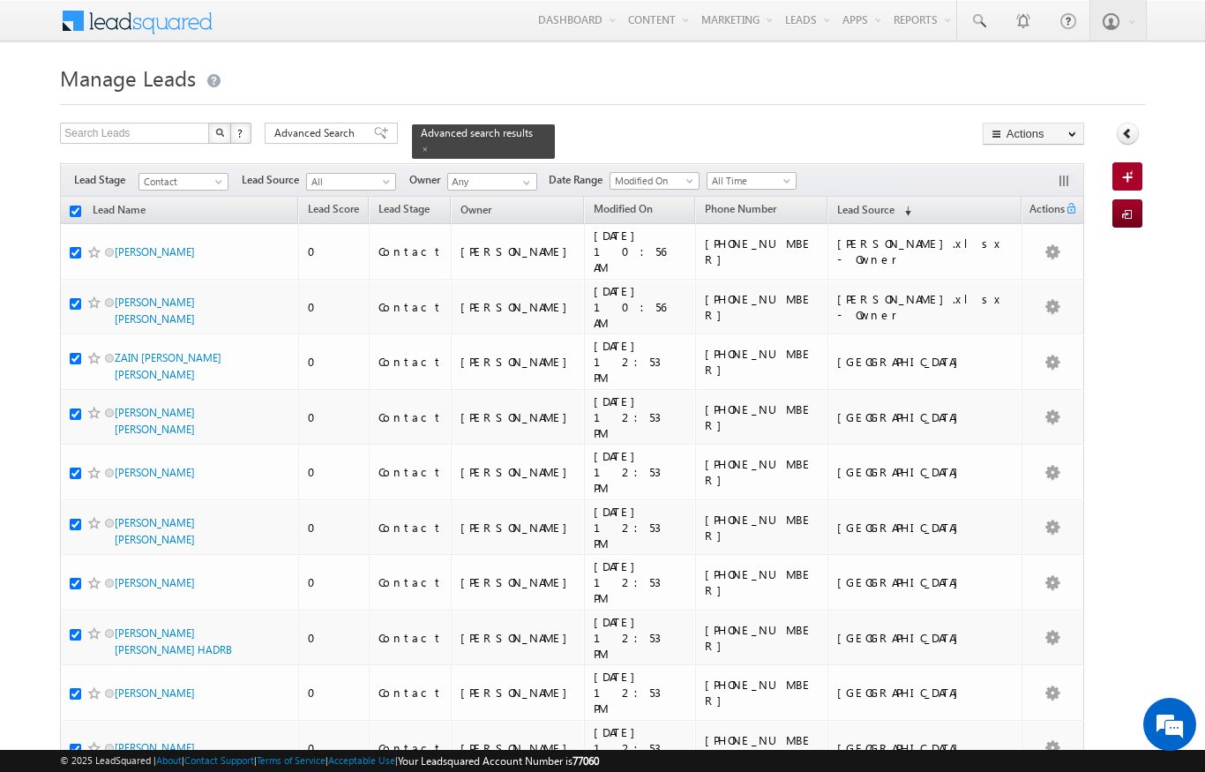
checkbox input "true"
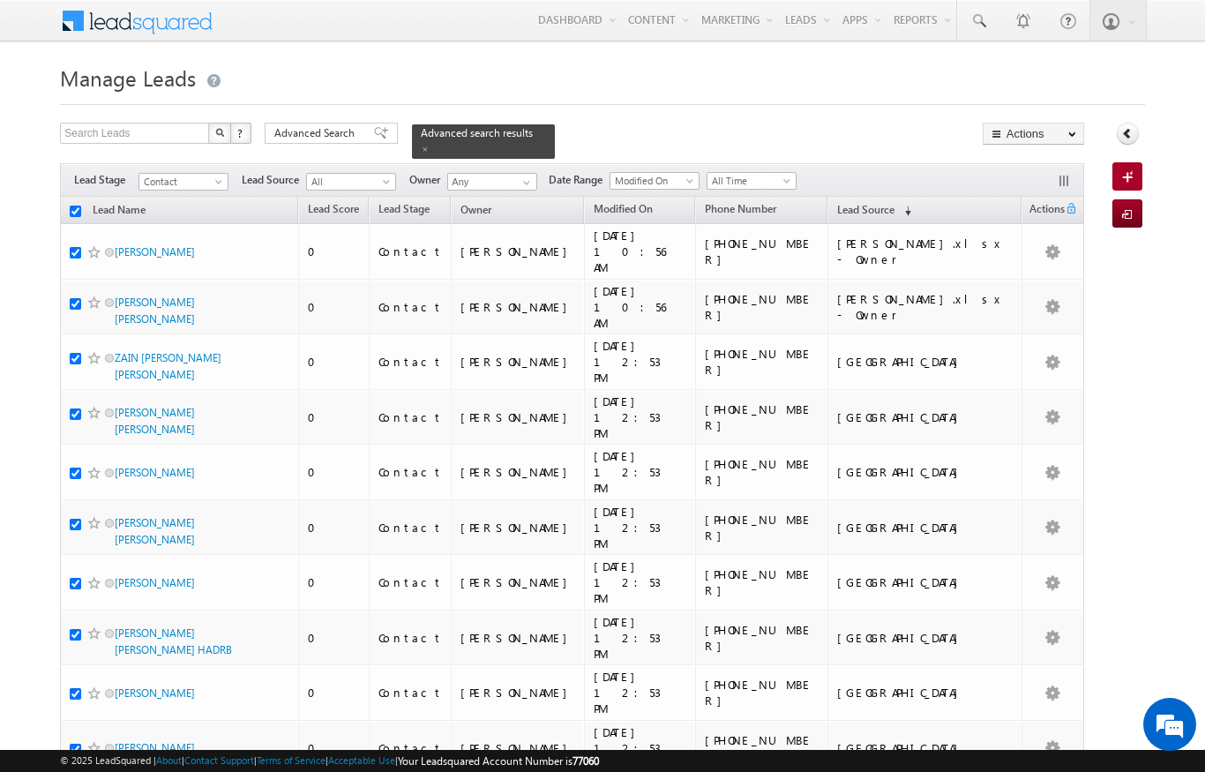
checkbox input "true"
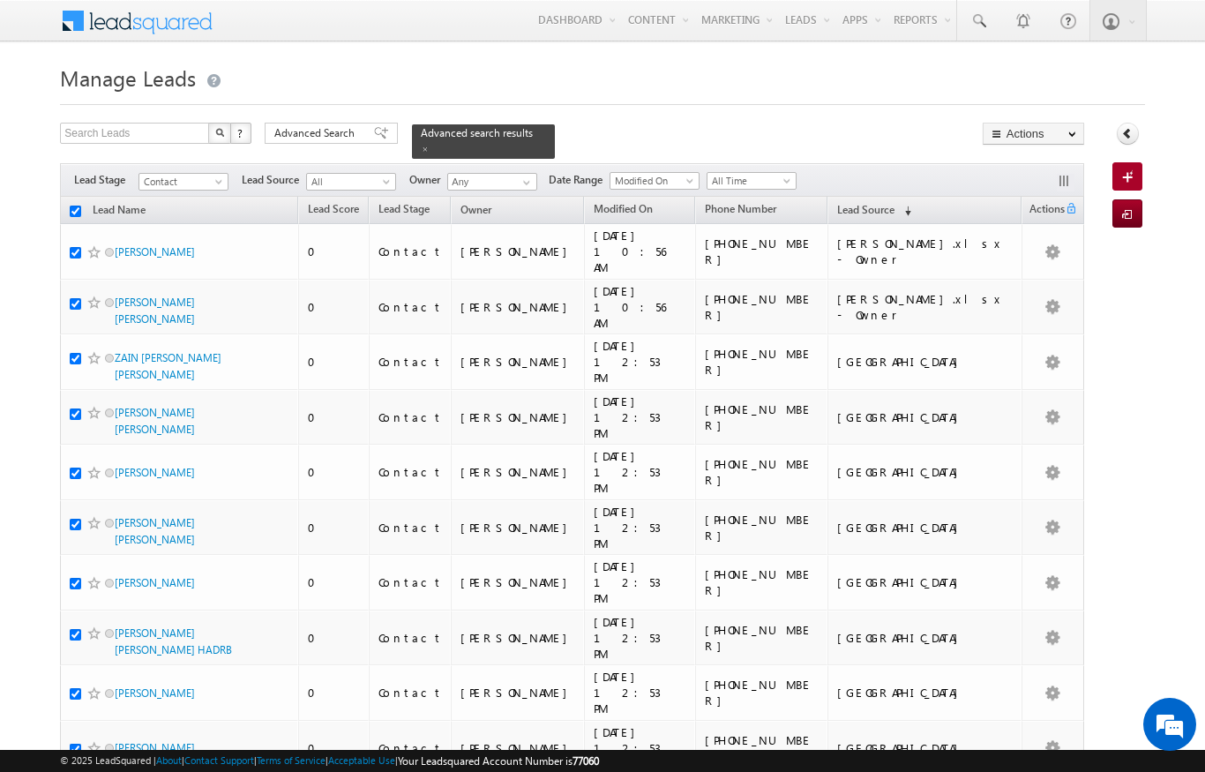
checkbox input "true"
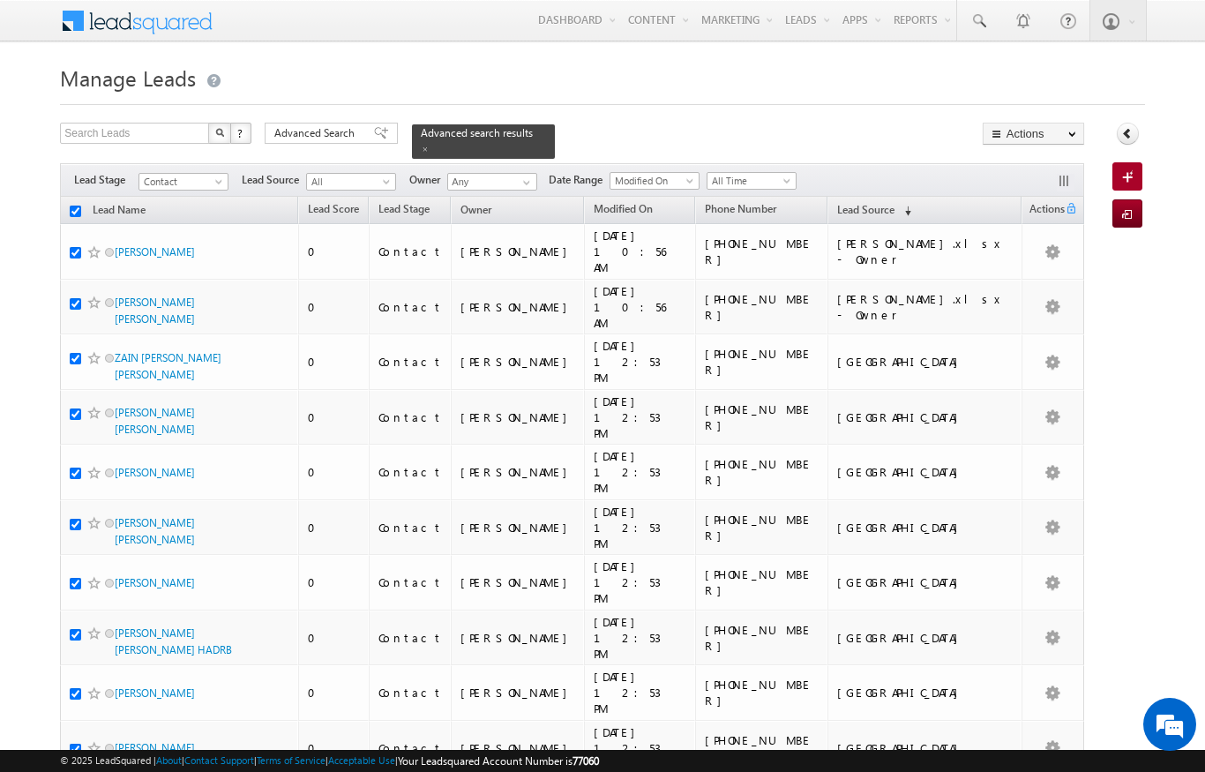
checkbox input "true"
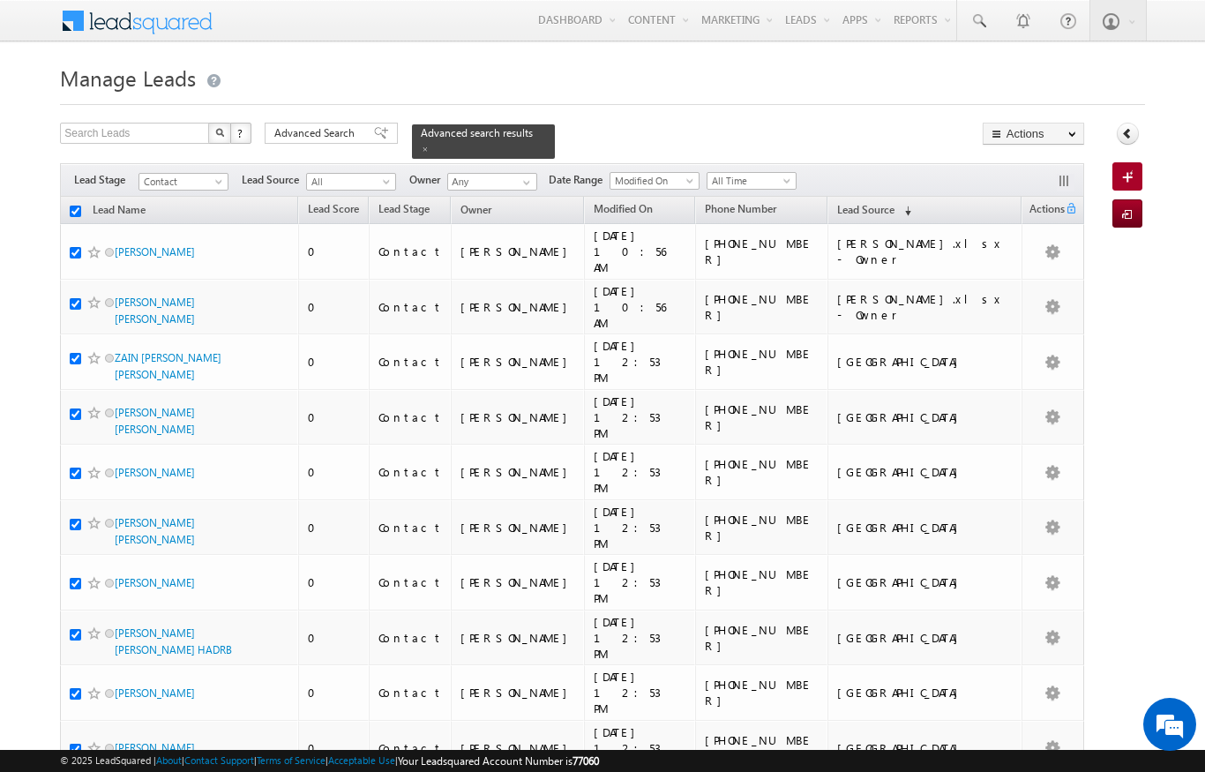
checkbox input "true"
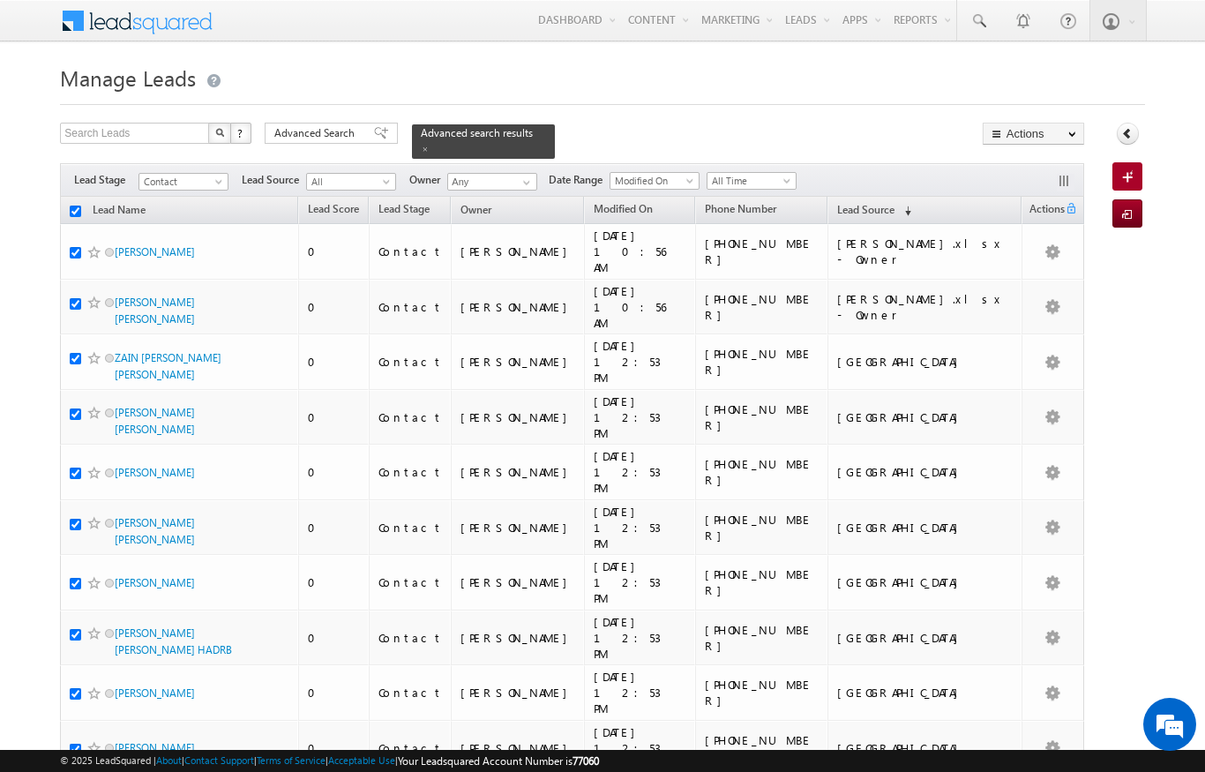
checkbox input "true"
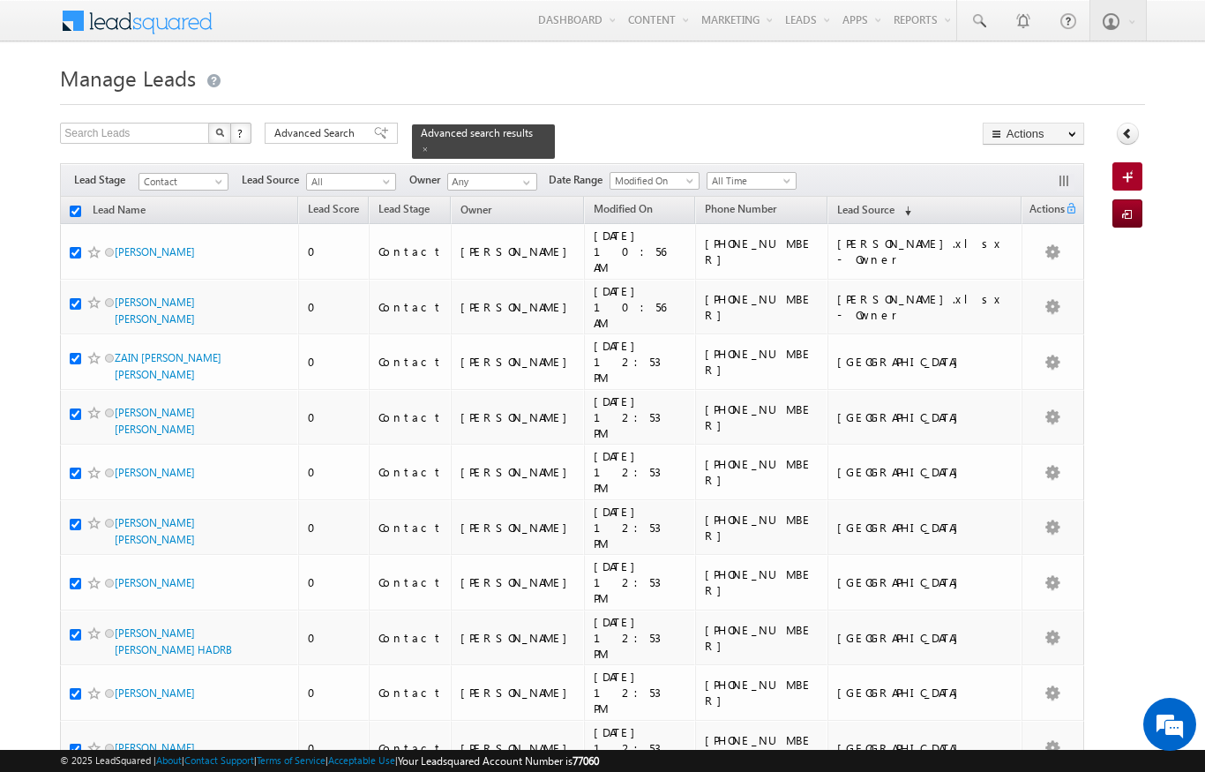
checkbox input "true"
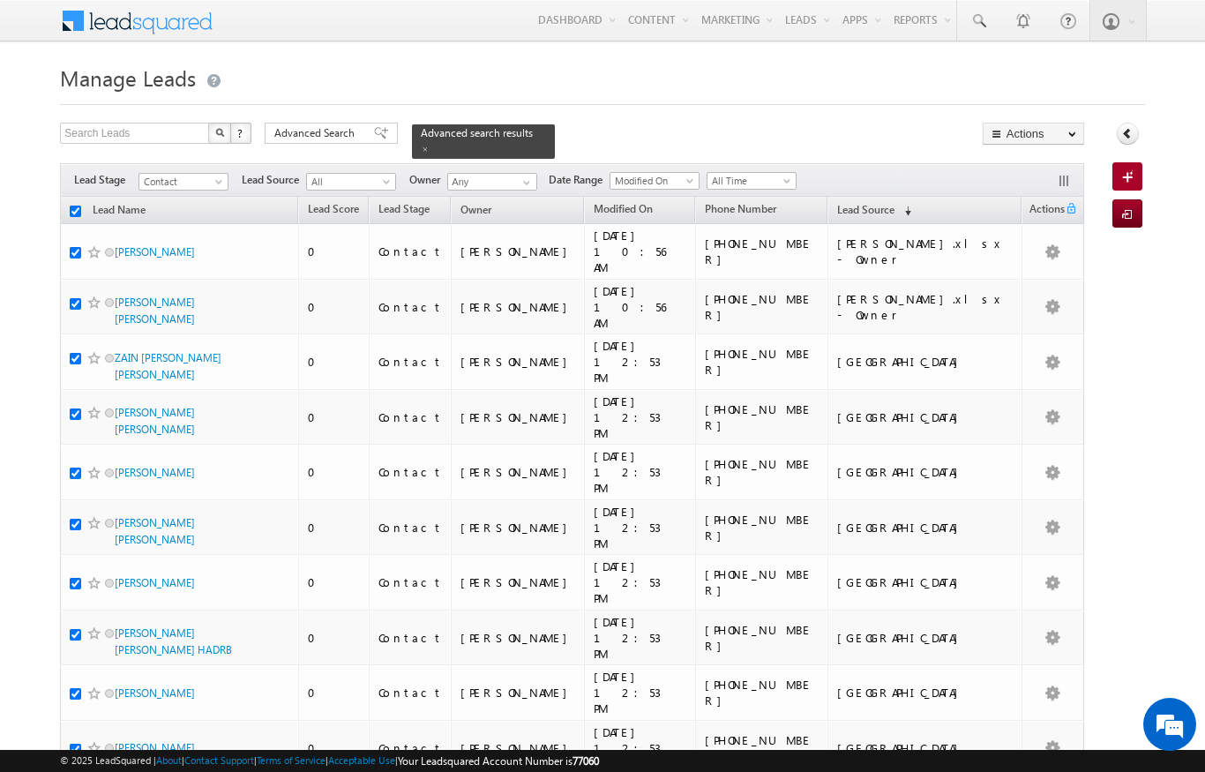
checkbox input "true"
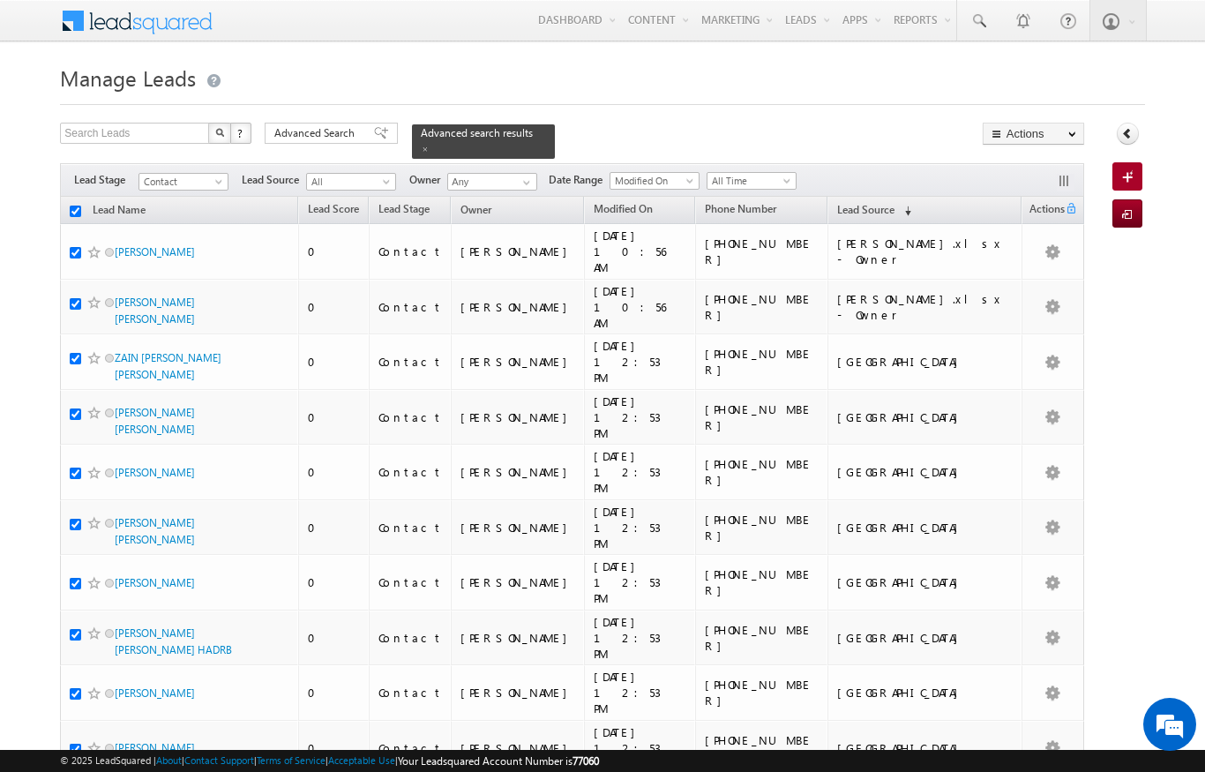
checkbox input "true"
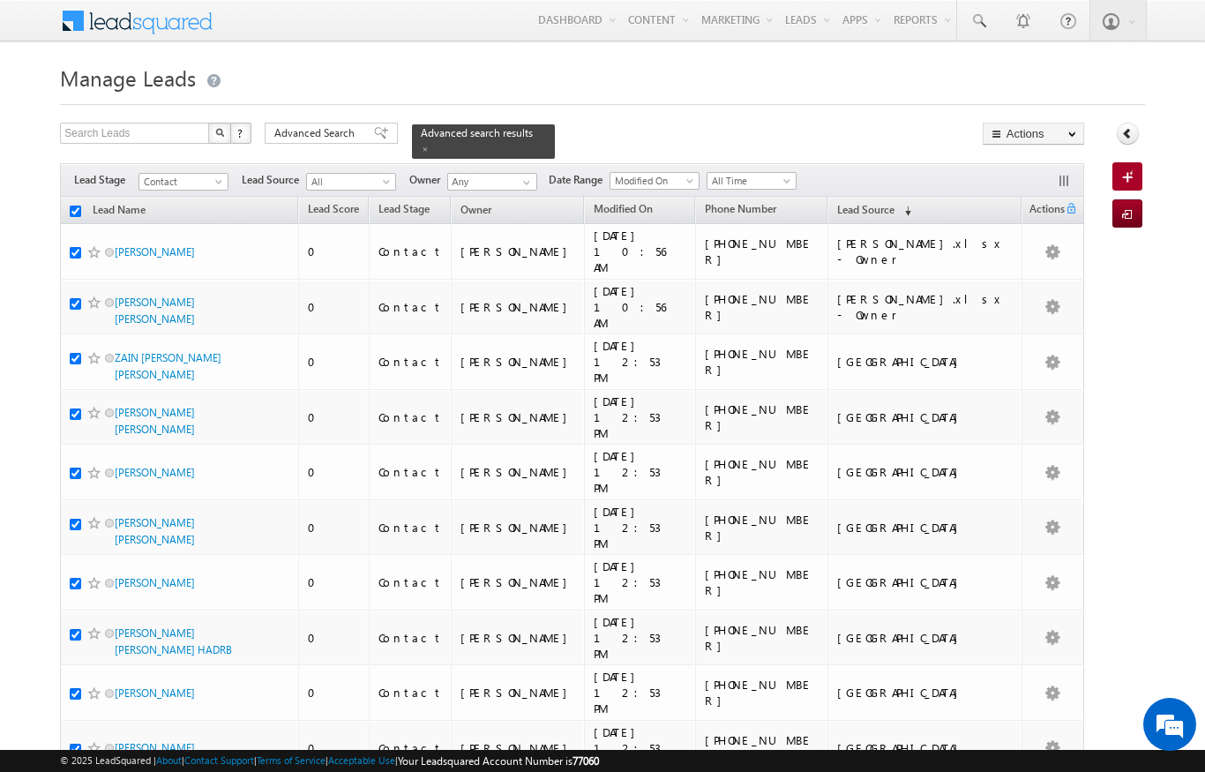
checkbox input "true"
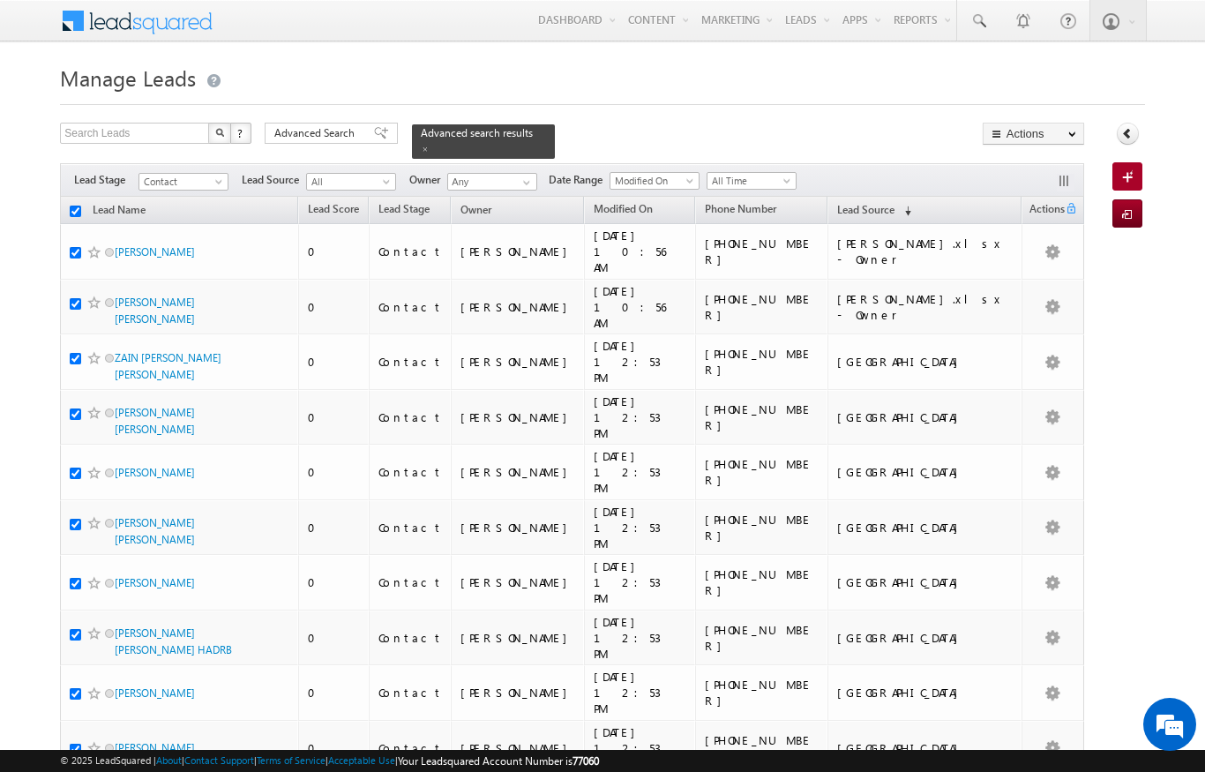
checkbox input "true"
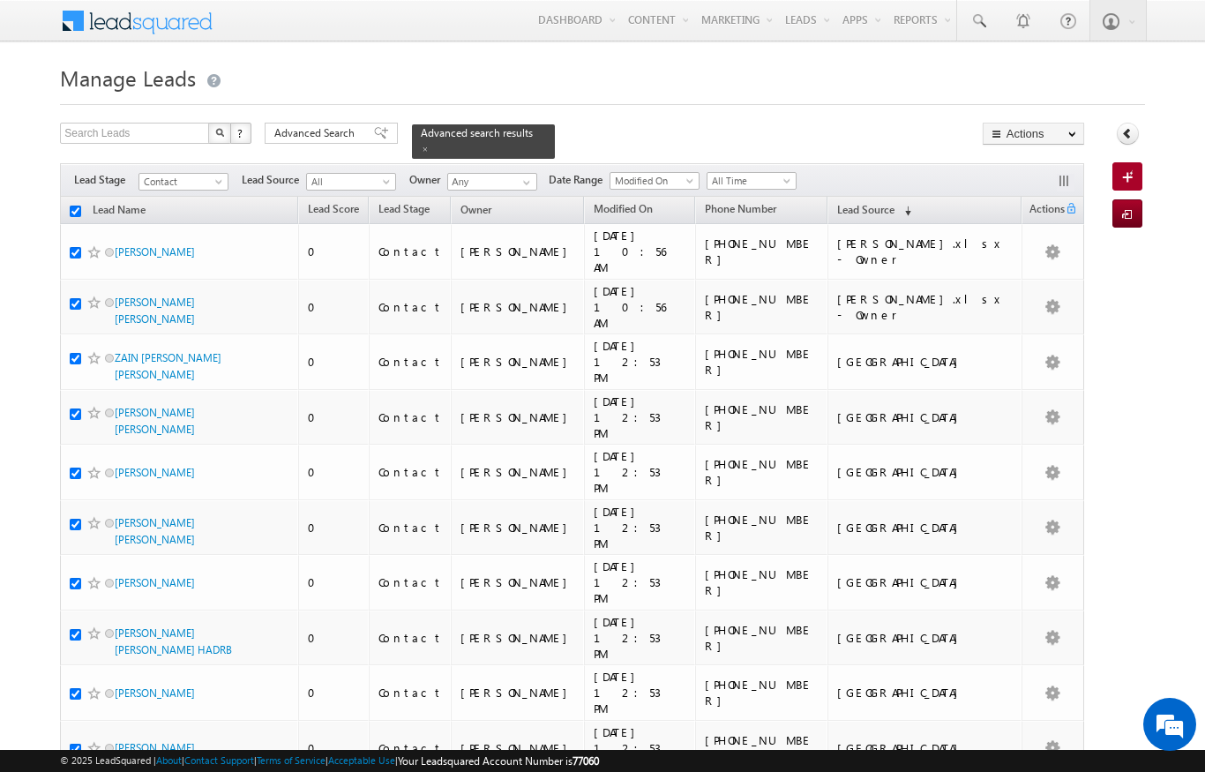
checkbox input "true"
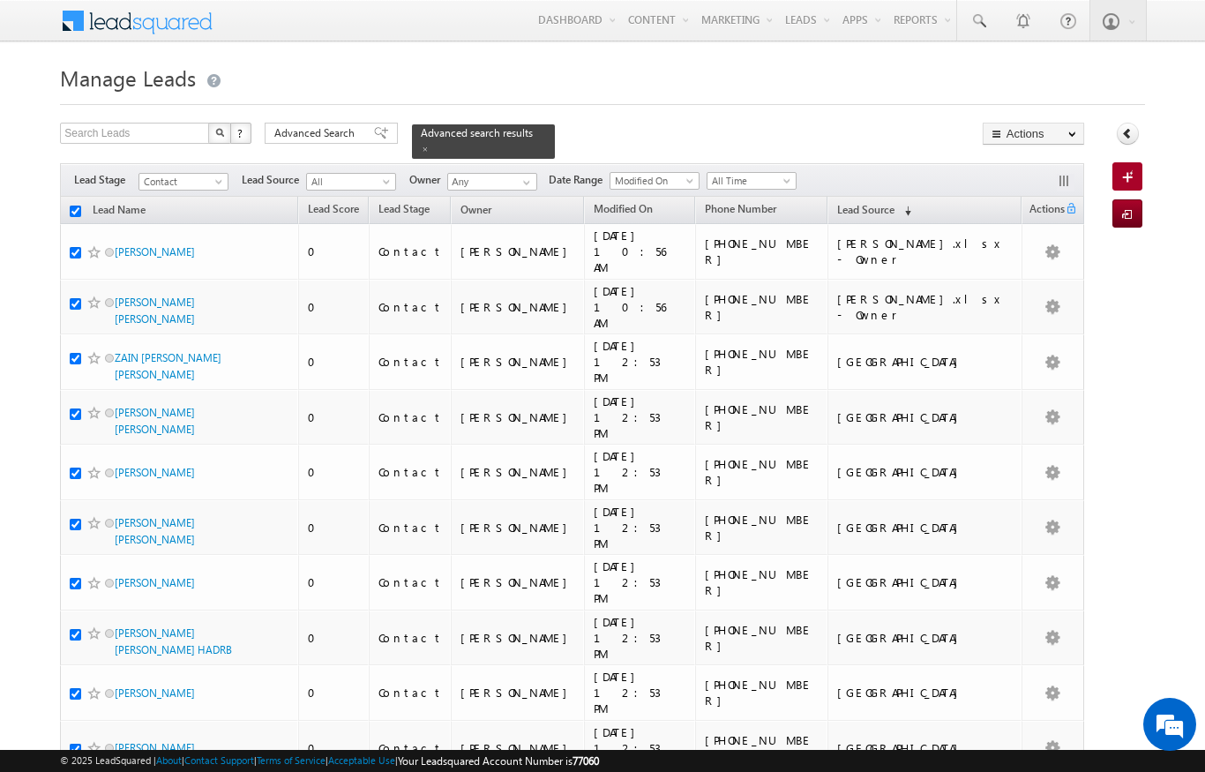
checkbox input "true"
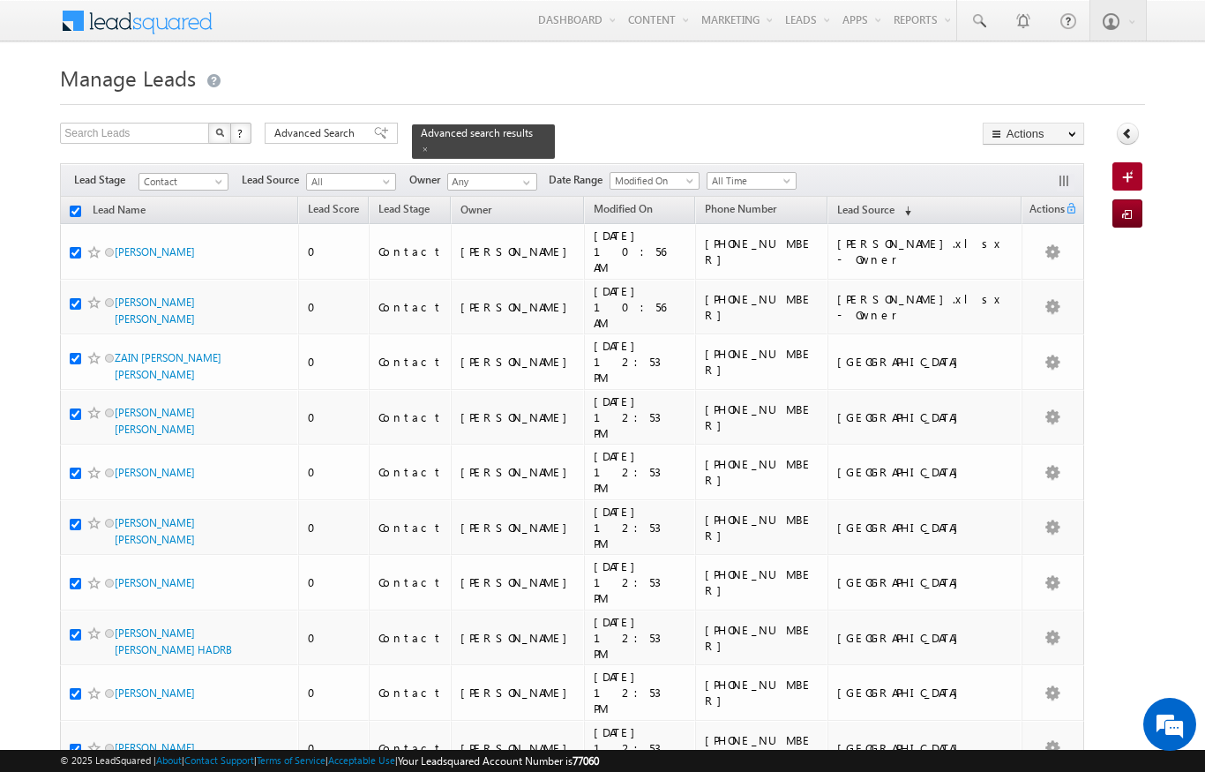
checkbox input "true"
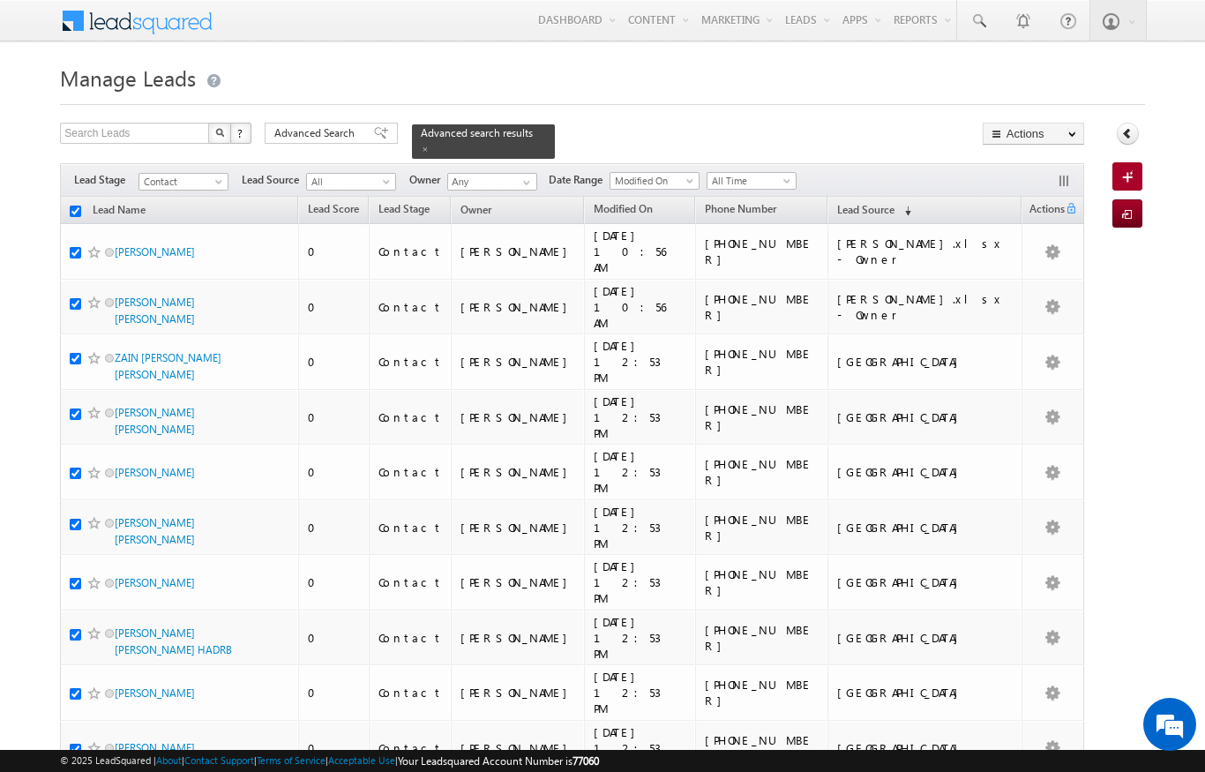
checkbox input "true"
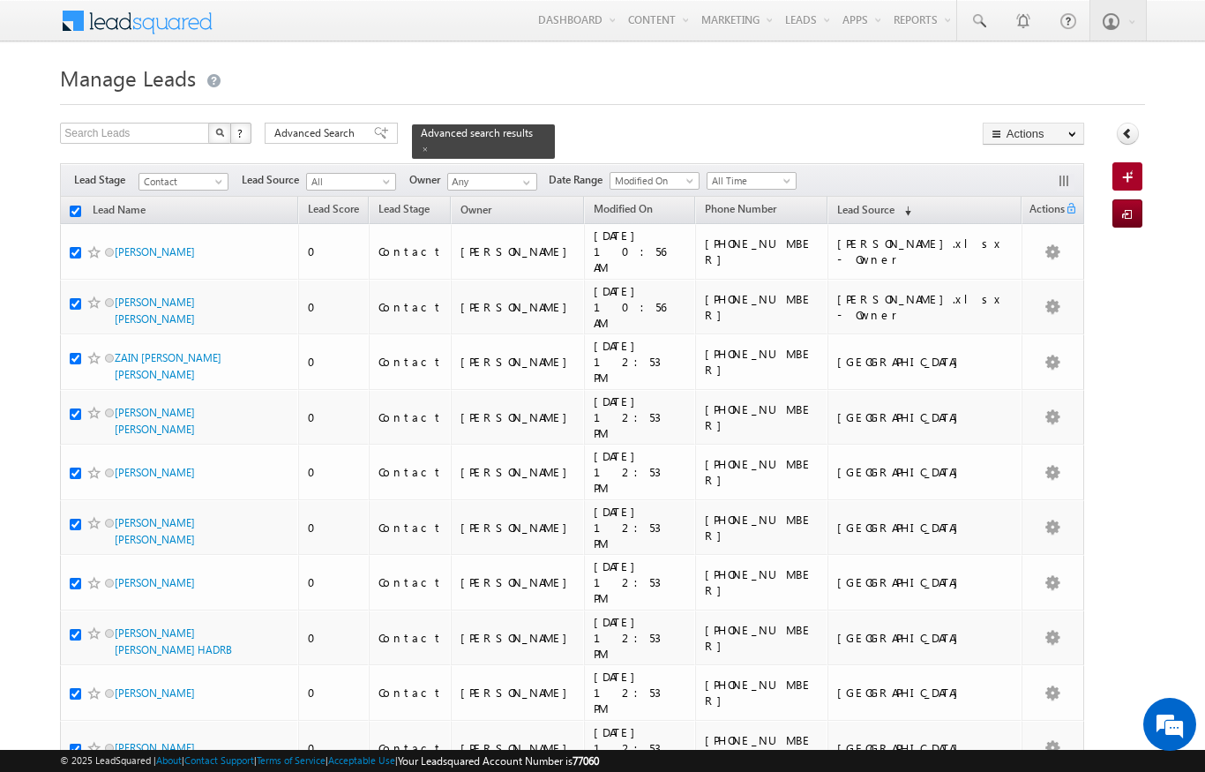
checkbox input "true"
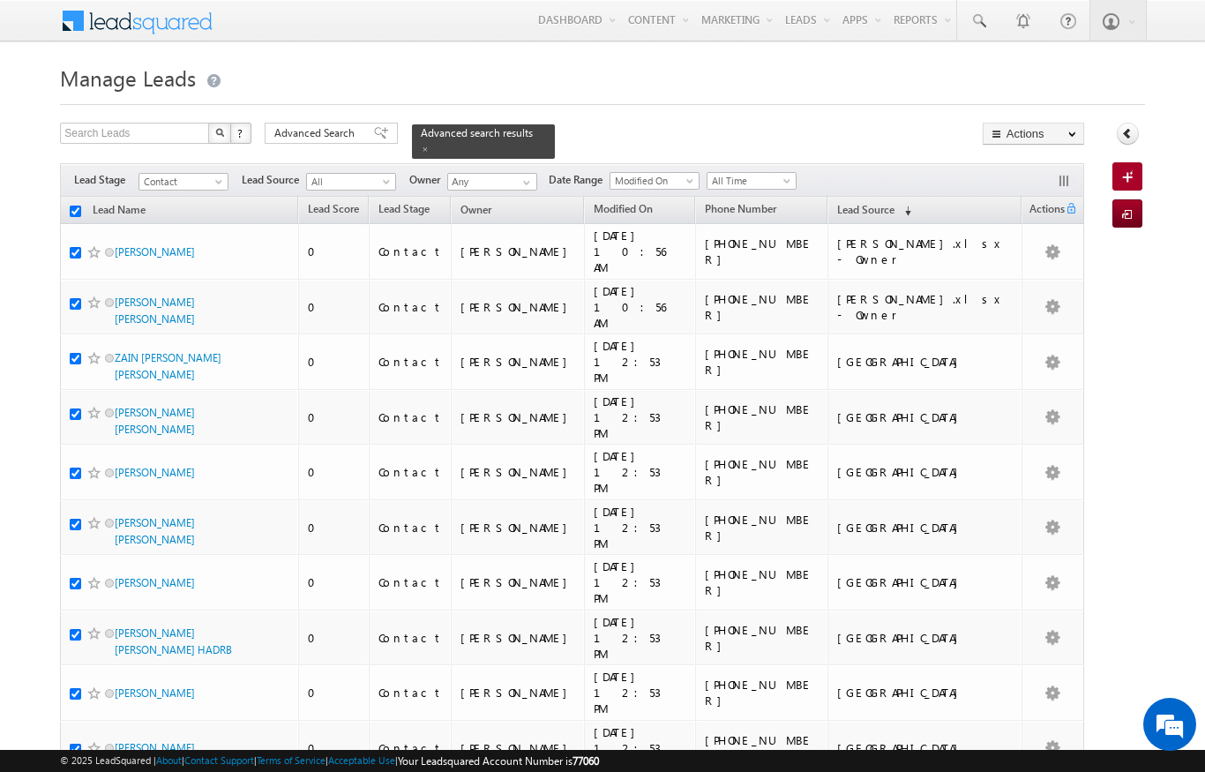
checkbox input "true"
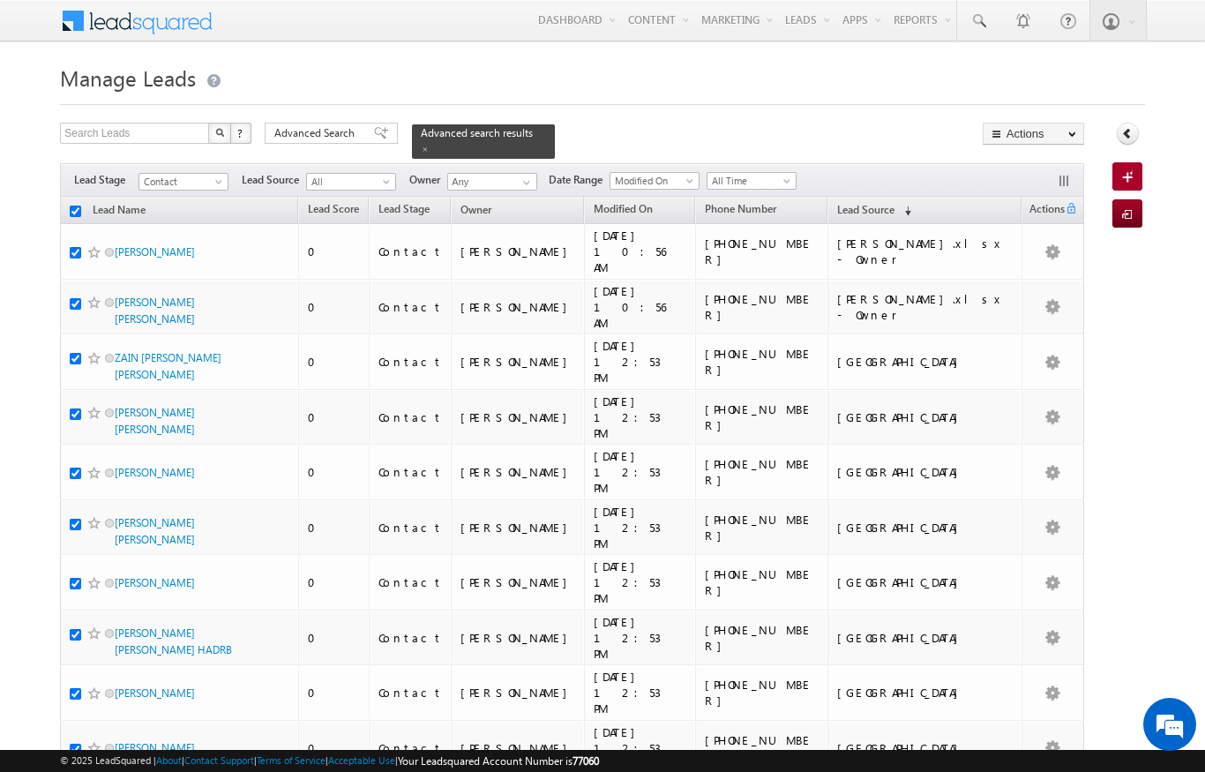
checkbox input "true"
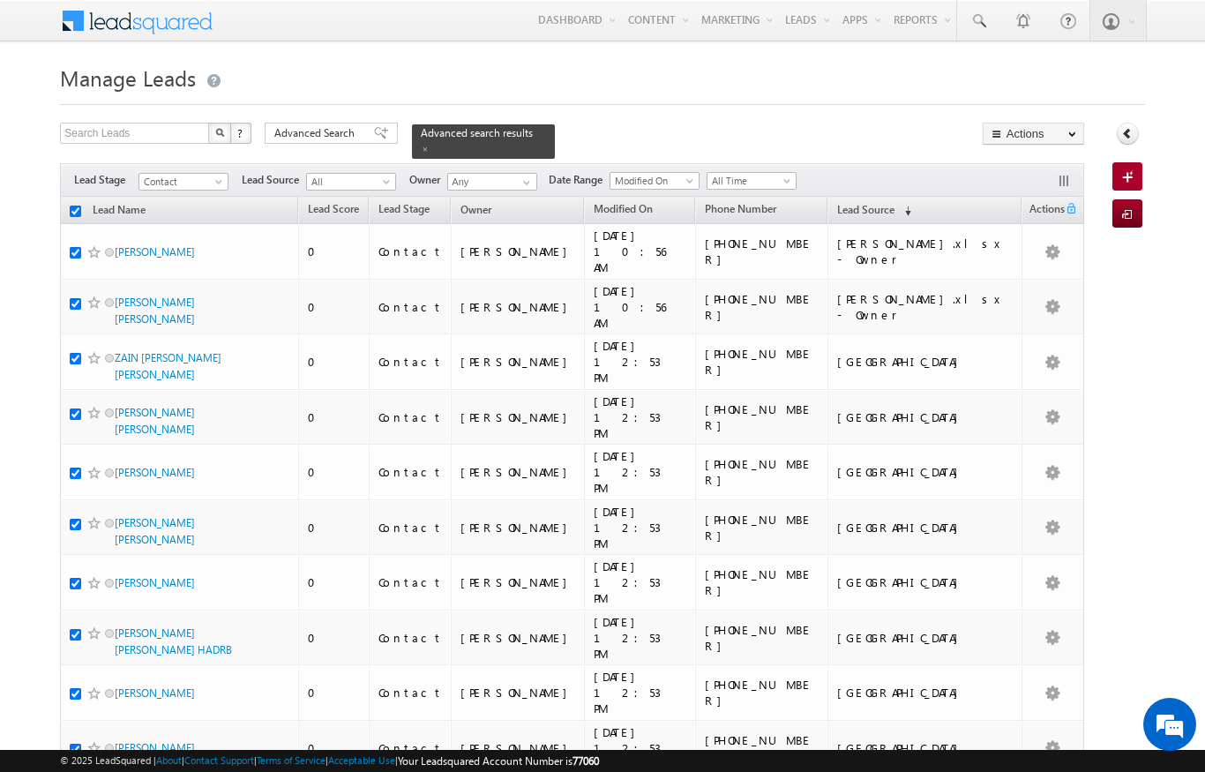
checkbox input "true"
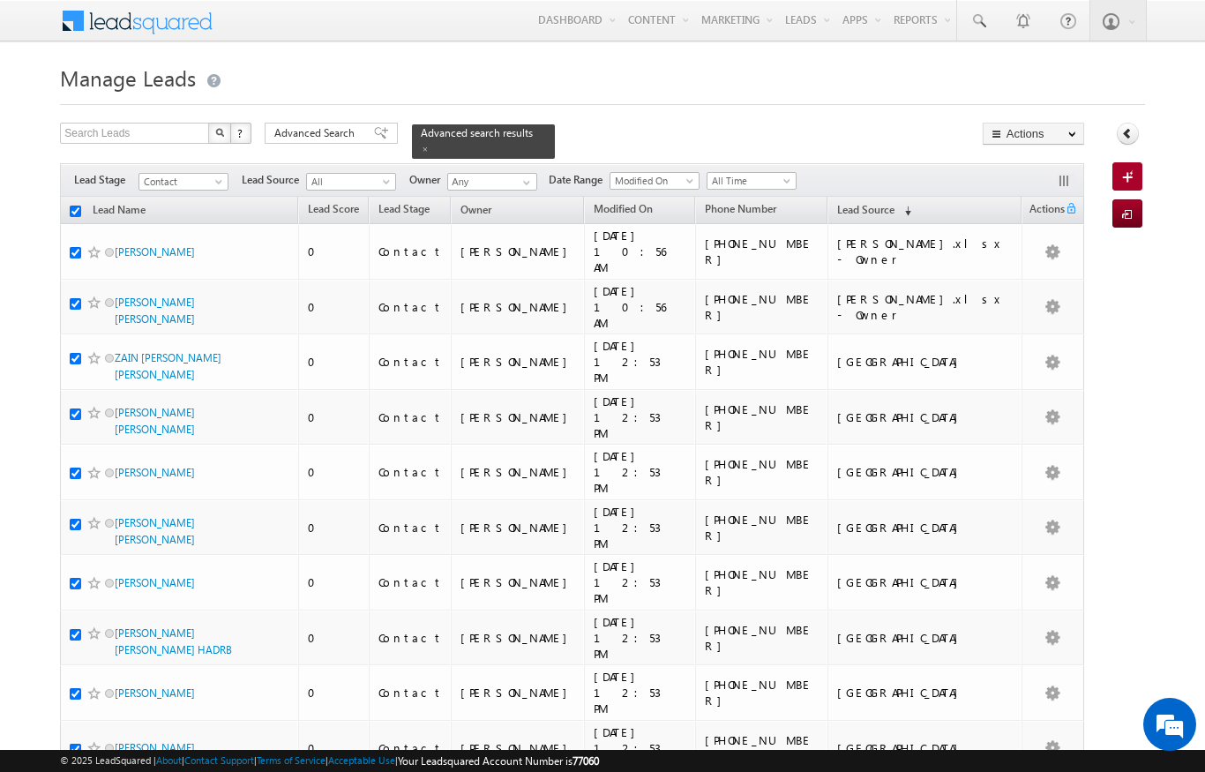
checkbox input "true"
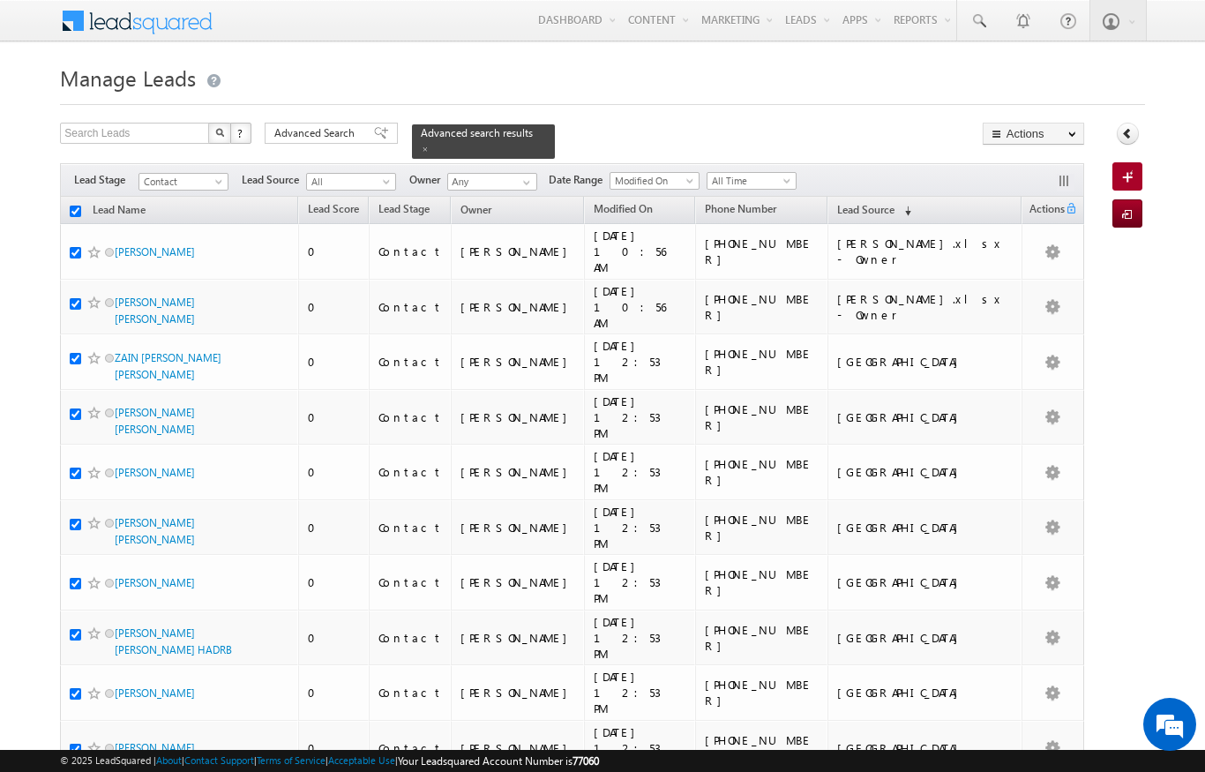
checkbox input "true"
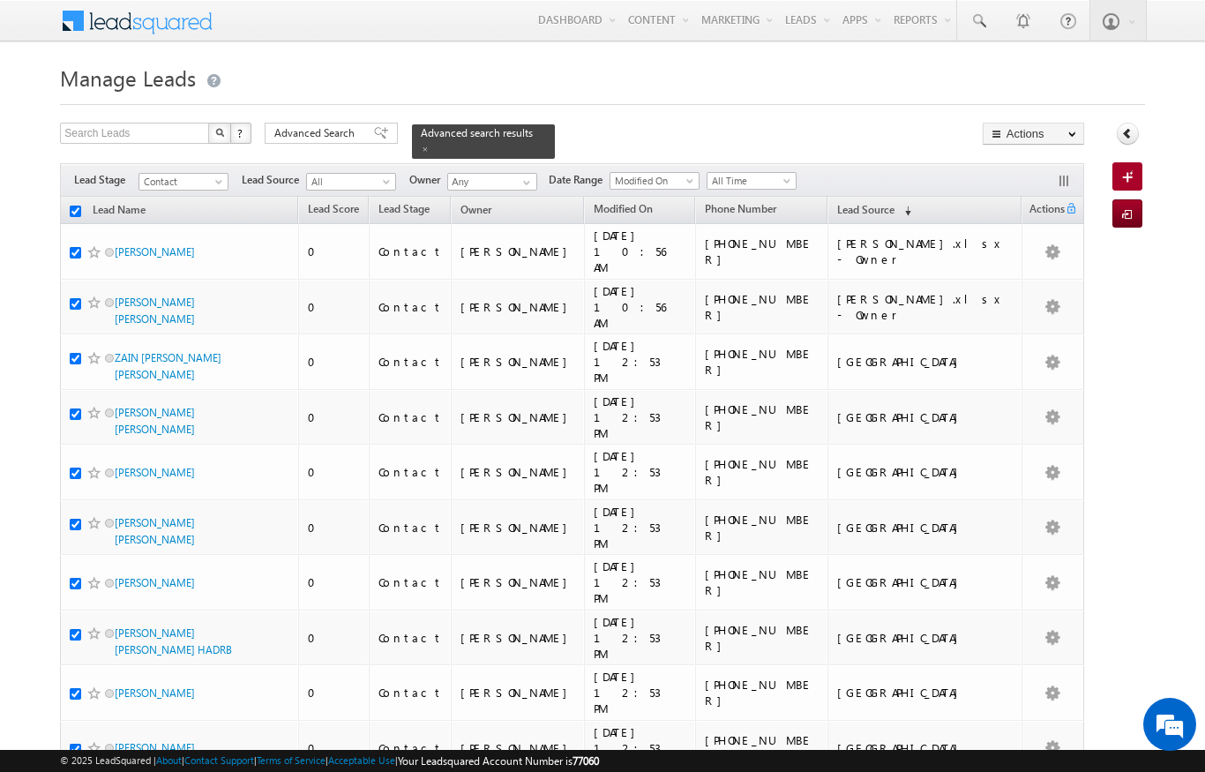
checkbox input "true"
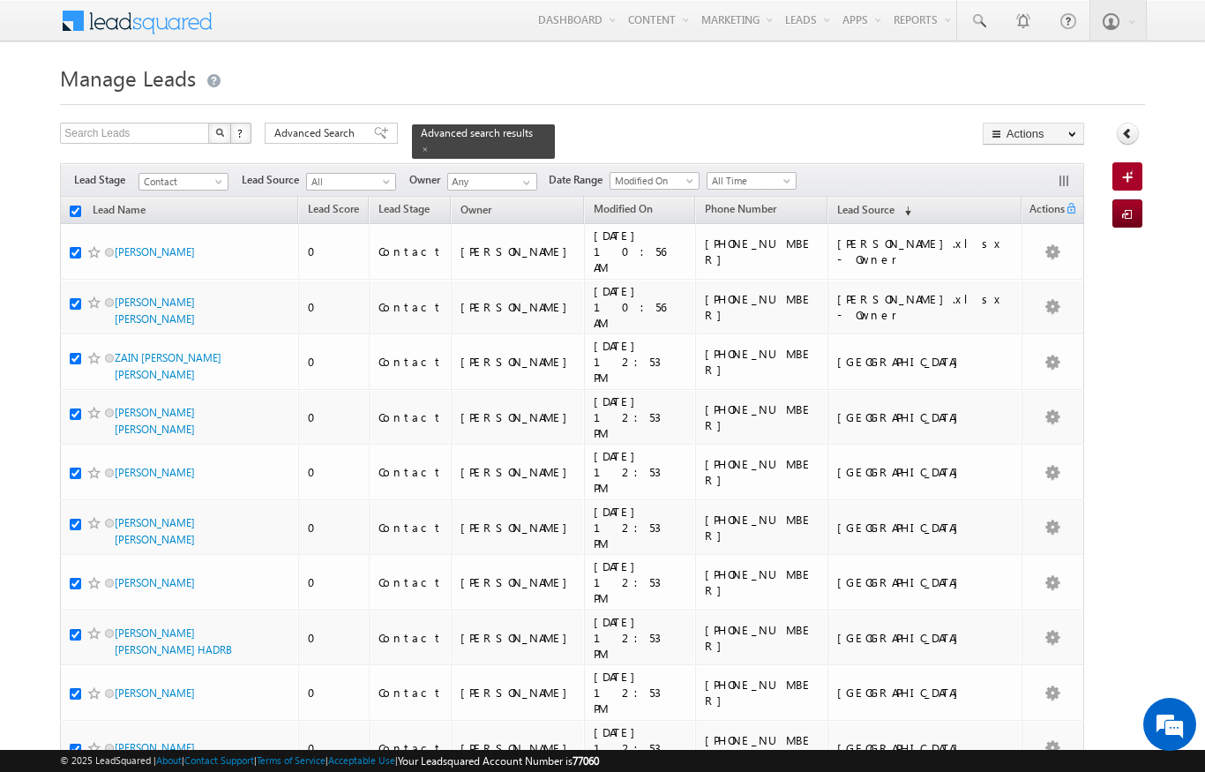
checkbox input "true"
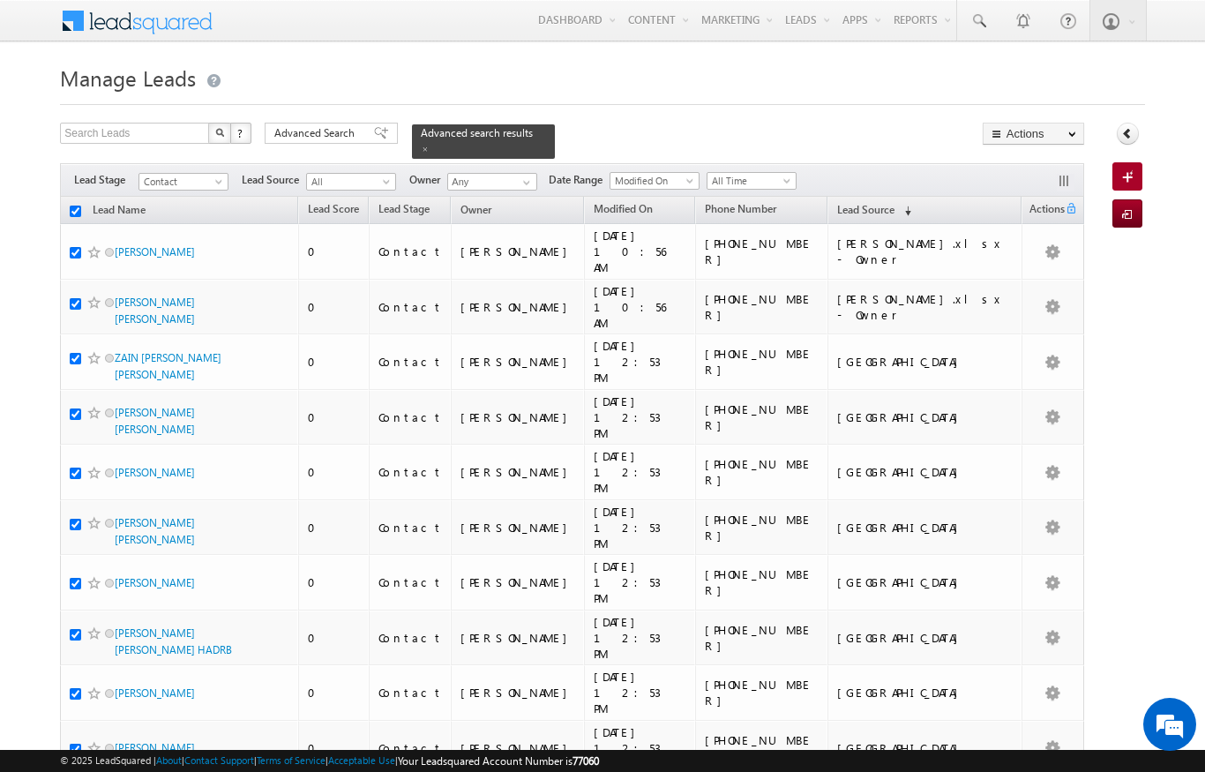
checkbox input "true"
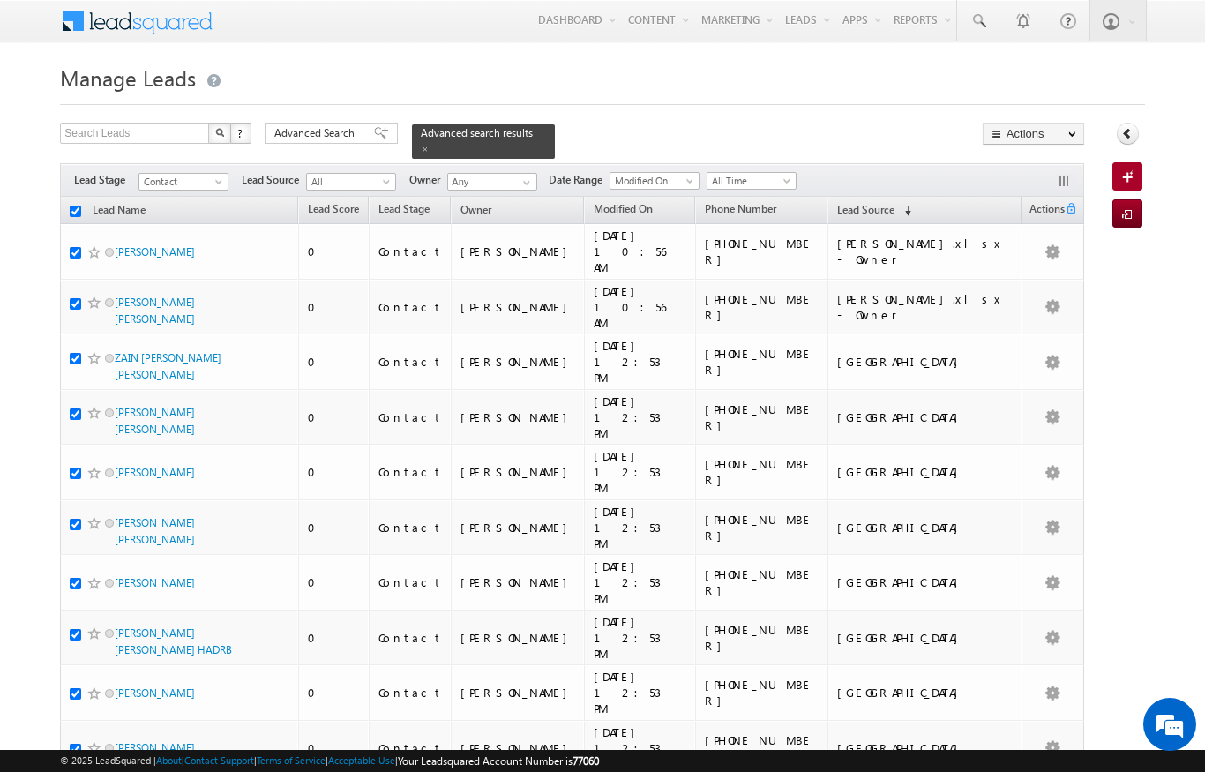
checkbox input "true"
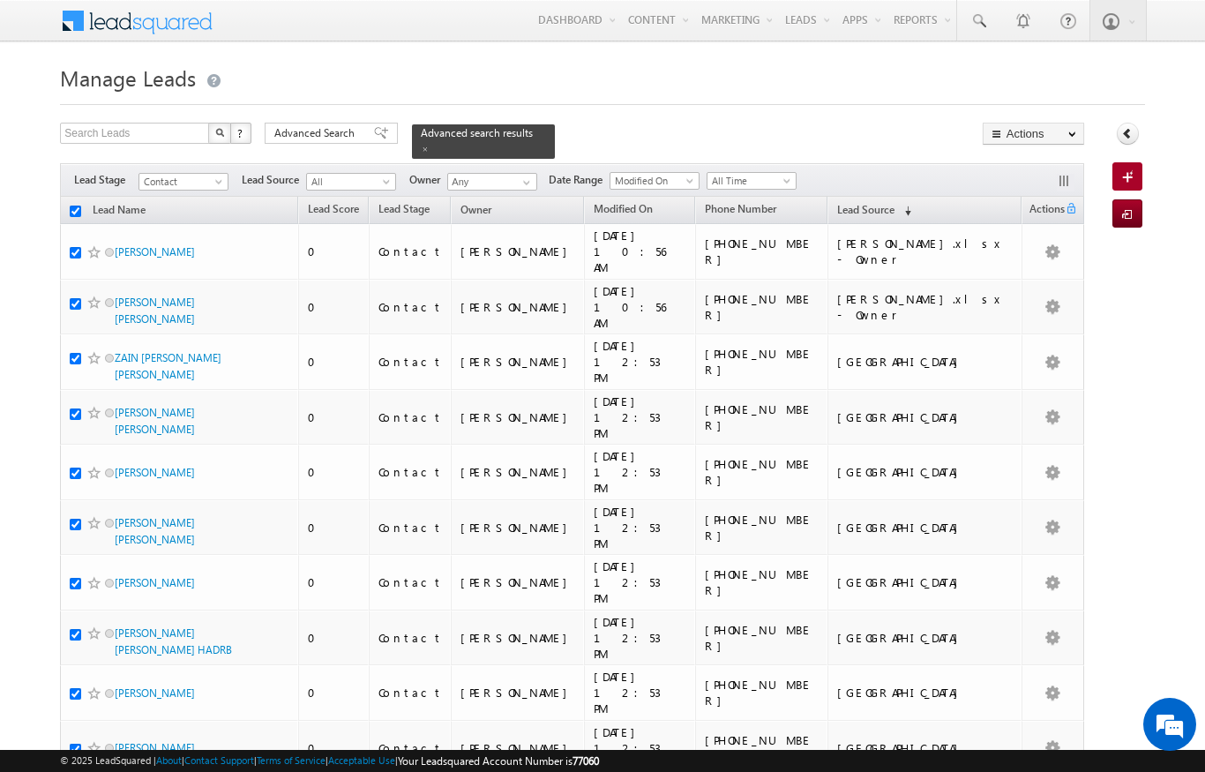
checkbox input "true"
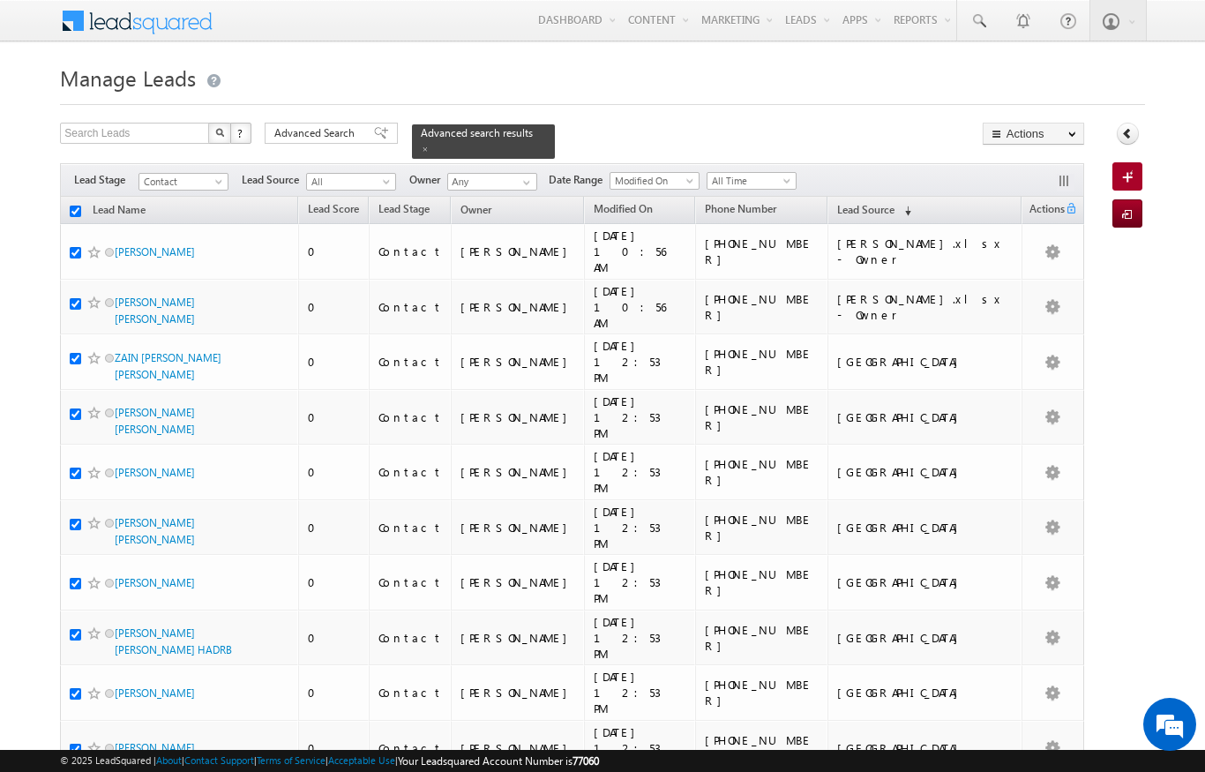
checkbox input "true"
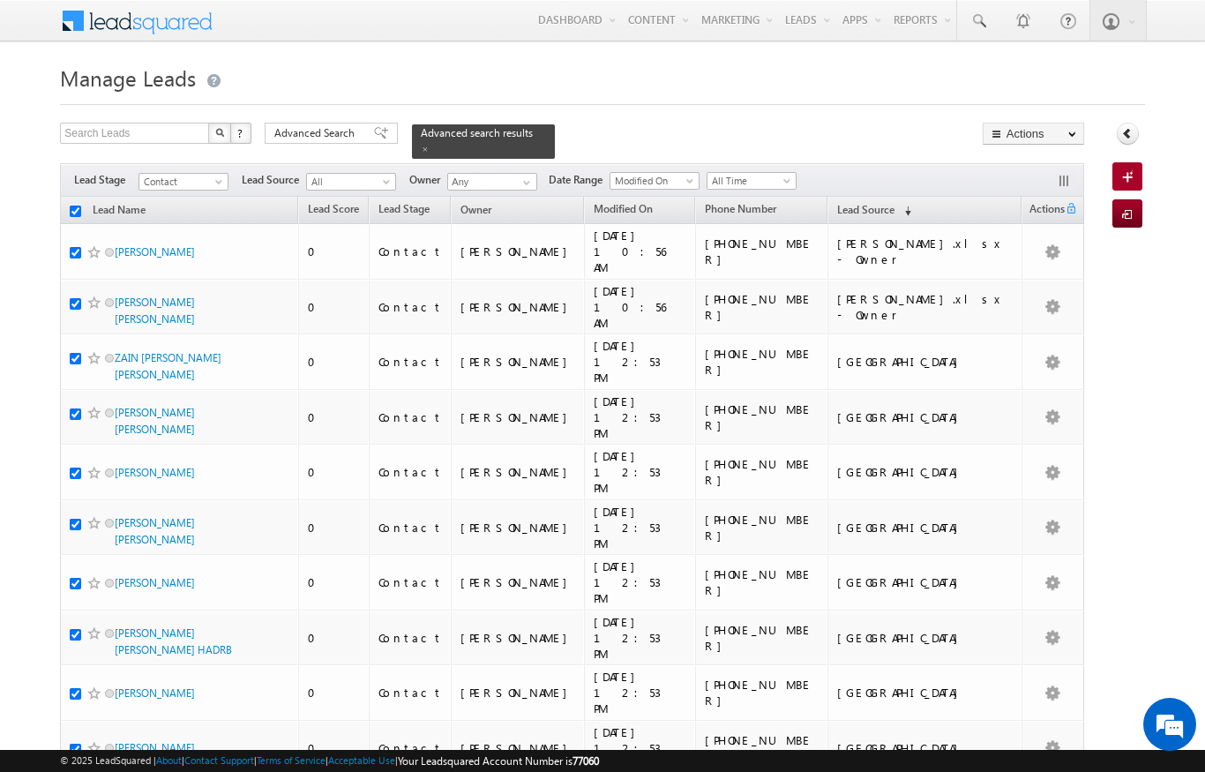
checkbox input "true"
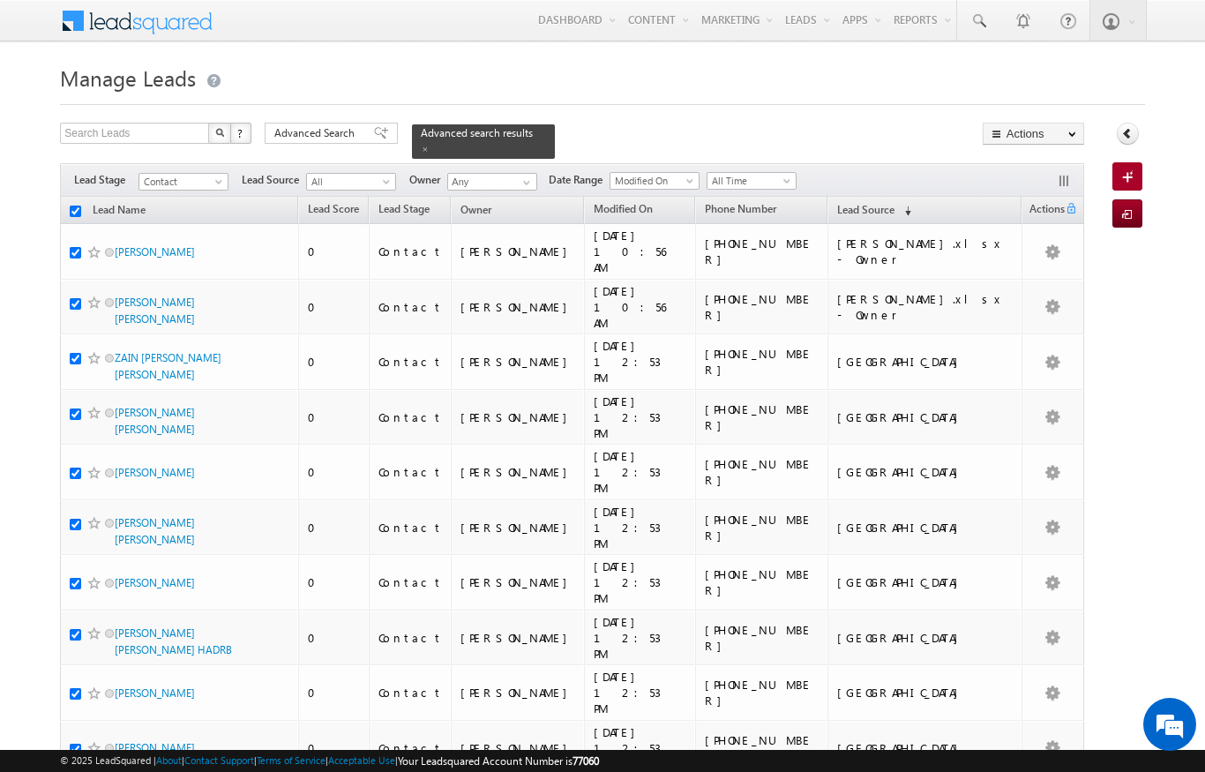
checkbox input "true"
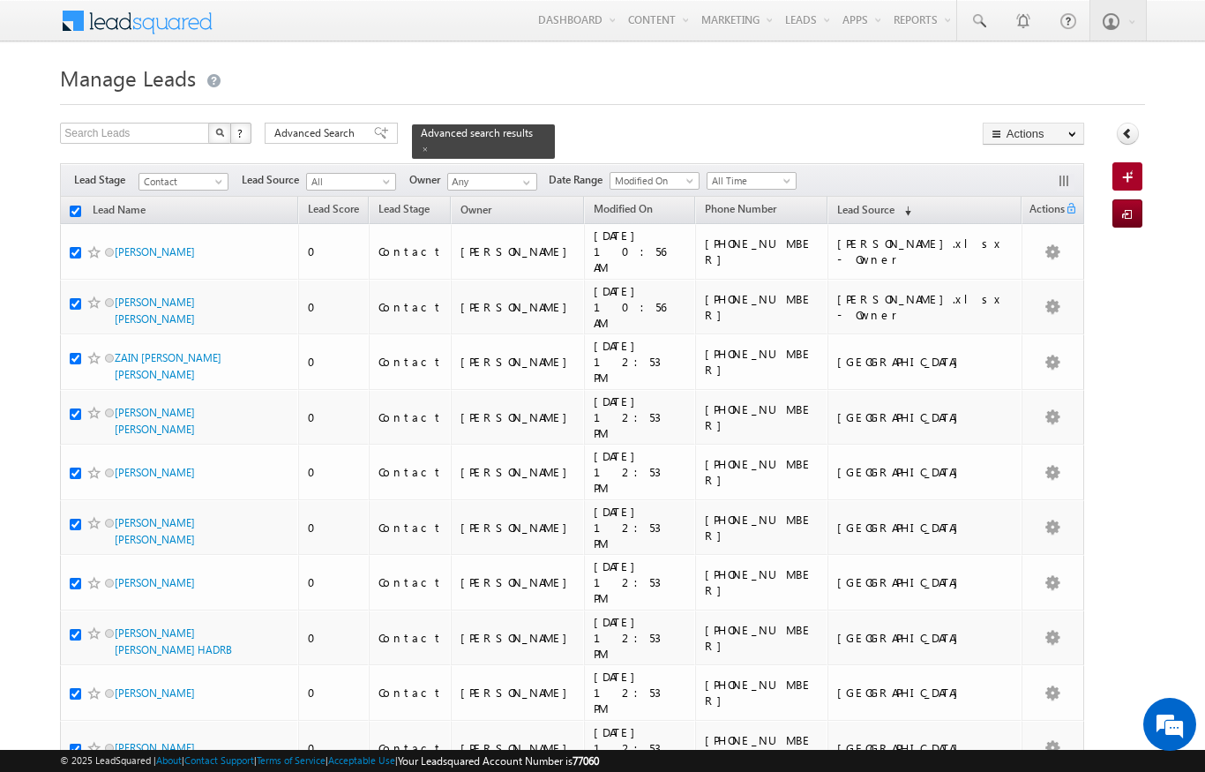
checkbox input "true"
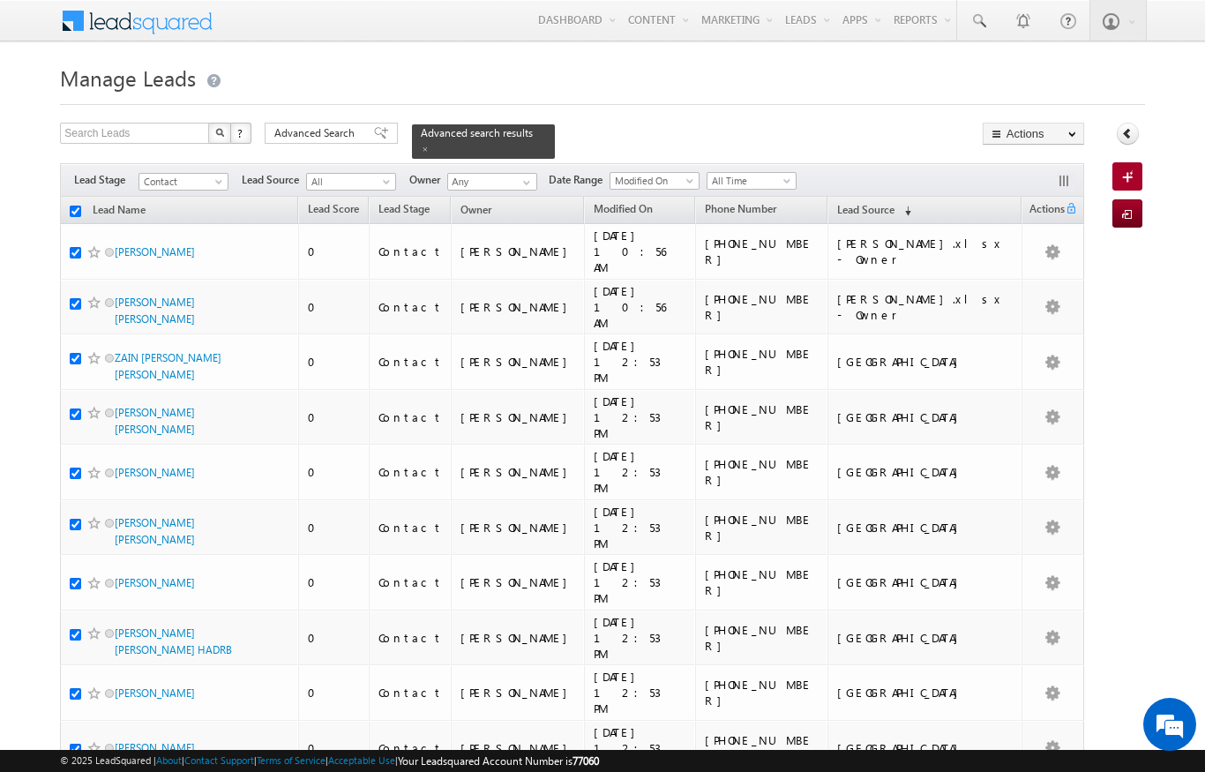
checkbox input "true"
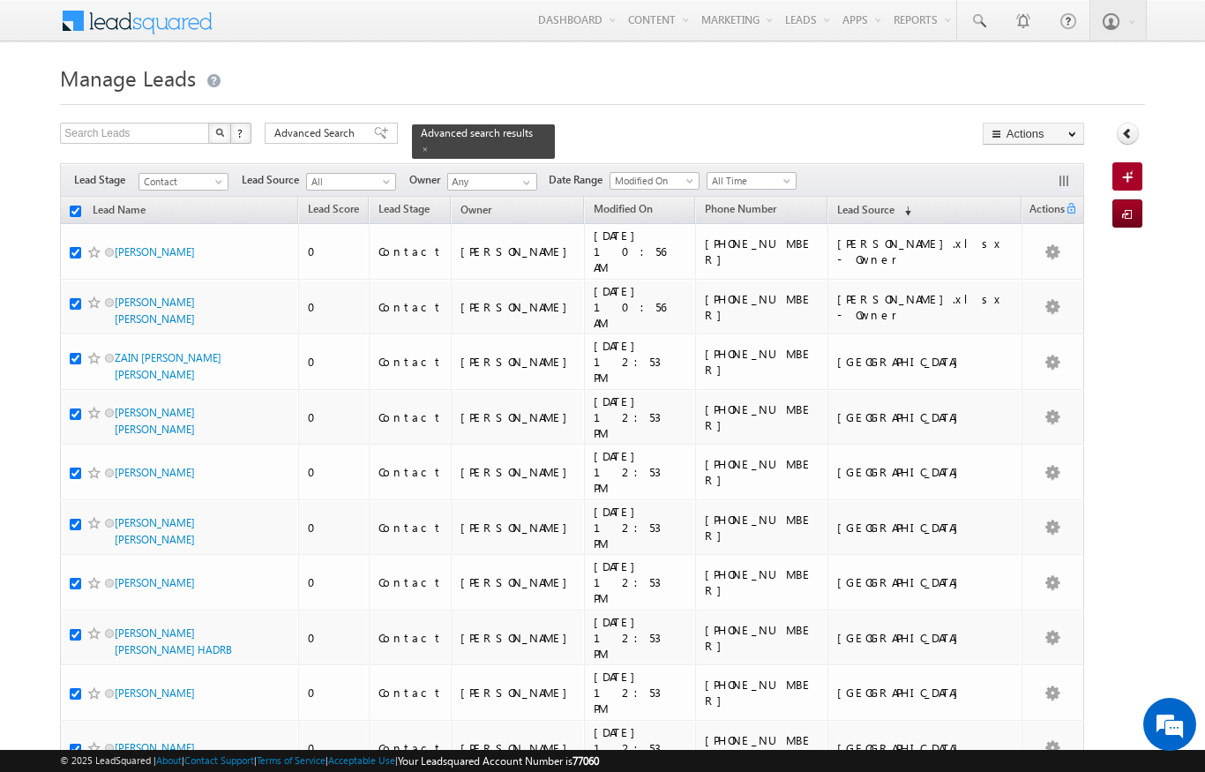
checkbox input "true"
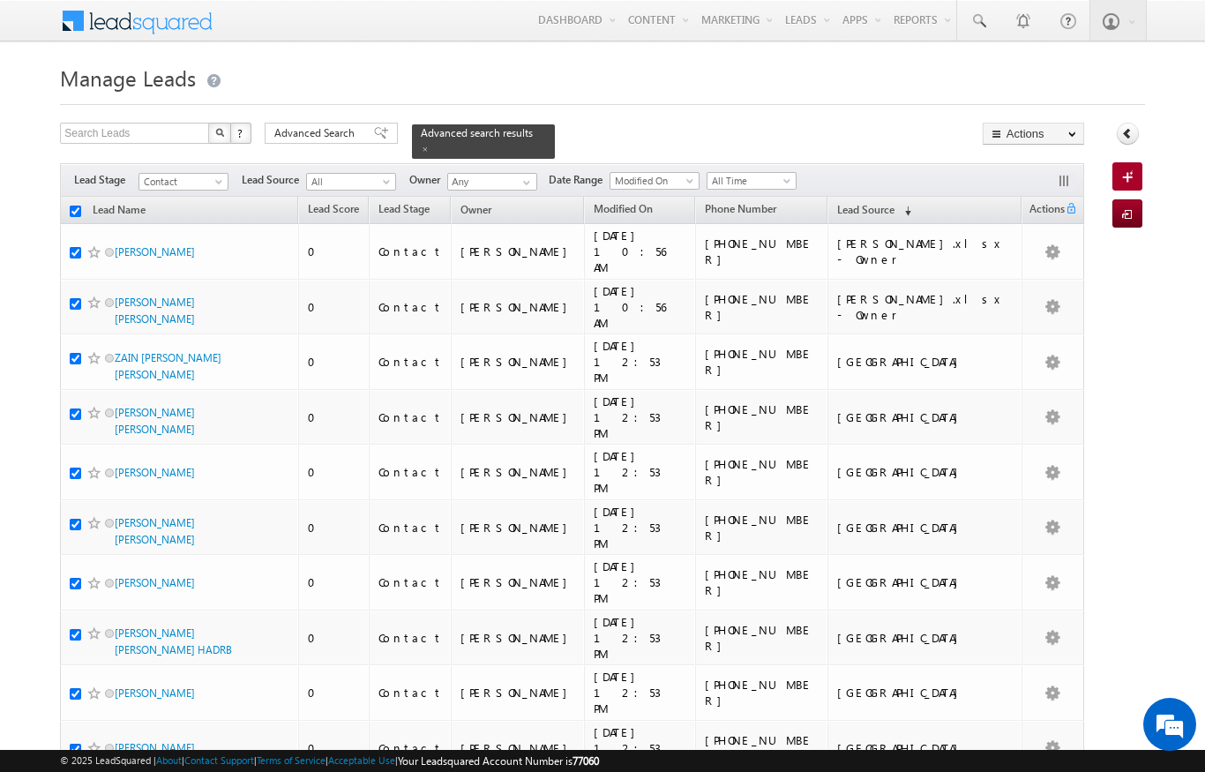
checkbox input "true"
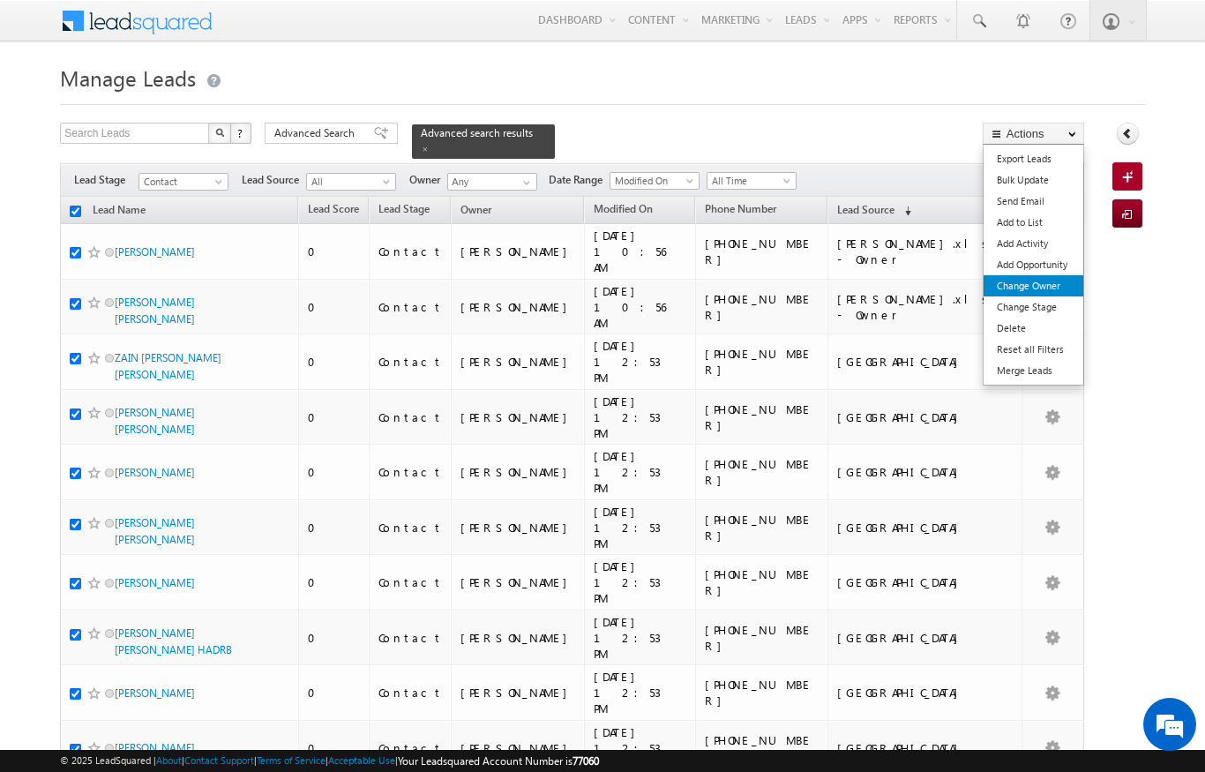
click at [1013, 282] on link "Change Owner" at bounding box center [1034, 285] width 100 height 21
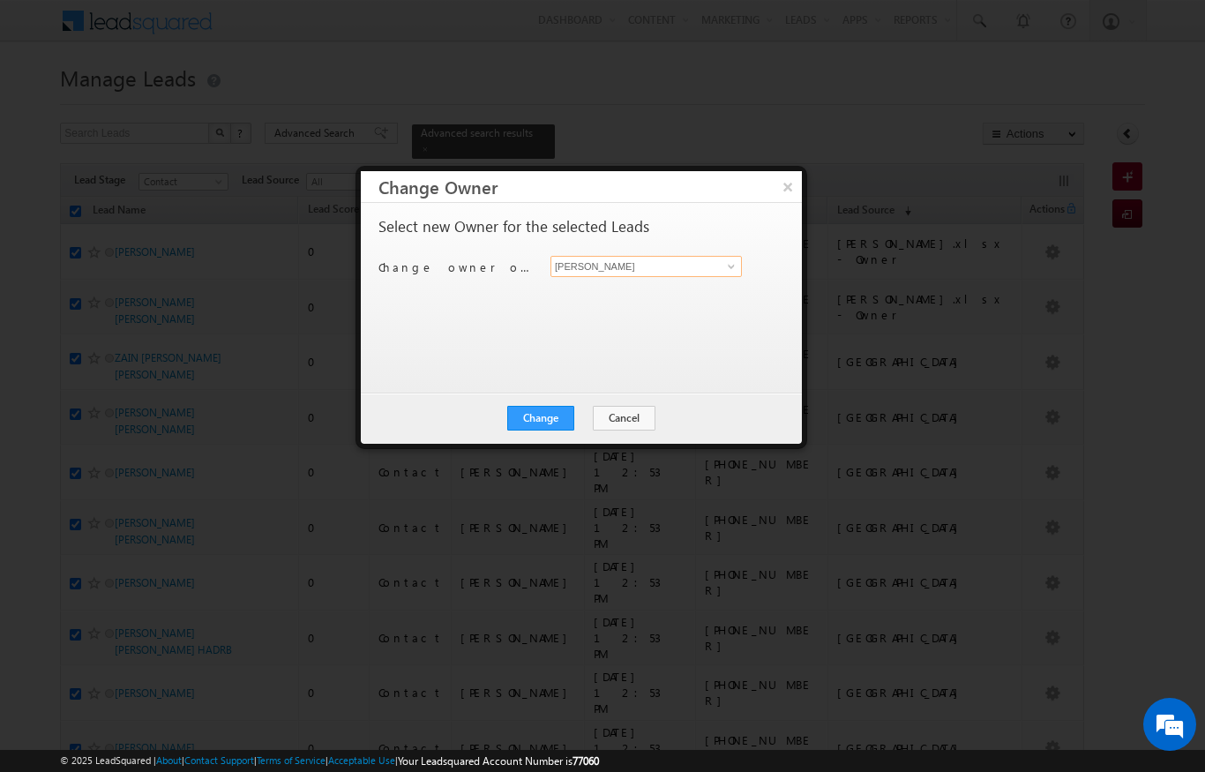
click at [573, 268] on input "[PERSON_NAME]" at bounding box center [645, 266] width 191 height 21
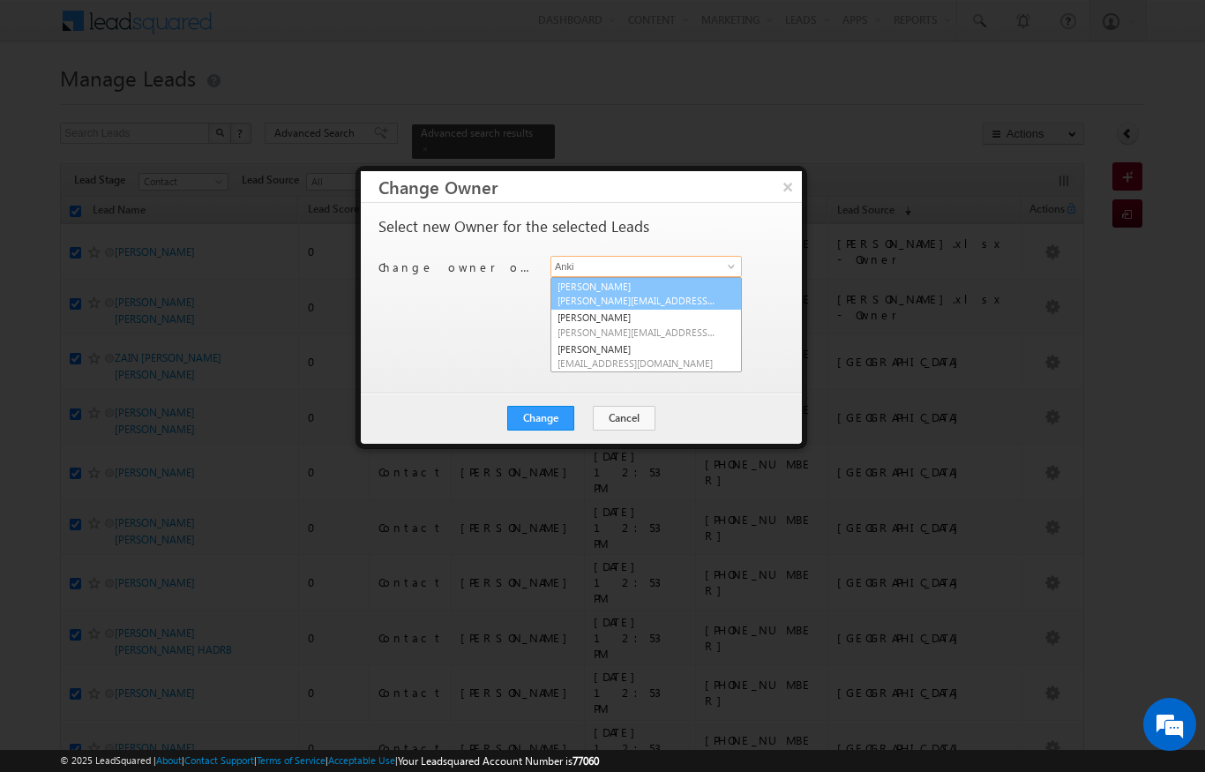
click at [596, 283] on link "Ankita Dua ankita.dua@indglobal.ae" at bounding box center [645, 294] width 191 height 34
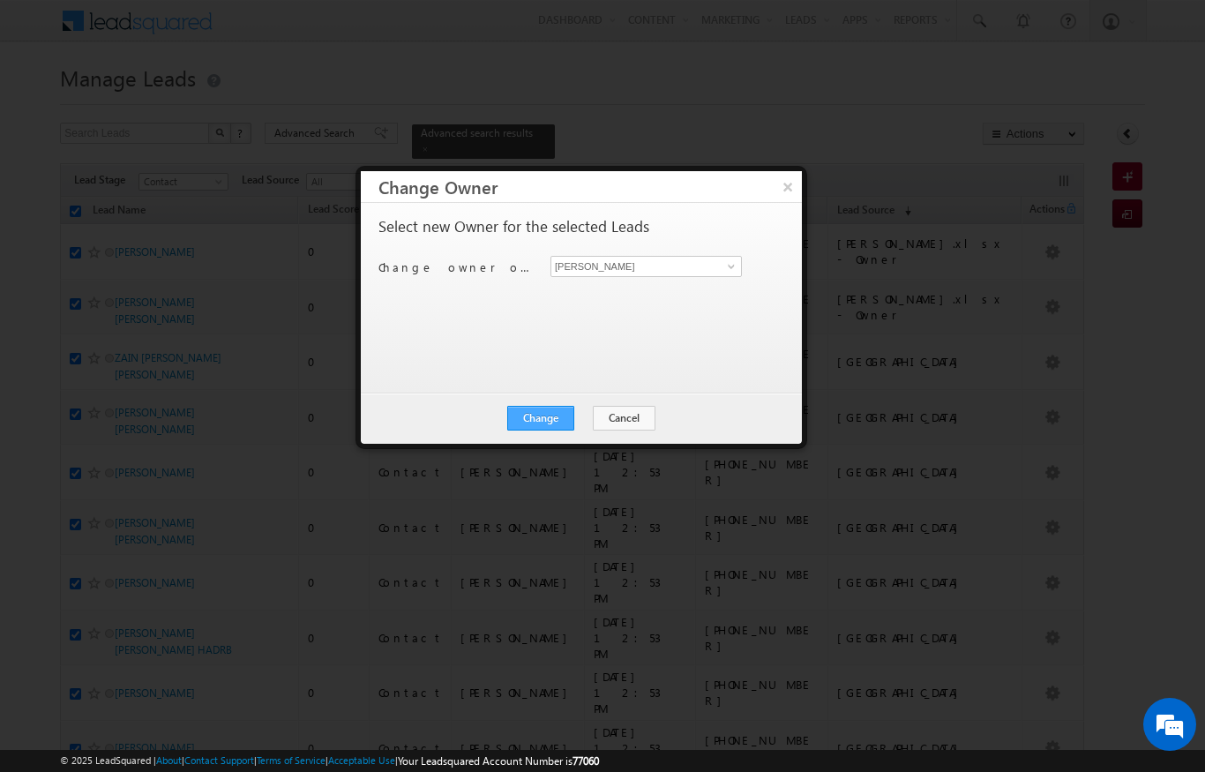
click at [531, 422] on button "Change" at bounding box center [540, 418] width 67 height 25
click at [580, 414] on button "Close" at bounding box center [584, 418] width 56 height 25
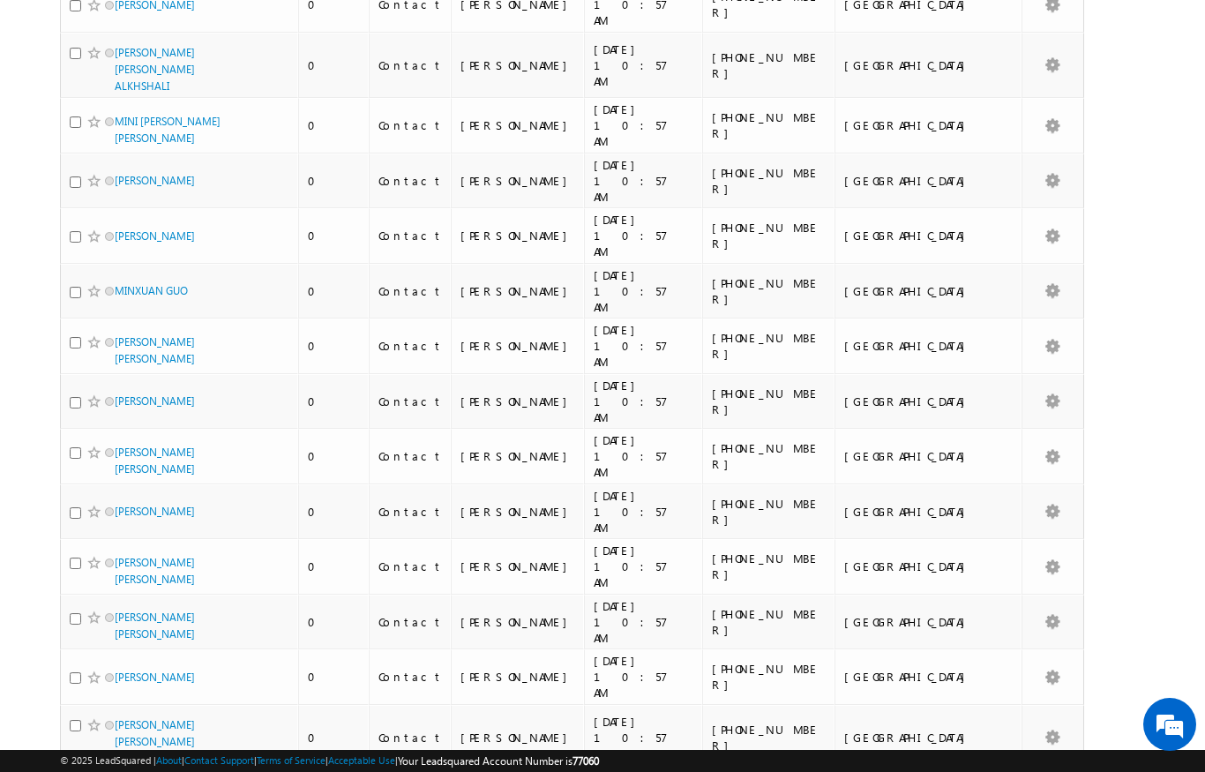
scroll to position [9108, 0]
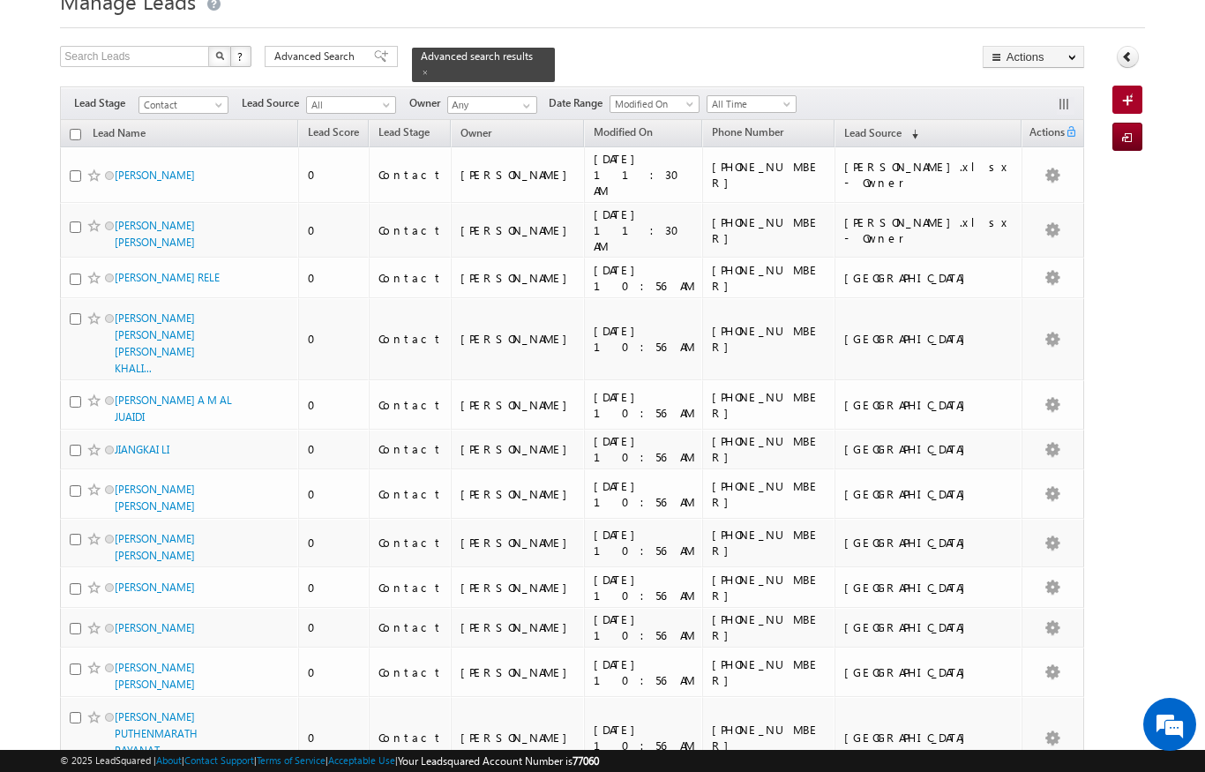
scroll to position [0, 0]
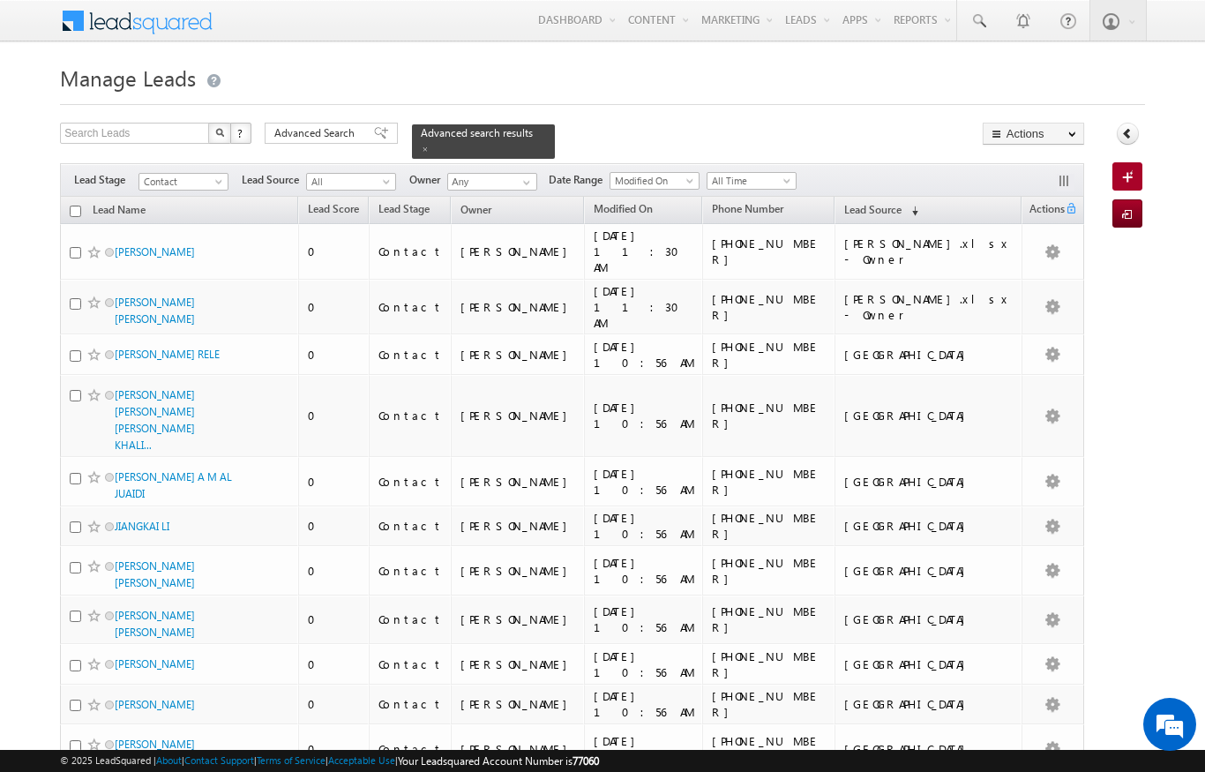
click at [101, 763] on span "© 2025 LeadSquared | About | Contact Support | Terms of Service | Acceptable Us…" at bounding box center [329, 760] width 539 height 17
click at [86, 200] on link "Lead Name" at bounding box center [119, 211] width 71 height 23
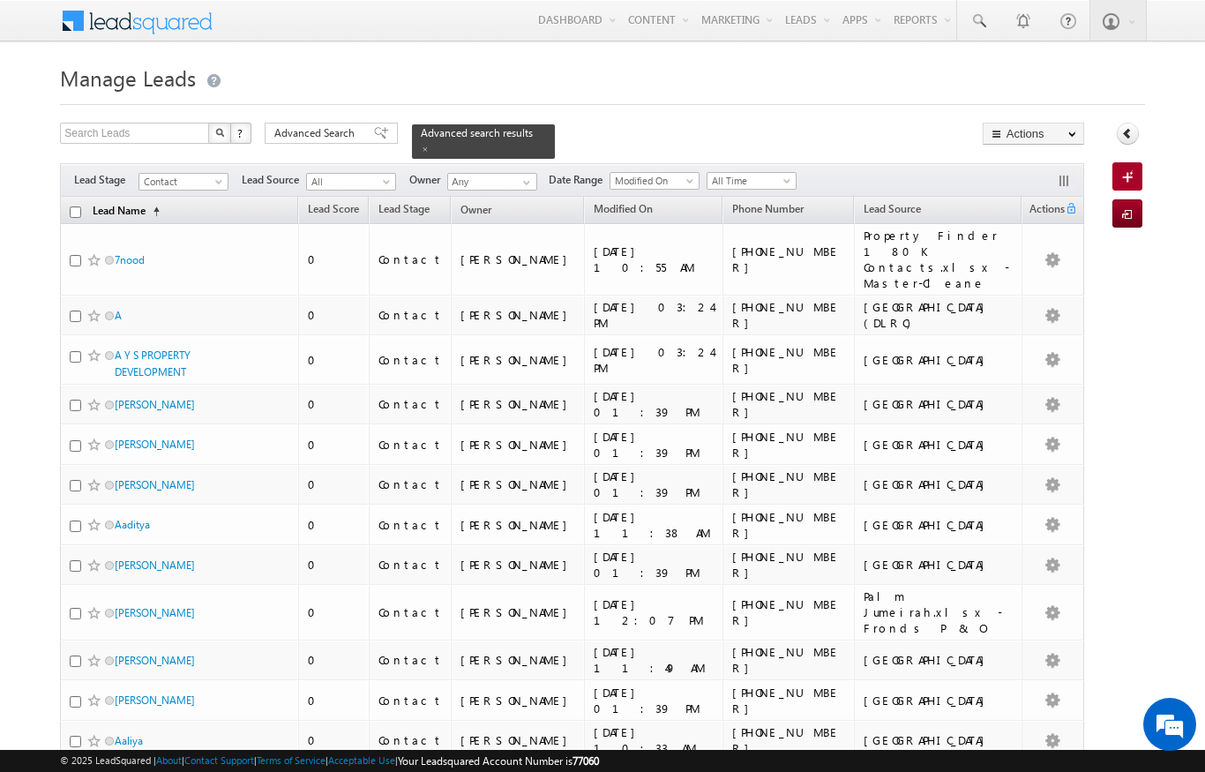
click at [146, 205] on link "Lead Name (sorted ascending)" at bounding box center [126, 211] width 85 height 23
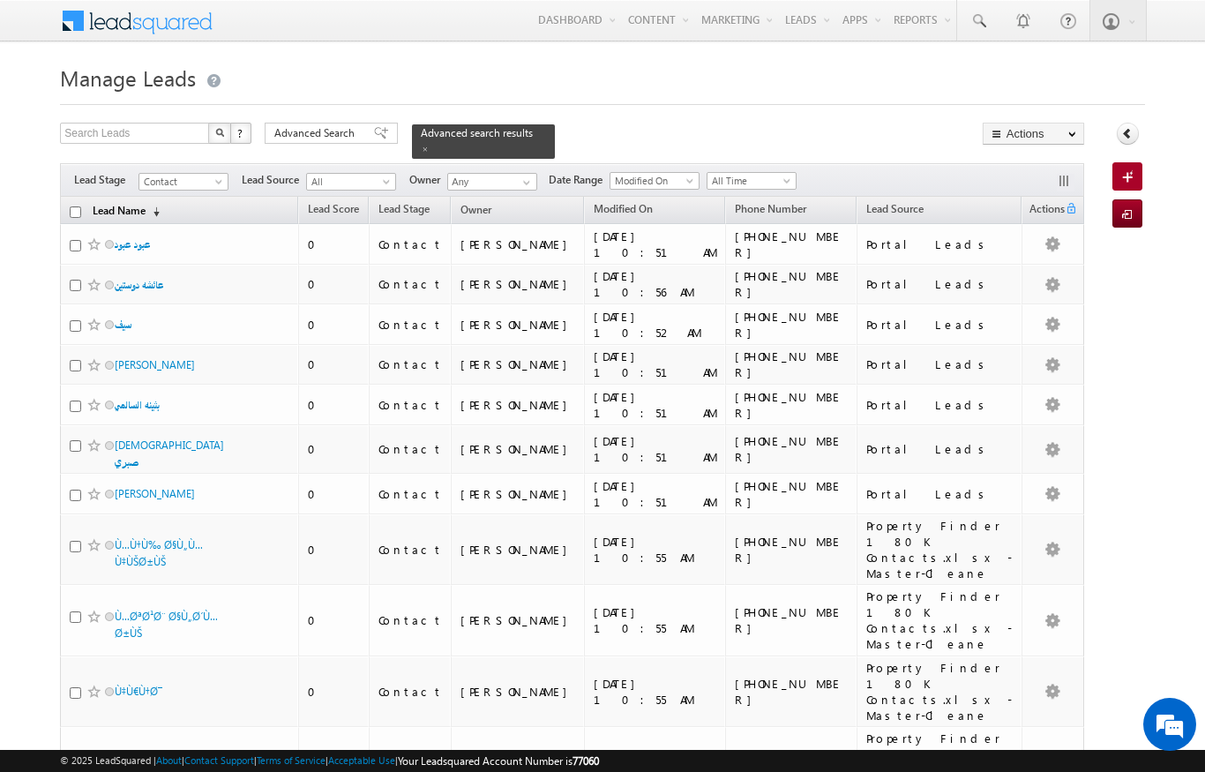
click at [146, 200] on link "Lead Name (sorted descending)" at bounding box center [126, 211] width 85 height 23
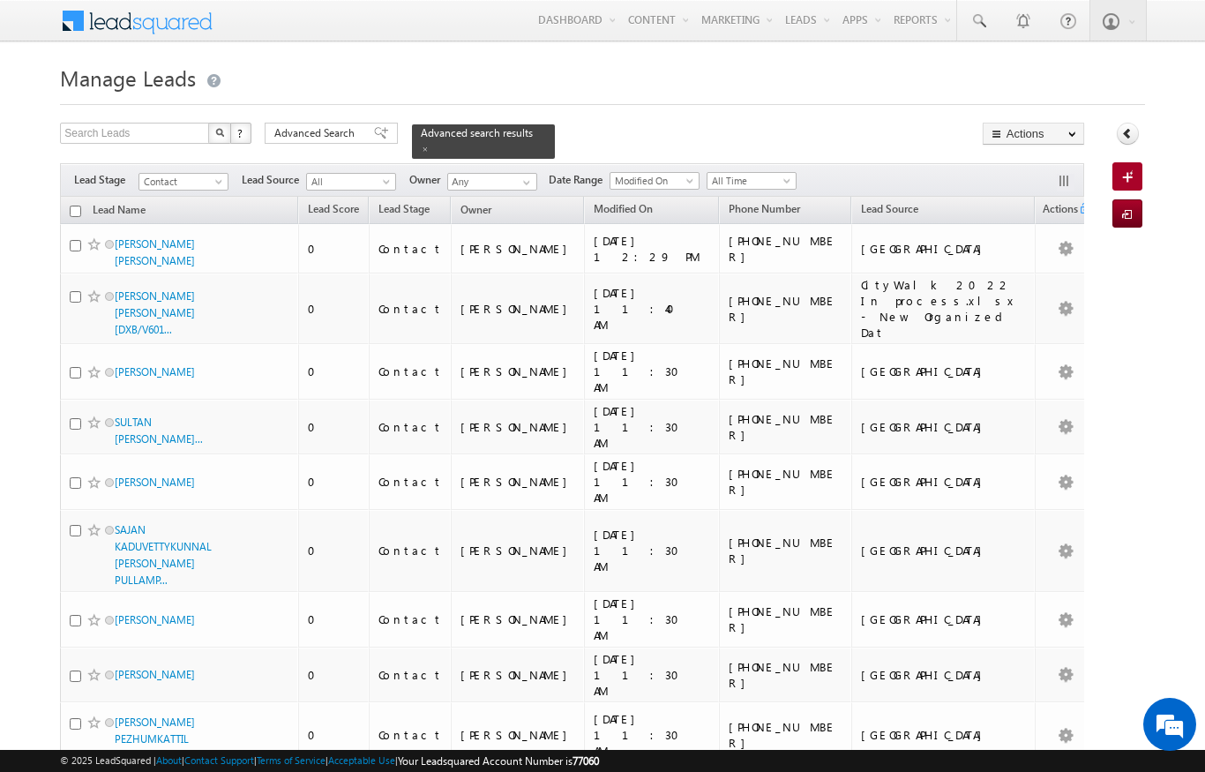
click at [71, 206] on input "checkbox" at bounding box center [75, 211] width 11 height 11
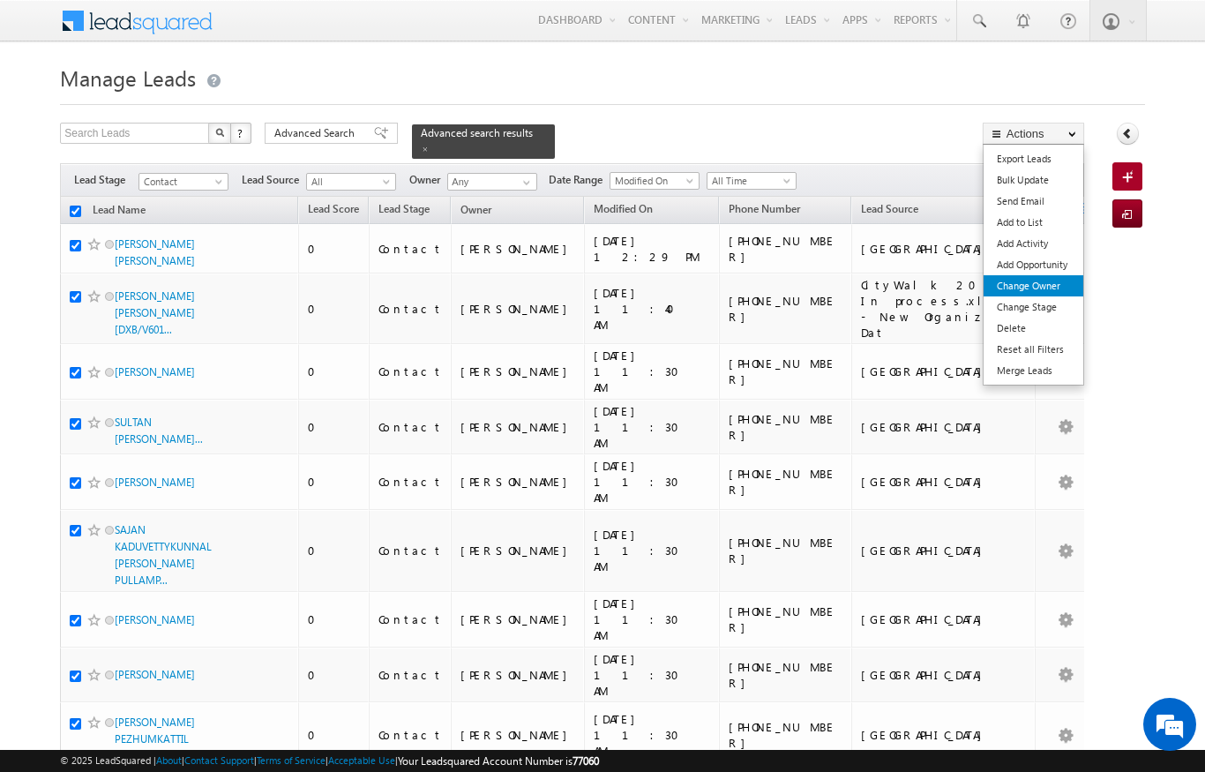
click at [1043, 288] on link "Change Owner" at bounding box center [1034, 285] width 100 height 21
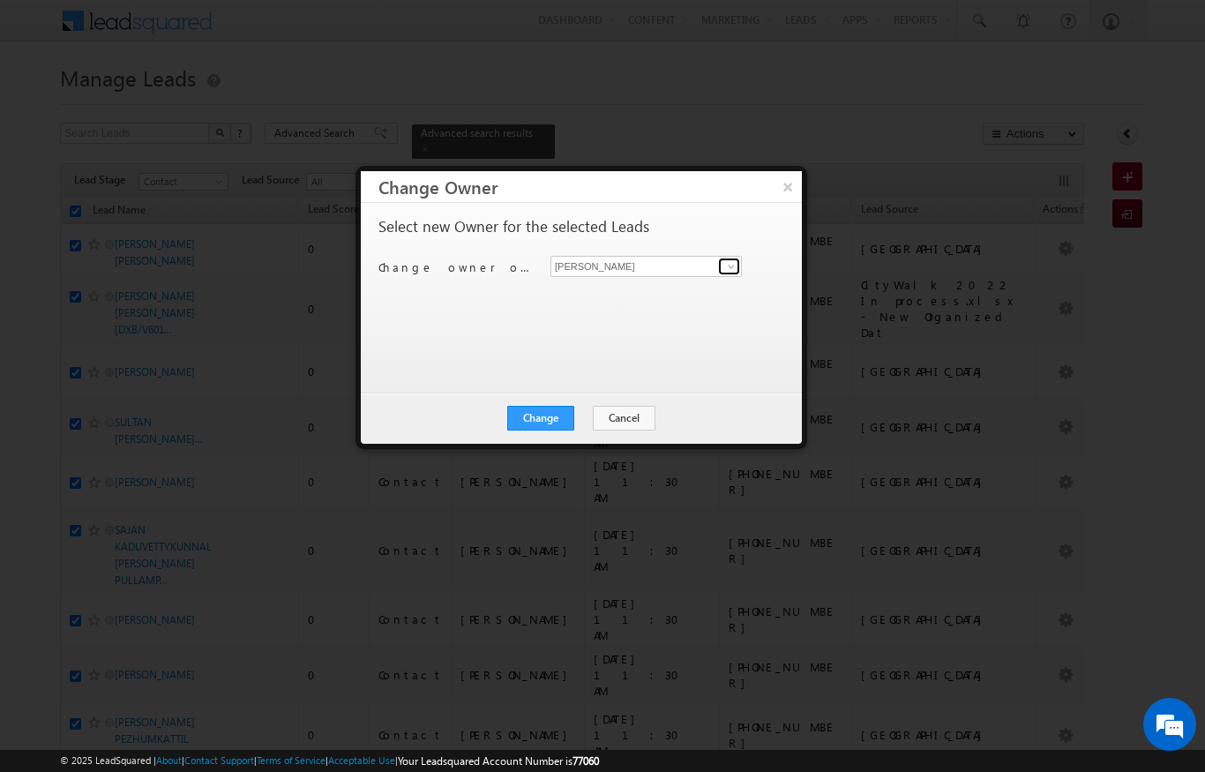
click at [736, 267] on span at bounding box center [731, 266] width 14 height 14
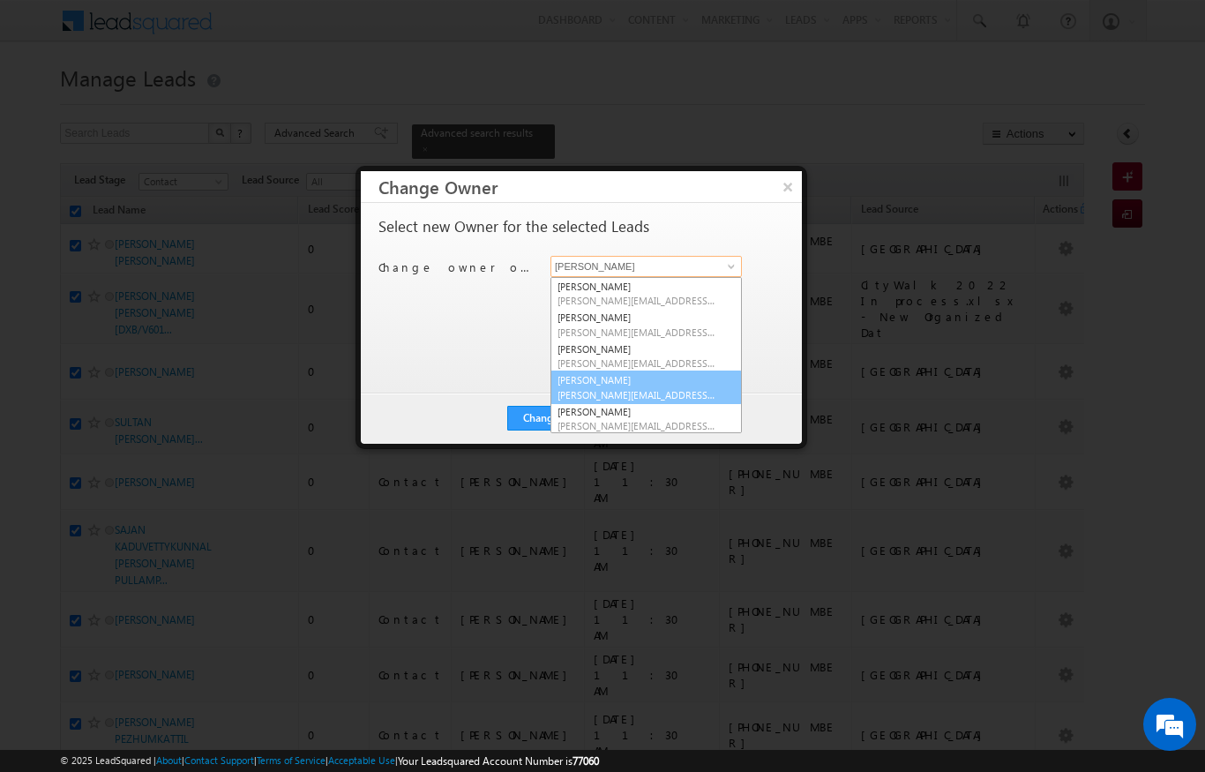
click at [674, 395] on span "[PERSON_NAME][EMAIL_ADDRESS][DOMAIN_NAME]" at bounding box center [636, 394] width 159 height 13
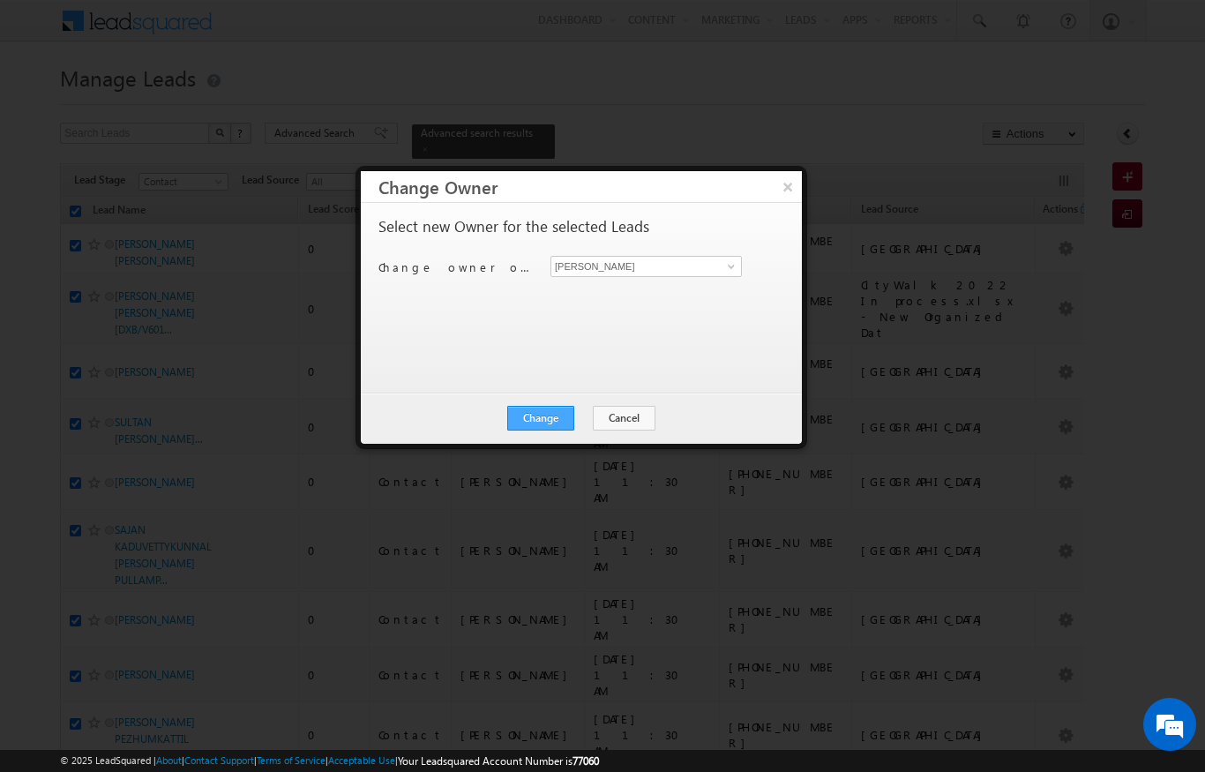
click at [532, 427] on button "Change" at bounding box center [540, 418] width 67 height 25
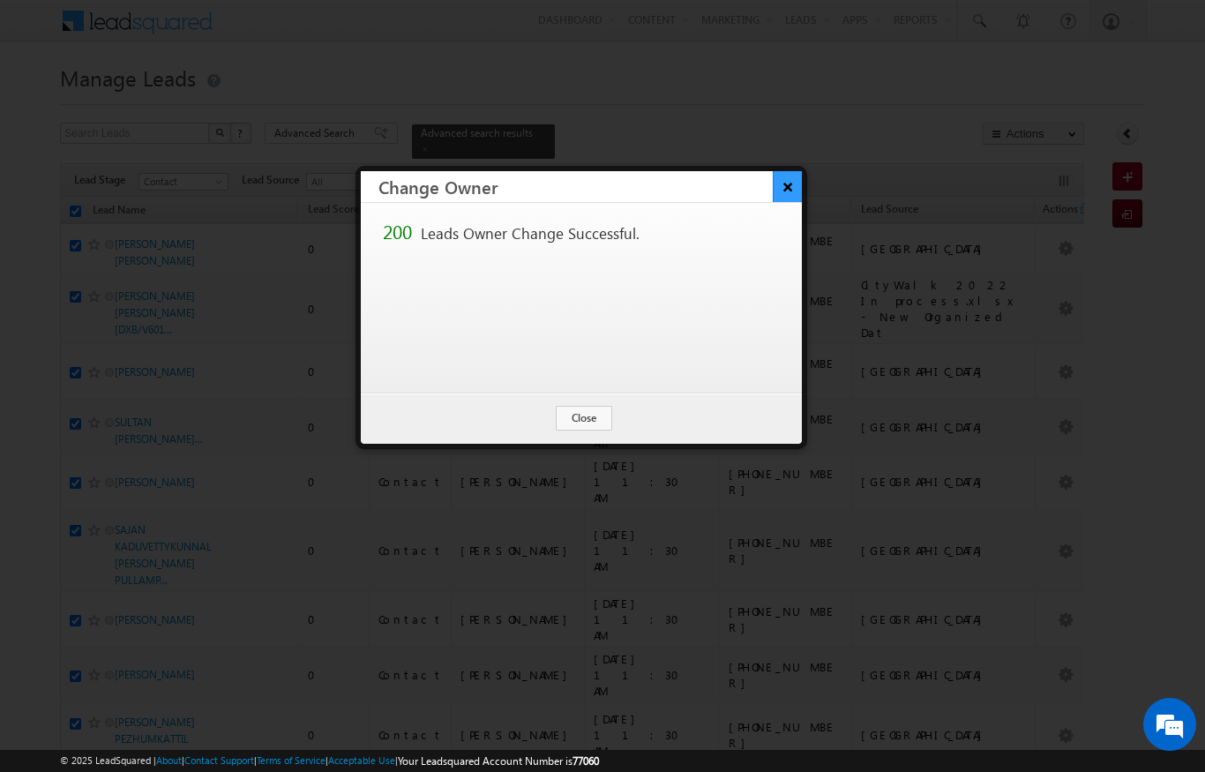
click at [781, 180] on button "×" at bounding box center [787, 186] width 29 height 31
